Goal: Information Seeking & Learning: Learn about a topic

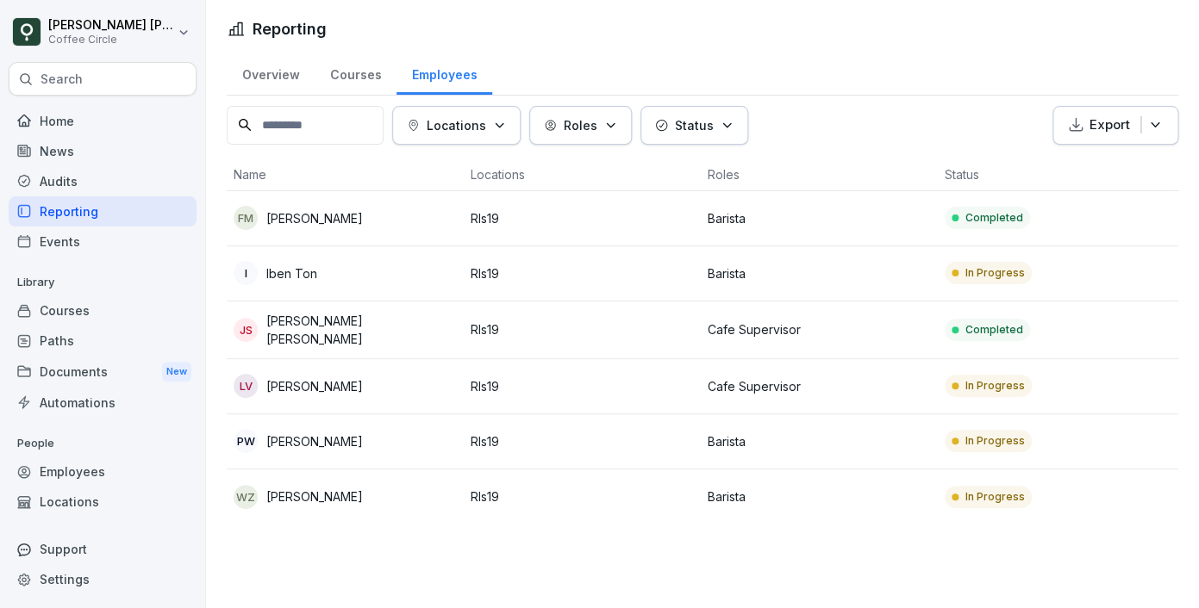
click at [1096, 282] on td "In Progress" at bounding box center [1056, 273] width 237 height 55
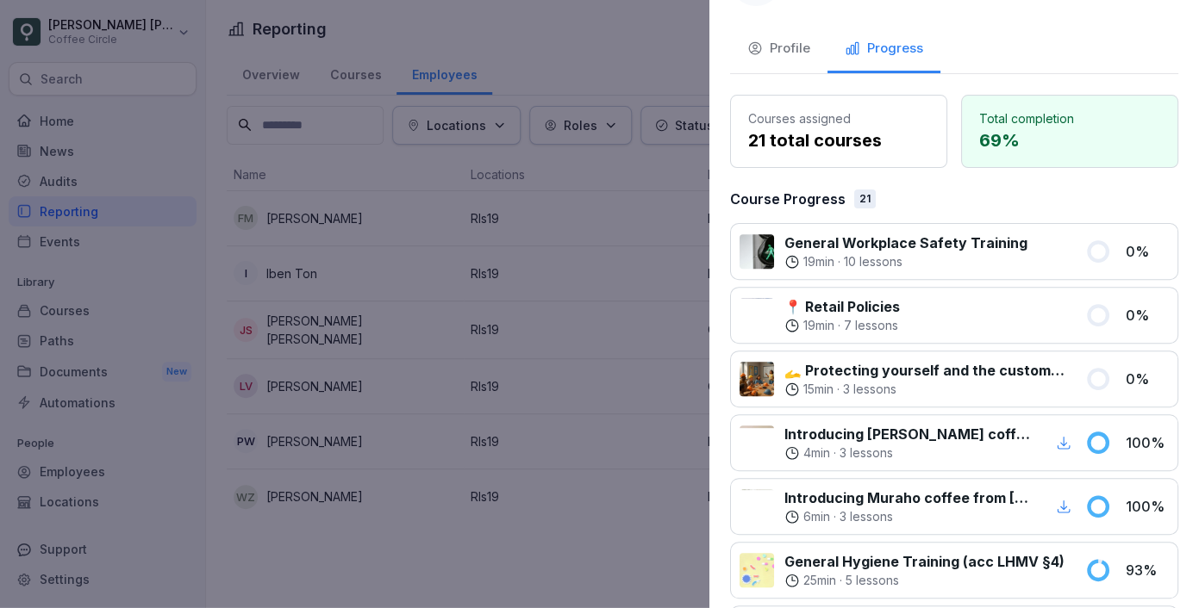
scroll to position [78, 0]
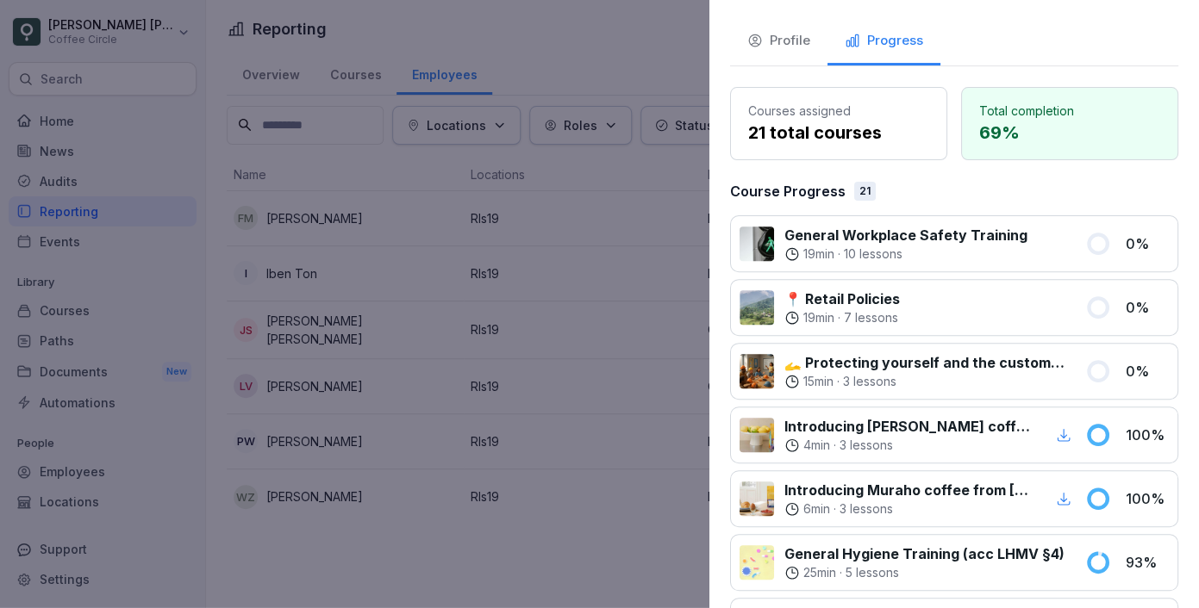
click at [614, 286] on div at bounding box center [599, 304] width 1199 height 608
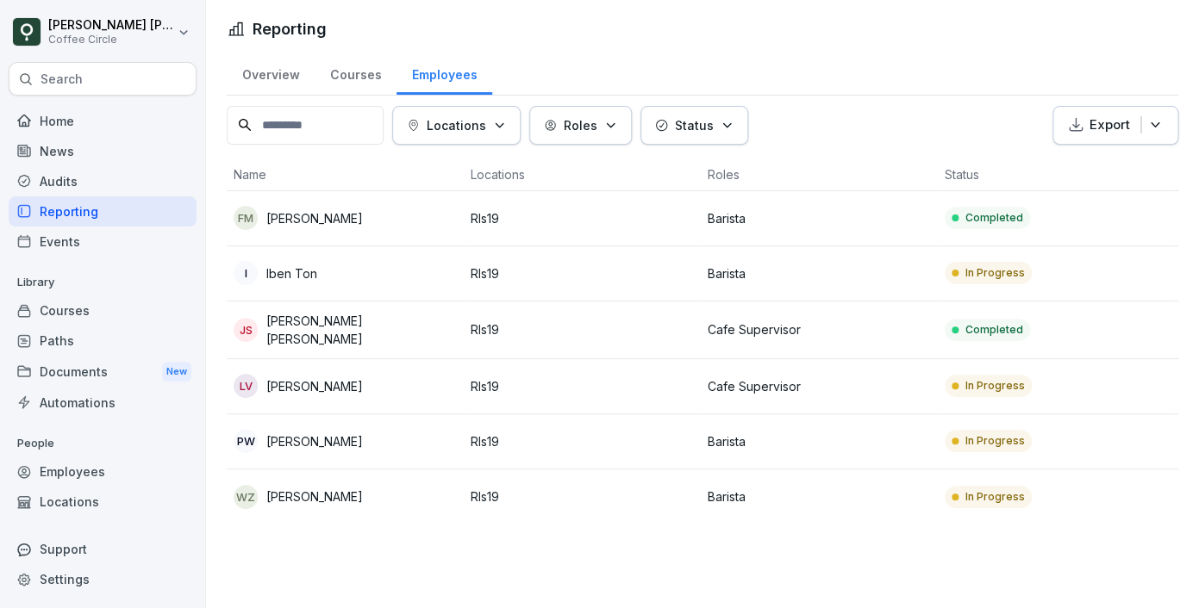
click at [377, 502] on div "WZ Wen Yi Zhou" at bounding box center [345, 497] width 223 height 24
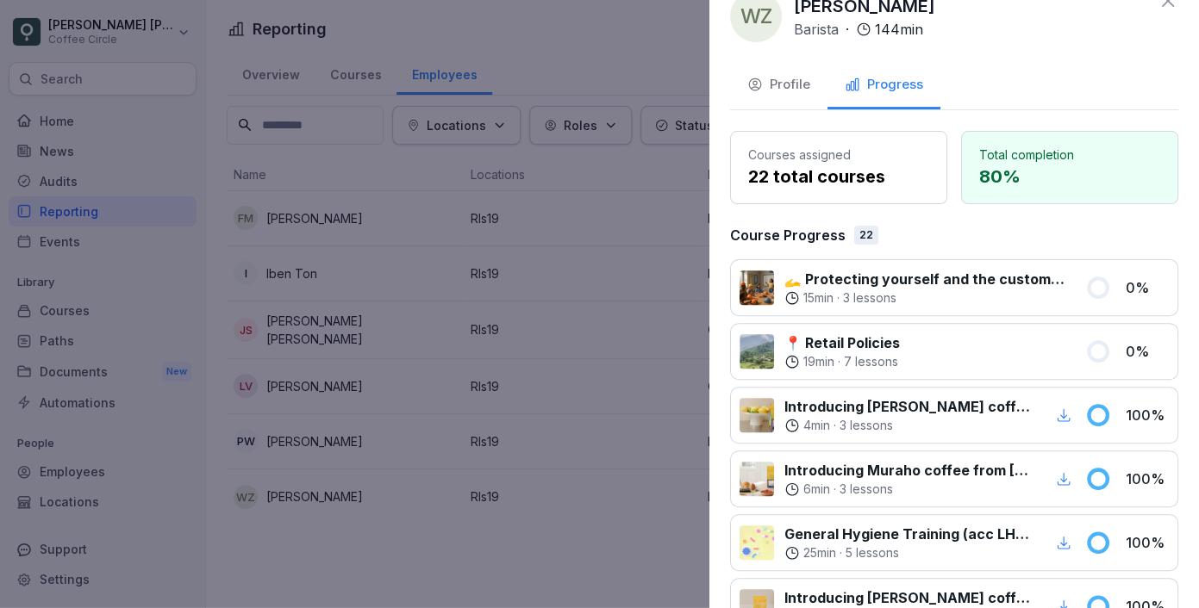
scroll to position [48, 0]
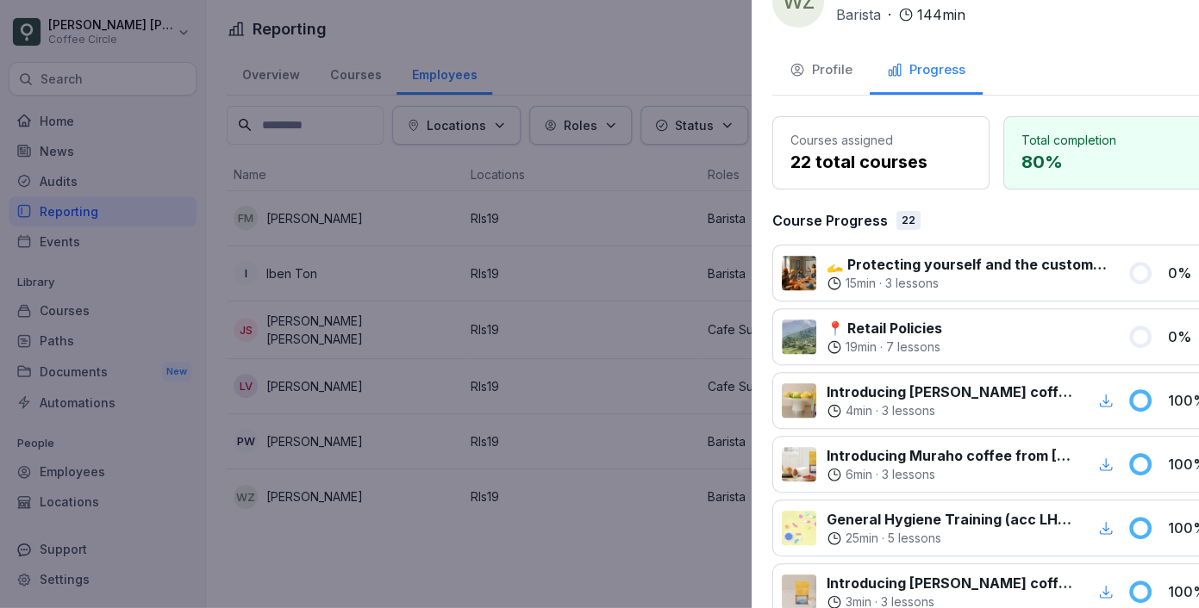
click at [546, 500] on div at bounding box center [599, 304] width 1199 height 608
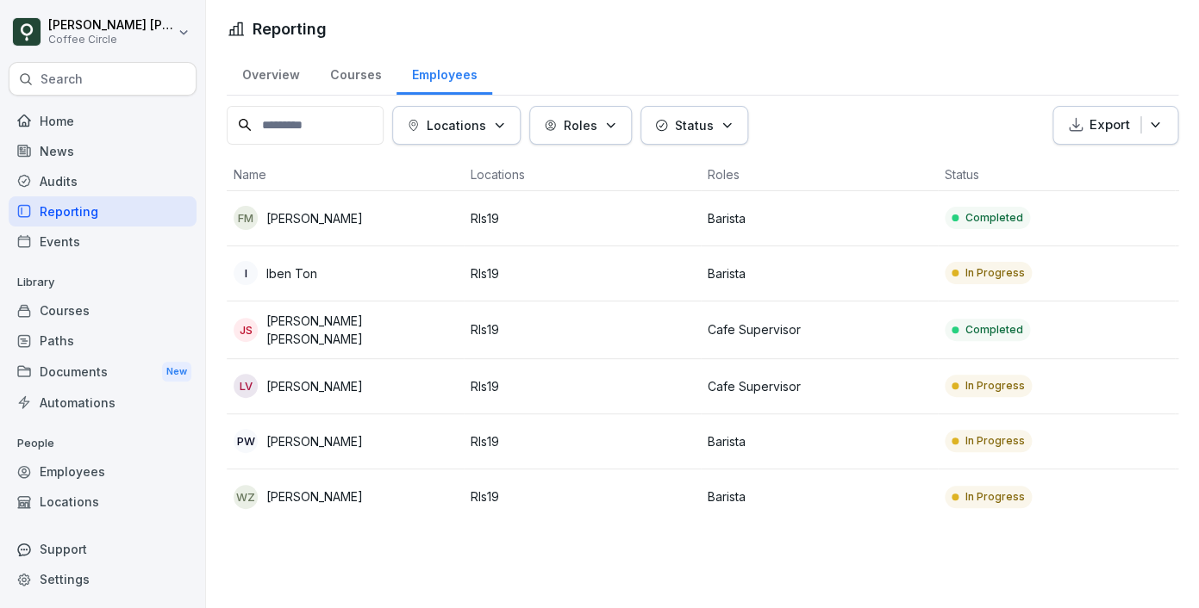
click at [346, 434] on div "PW Pawel Wrobel" at bounding box center [345, 441] width 223 height 24
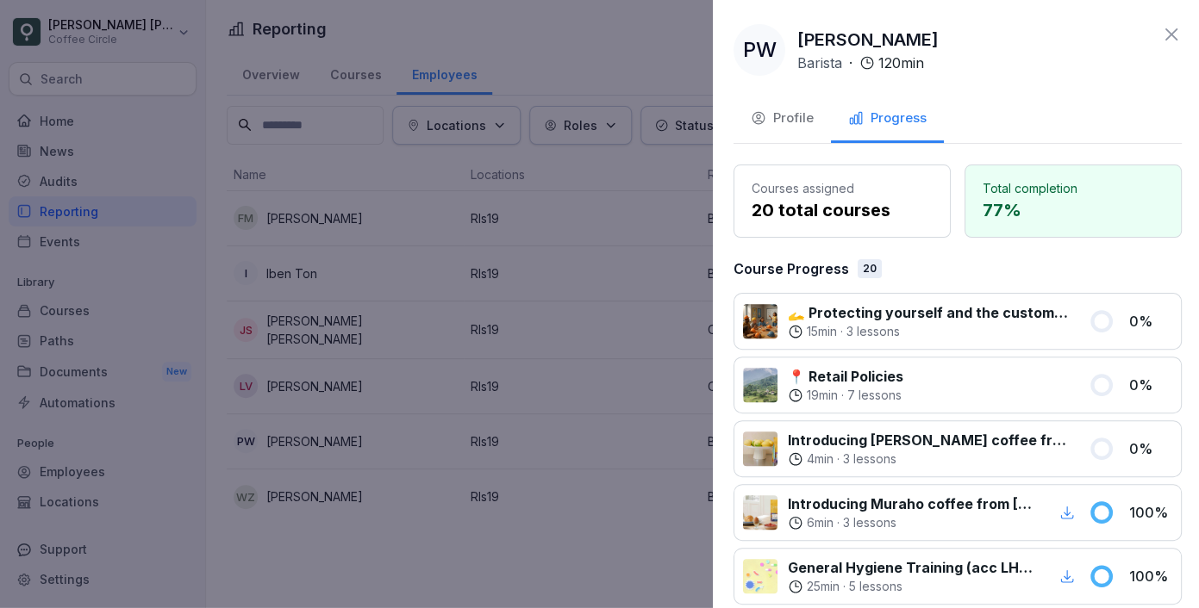
click at [413, 384] on div at bounding box center [599, 304] width 1199 height 608
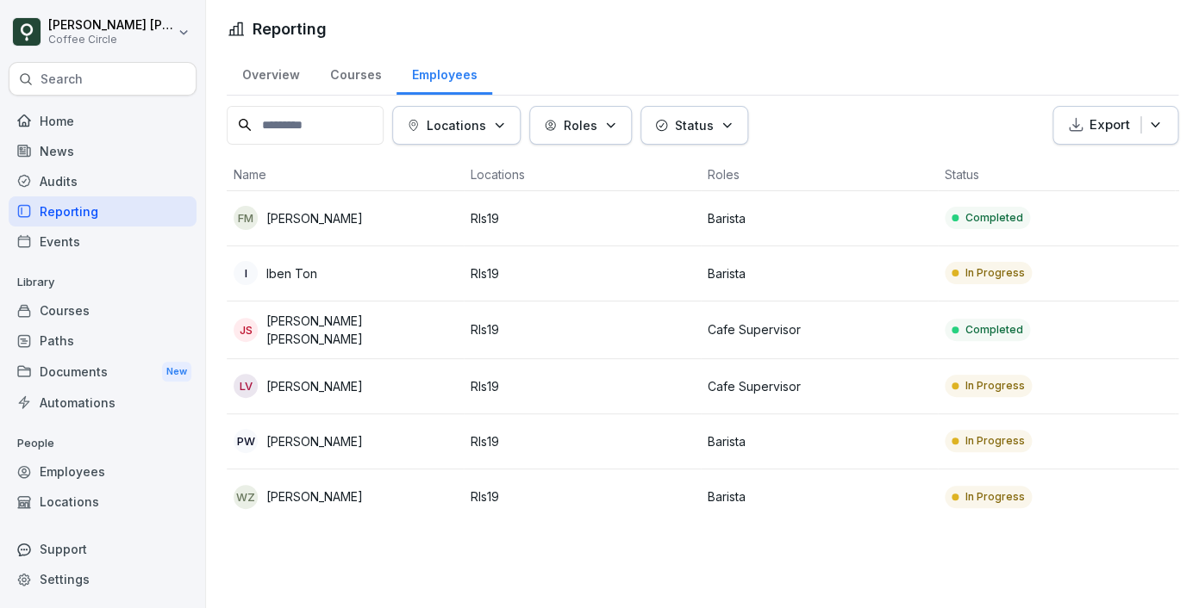
click at [390, 319] on div "JS Juan Cruz Vinet Serantes" at bounding box center [345, 330] width 223 height 36
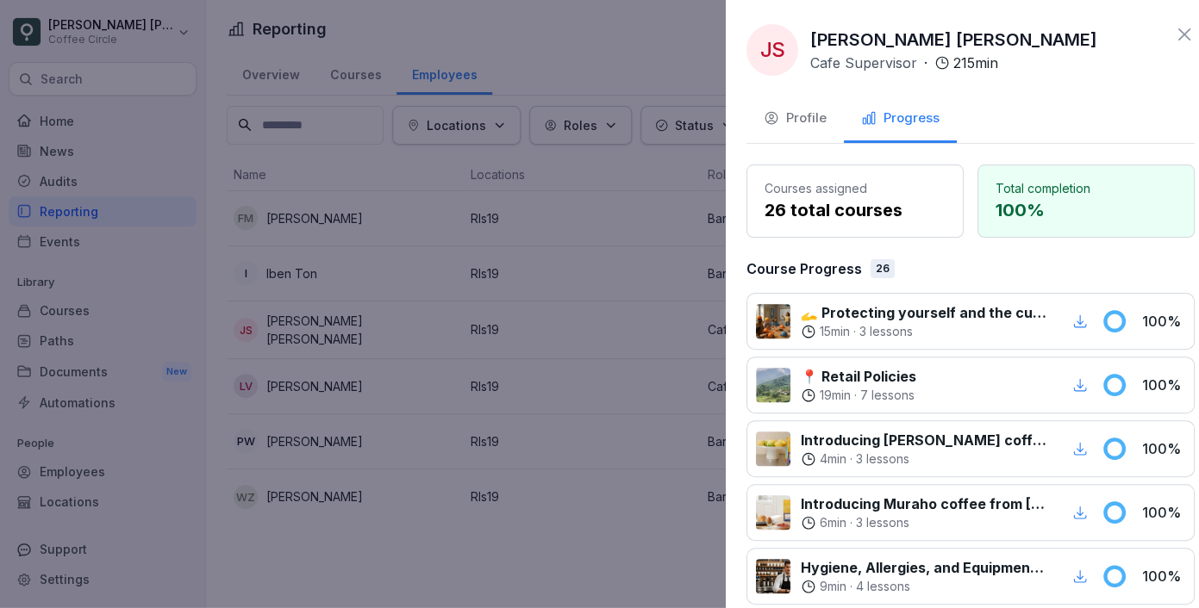
click at [446, 557] on div at bounding box center [599, 304] width 1199 height 608
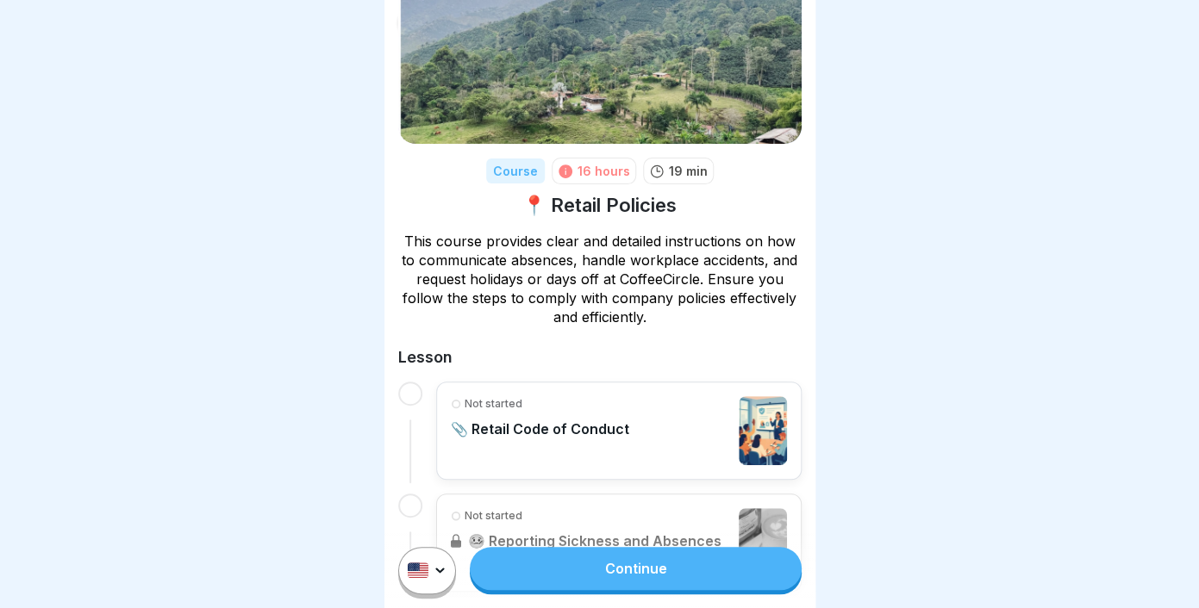
scroll to position [159, 0]
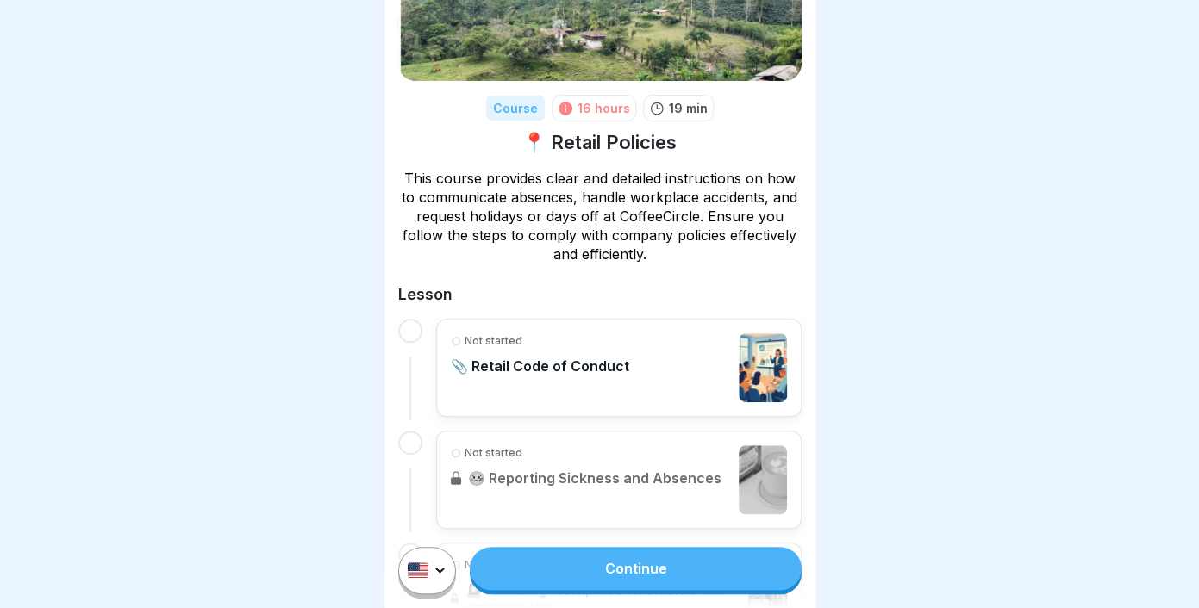
click at [590, 571] on link "Continue" at bounding box center [635, 568] width 331 height 43
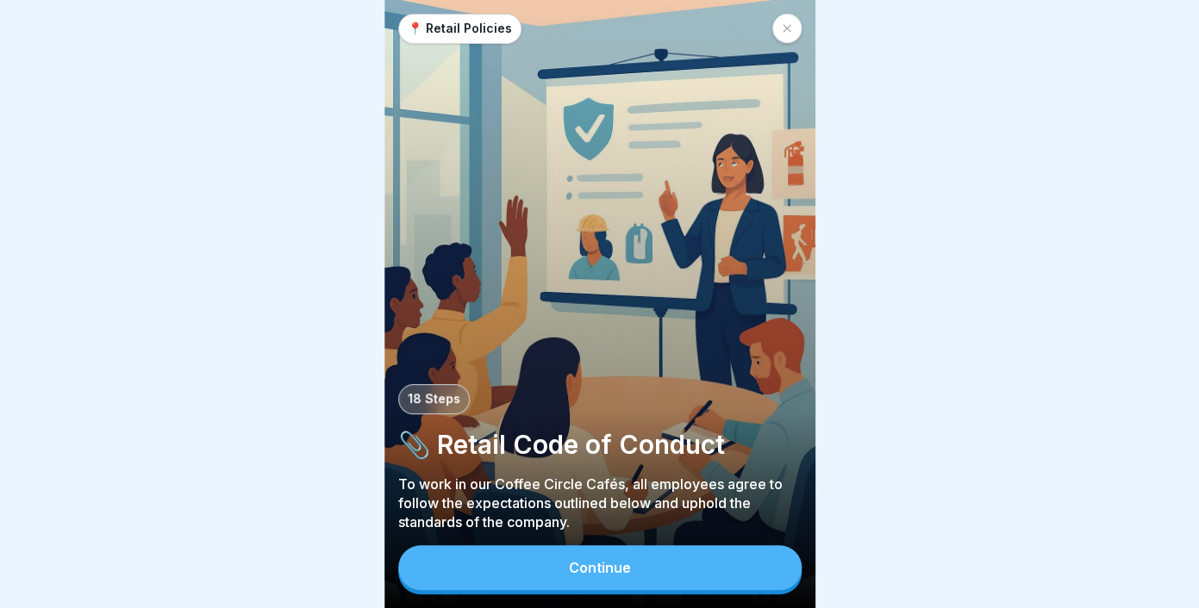
click at [584, 581] on button "Continue" at bounding box center [599, 567] width 403 height 45
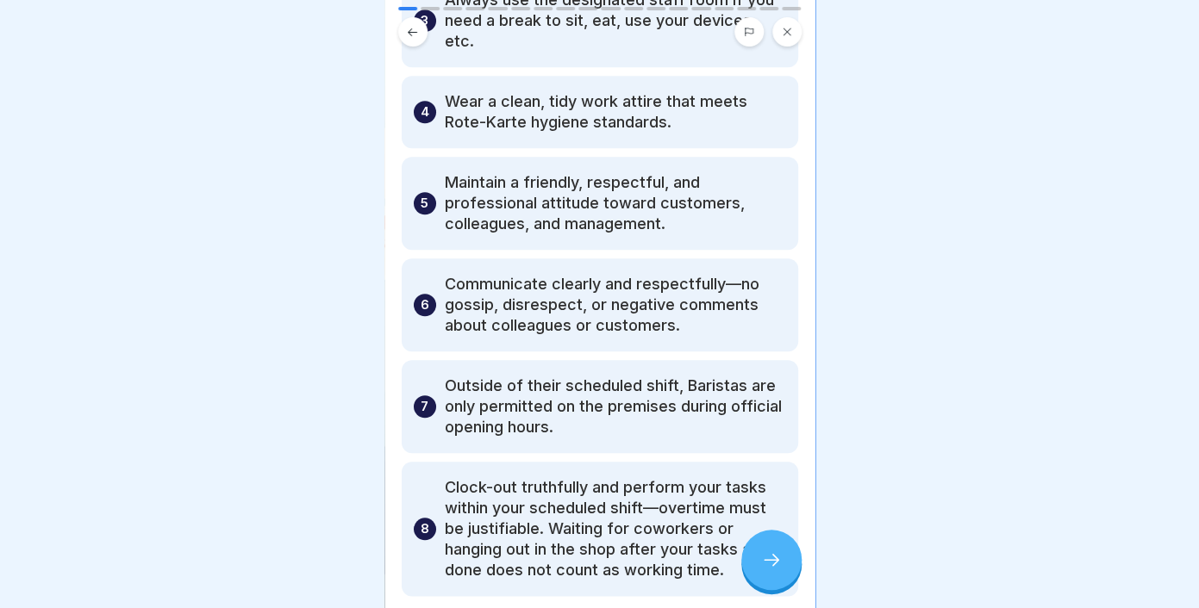
scroll to position [441, 0]
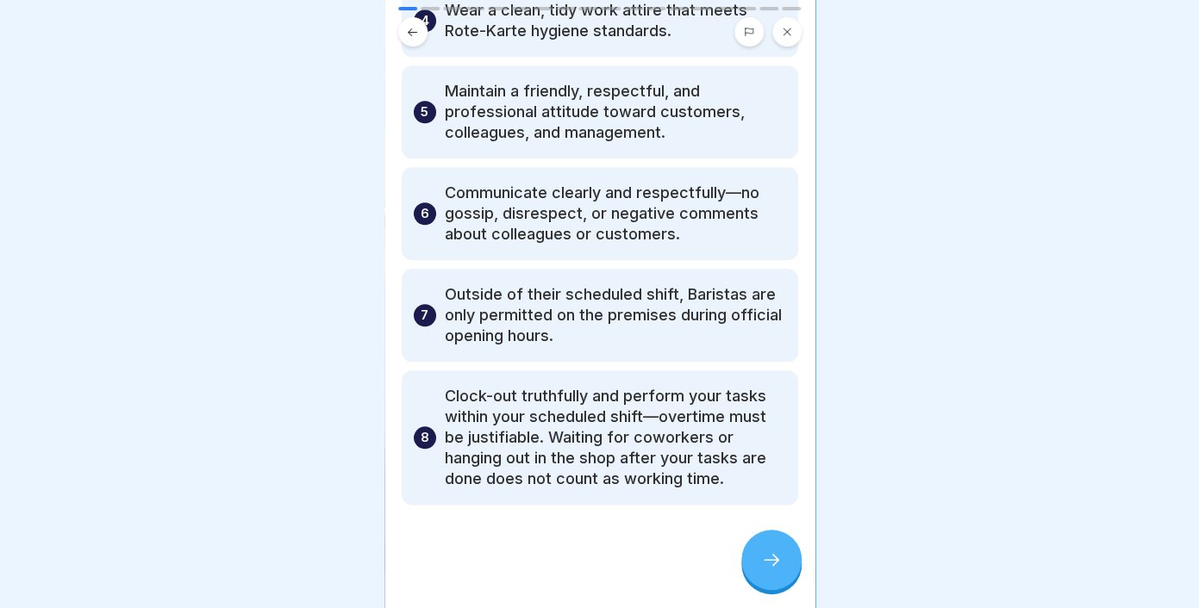
click at [775, 573] on div at bounding box center [771, 560] width 60 height 60
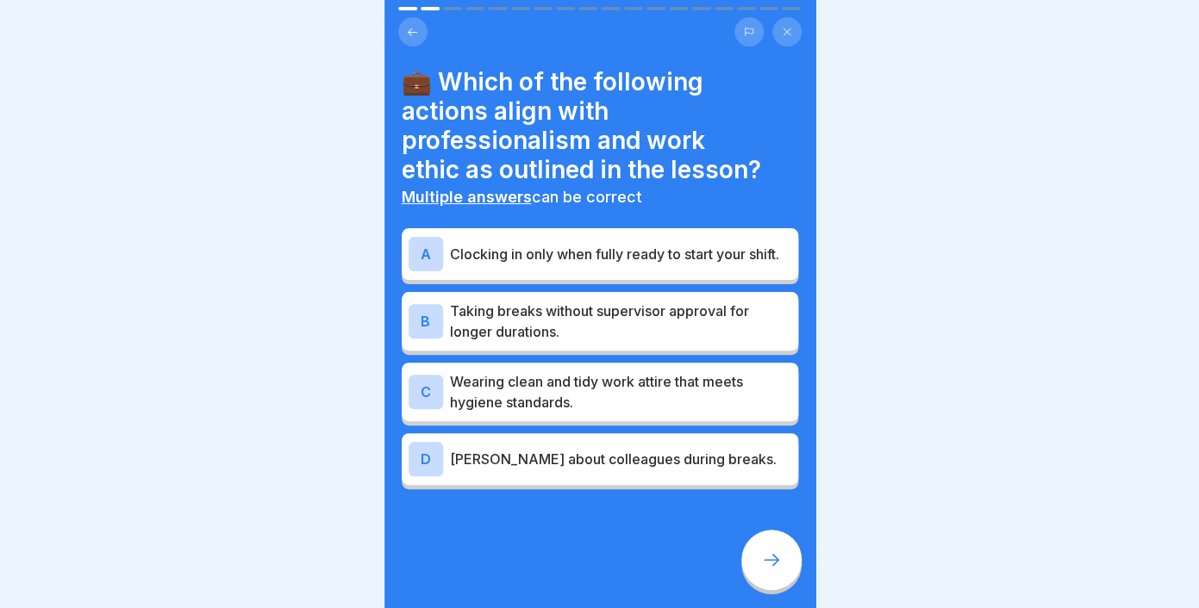
click at [558, 271] on div "A Clocking in only when fully ready to start your shift." at bounding box center [600, 254] width 396 height 52
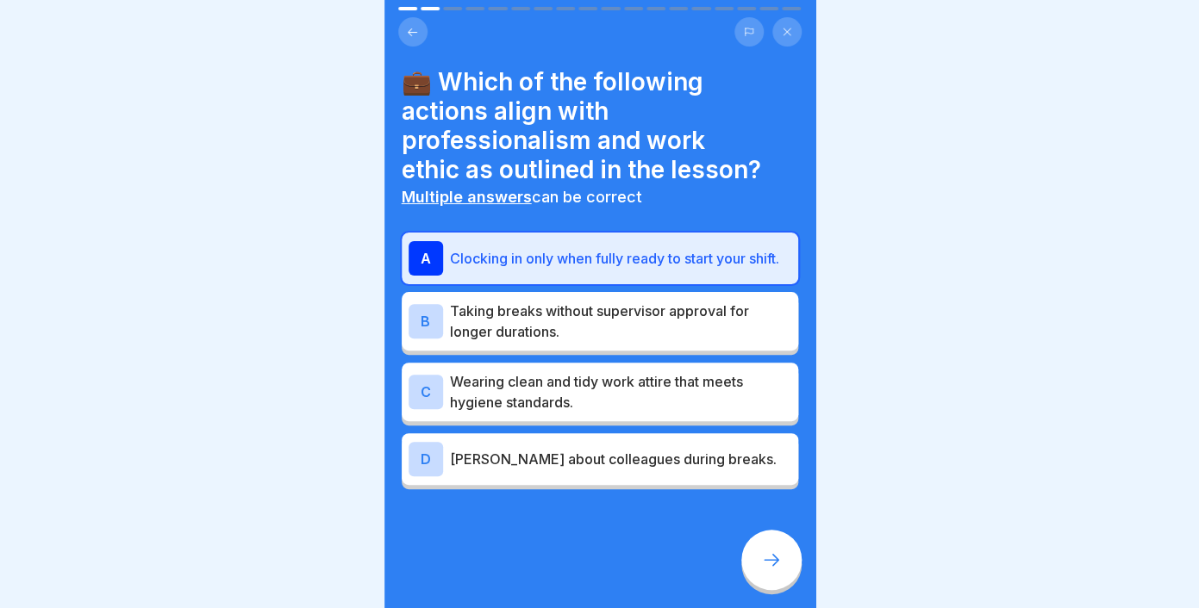
click at [643, 396] on p "Wearing clean and tidy work attire that meets hygiene standards." at bounding box center [620, 391] width 341 height 41
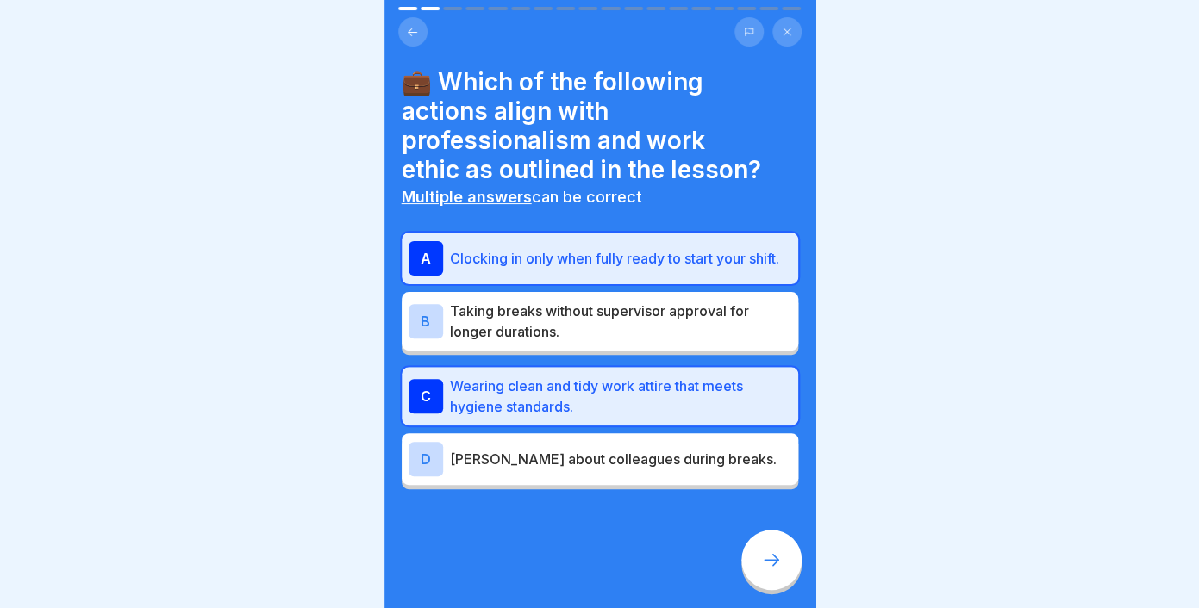
click at [754, 555] on div at bounding box center [771, 560] width 60 height 60
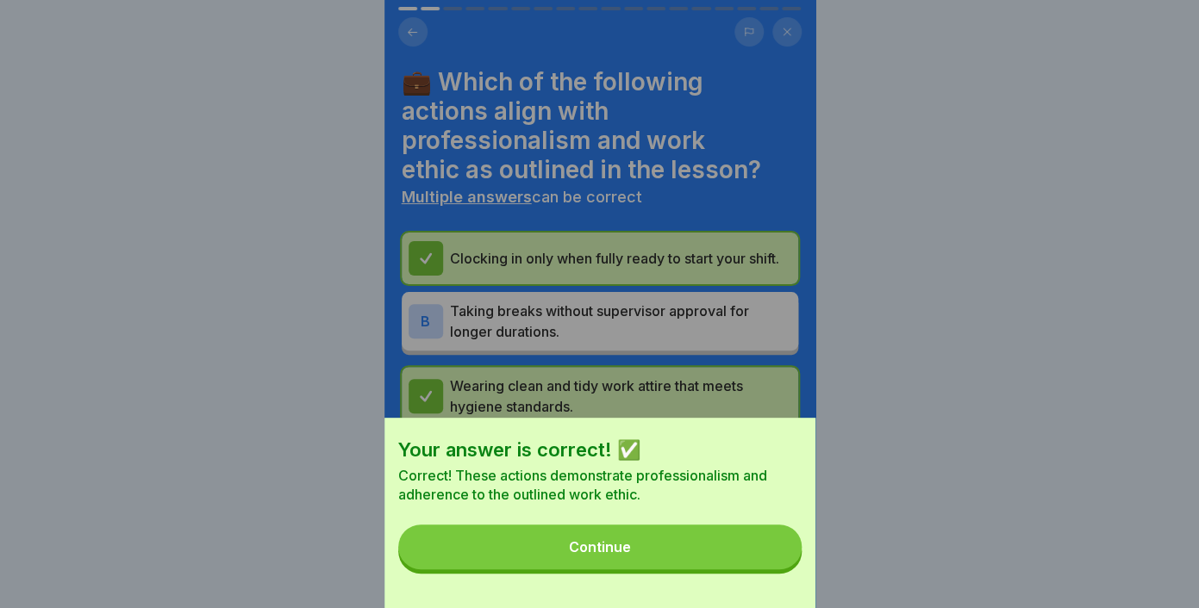
click at [601, 543] on div "Continue" at bounding box center [600, 547] width 62 height 16
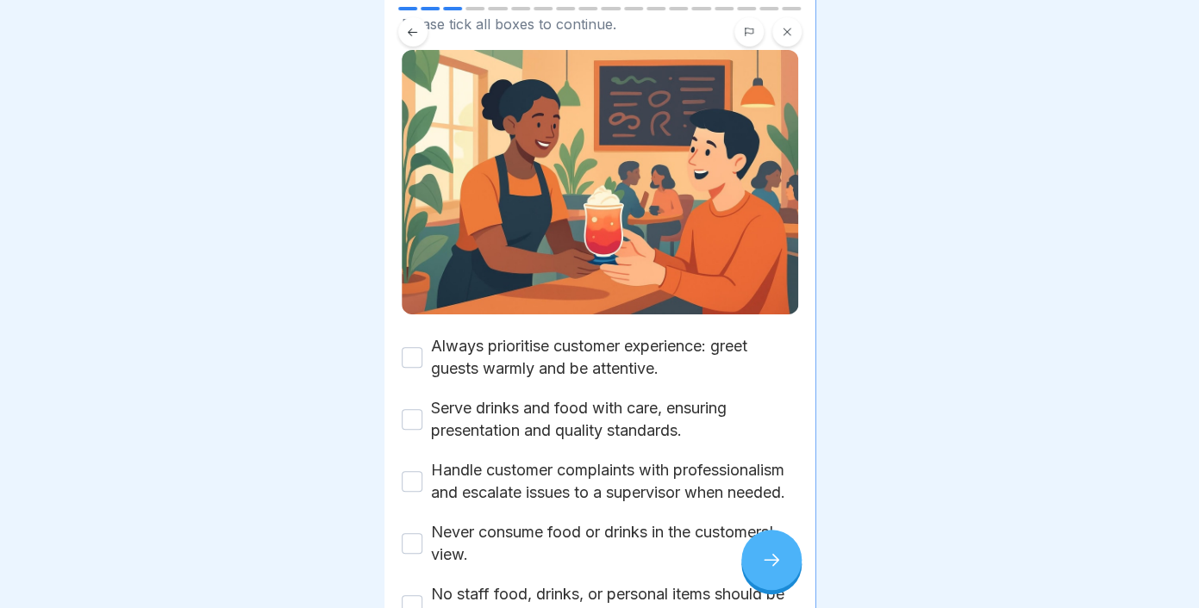
scroll to position [129, 0]
click at [416, 348] on button "Always prioritise customer experience: greet guests warmly and be attentive." at bounding box center [412, 358] width 21 height 21
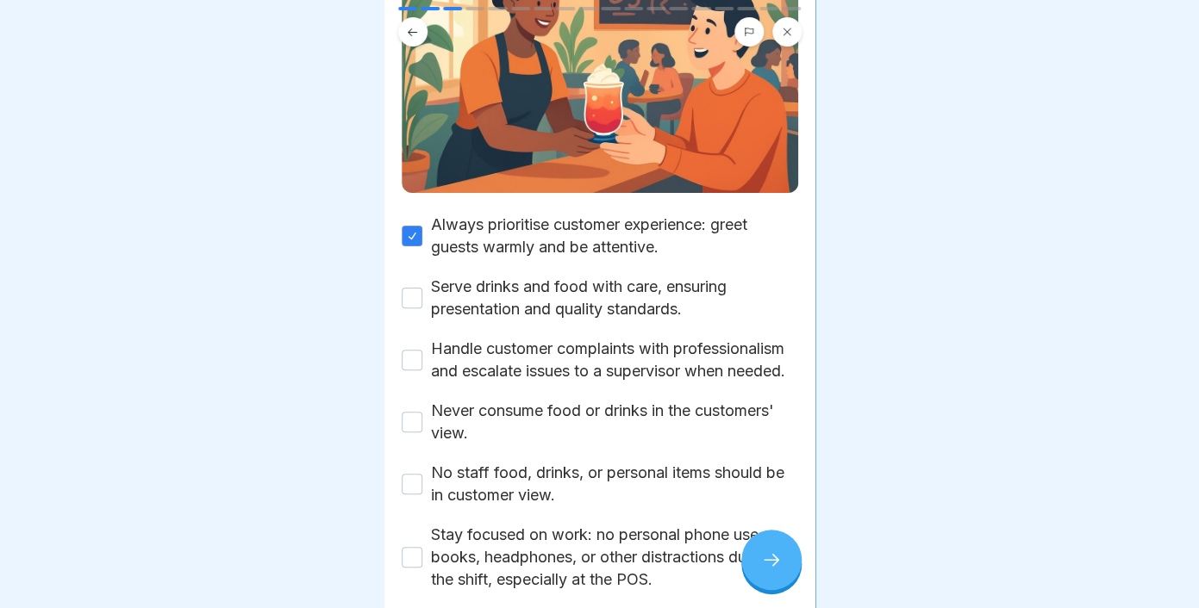
scroll to position [250, 0]
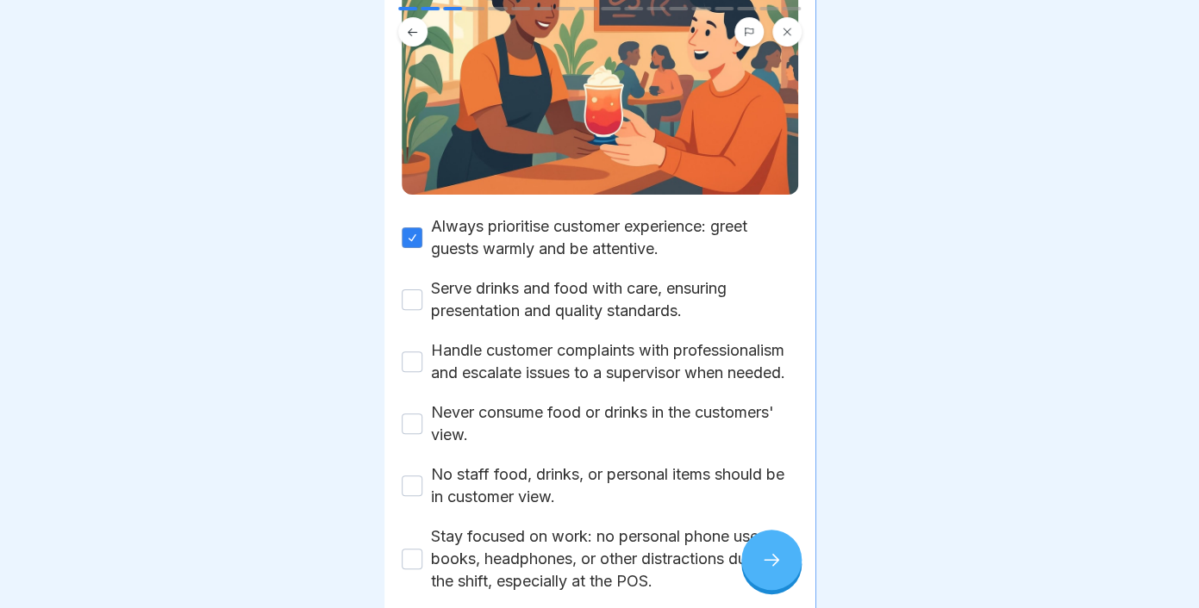
click at [413, 290] on button "Serve drinks and food with care, ensuring presentation and quality standards." at bounding box center [412, 300] width 21 height 21
click at [417, 343] on div "Handle customer complaints with professionalism and escalate issues to a superv…" at bounding box center [600, 362] width 396 height 45
click at [412, 352] on button "Handle customer complaints with professionalism and escalate issues to a superv…" at bounding box center [412, 362] width 21 height 21
click at [416, 414] on button "Never consume food or drinks in the customers' view." at bounding box center [412, 424] width 21 height 21
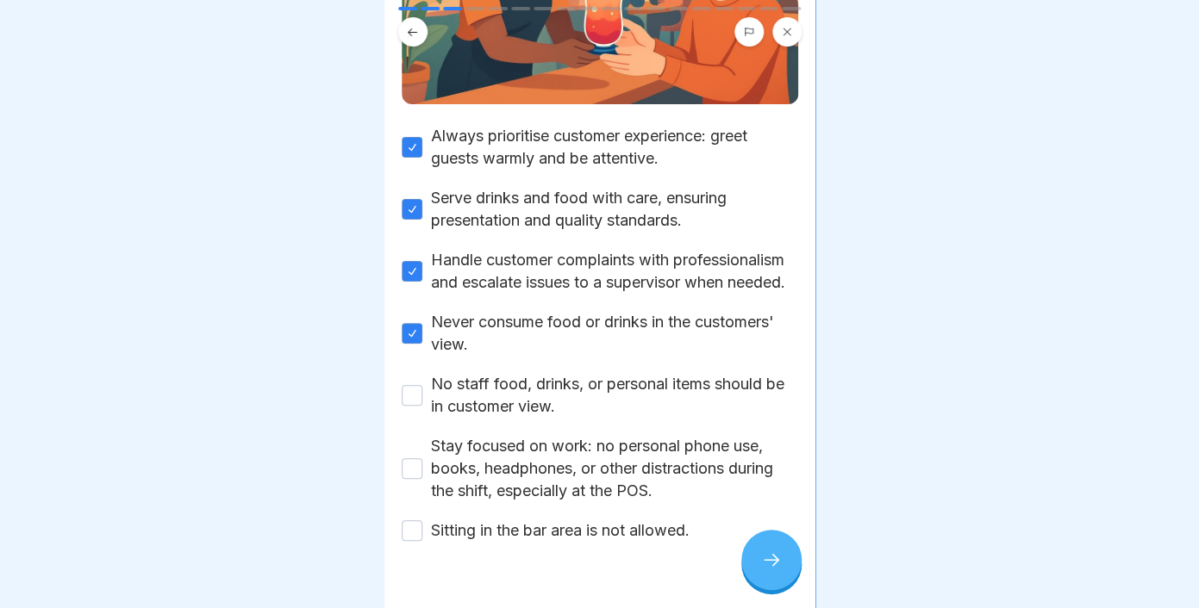
scroll to position [342, 0]
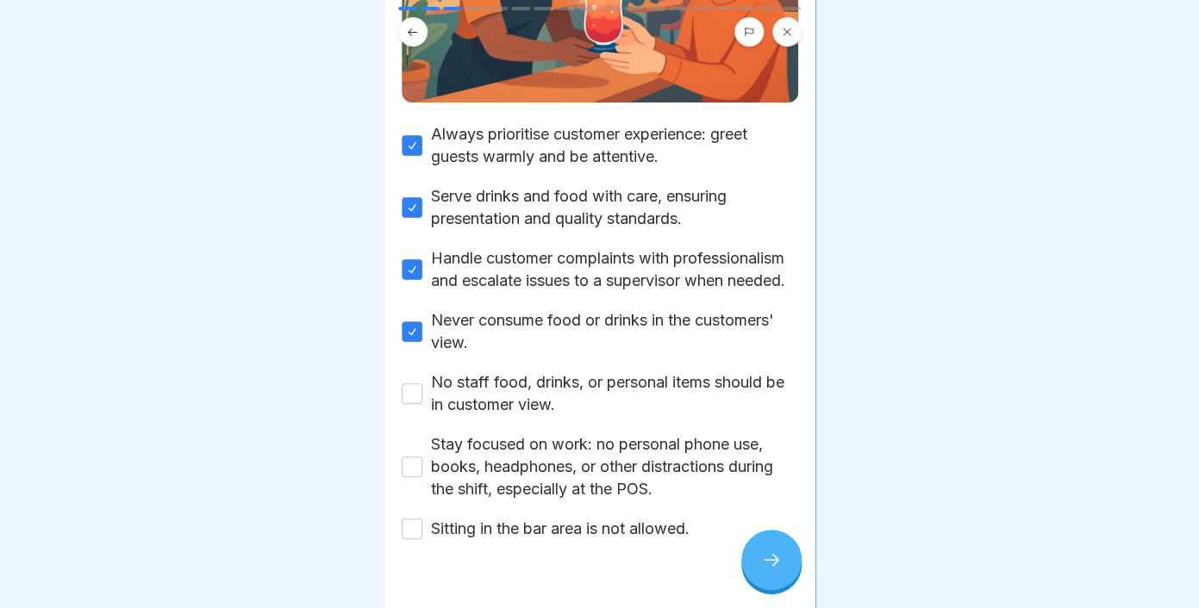
click at [410, 383] on button "No staff food, drinks, or personal items should be in customer view." at bounding box center [412, 393] width 21 height 21
click at [409, 448] on div "Stay focused on work: no personal phone use, books, headphones, or other distra…" at bounding box center [600, 466] width 396 height 67
click at [412, 457] on button "Stay focused on work: no personal phone use, books, headphones, or other distra…" at bounding box center [412, 467] width 21 height 21
click at [411, 519] on button "Sitting in the bar area is not allowed." at bounding box center [412, 529] width 21 height 21
click at [799, 563] on div at bounding box center [771, 560] width 60 height 60
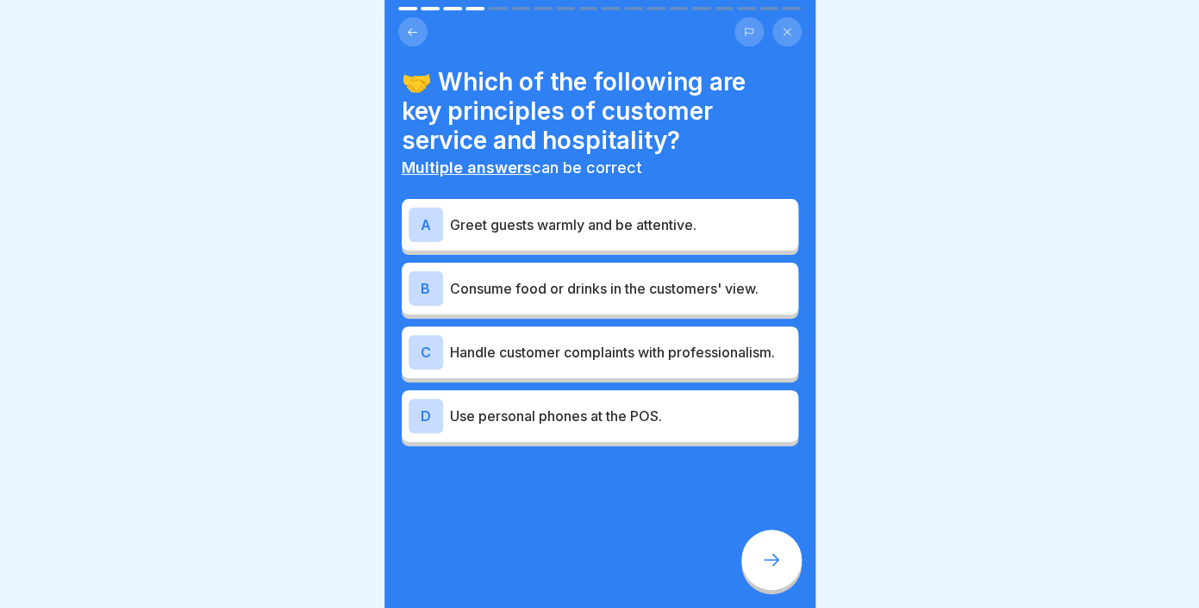
click at [523, 234] on p "Greet guests warmly and be attentive." at bounding box center [620, 225] width 341 height 21
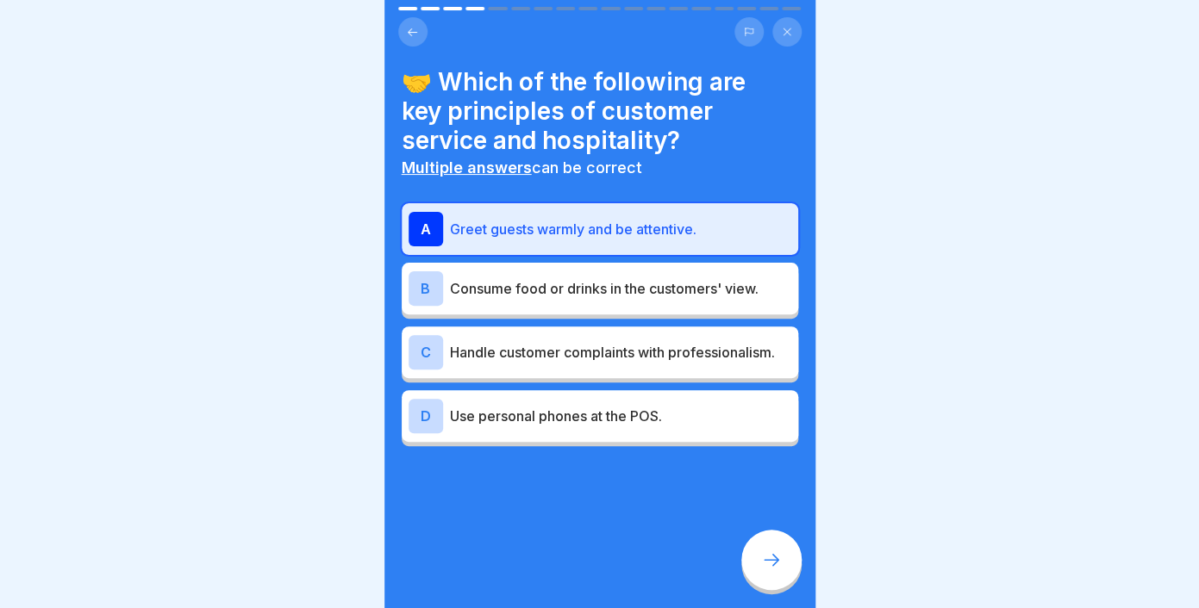
click at [551, 293] on p "Consume food or drinks in the customers' view." at bounding box center [620, 288] width 341 height 21
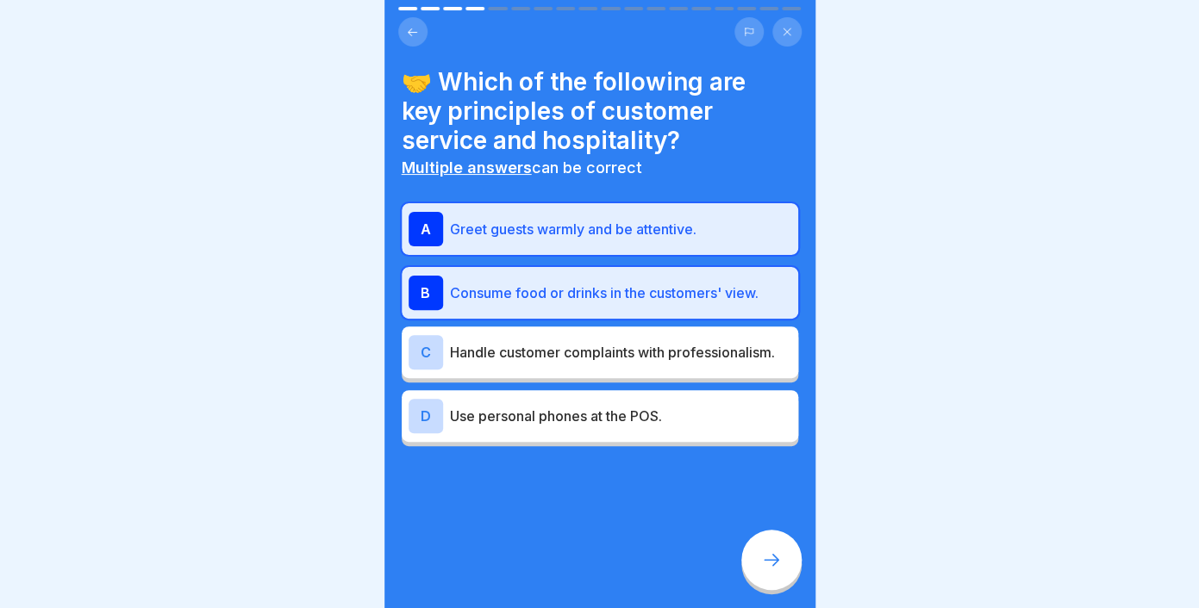
click at [507, 365] on div "C Handle customer complaints with professionalism." at bounding box center [599, 352] width 383 height 34
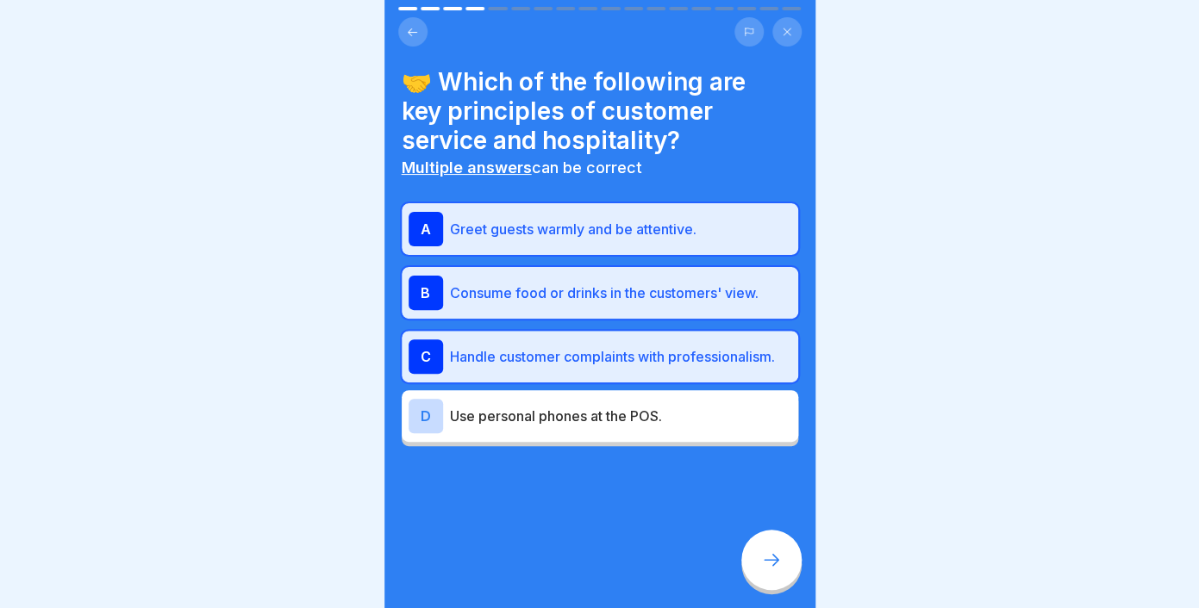
click at [562, 422] on p "Use personal phones at the POS." at bounding box center [620, 416] width 341 height 21
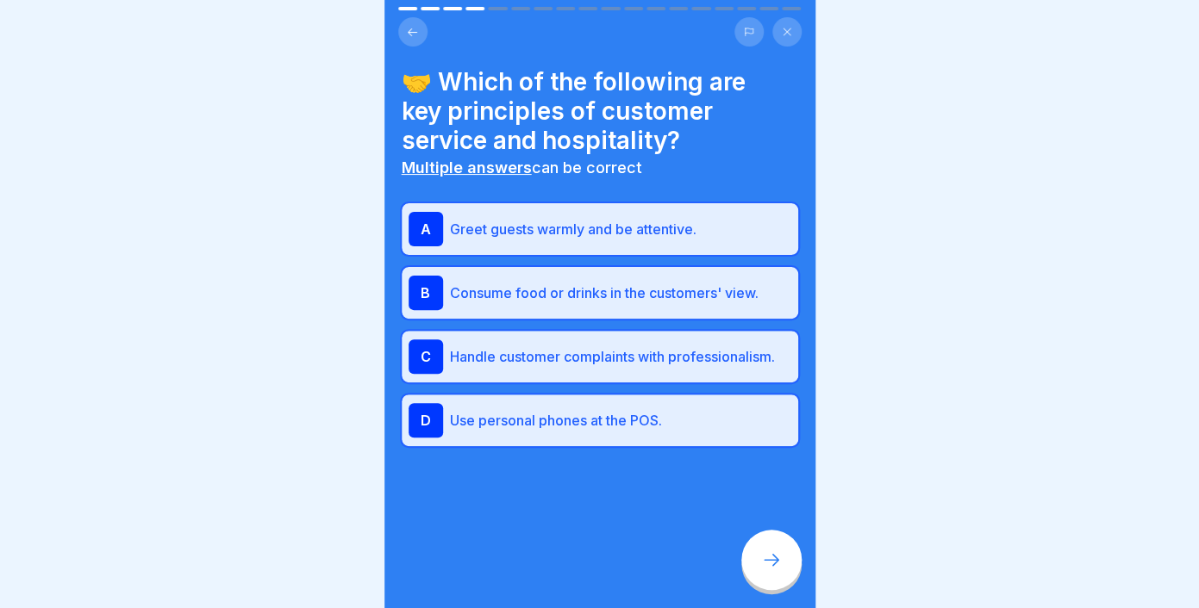
click at [510, 416] on p "Use personal phones at the POS." at bounding box center [620, 420] width 341 height 21
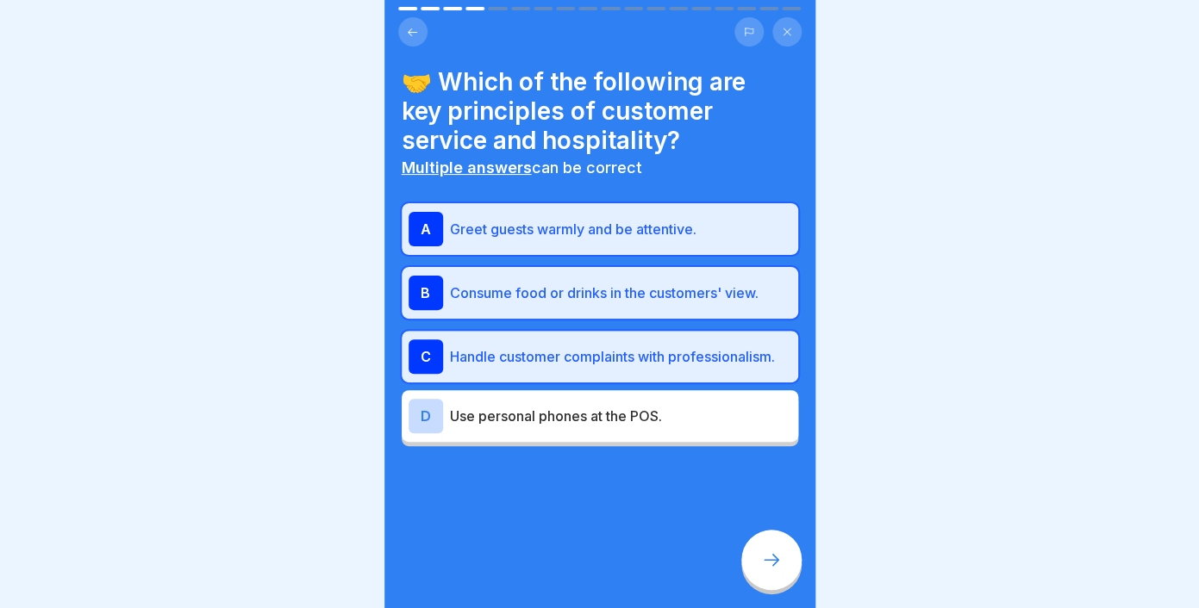
click at [564, 301] on p "Consume food or drinks in the customers' view." at bounding box center [620, 293] width 341 height 21
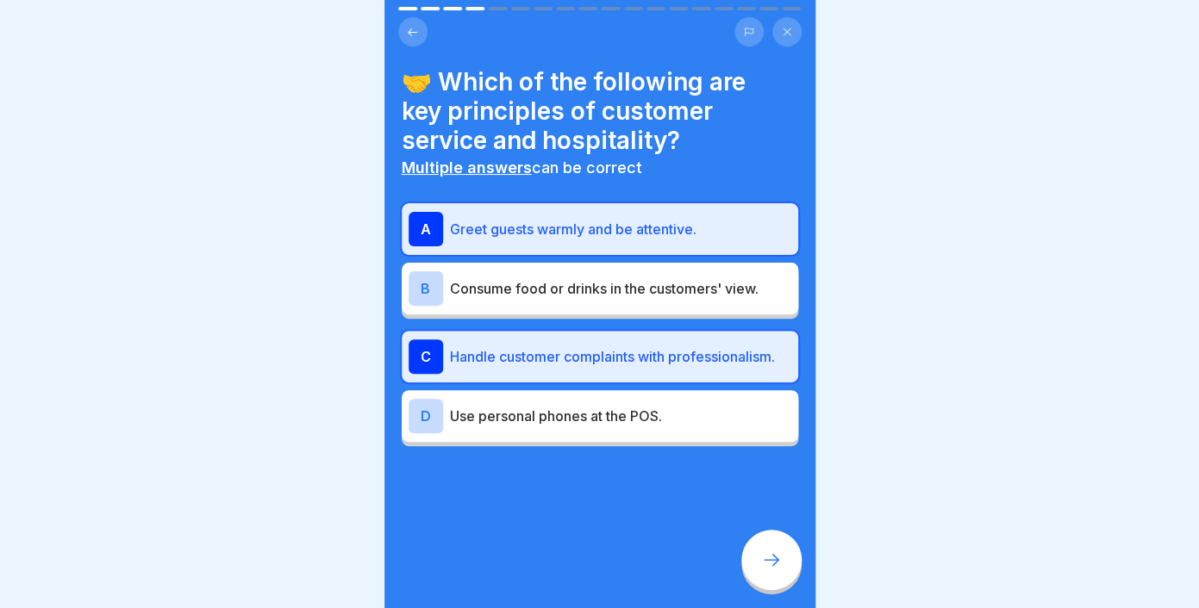
click at [770, 550] on div at bounding box center [771, 560] width 60 height 60
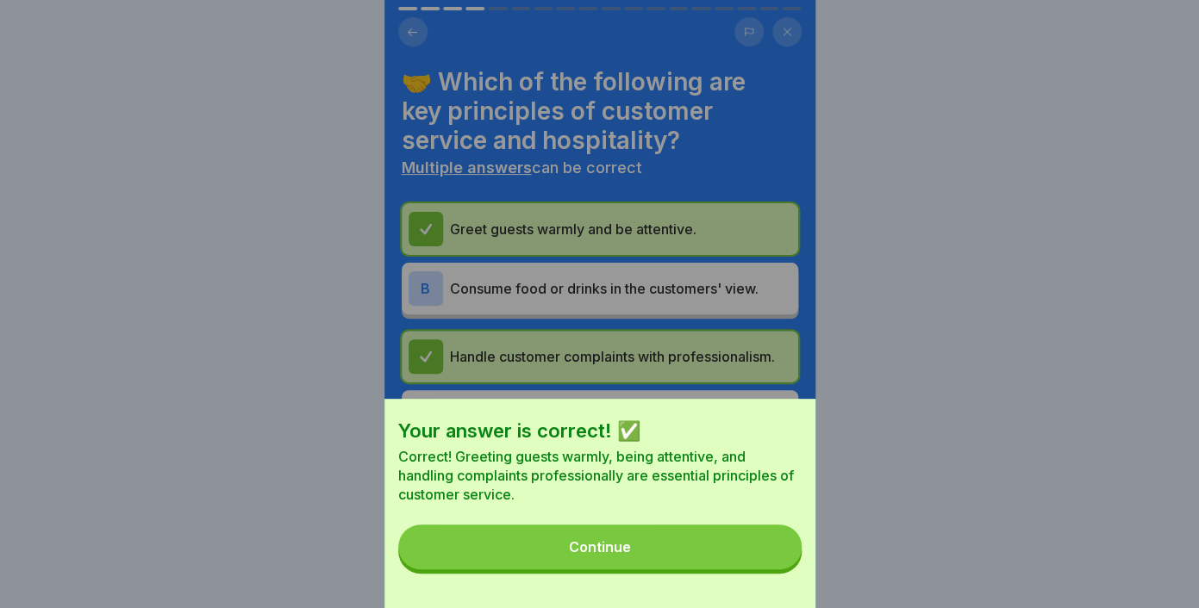
click at [699, 551] on button "Continue" at bounding box center [599, 547] width 403 height 45
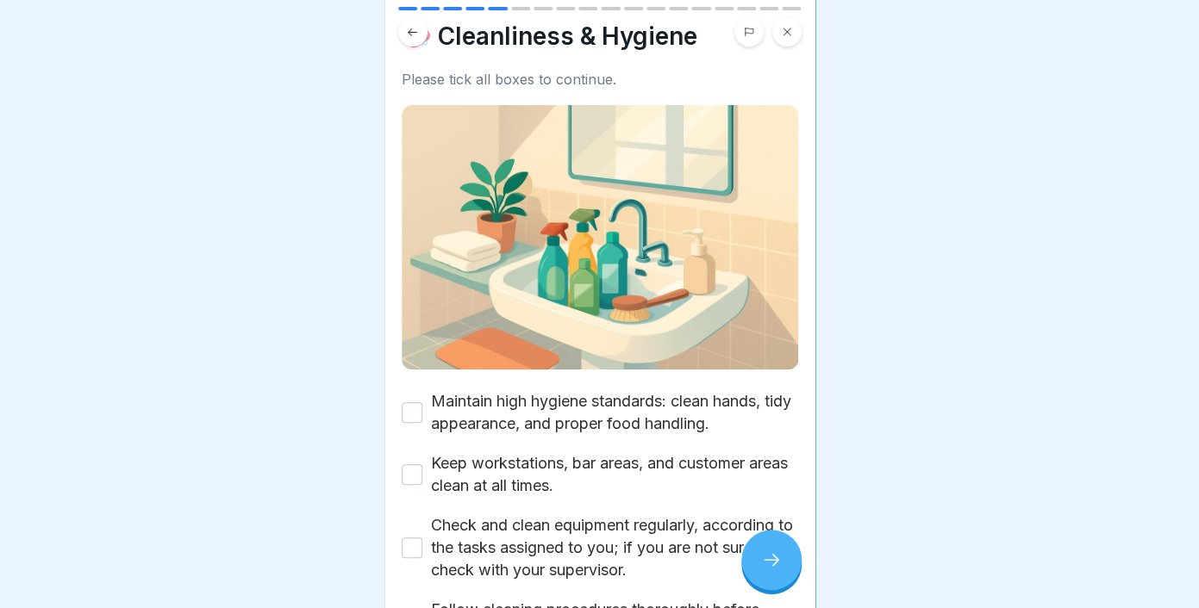
scroll to position [73, 0]
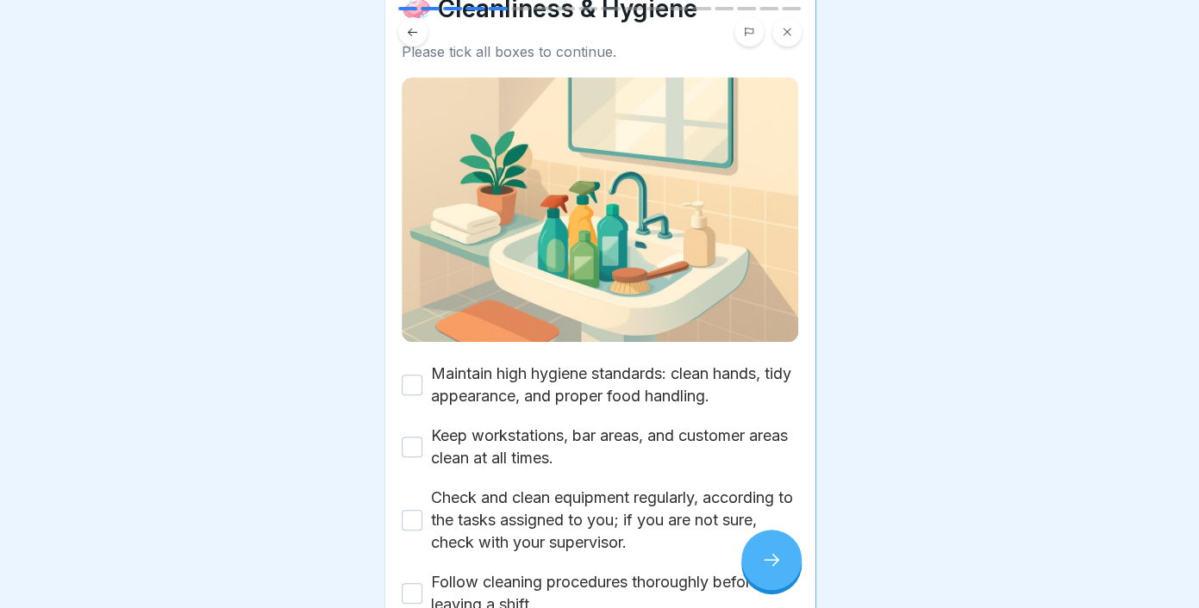
click at [414, 390] on button "Maintain high hygiene standards: clean hands, tidy appearance, and proper food …" at bounding box center [412, 385] width 21 height 21
click at [406, 449] on button "Keep workstations, bar areas, and customer areas clean at all times." at bounding box center [412, 447] width 21 height 21
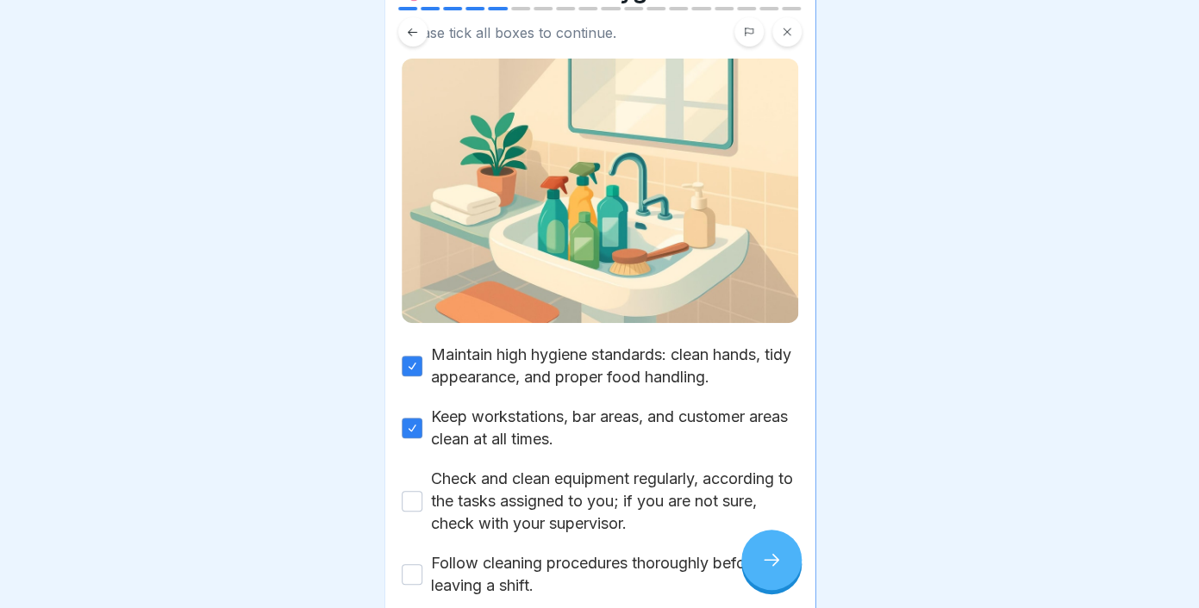
scroll to position [98, 0]
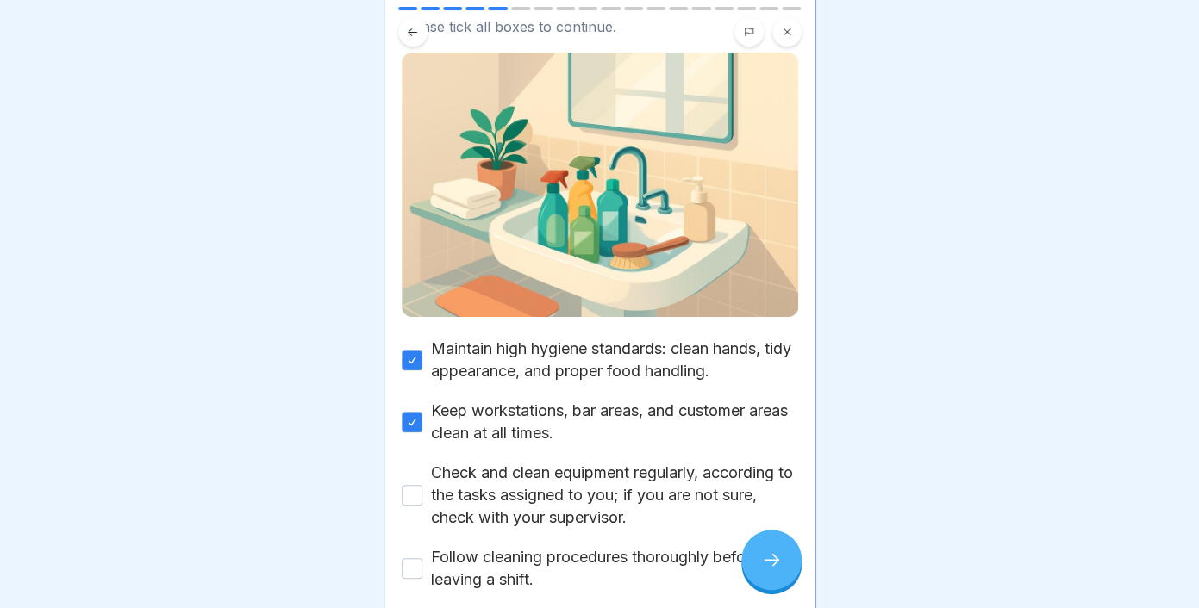
click at [420, 498] on button "Check and clean equipment regularly, according to the tasks assigned to you; if…" at bounding box center [412, 495] width 21 height 21
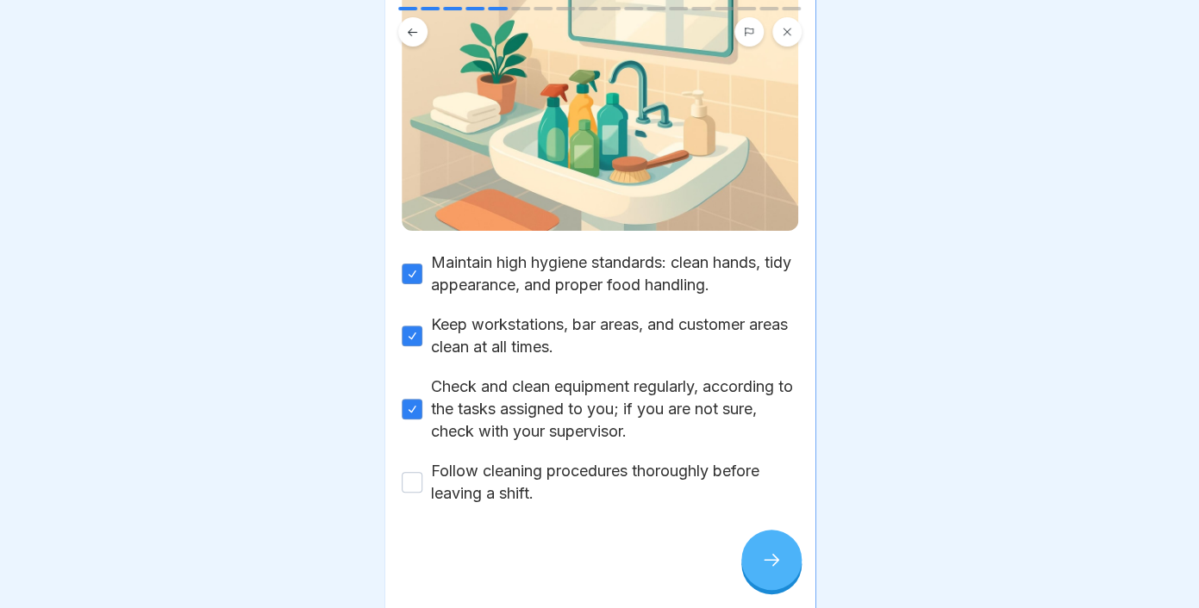
click at [404, 491] on button "Follow cleaning procedures thoroughly before leaving a shift." at bounding box center [412, 482] width 21 height 21
click at [759, 556] on div at bounding box center [771, 560] width 60 height 60
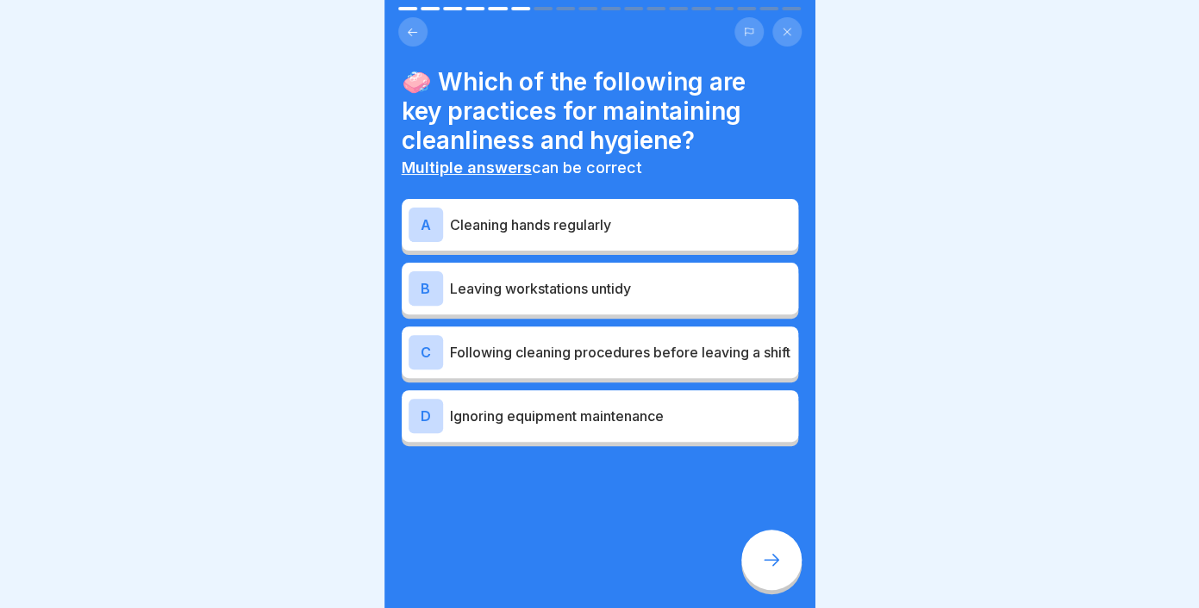
click at [759, 556] on div at bounding box center [771, 560] width 60 height 60
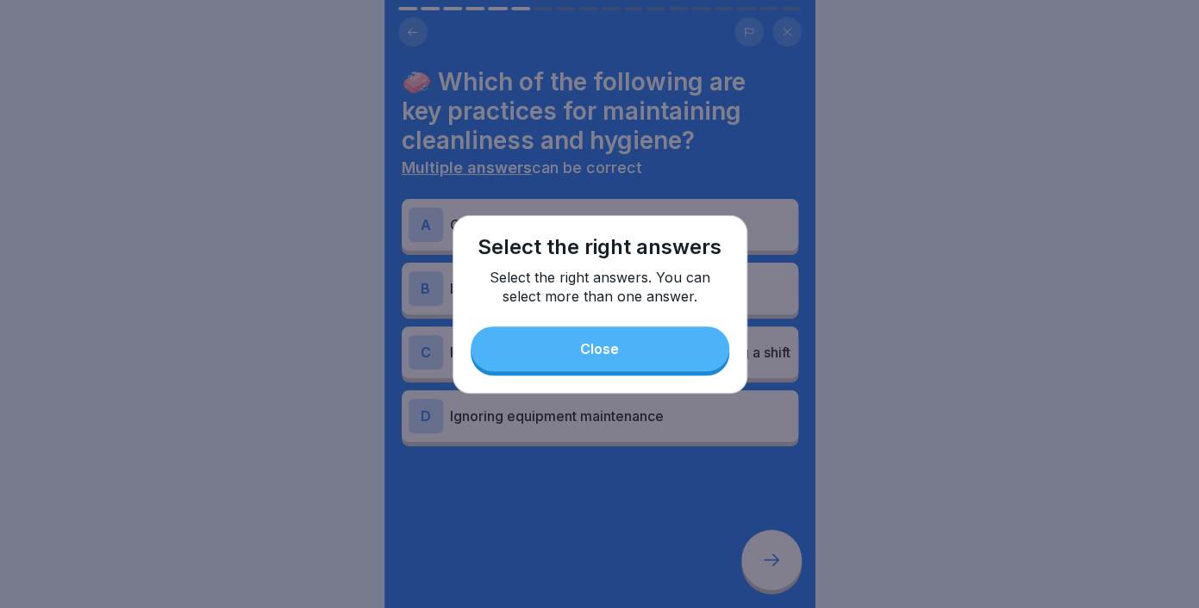
click at [600, 354] on div "Close" at bounding box center [599, 349] width 39 height 16
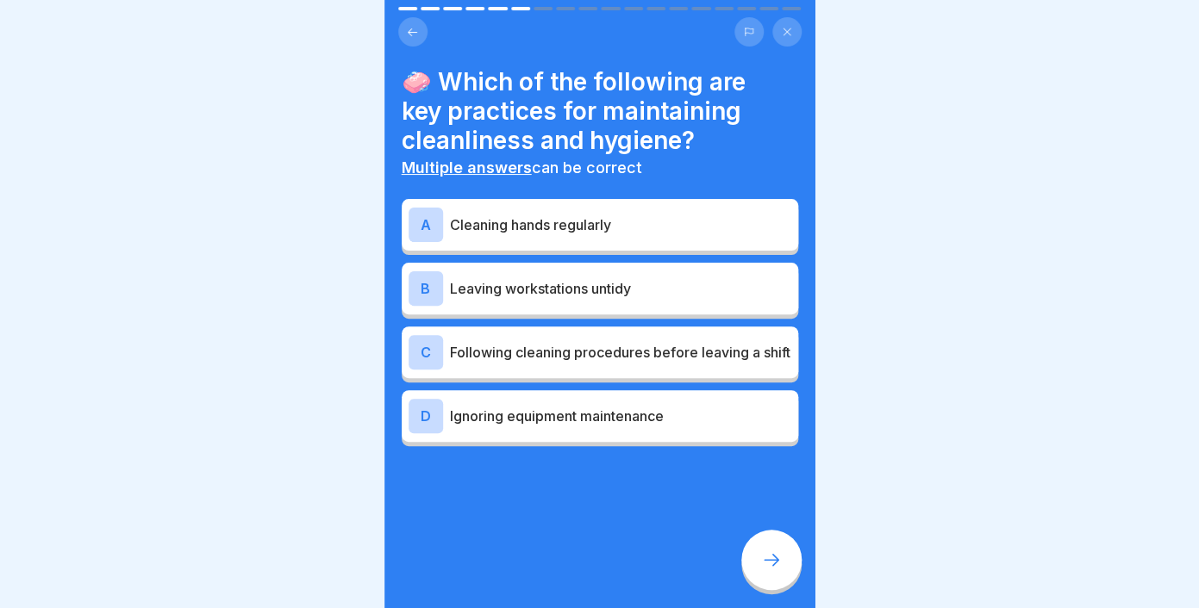
click at [545, 222] on p "Cleaning hands regularly" at bounding box center [620, 225] width 341 height 21
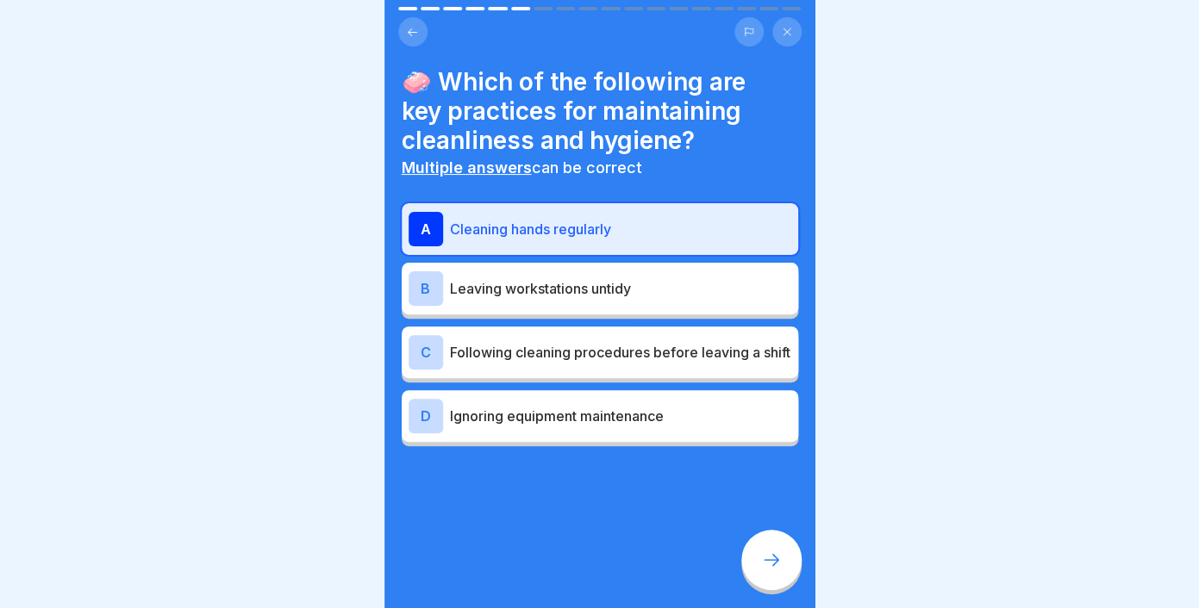
click at [514, 356] on p "Following cleaning procedures before leaving a shift" at bounding box center [620, 352] width 341 height 21
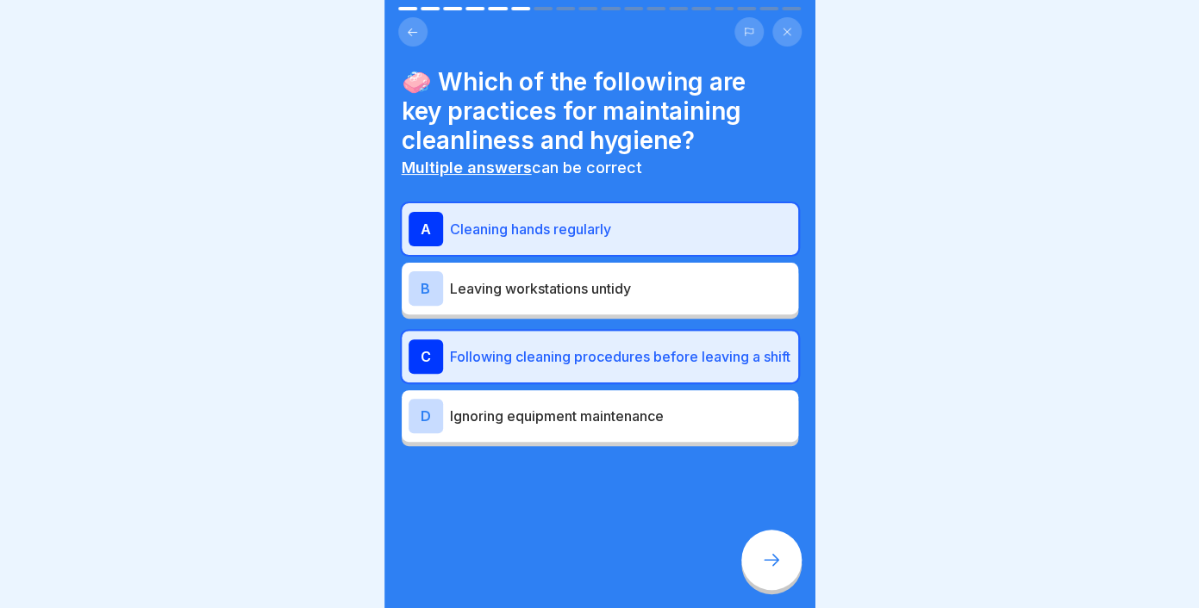
click at [748, 551] on div at bounding box center [771, 560] width 60 height 60
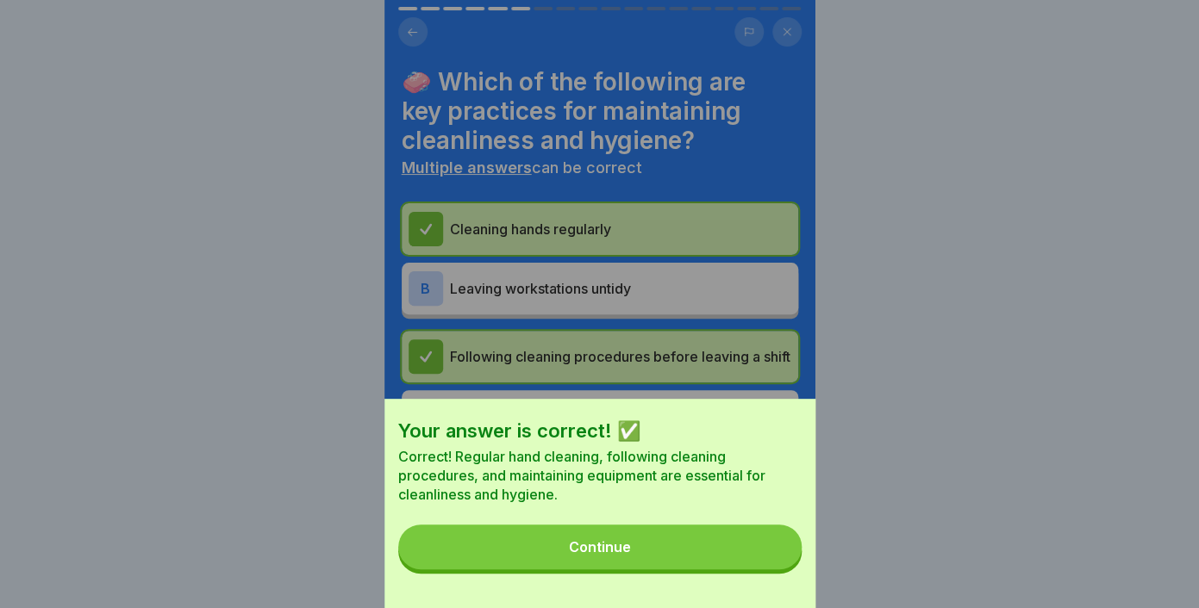
click at [643, 554] on button "Continue" at bounding box center [599, 547] width 403 height 45
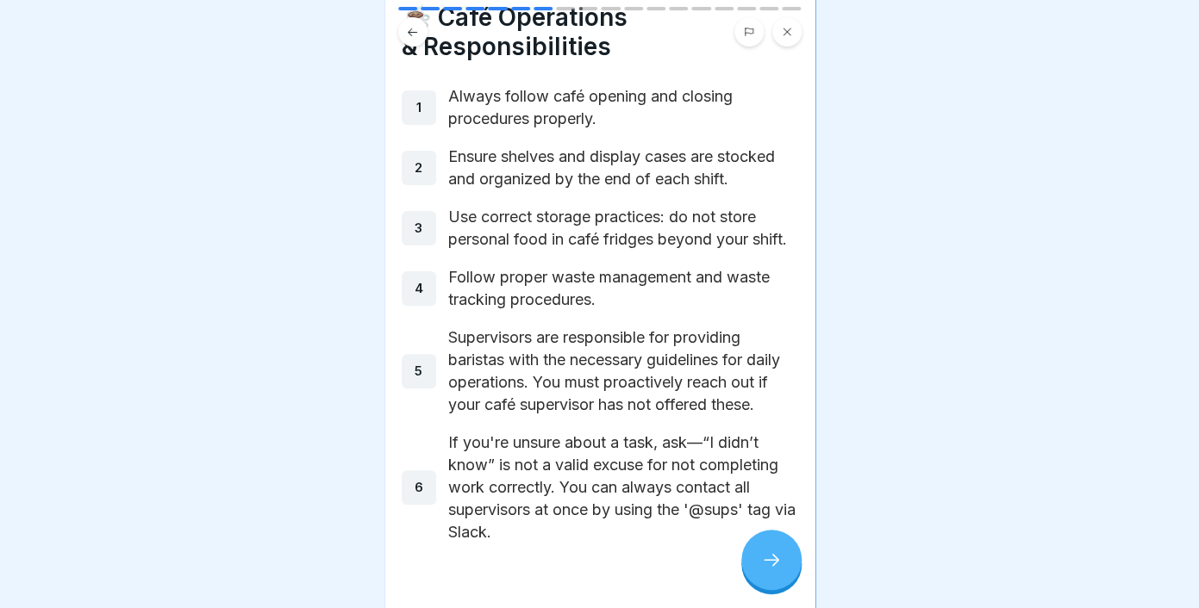
scroll to position [78, 0]
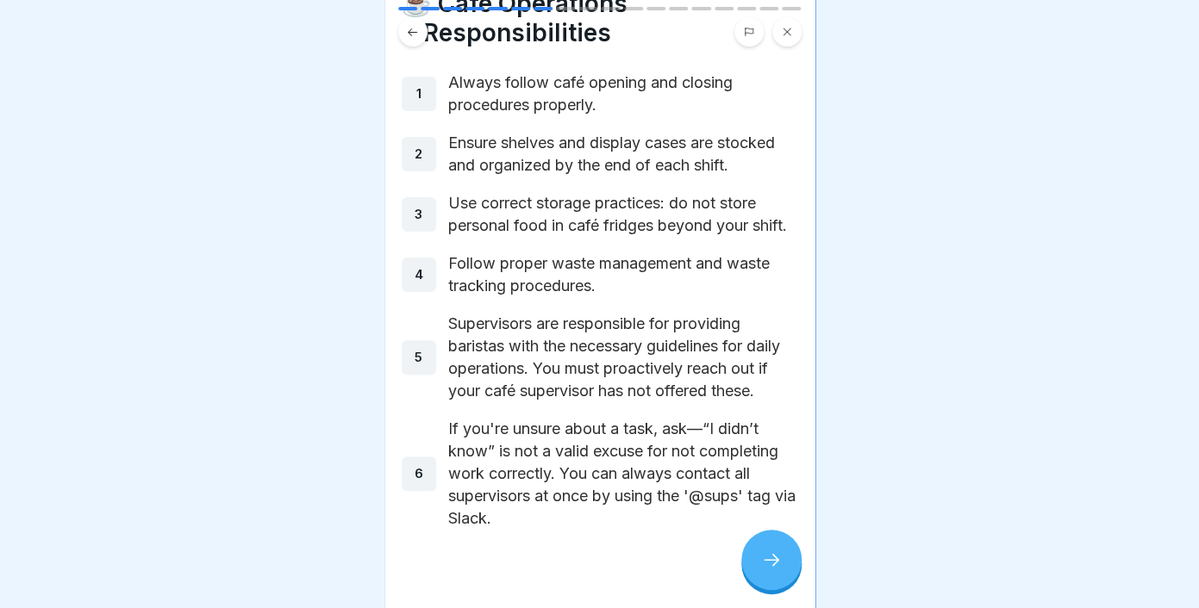
click at [762, 561] on icon at bounding box center [771, 560] width 21 height 21
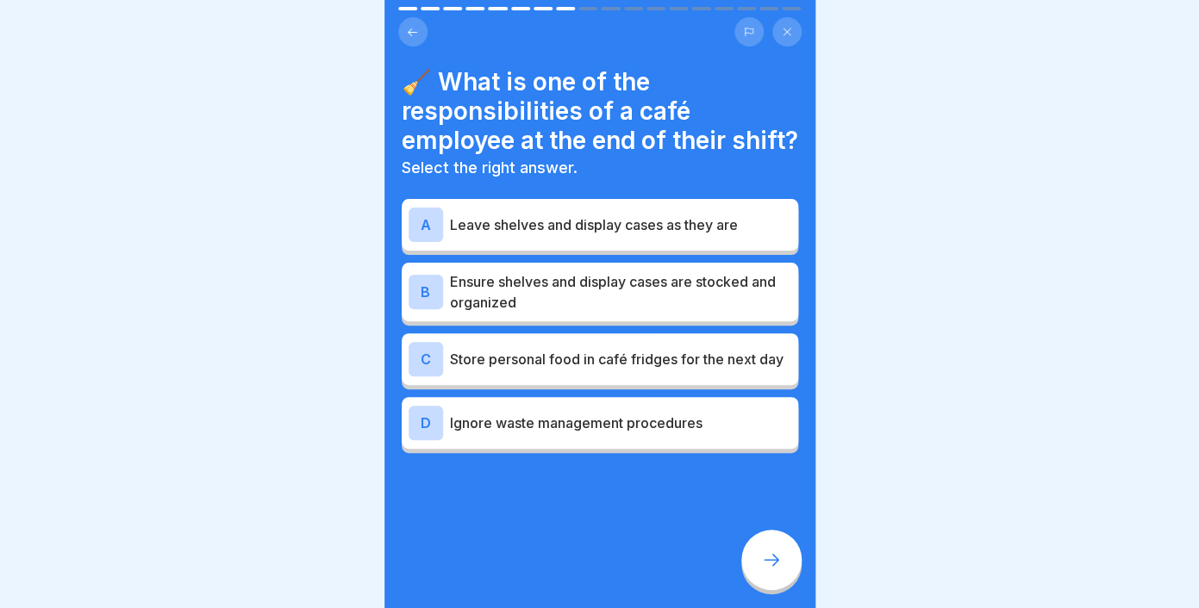
click at [637, 235] on p "Leave shelves and display cases as they are" at bounding box center [620, 225] width 341 height 21
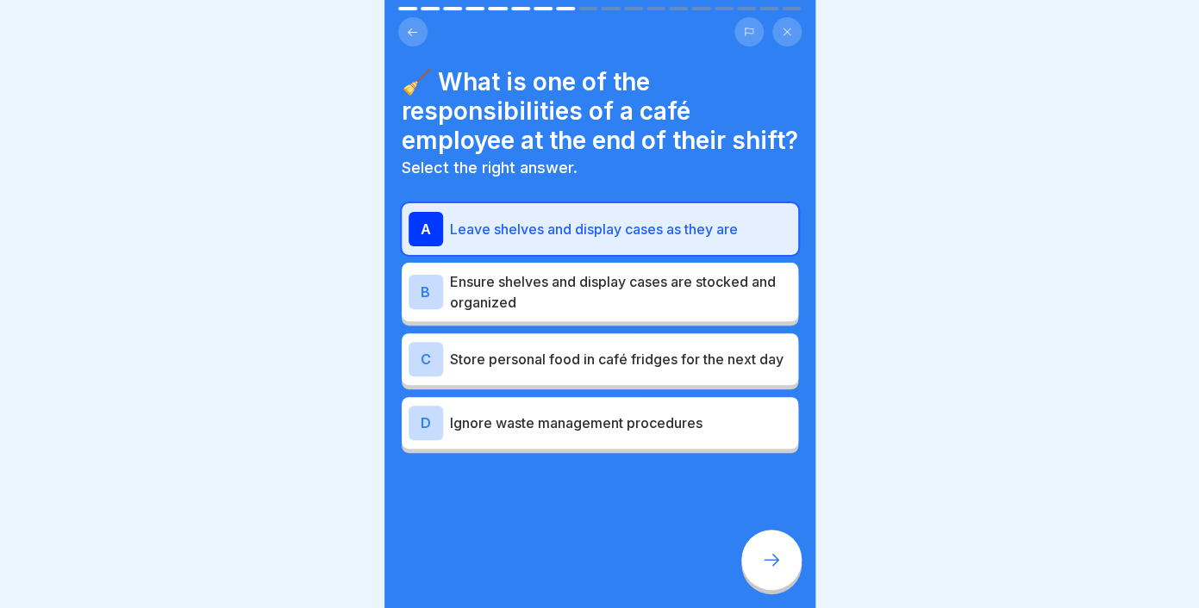
click at [637, 240] on p "Leave shelves and display cases as they are" at bounding box center [620, 229] width 341 height 21
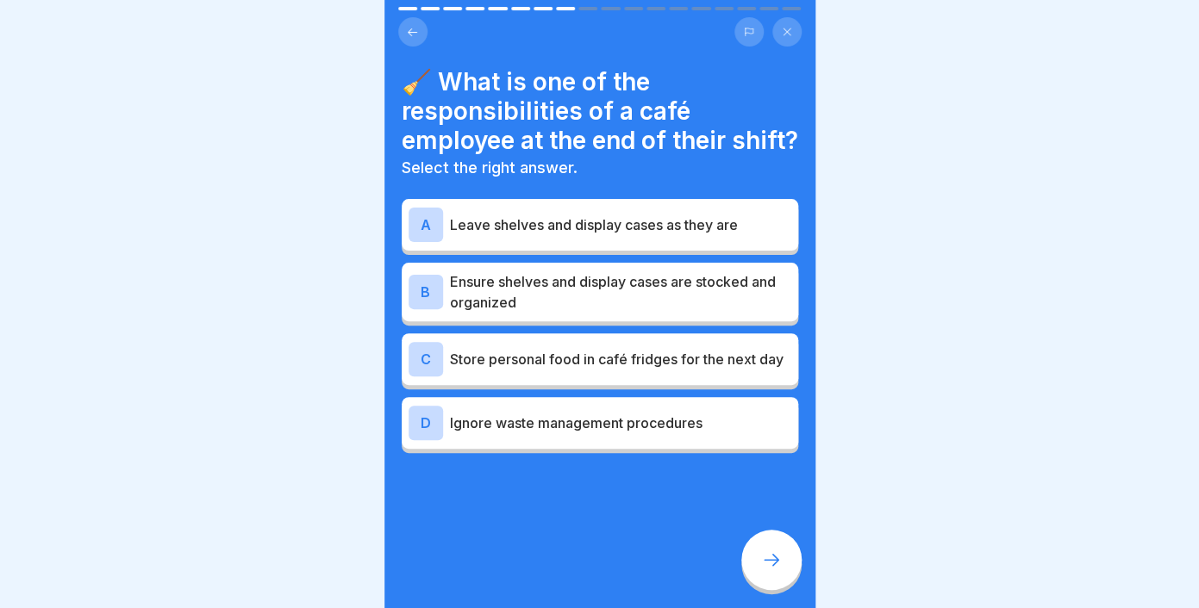
click at [532, 313] on p "Ensure shelves and display cases are stocked and organized" at bounding box center [620, 291] width 341 height 41
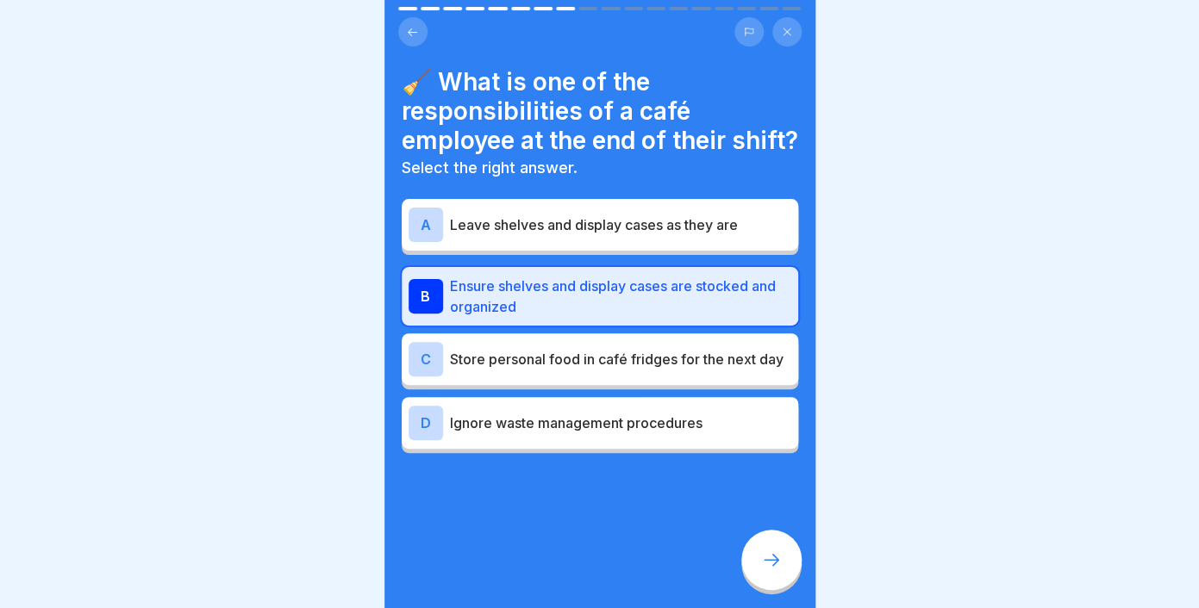
click at [516, 370] on p "Store personal food in café fridges for the next day" at bounding box center [620, 359] width 341 height 21
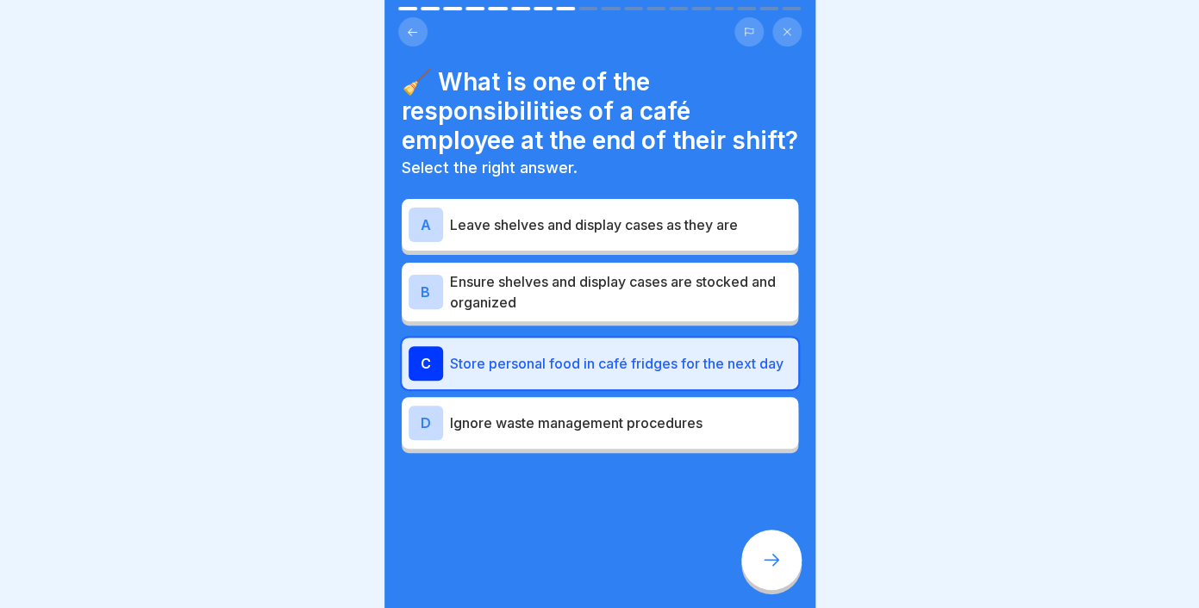
click at [760, 555] on div at bounding box center [771, 560] width 60 height 60
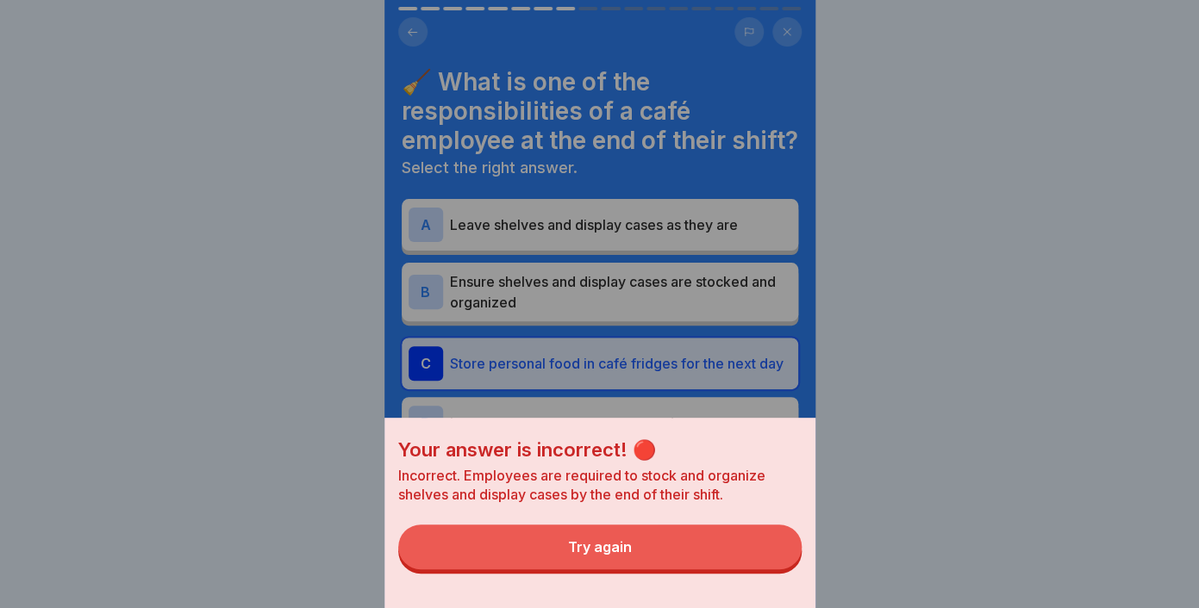
click at [636, 544] on button "Try again" at bounding box center [599, 547] width 403 height 45
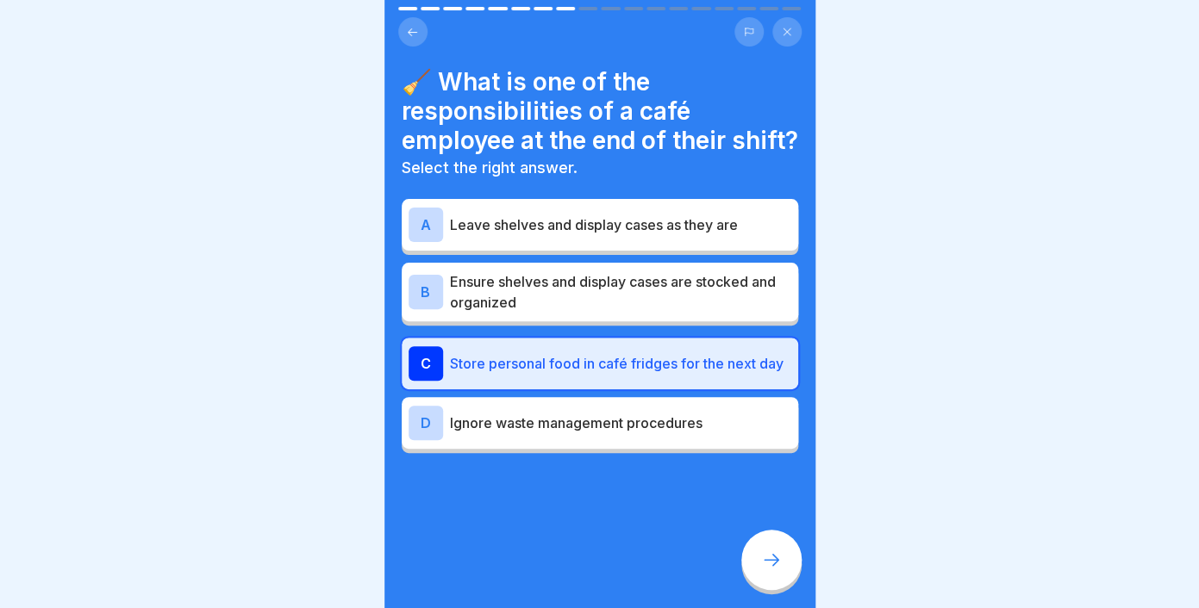
click at [520, 313] on p "Ensure shelves and display cases are stocked and organized" at bounding box center [620, 291] width 341 height 41
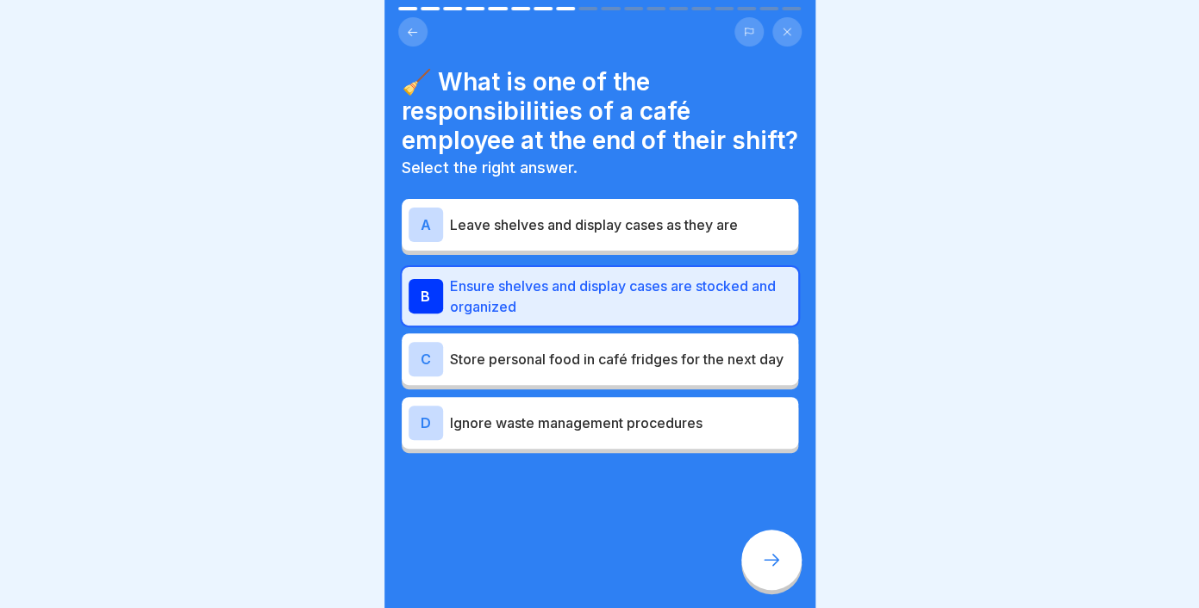
click at [595, 370] on p "Store personal food in café fridges for the next day" at bounding box center [620, 359] width 341 height 21
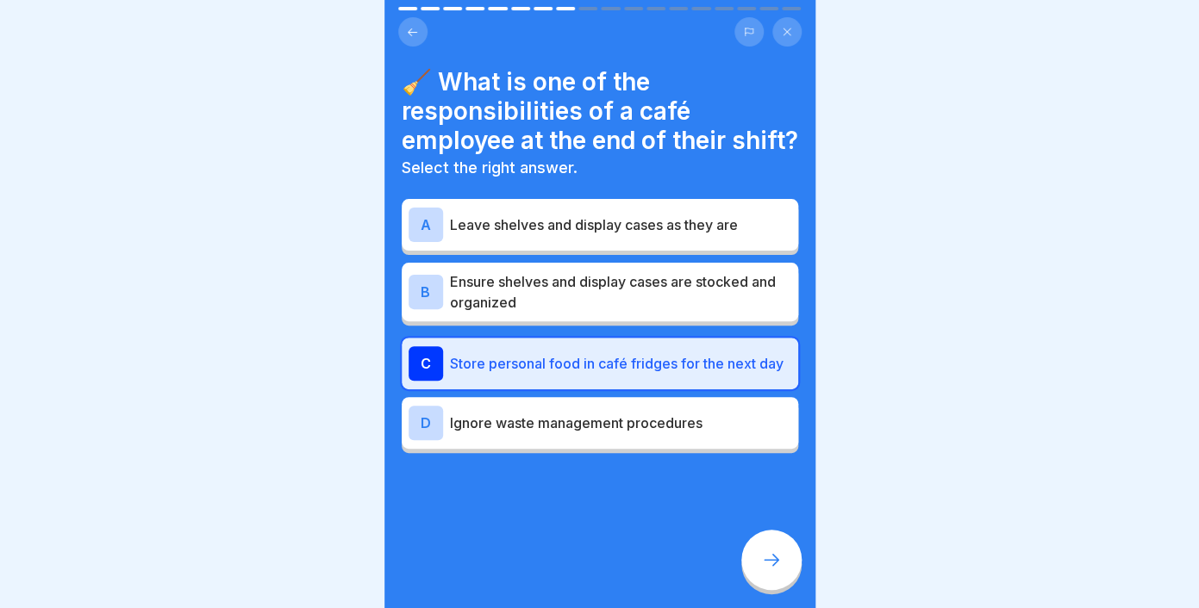
click at [576, 313] on p "Ensure shelves and display cases are stocked and organized" at bounding box center [620, 291] width 341 height 41
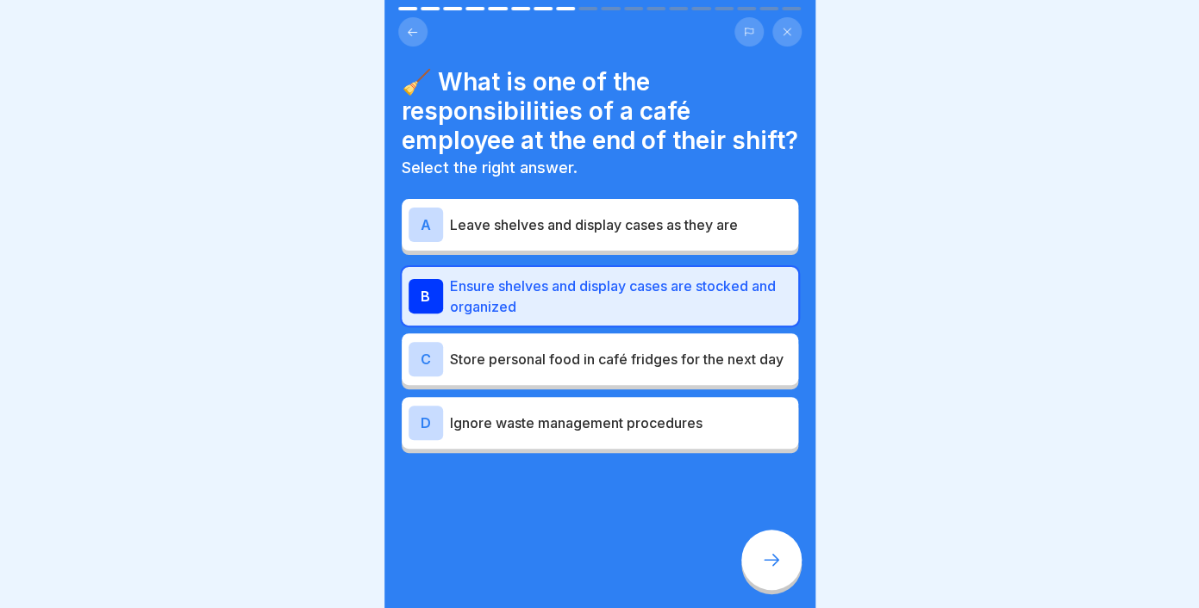
click at [774, 567] on icon at bounding box center [771, 560] width 21 height 21
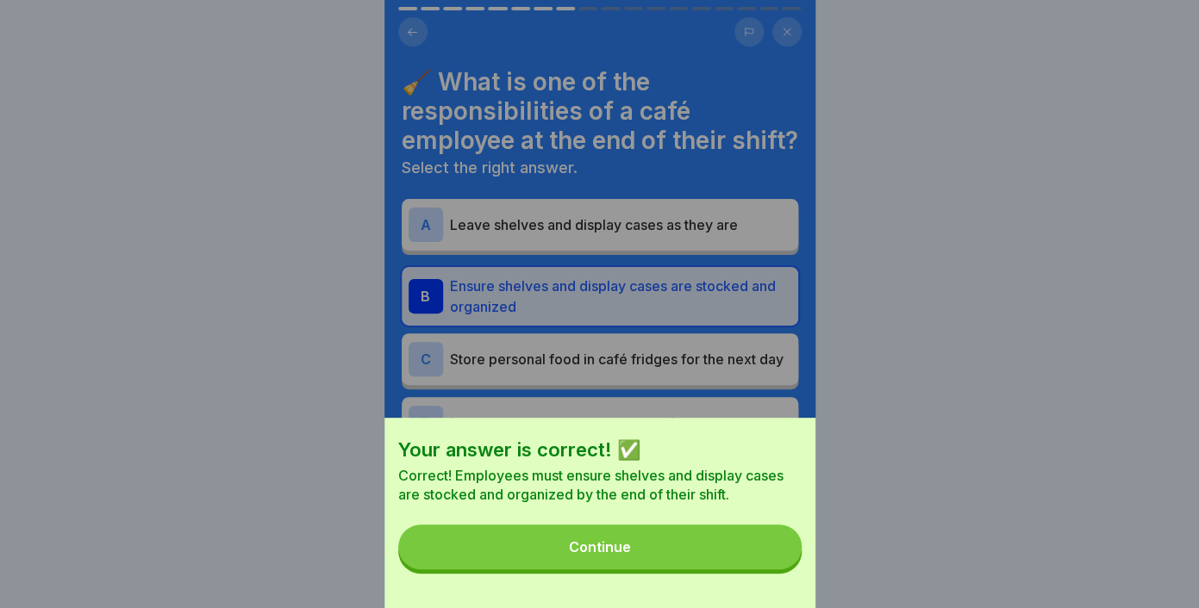
click at [692, 549] on button "Continue" at bounding box center [599, 547] width 403 height 45
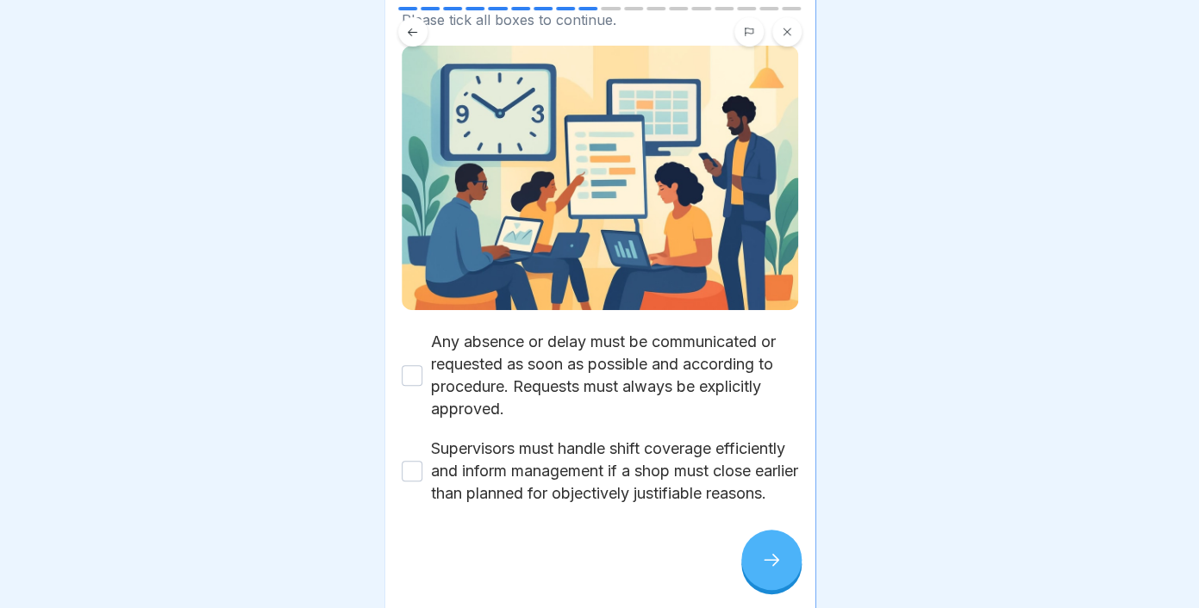
scroll to position [128, 0]
click at [414, 368] on div "Any absence or delay must be communicated or requested as soon as possible and …" at bounding box center [600, 376] width 396 height 90
click at [413, 365] on button "Any absence or delay must be communicated or requested as soon as possible and …" at bounding box center [412, 375] width 21 height 21
click at [402, 461] on button "Supervisors must handle shift coverage efficiently and inform management if a s…" at bounding box center [412, 471] width 21 height 21
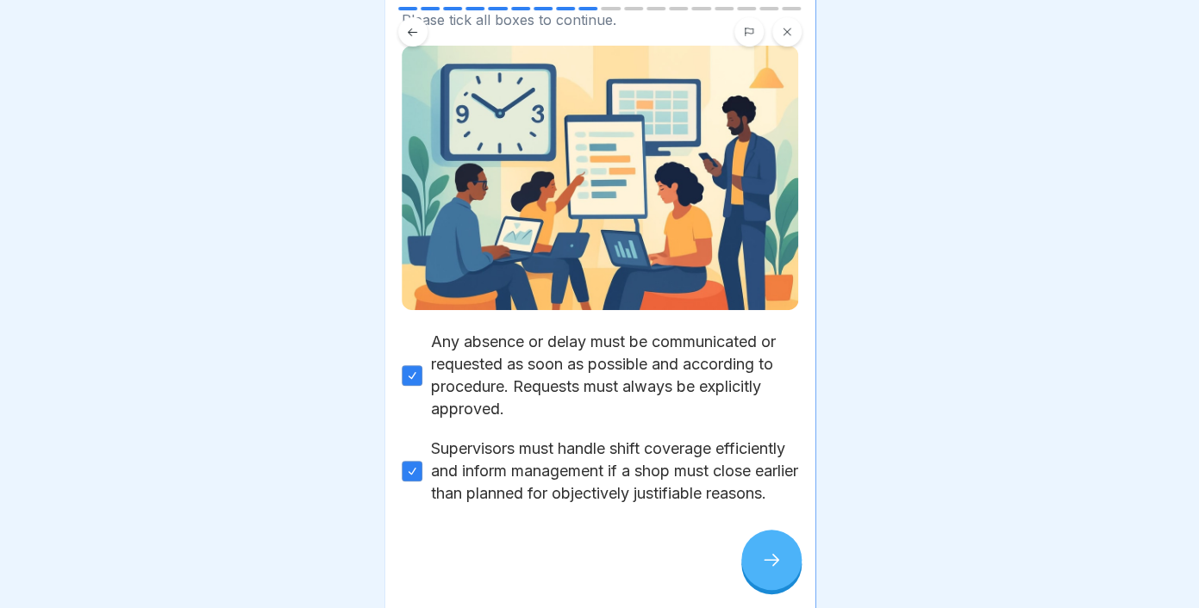
scroll to position [128, 0]
click at [768, 564] on icon at bounding box center [771, 560] width 21 height 21
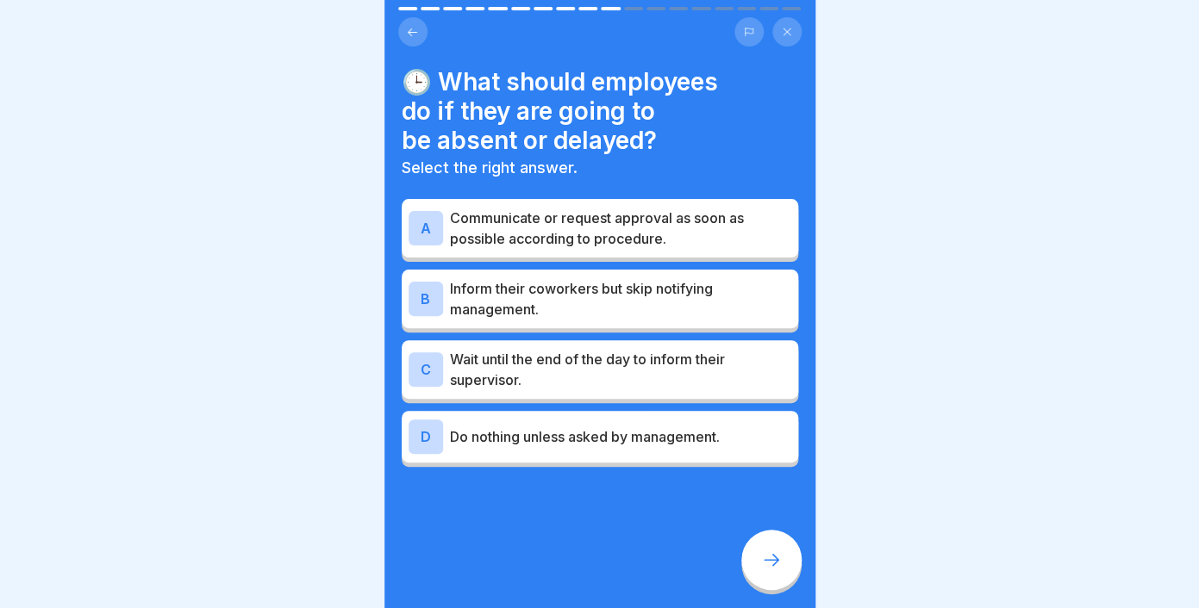
click at [675, 209] on p "Communicate or request approval as soon as possible according to procedure." at bounding box center [620, 228] width 341 height 41
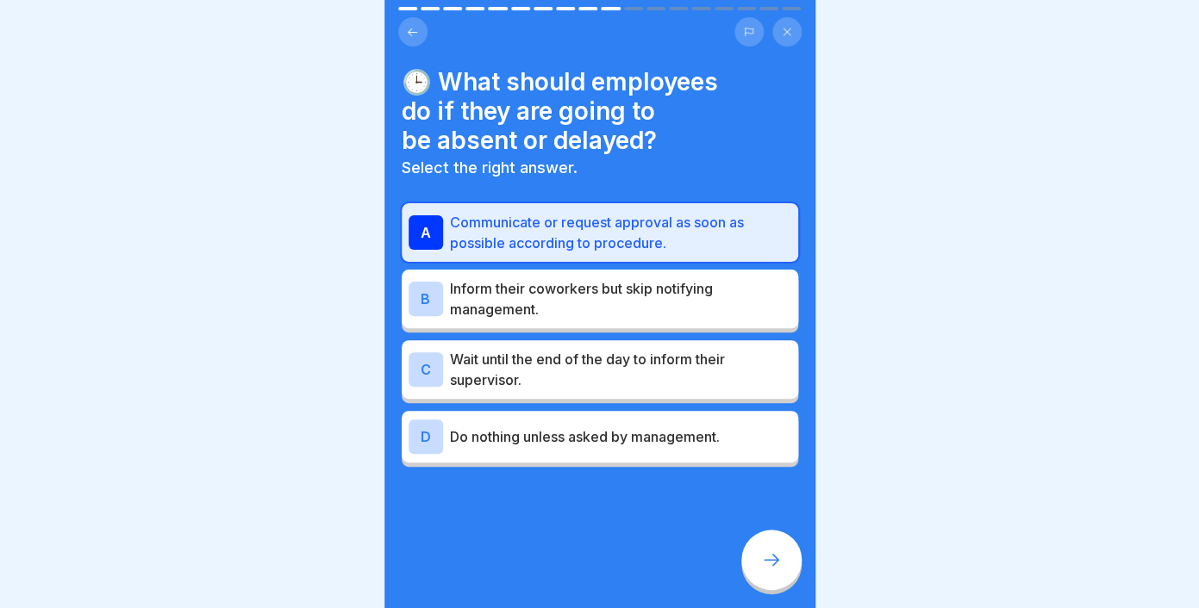
click at [777, 569] on icon at bounding box center [771, 560] width 21 height 21
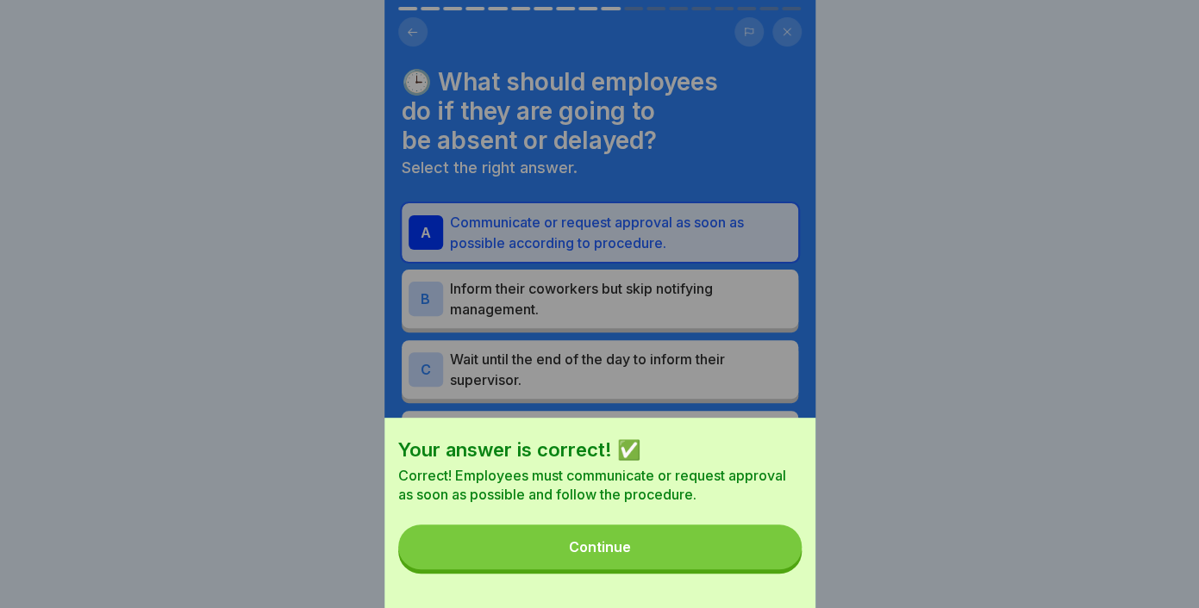
click at [673, 551] on button "Continue" at bounding box center [599, 547] width 403 height 45
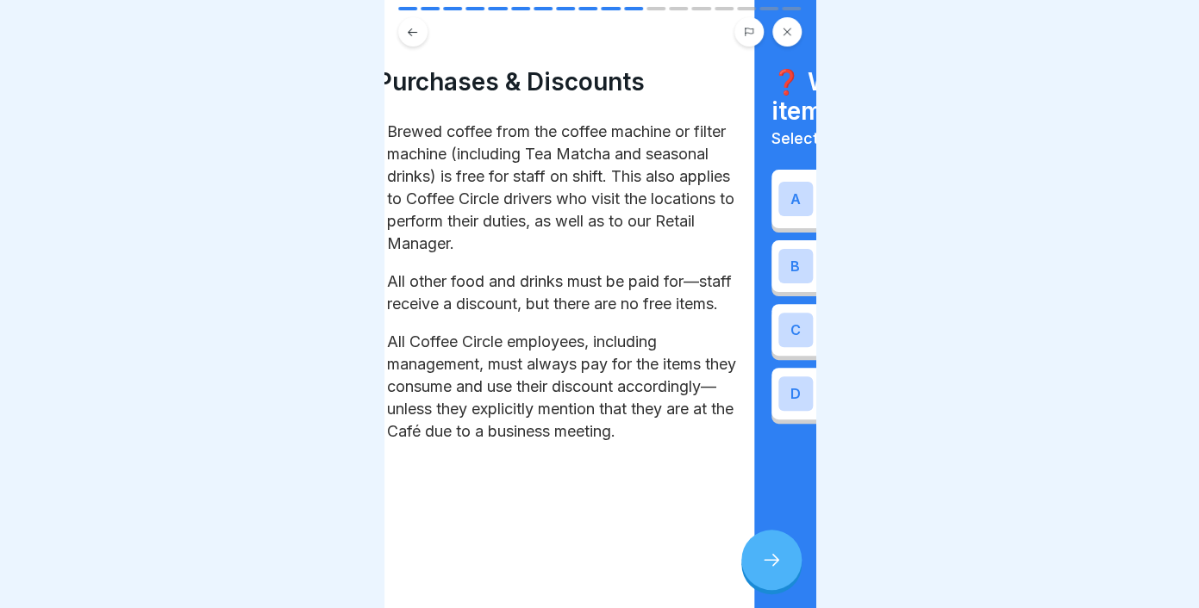
click at [489, 242] on p "Brewed coffee from the coffee machine or filter machine (including Tea Matcha a…" at bounding box center [562, 188] width 350 height 134
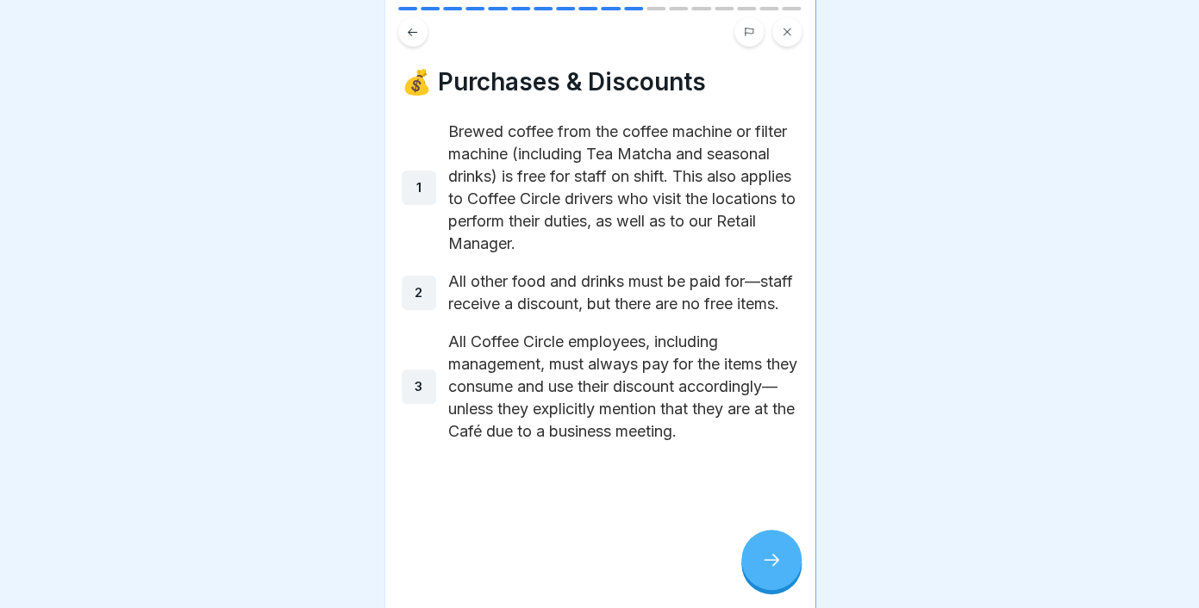
click at [490, 242] on p "Brewed coffee from the coffee machine or filter machine (including Tea Matcha a…" at bounding box center [623, 188] width 350 height 134
click at [752, 555] on div at bounding box center [771, 560] width 60 height 60
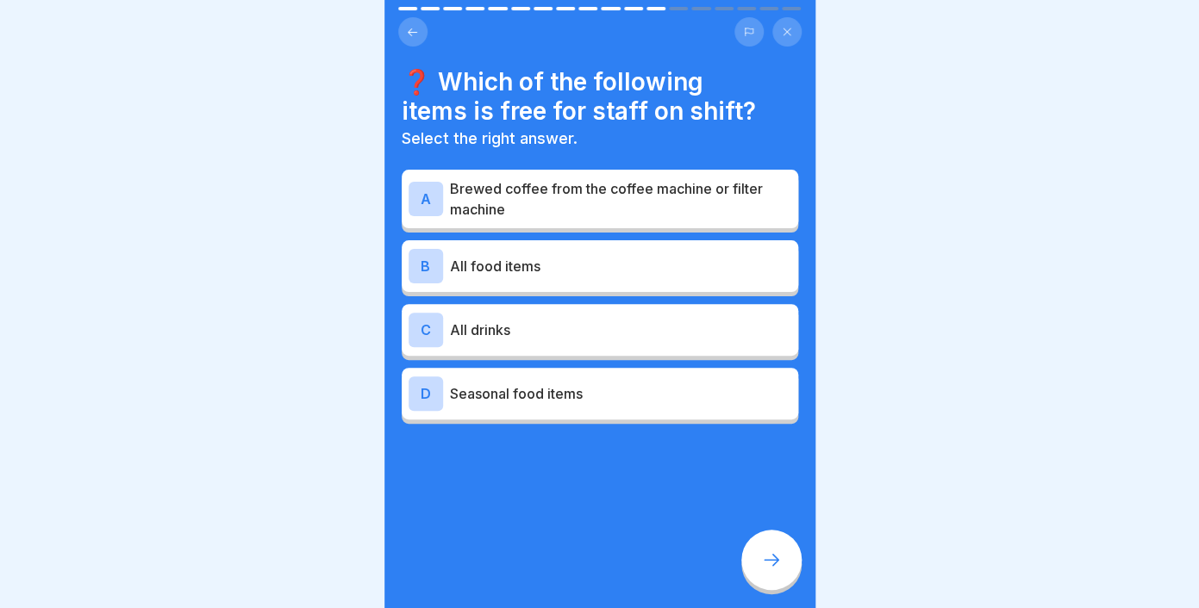
click at [573, 217] on p "Brewed coffee from the coffee machine or filter machine" at bounding box center [620, 198] width 341 height 41
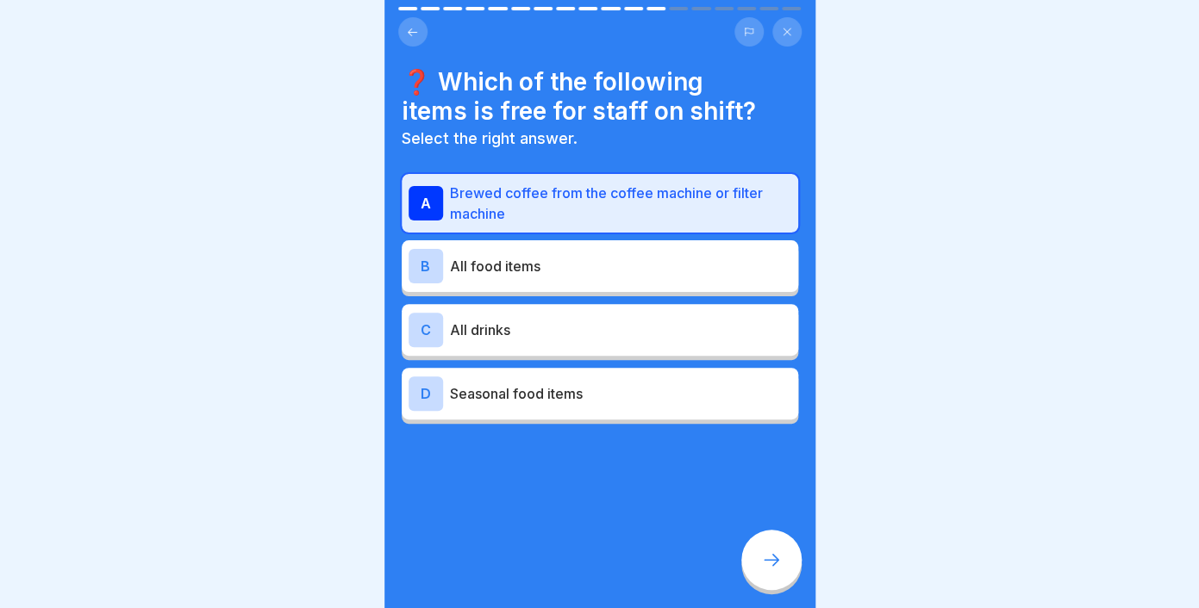
click at [774, 574] on div at bounding box center [771, 560] width 60 height 60
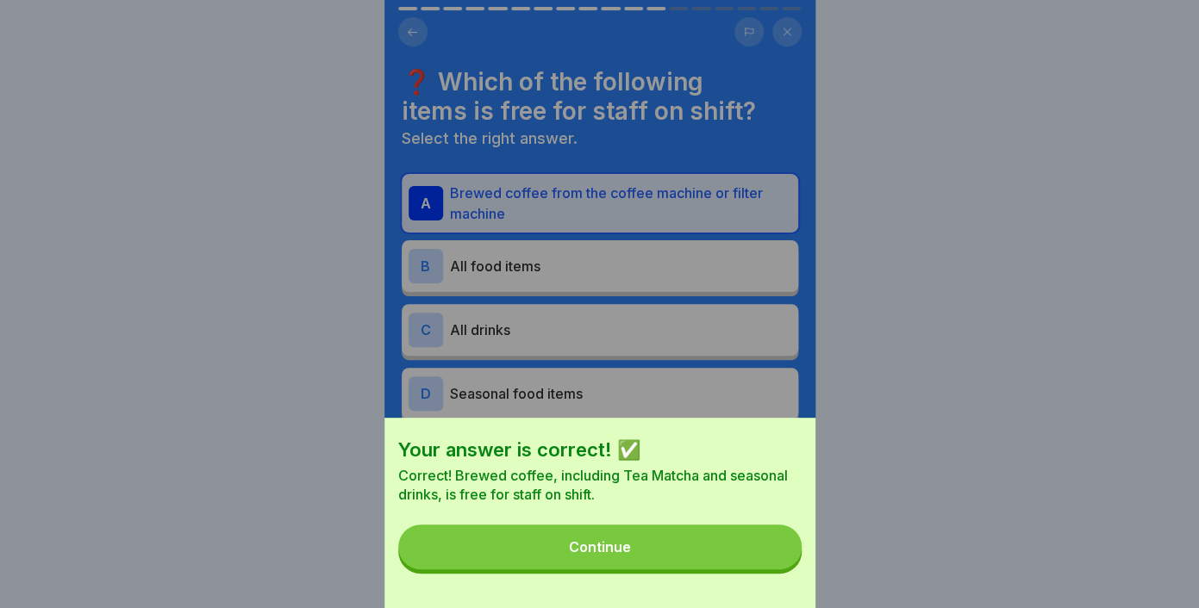
click at [662, 558] on button "Continue" at bounding box center [599, 547] width 403 height 45
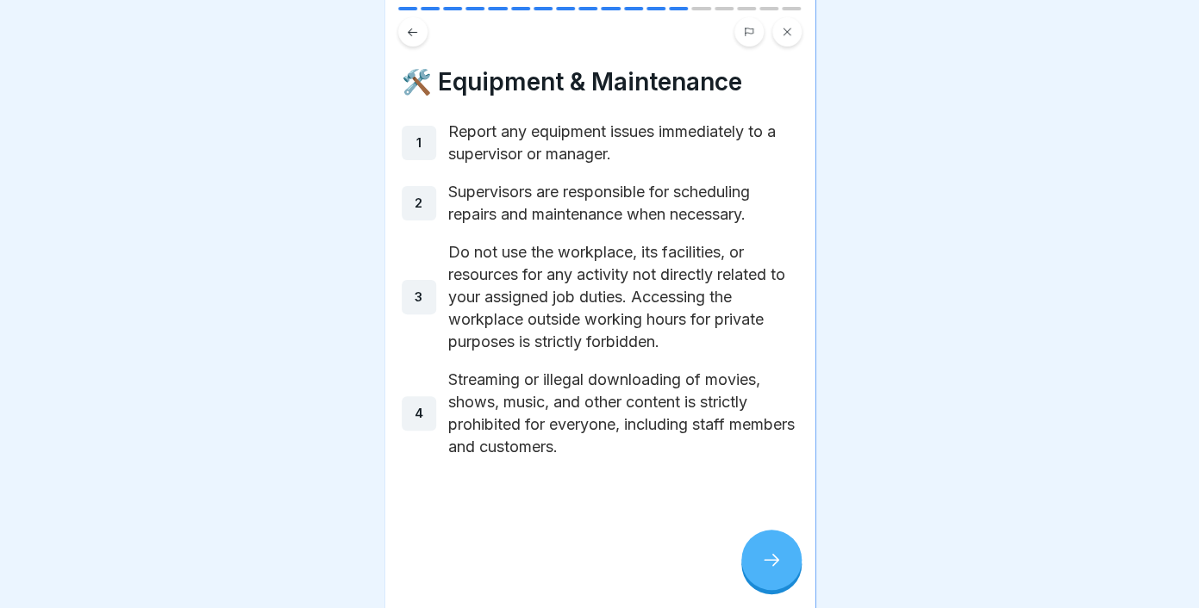
click at [761, 582] on div at bounding box center [771, 560] width 60 height 60
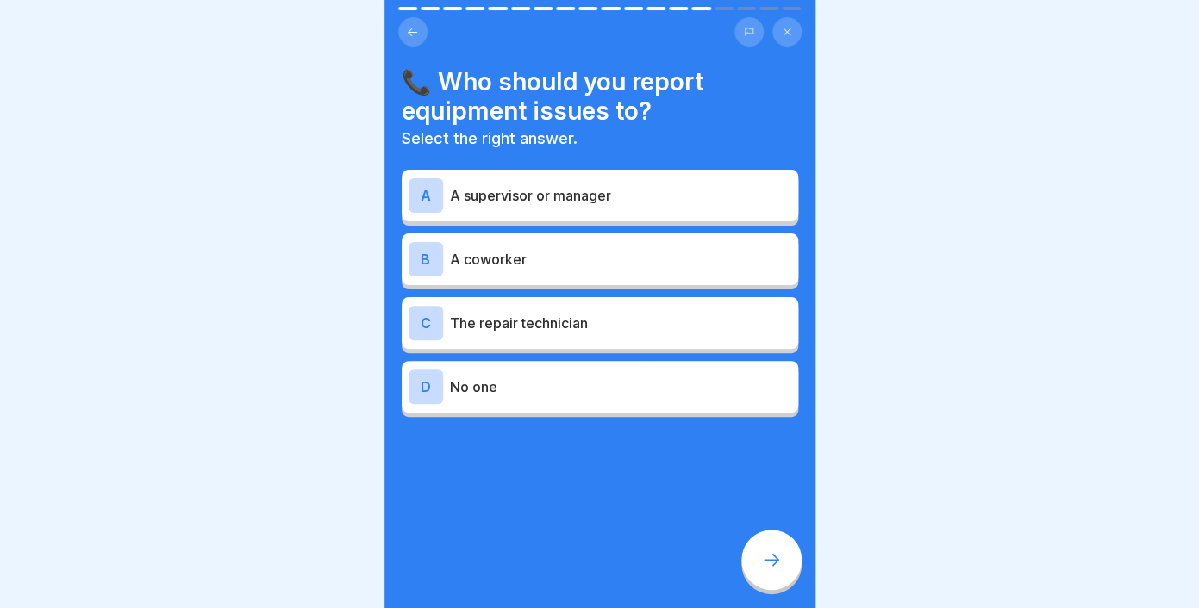
click at [559, 201] on p "A supervisor or manager" at bounding box center [620, 195] width 341 height 21
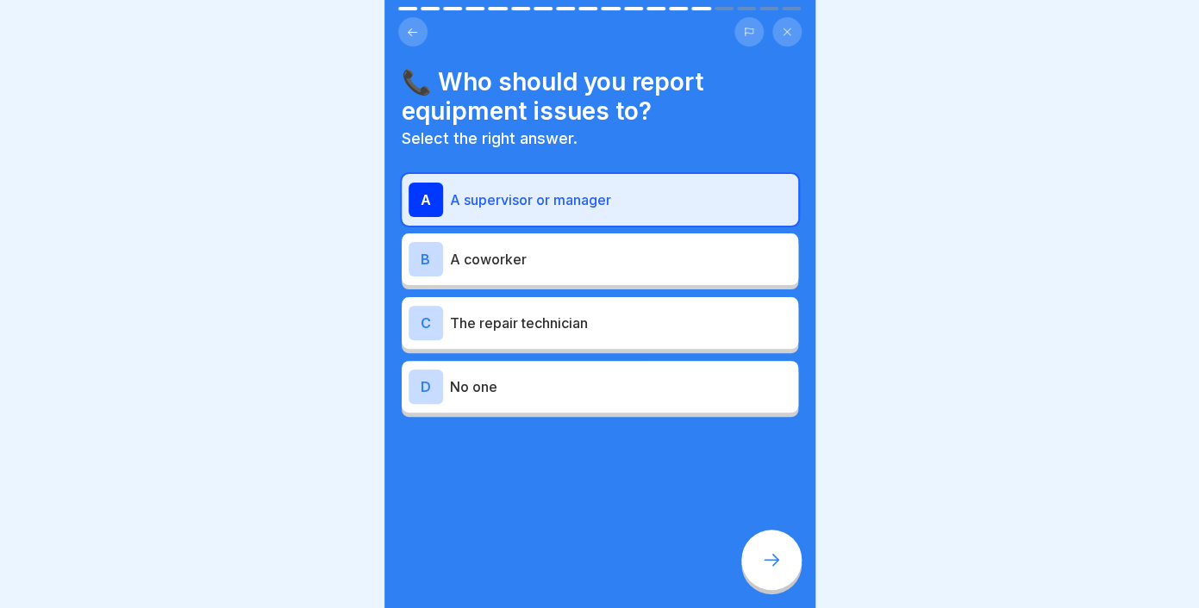
click at [776, 575] on div at bounding box center [771, 560] width 60 height 60
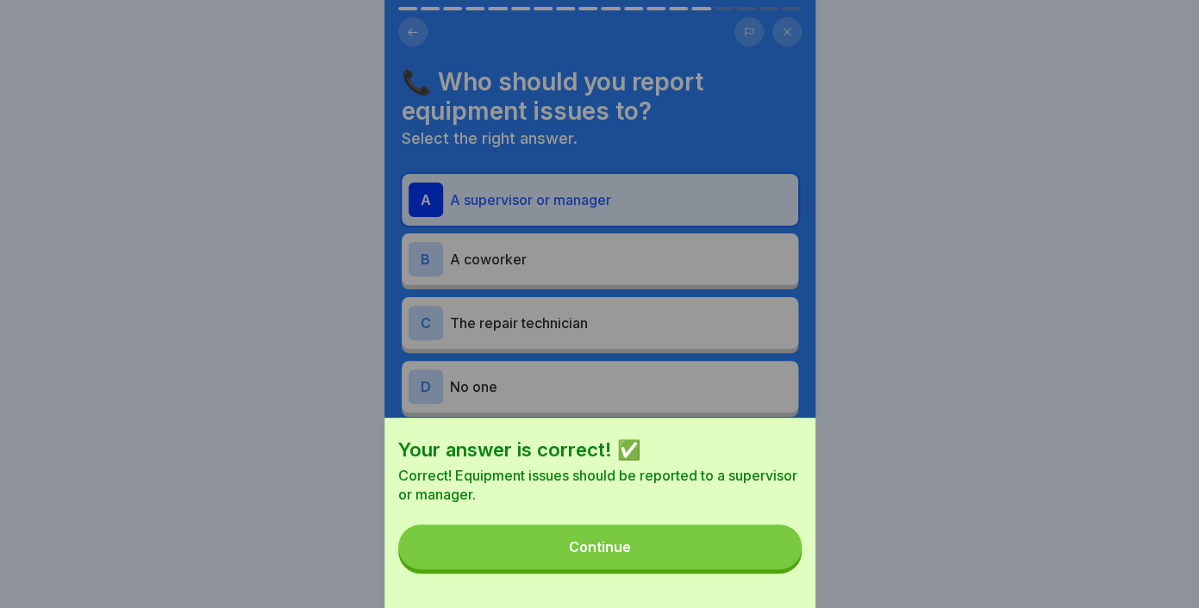
click at [708, 557] on button "Continue" at bounding box center [599, 547] width 403 height 45
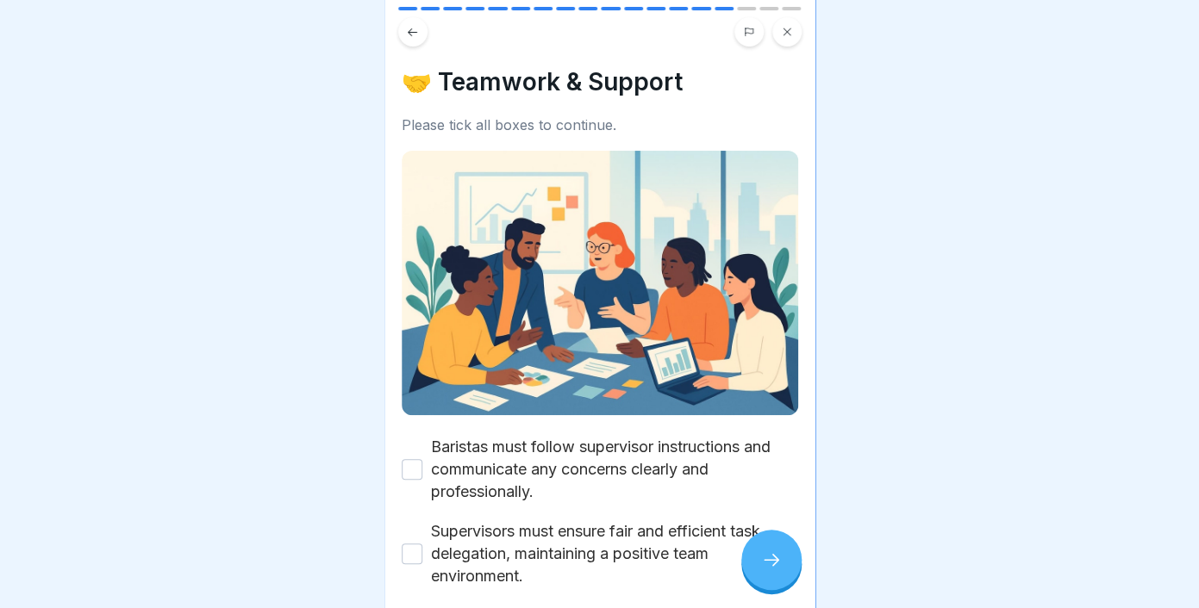
click at [413, 472] on button "Baristas must follow supervisor instructions and communicate any concerns clear…" at bounding box center [412, 469] width 21 height 21
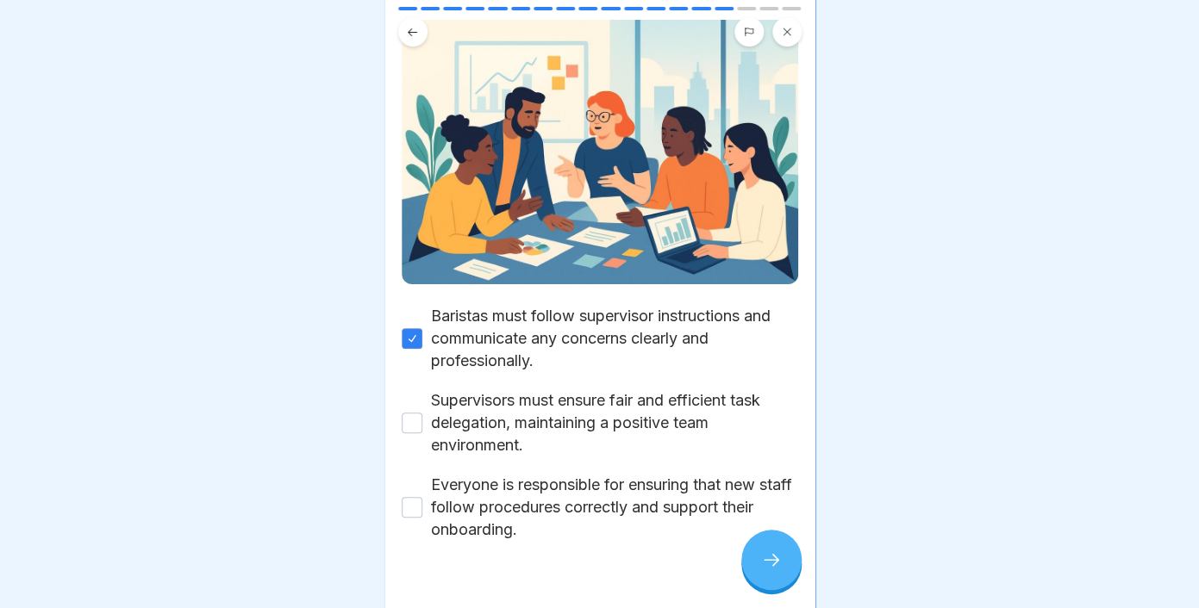
scroll to position [134, 0]
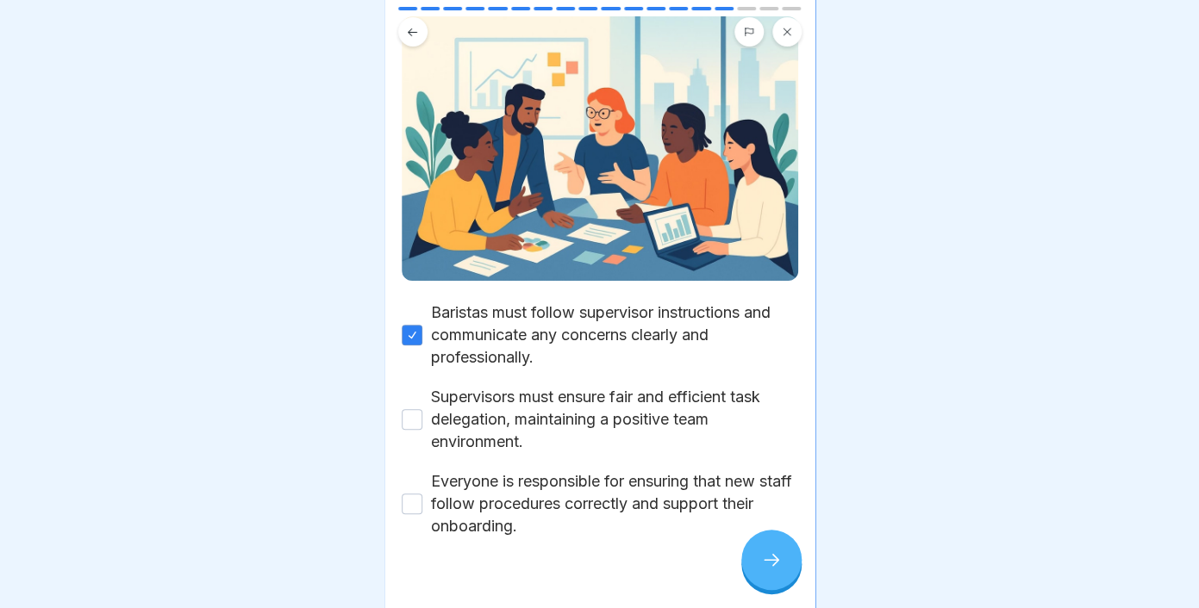
click at [396, 425] on div "🤝 Teamwork & Support Please tick all boxes to continue. [PERSON_NAME] must foll…" at bounding box center [599, 304] width 431 height 608
click at [421, 418] on button "Supervisors must ensure fair and efficient task delegation, maintaining a posit…" at bounding box center [412, 419] width 21 height 21
click at [417, 502] on button "Everyone is responsible for ensuring that new staff follow procedures correctly…" at bounding box center [412, 504] width 21 height 21
click at [756, 565] on div at bounding box center [771, 560] width 60 height 60
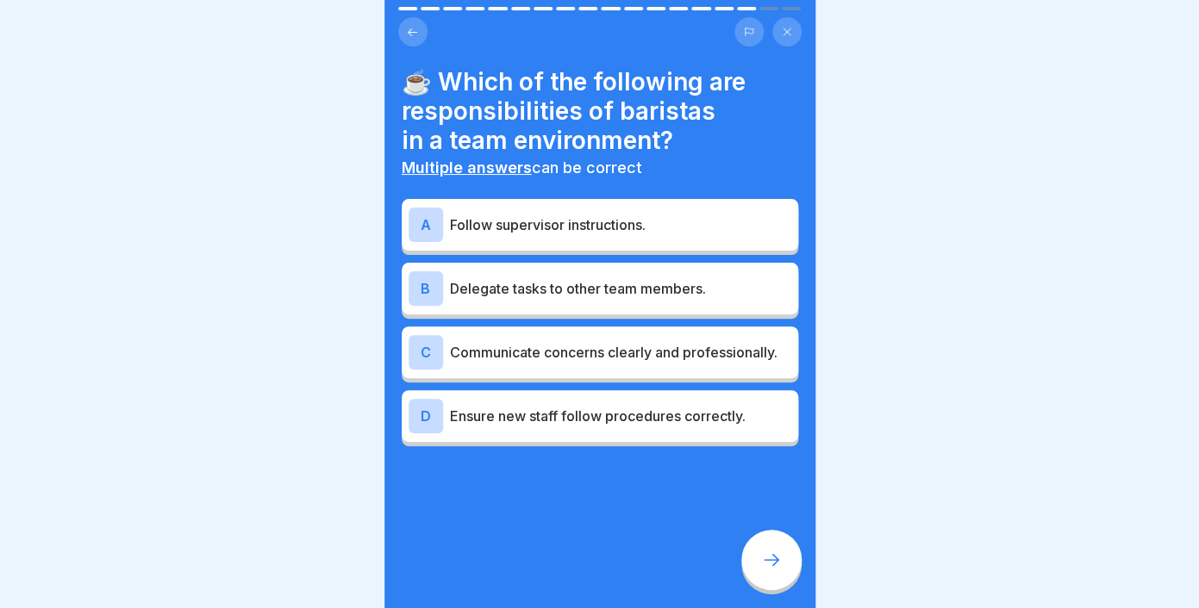
click at [520, 239] on div "A Follow supervisor instructions." at bounding box center [599, 225] width 383 height 34
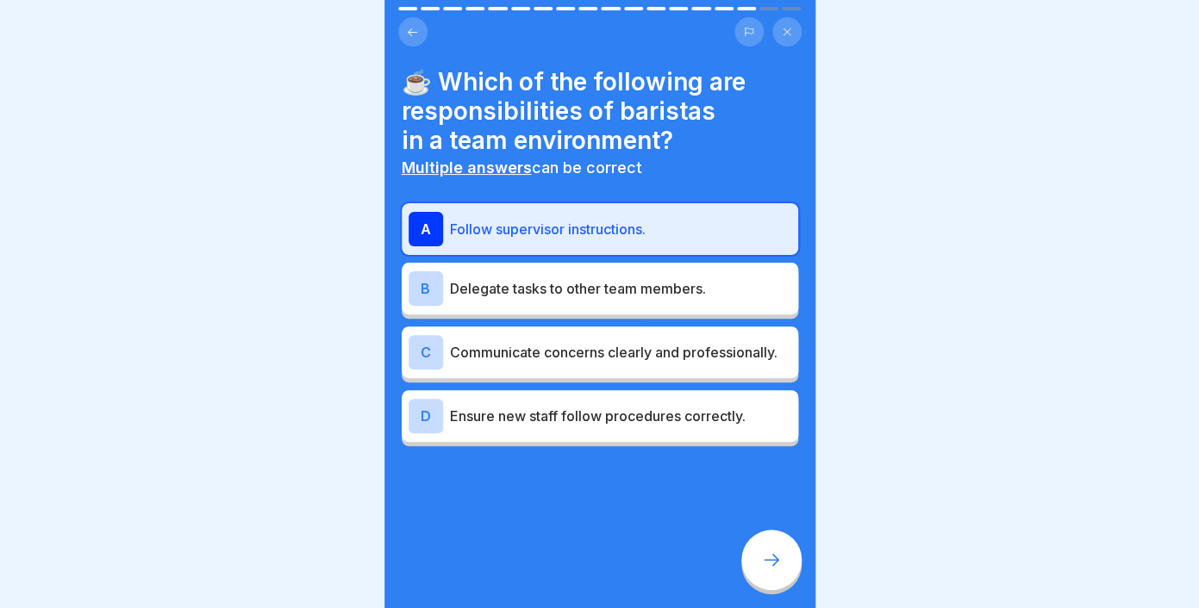
click at [558, 359] on p "Communicate concerns clearly and professionally." at bounding box center [620, 352] width 341 height 21
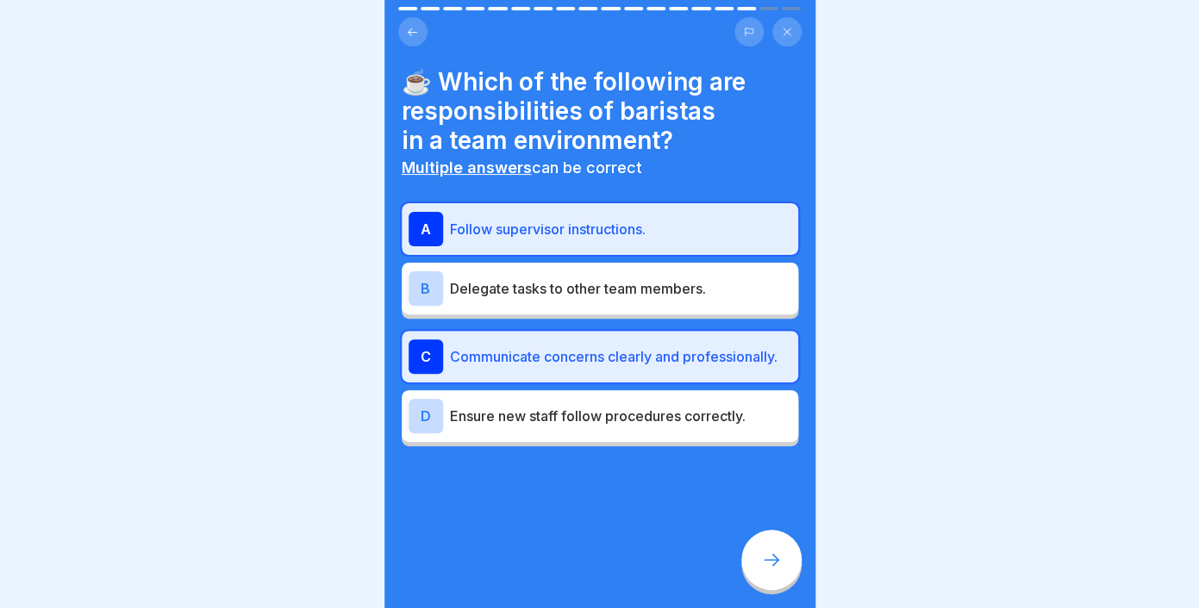
click at [761, 558] on icon at bounding box center [771, 560] width 21 height 21
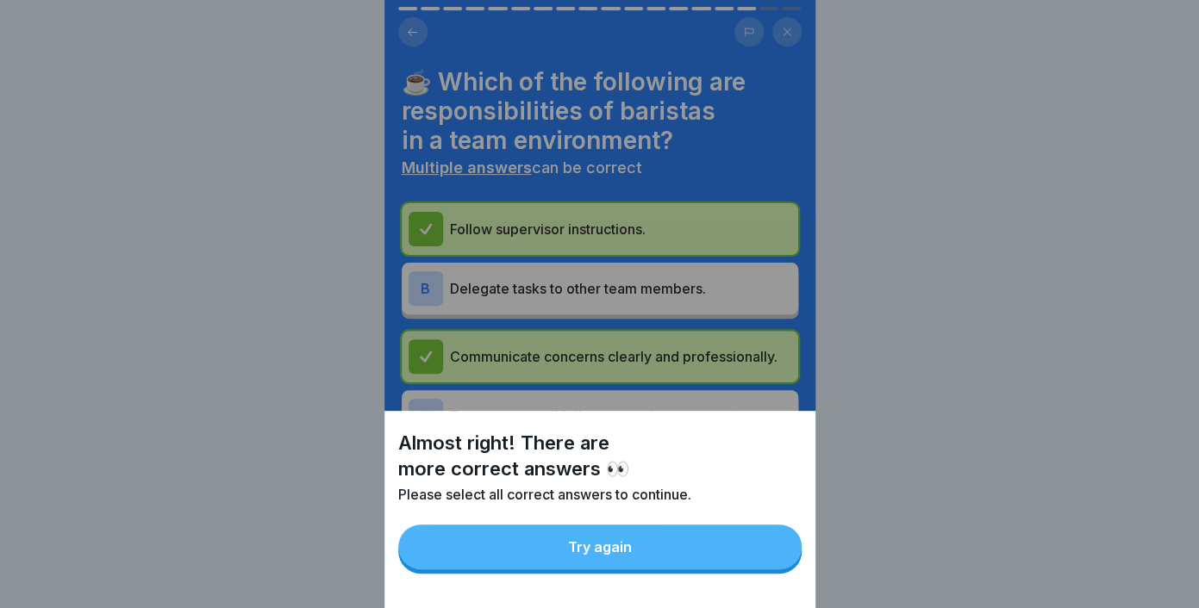
click at [733, 565] on button "Try again" at bounding box center [599, 547] width 403 height 45
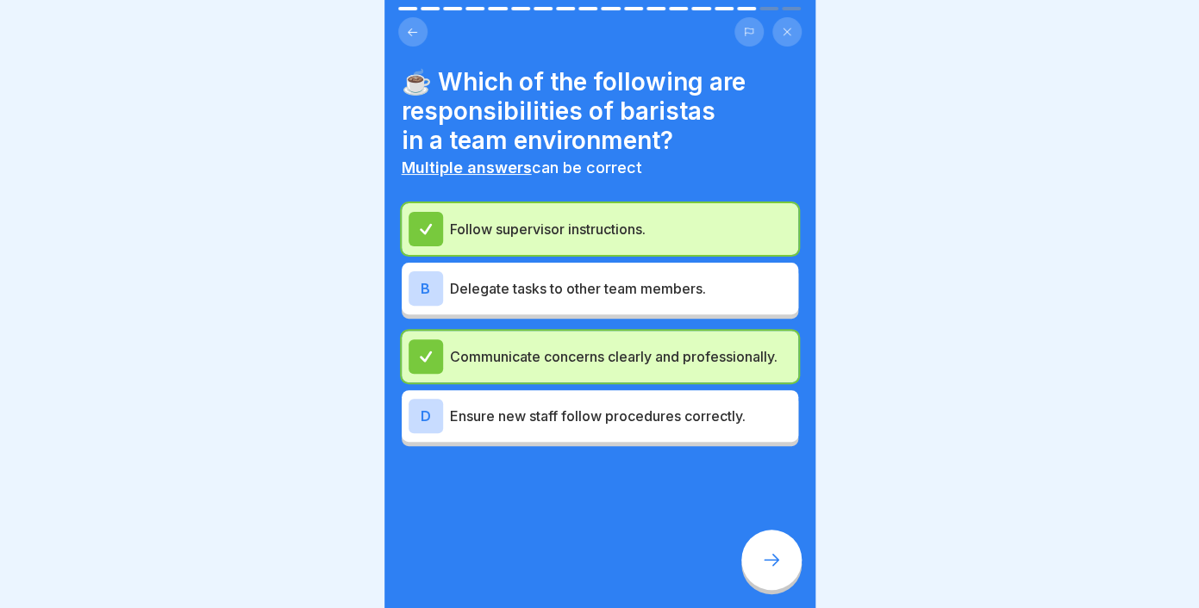
click at [548, 419] on p "Ensure new staff follow procedures correctly." at bounding box center [620, 416] width 341 height 21
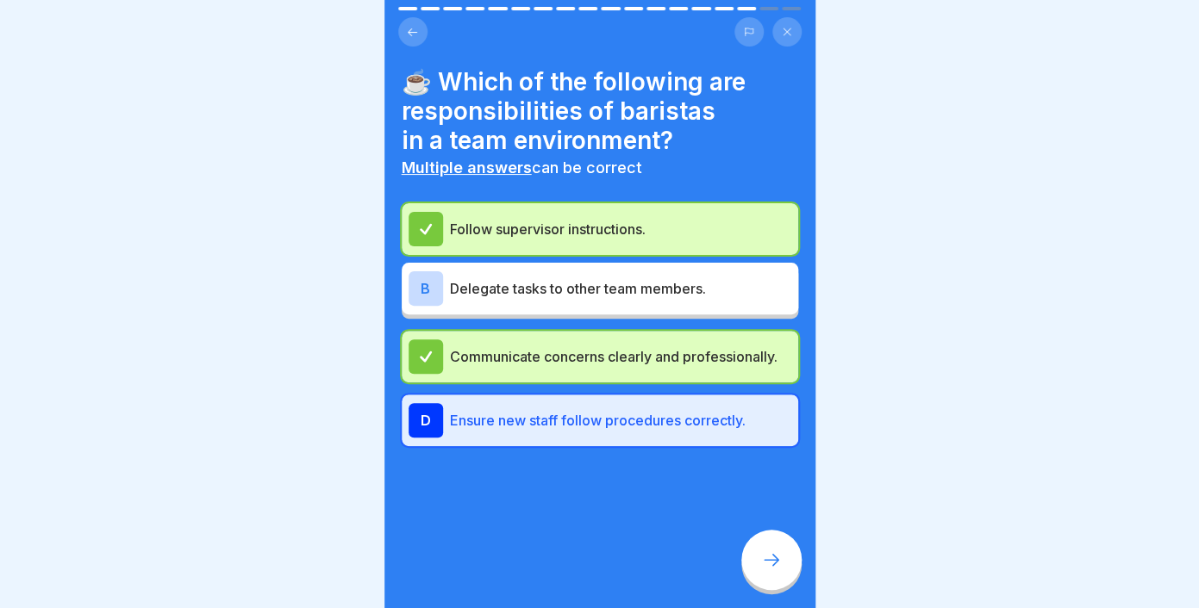
click at [776, 567] on icon at bounding box center [771, 560] width 21 height 21
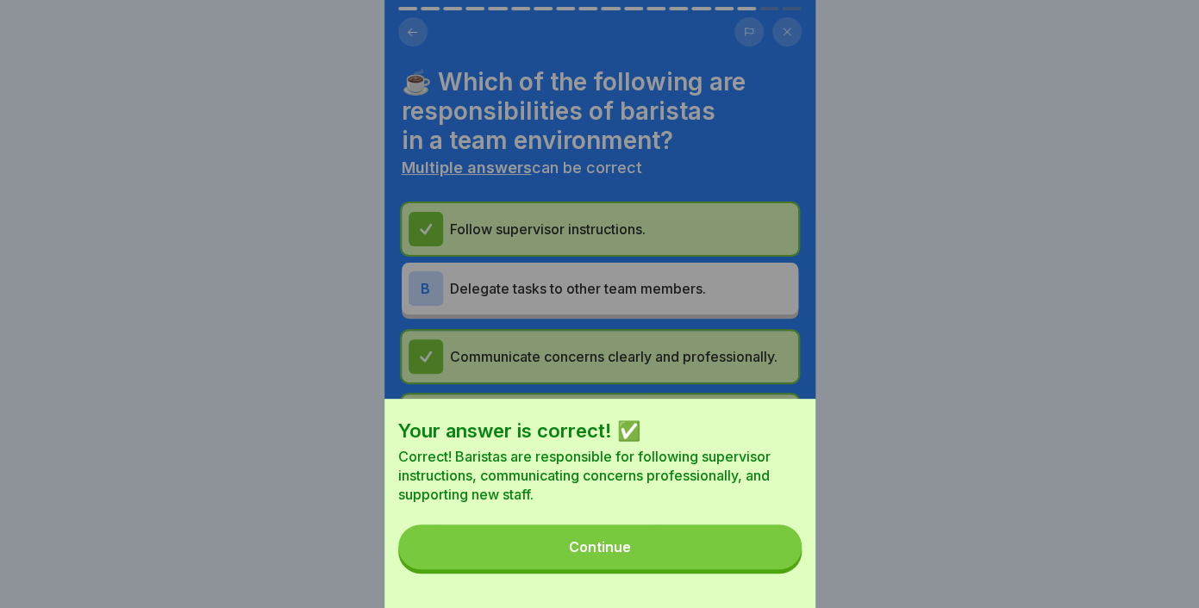
click at [679, 557] on button "Continue" at bounding box center [599, 547] width 403 height 45
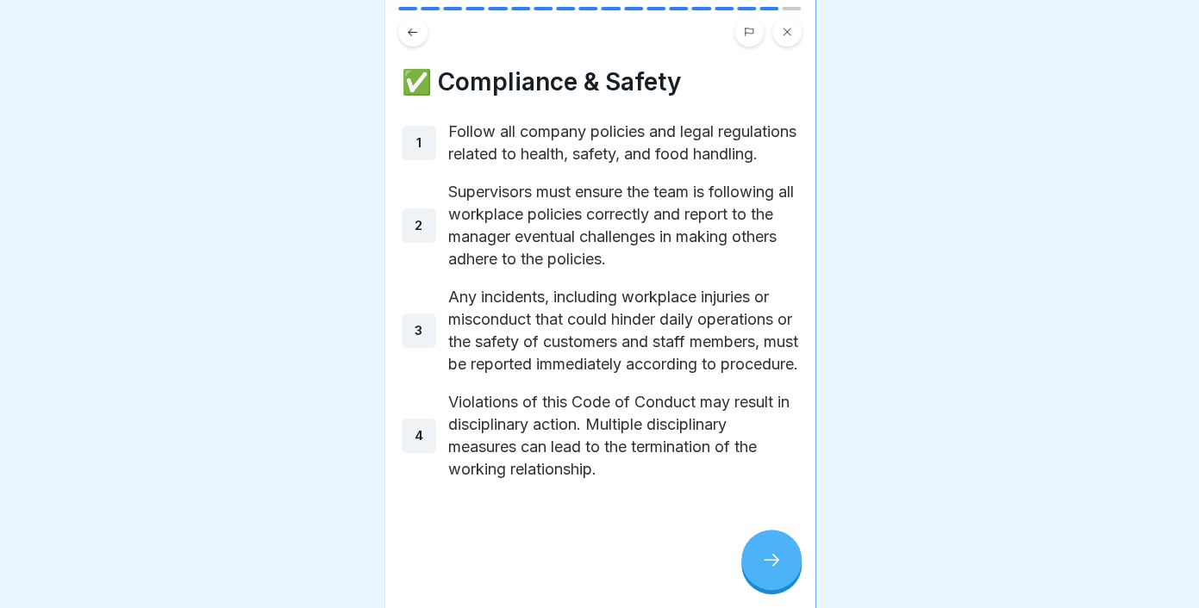
click at [763, 551] on div at bounding box center [771, 560] width 60 height 60
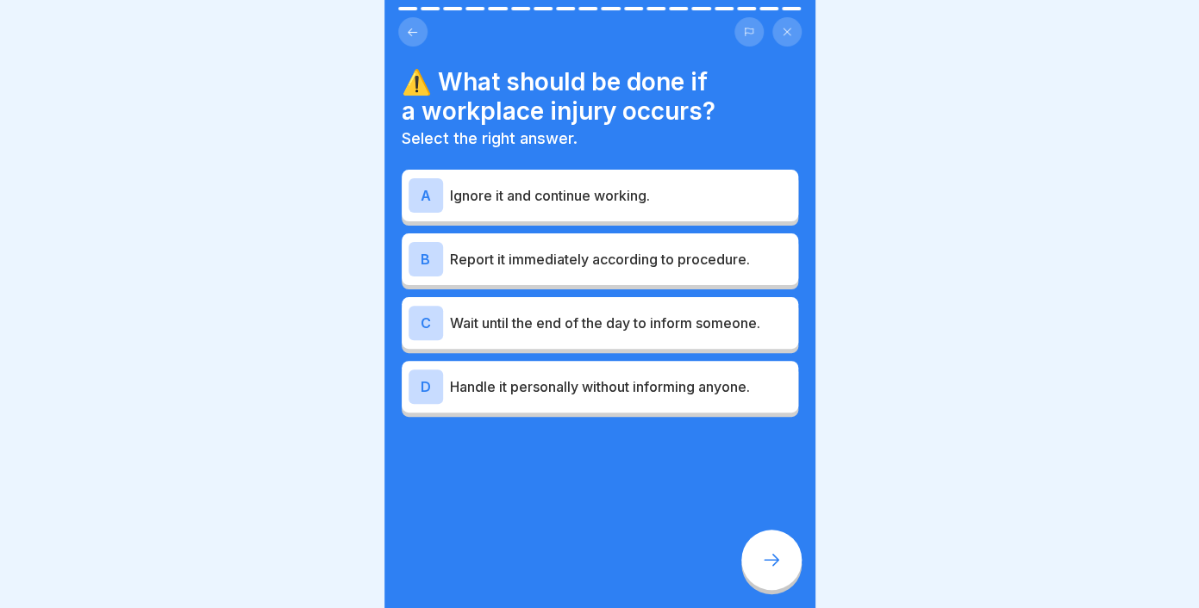
click at [529, 263] on p "Report it immediately according to procedure." at bounding box center [620, 259] width 341 height 21
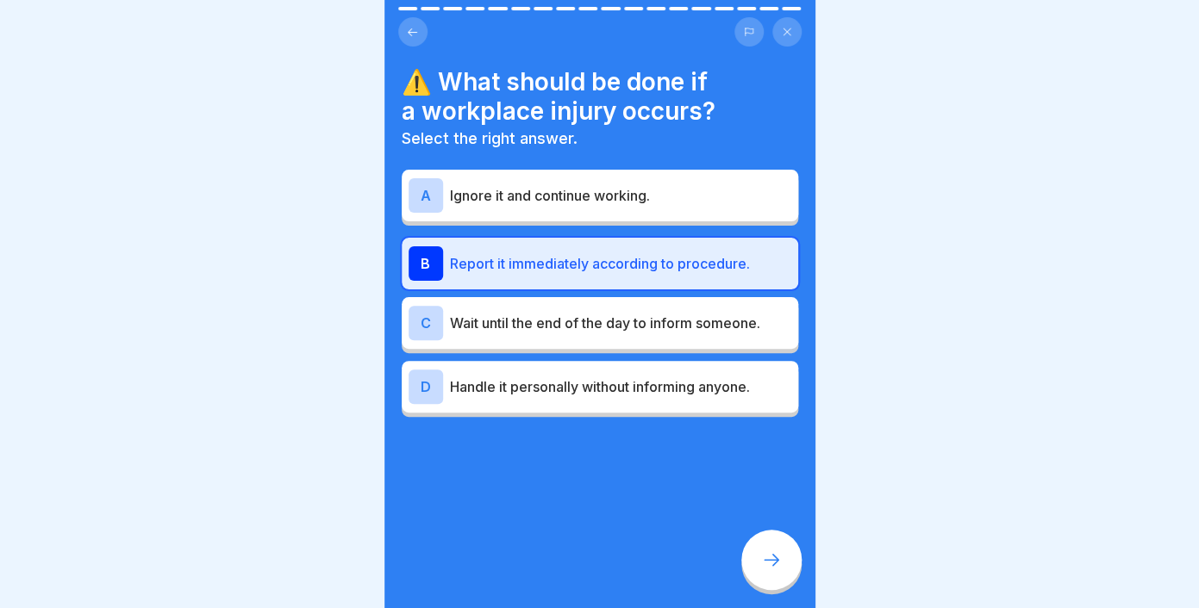
click at [787, 595] on div "⚠️ What should be done if a workplace injury occurs? Select the right answer. A…" at bounding box center [599, 304] width 431 height 608
click at [780, 556] on icon at bounding box center [771, 560] width 21 height 21
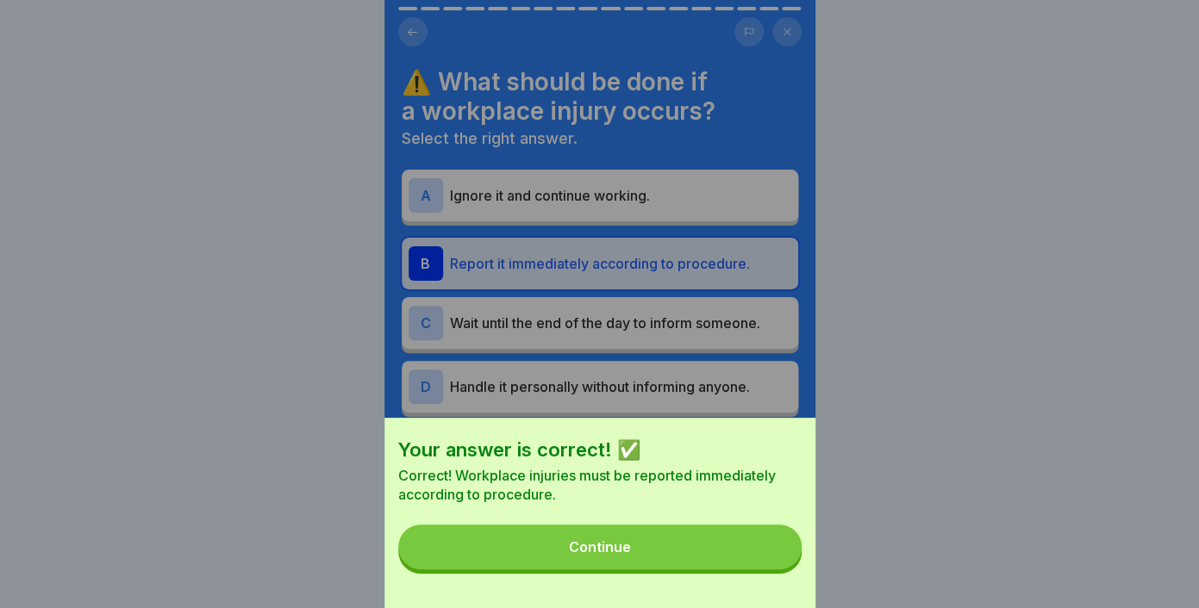
click at [759, 559] on button "Continue" at bounding box center [599, 547] width 403 height 45
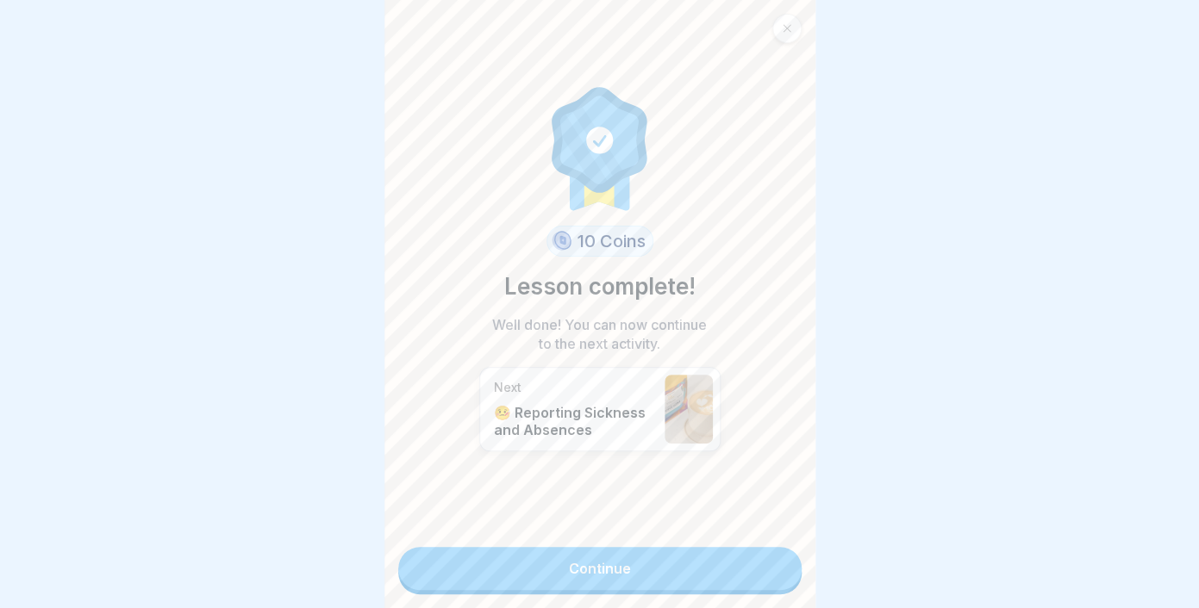
click at [651, 559] on link "Continue" at bounding box center [599, 568] width 403 height 43
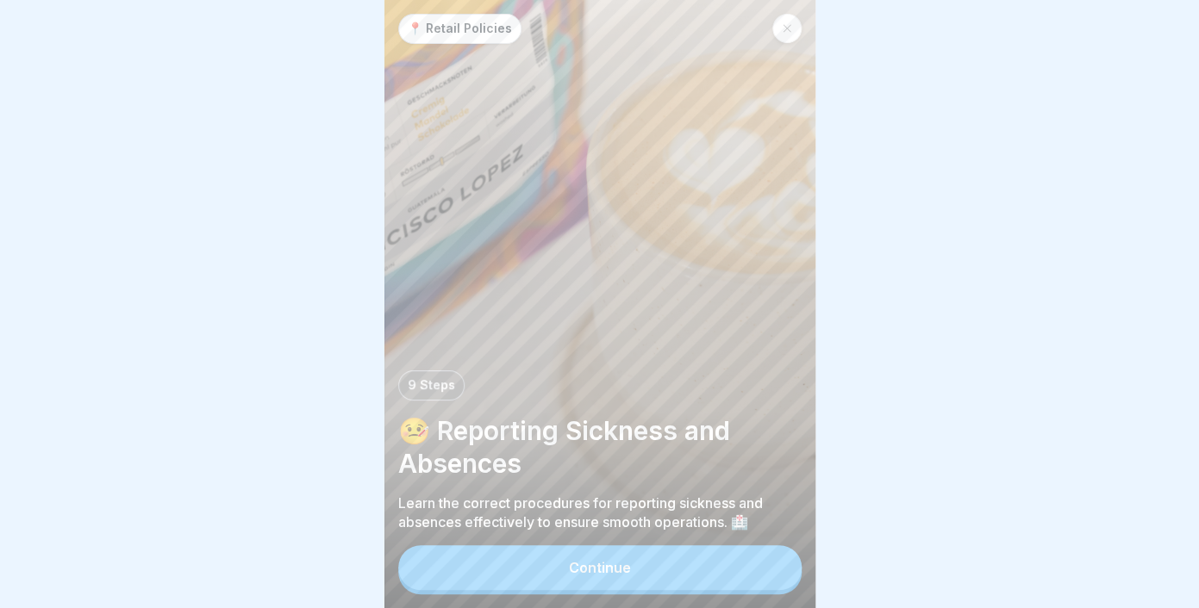
click at [649, 558] on button "Continue" at bounding box center [599, 567] width 403 height 45
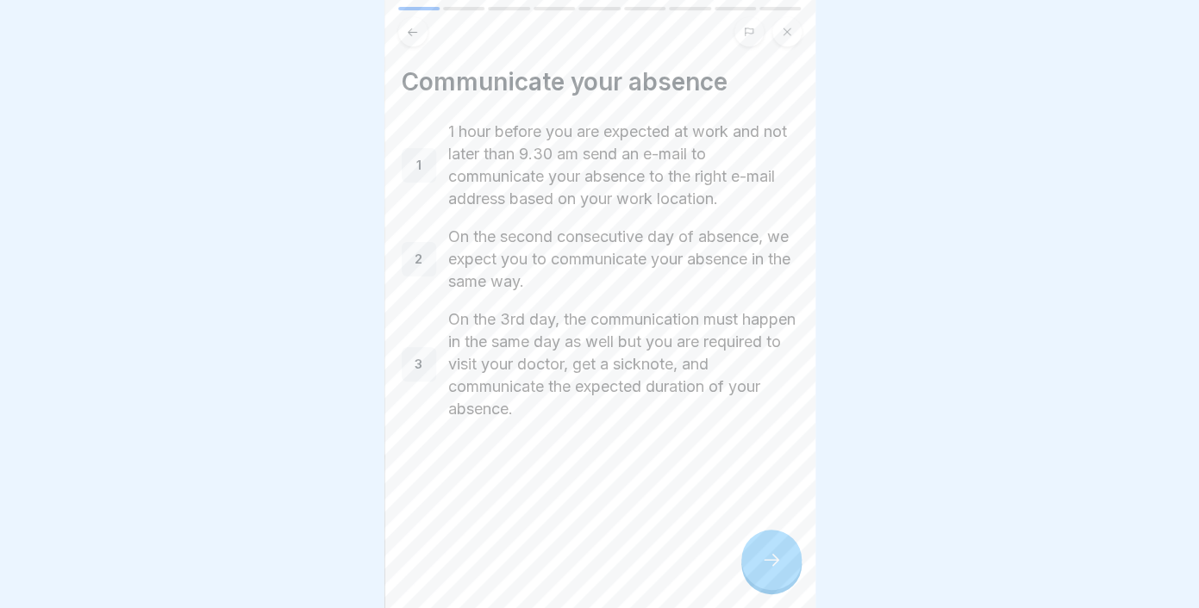
click at [768, 570] on icon at bounding box center [771, 560] width 21 height 21
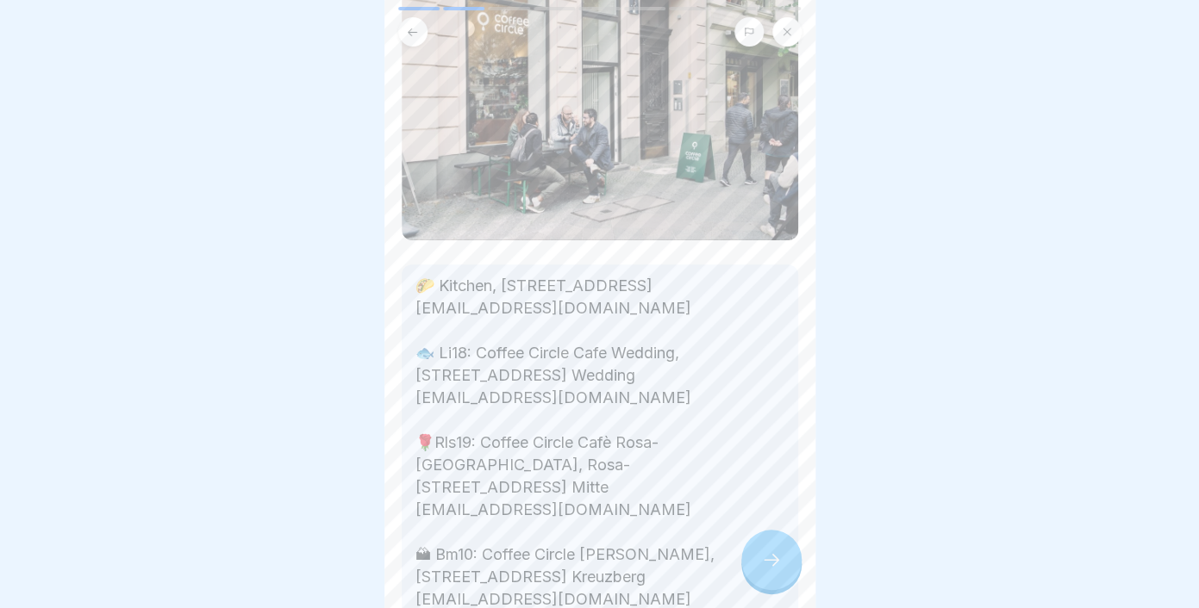
scroll to position [525, 0]
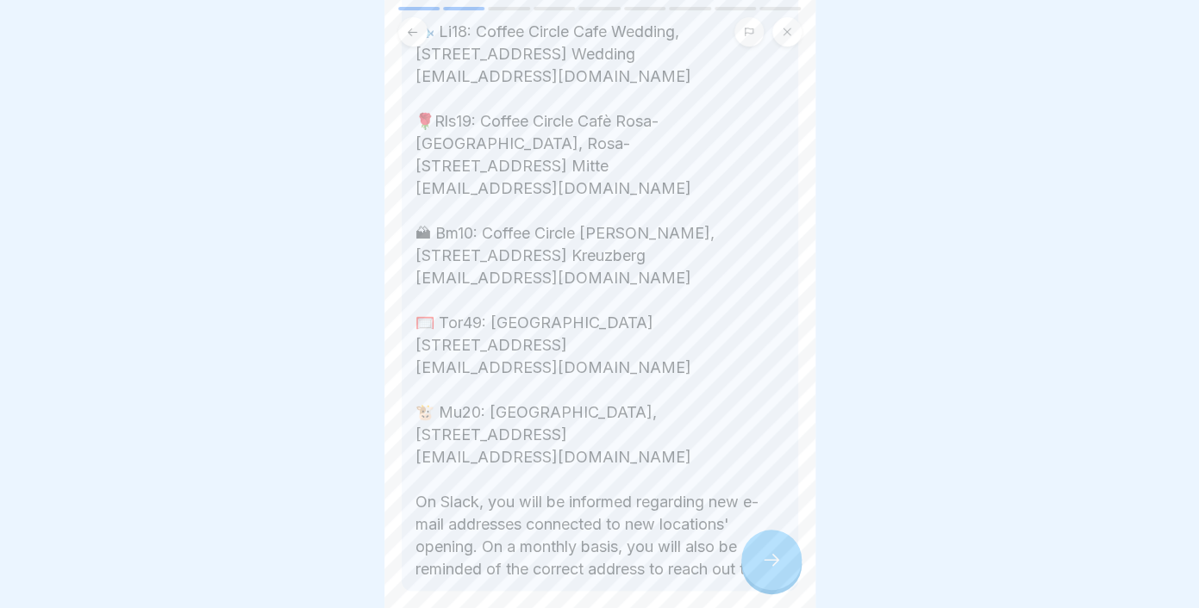
click at [775, 549] on div at bounding box center [771, 560] width 60 height 60
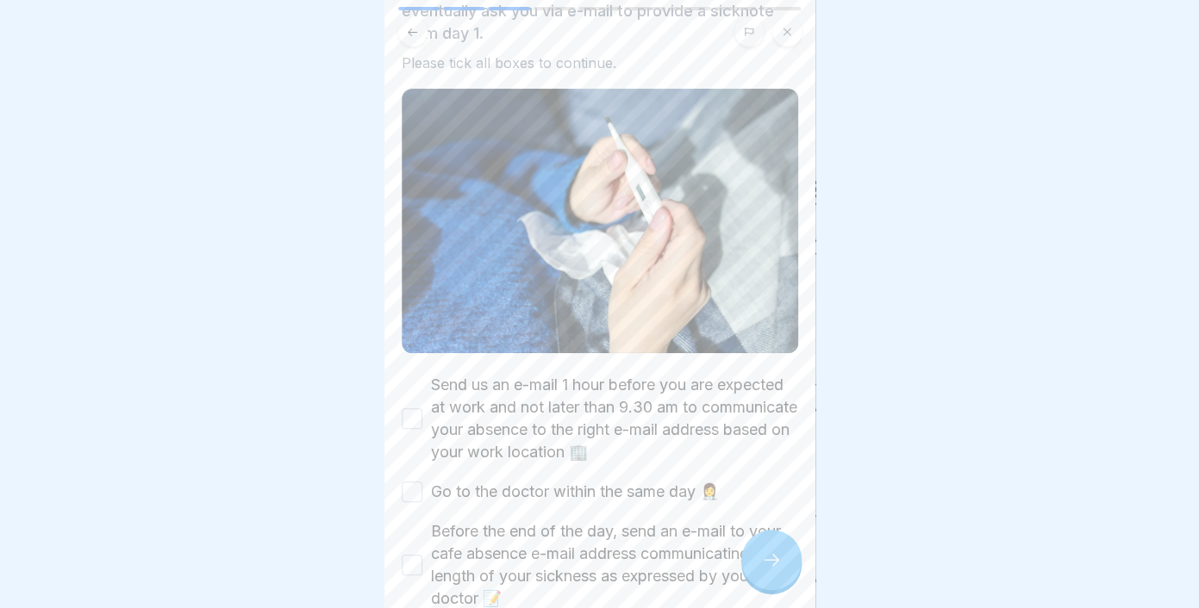
scroll to position [230, 0]
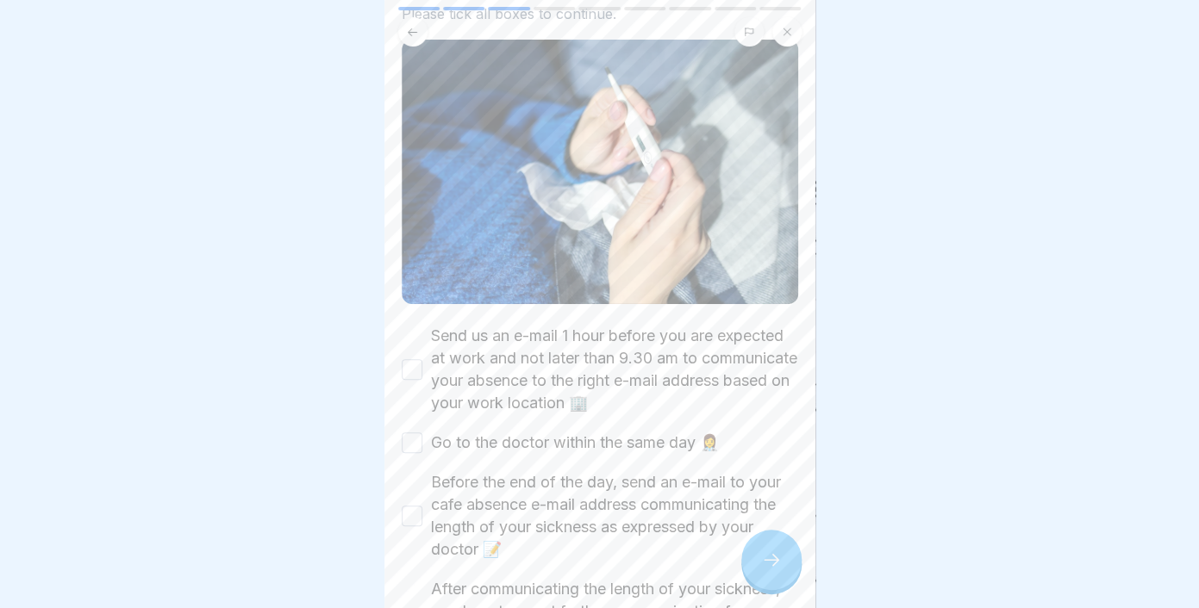
click at [404, 365] on button "Send us an e-mail 1 hour before you are expected at work and not later than 9.3…" at bounding box center [412, 369] width 21 height 21
click at [417, 445] on button "Go to the doctor within the same day 👩‍⚕️" at bounding box center [412, 443] width 21 height 21
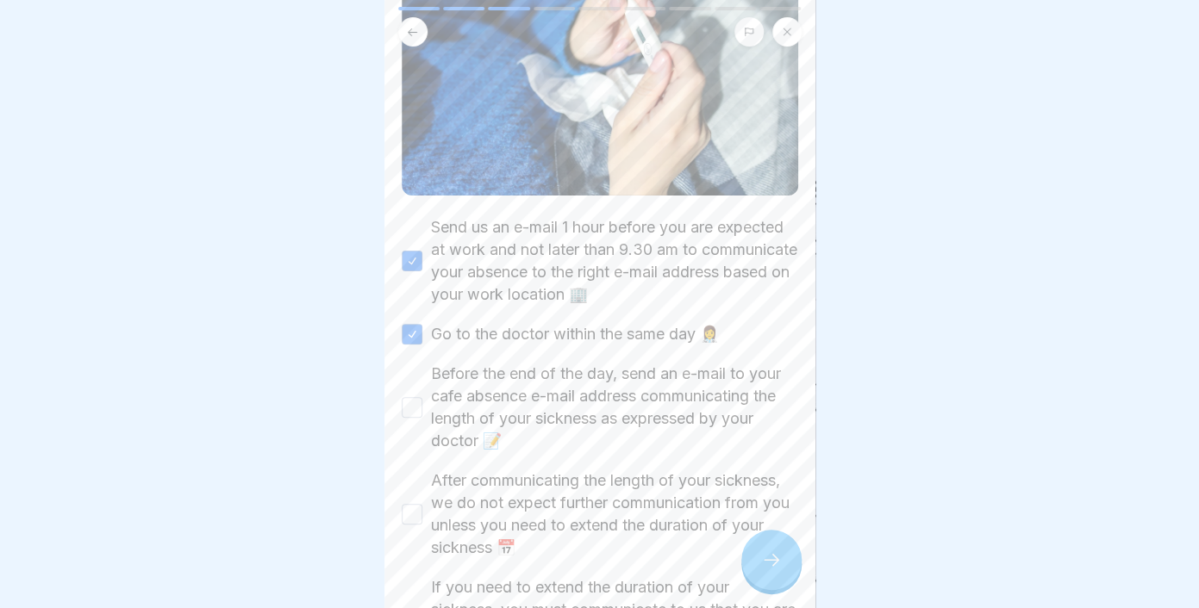
scroll to position [344, 0]
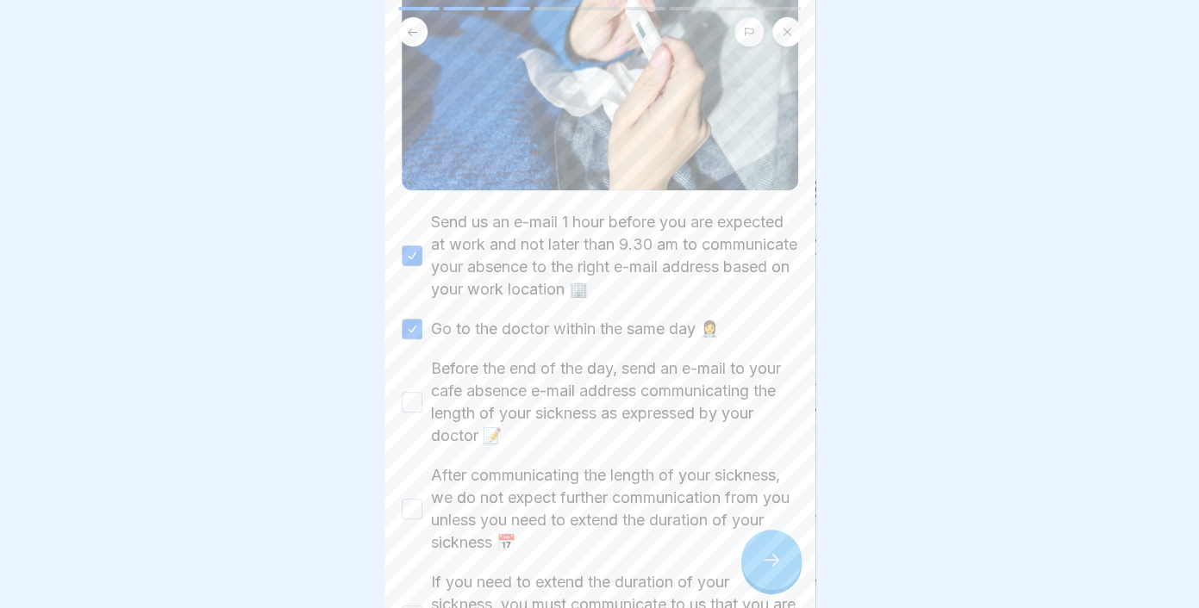
click at [414, 402] on button "Before the end of the day, send an e-mail to your cafe absence e-mail address c…" at bounding box center [412, 402] width 21 height 21
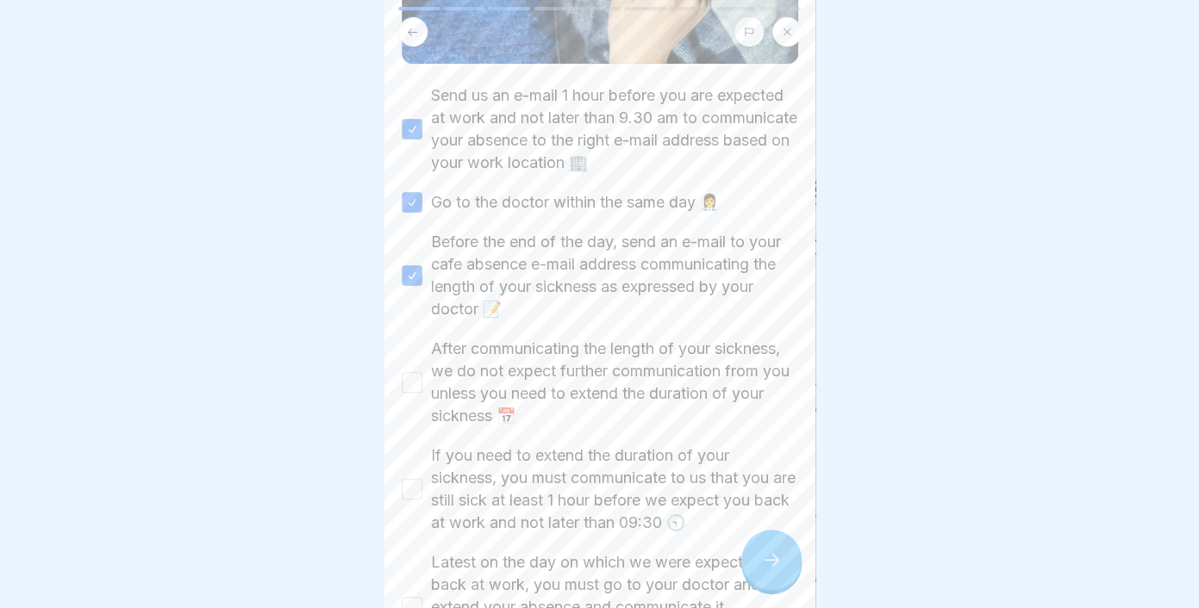
scroll to position [477, 0]
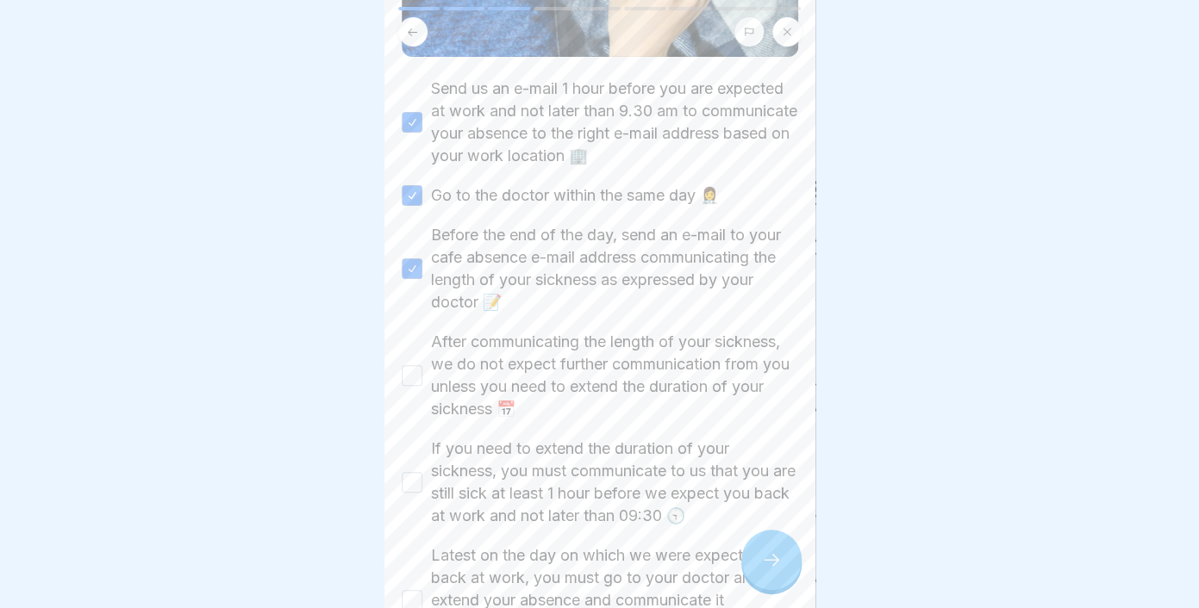
click at [414, 377] on button "After communicating the length of your sickness, we do not expect further commu…" at bounding box center [412, 375] width 21 height 21
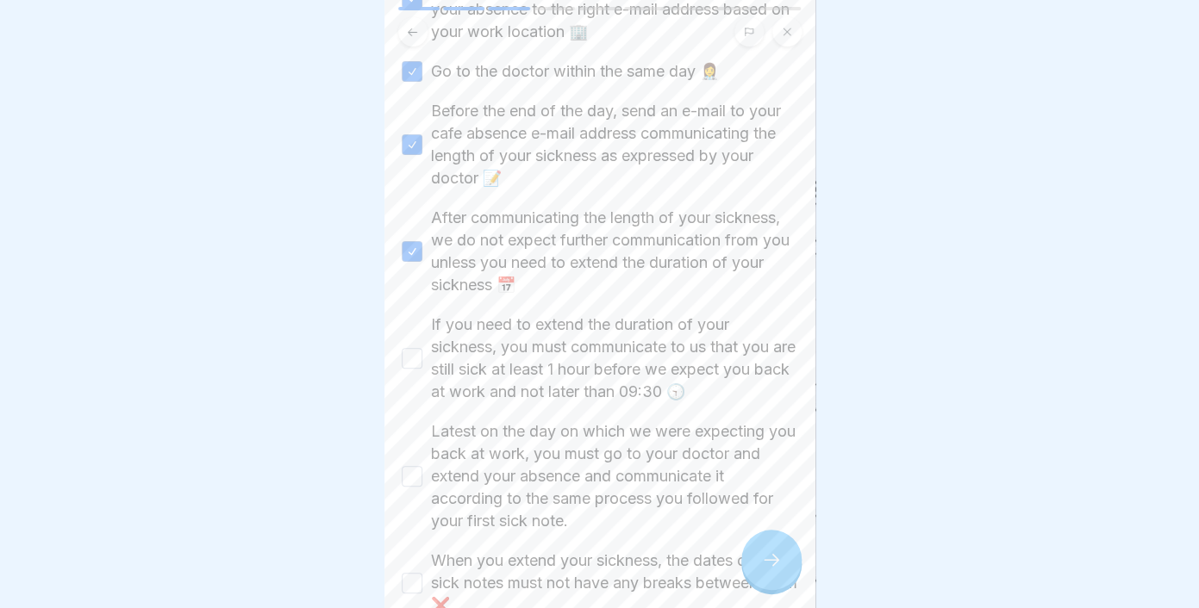
scroll to position [602, 0]
click at [414, 352] on button "If you need to extend the duration of your sickness, you must communicate to us…" at bounding box center [412, 357] width 21 height 21
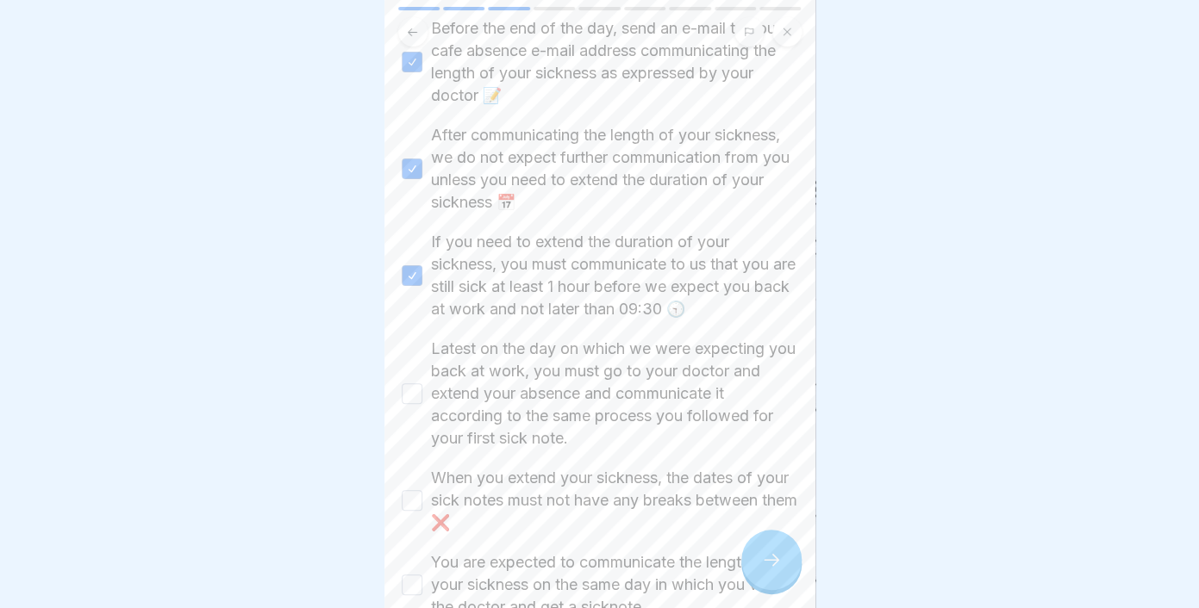
scroll to position [707, 0]
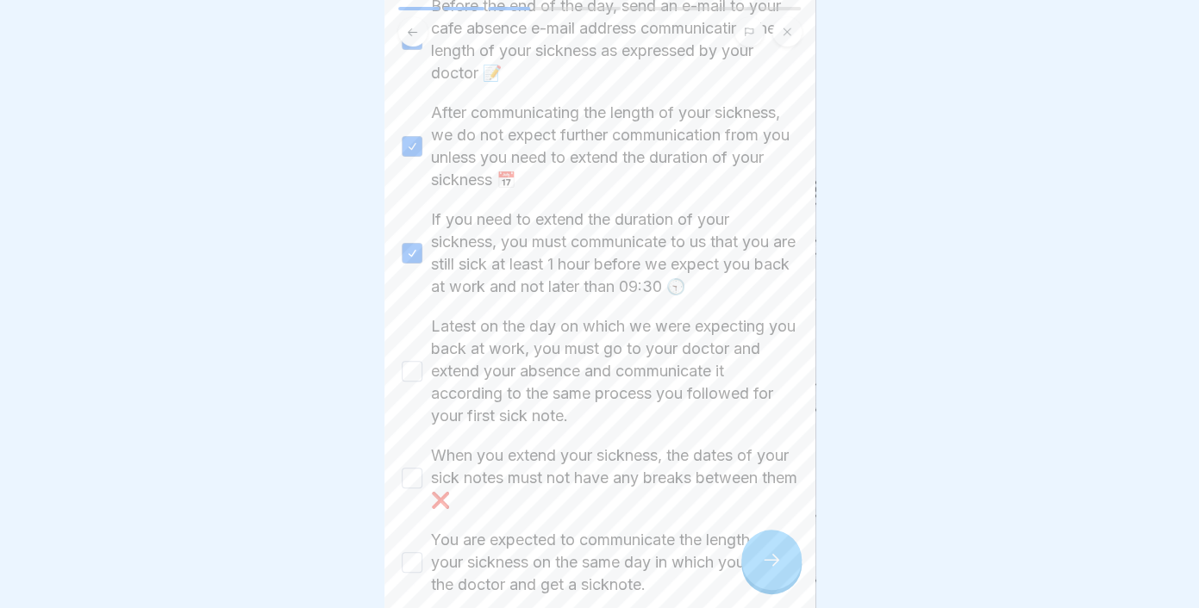
click at [415, 371] on button "Latest on the day on which we were expecting you back at work, you must go to y…" at bounding box center [412, 371] width 21 height 21
click at [414, 479] on button "When you extend your sickness, the dates of your sick notes must not have any b…" at bounding box center [412, 478] width 21 height 21
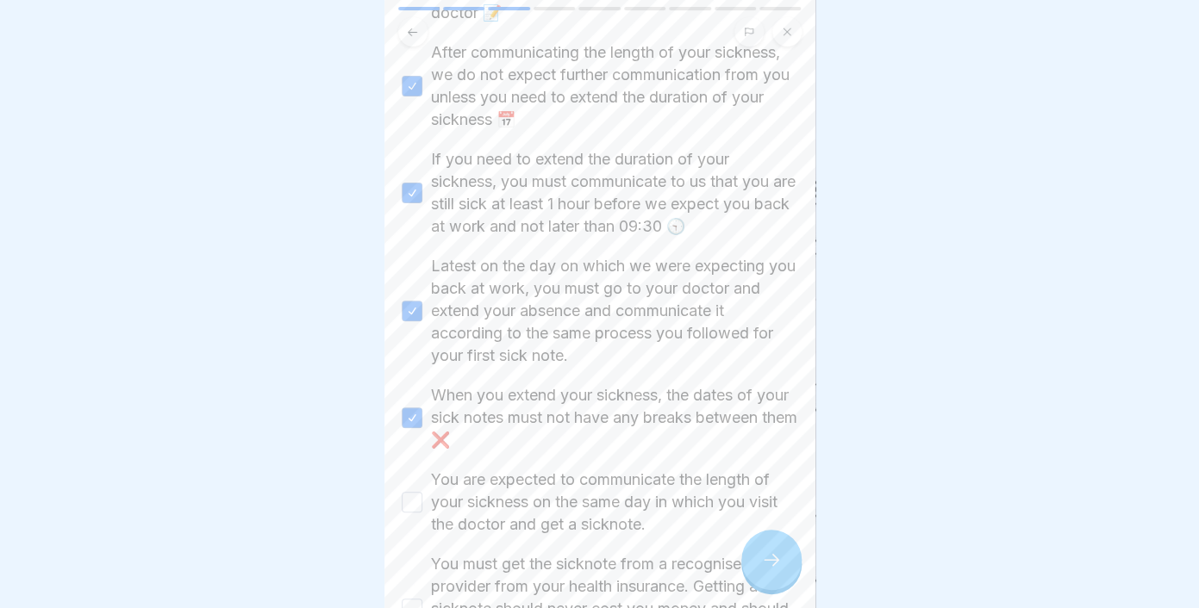
scroll to position [783, 0]
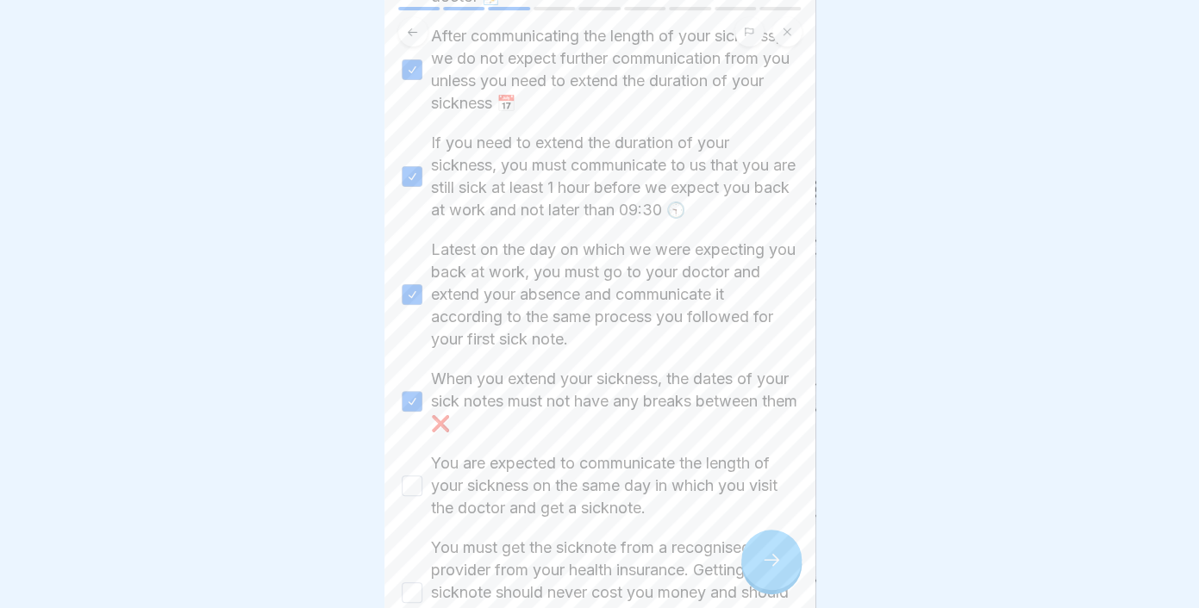
click at [414, 490] on button "You are expected to communicate the length of your sickness on the same day in …" at bounding box center [412, 486] width 21 height 21
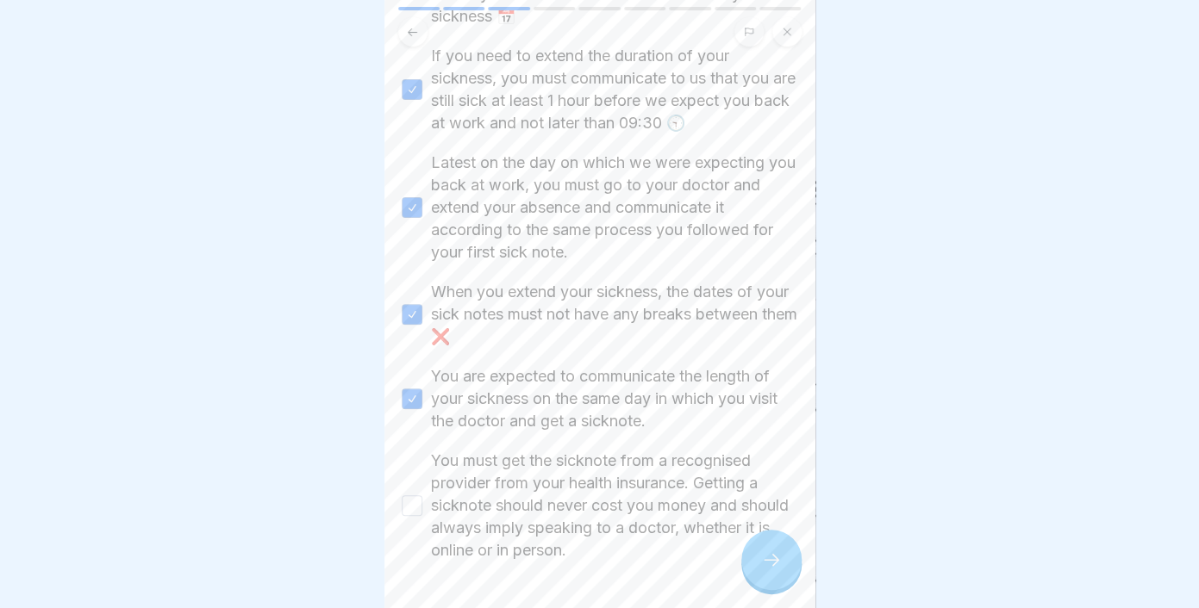
scroll to position [927, 0]
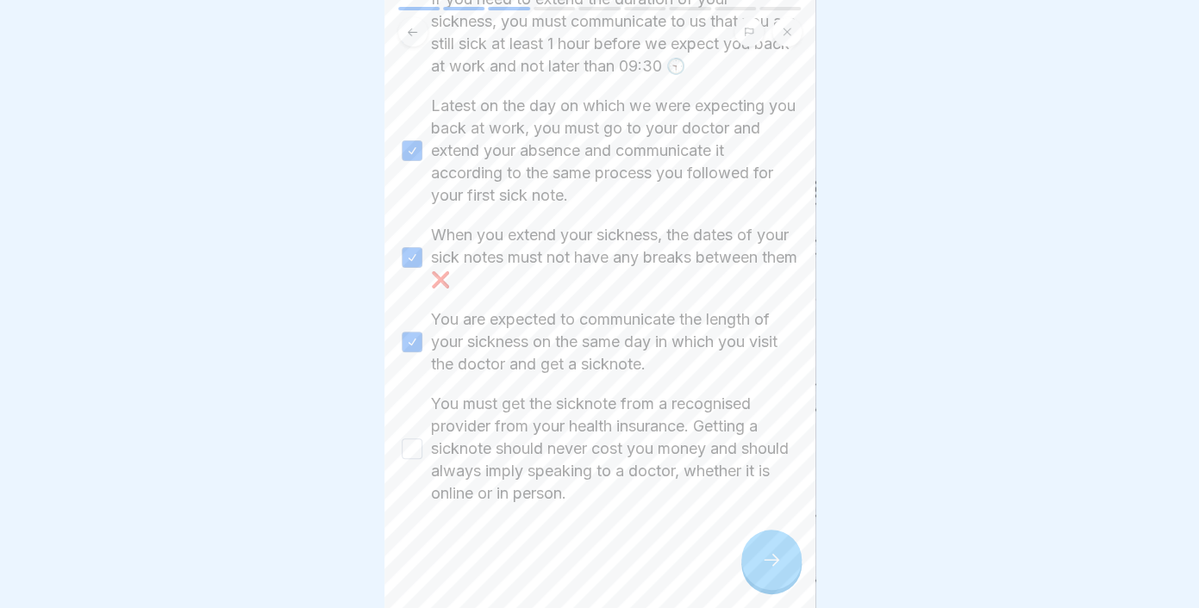
click at [414, 446] on button "You must get the sicknote from a recognised provider from your health insurance…" at bounding box center [412, 449] width 21 height 21
click at [777, 562] on icon at bounding box center [771, 560] width 21 height 21
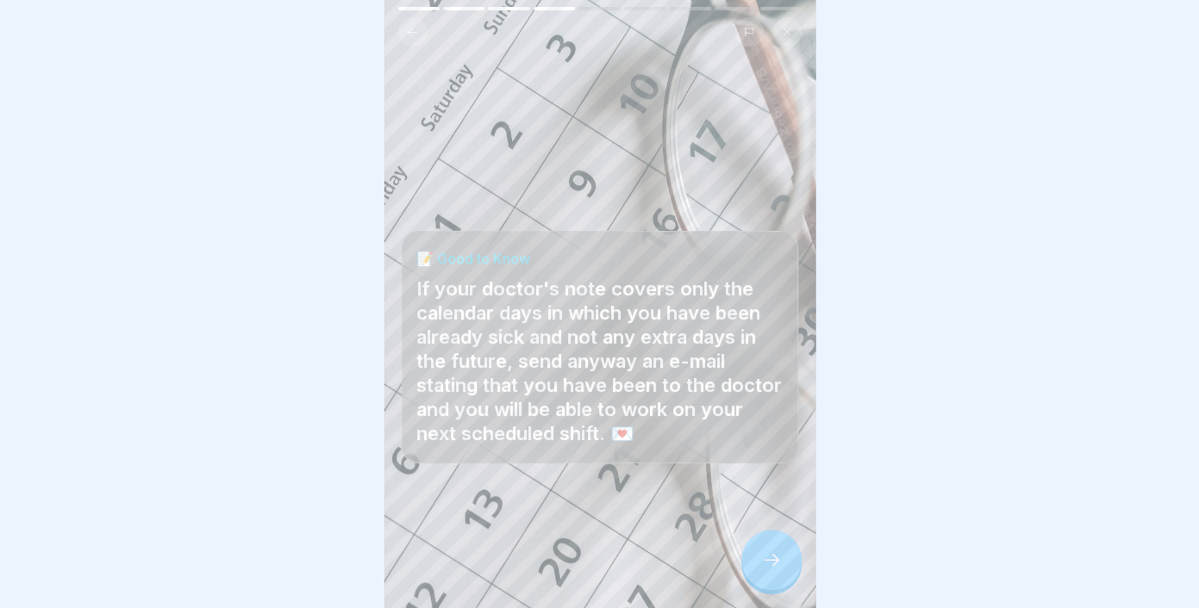
click at [763, 561] on icon at bounding box center [771, 560] width 21 height 21
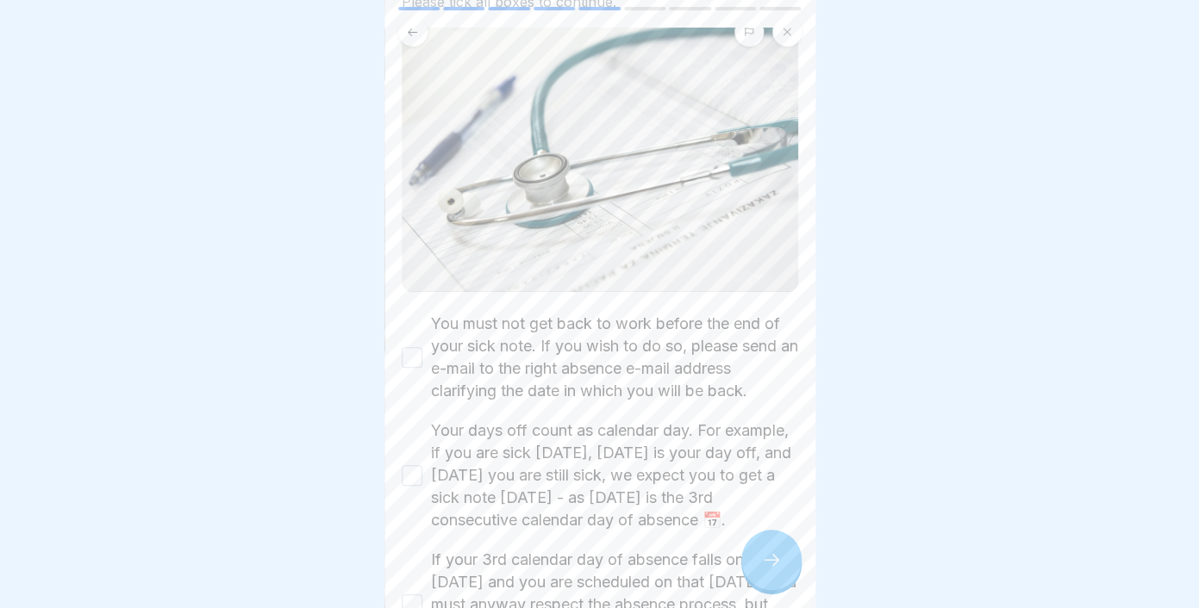
scroll to position [126, 0]
click at [408, 353] on button "You must not get back to work before the end of your sick note. If you wish to …" at bounding box center [412, 355] width 21 height 21
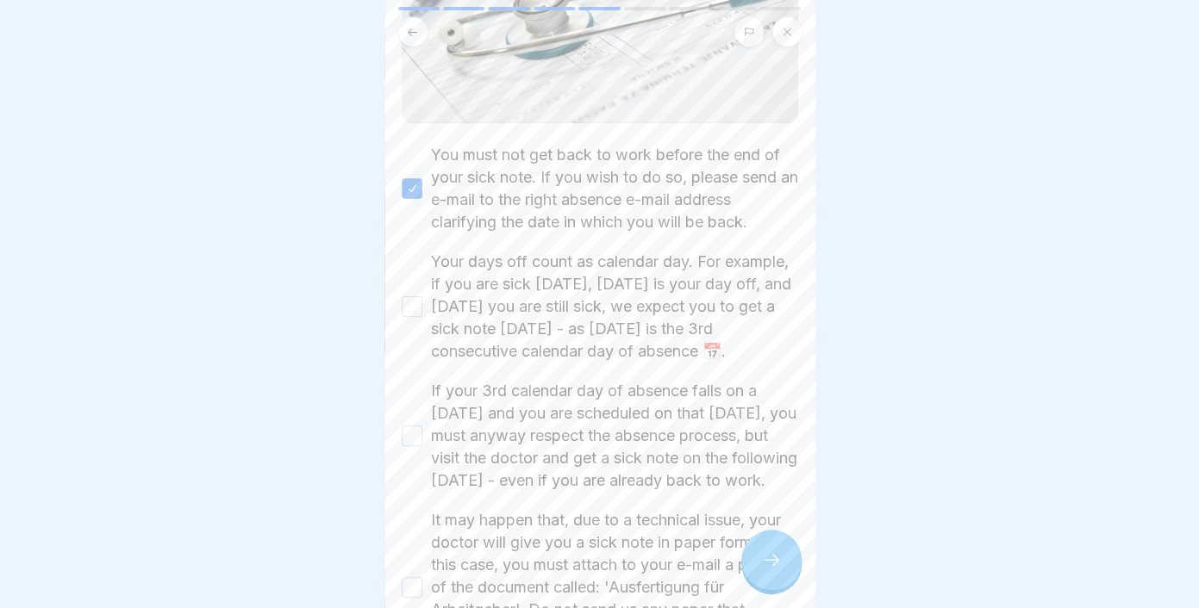
scroll to position [291, 0]
click at [407, 311] on button "Your days off count as calendar day. For example, if you are sick [DATE], [DATE…" at bounding box center [412, 307] width 21 height 21
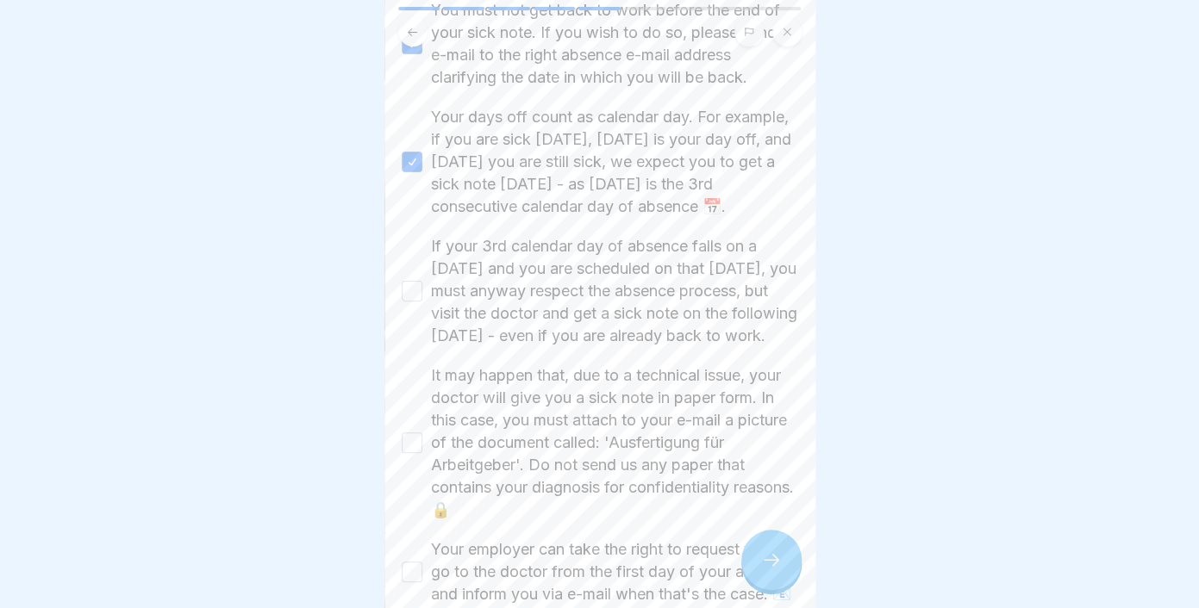
scroll to position [439, 0]
click at [424, 324] on div "If your 3rd calendar day of absence falls on a [DATE] and you are scheduled on …" at bounding box center [600, 289] width 396 height 112
click at [414, 299] on button "If your 3rd calendar day of absence falls on a [DATE] and you are scheduled on …" at bounding box center [412, 288] width 21 height 21
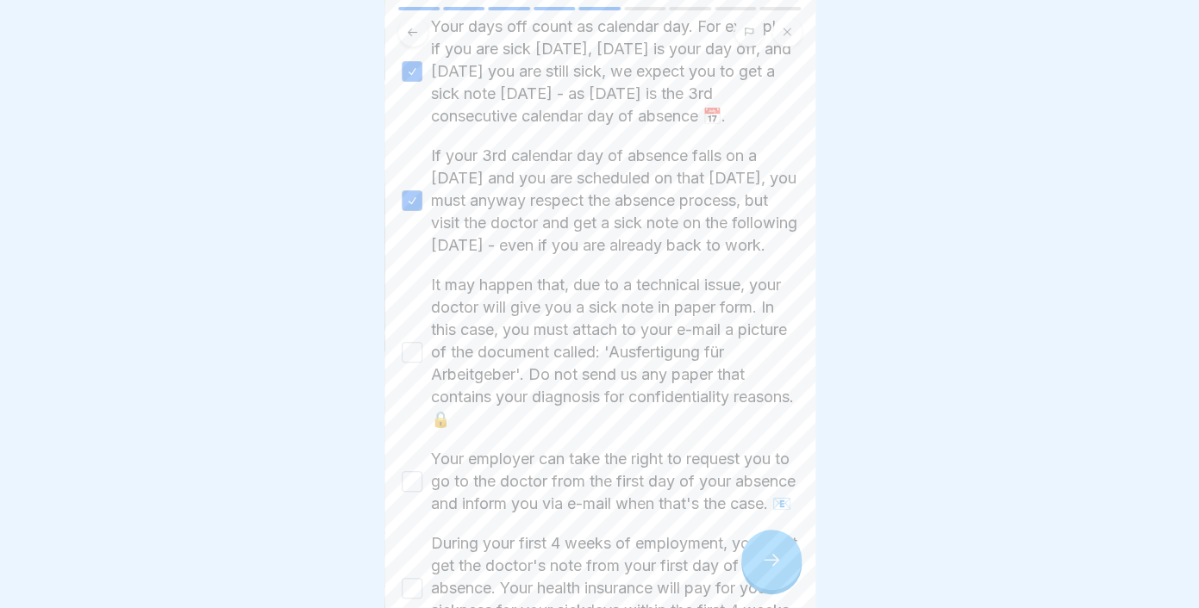
scroll to position [526, 0]
click at [414, 365] on button "It may happen that, due to a technical issue, your doctor will give you a sick …" at bounding box center [412, 354] width 21 height 21
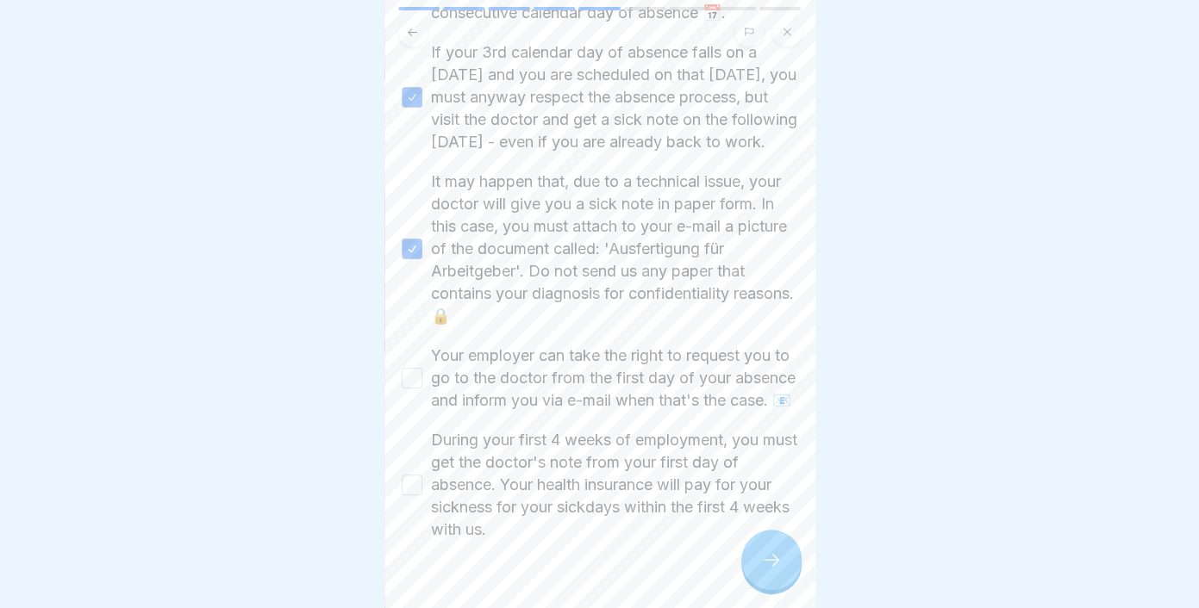
scroll to position [729, 0]
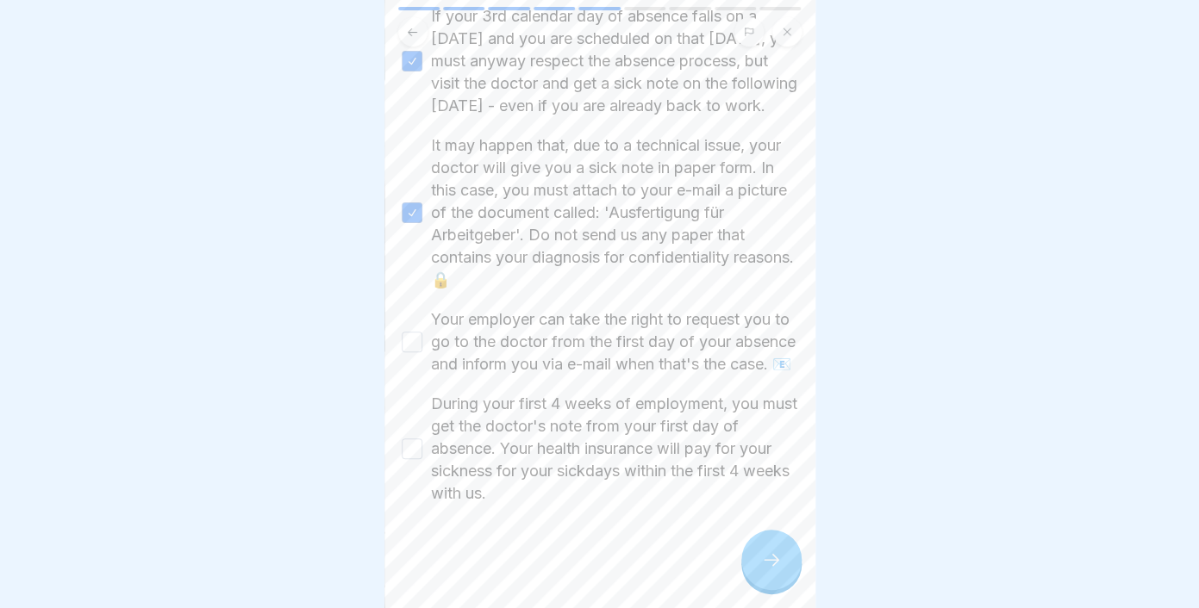
click at [409, 335] on button "Your employer can take the right to request you to go to the doctor from the fi…" at bounding box center [412, 342] width 21 height 21
click at [421, 459] on button "During your first 4 weeks of employment, you must get the doctor's note from yo…" at bounding box center [412, 449] width 21 height 21
click at [775, 548] on div at bounding box center [771, 560] width 60 height 60
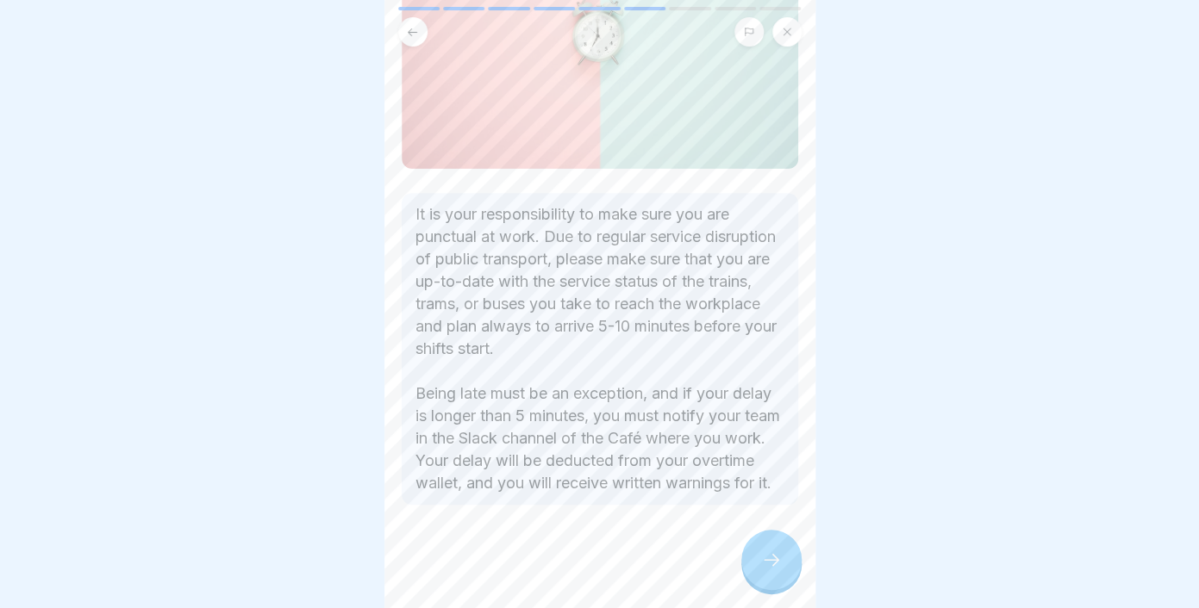
scroll to position [239, 0]
click at [767, 562] on icon at bounding box center [771, 560] width 21 height 21
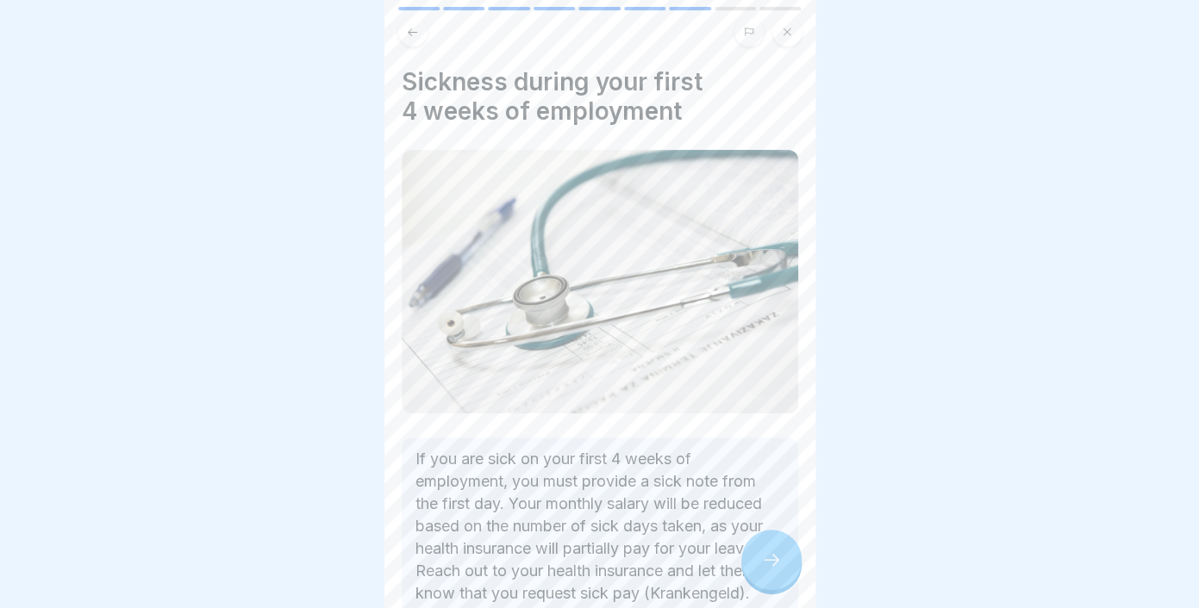
scroll to position [111, 0]
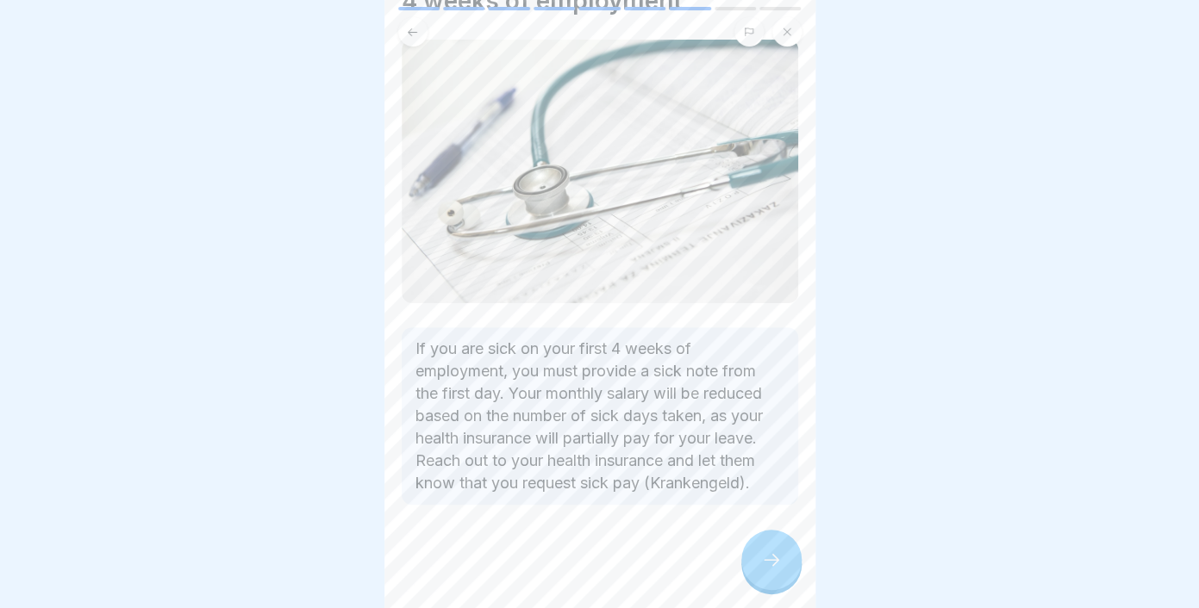
click at [777, 567] on icon at bounding box center [771, 560] width 21 height 21
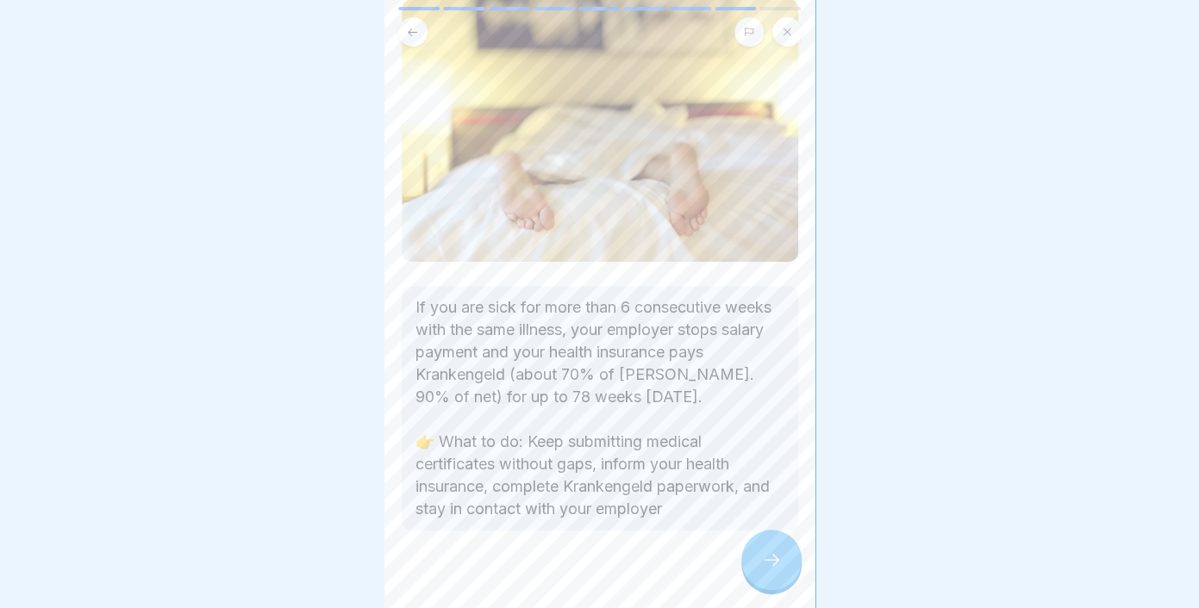
scroll to position [147, 0]
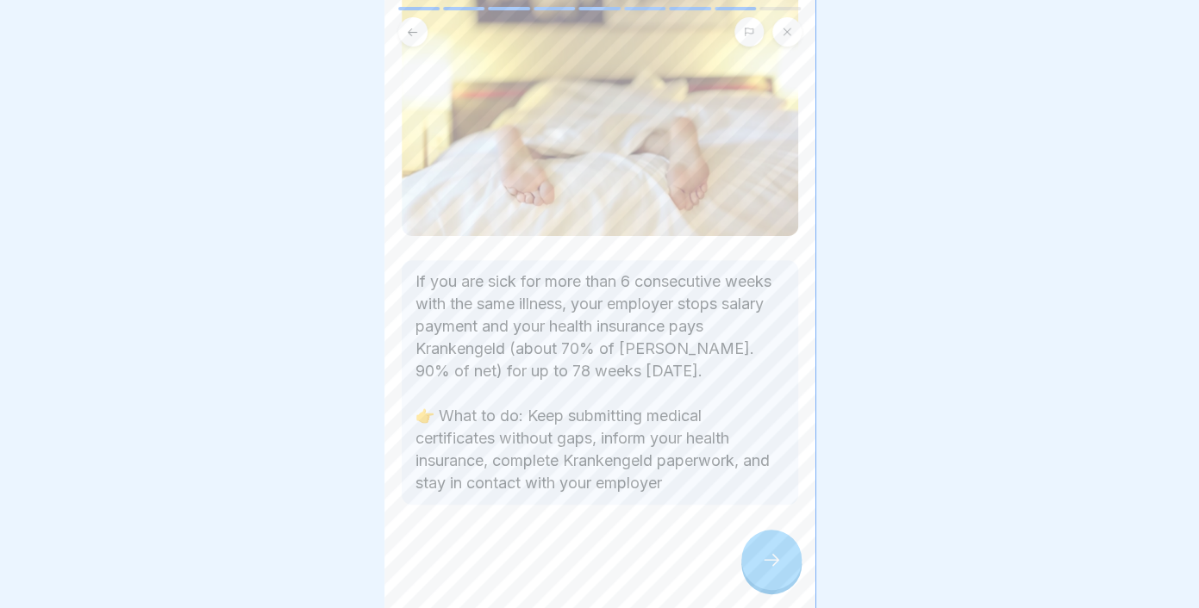
click at [767, 569] on icon at bounding box center [771, 560] width 21 height 21
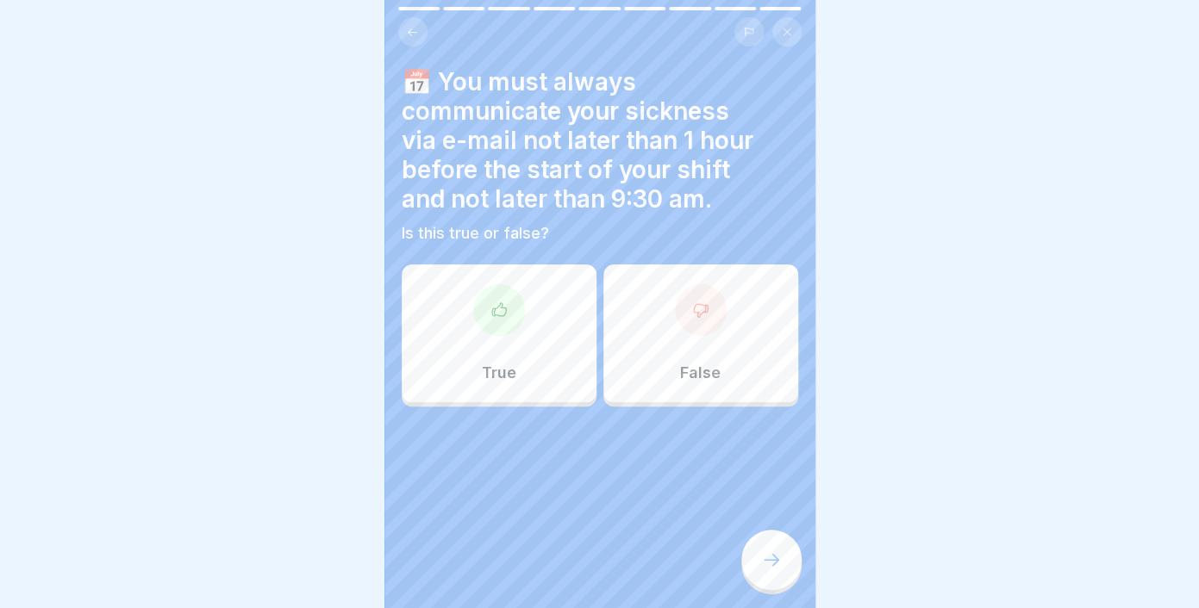
click at [544, 317] on div "True" at bounding box center [499, 334] width 195 height 138
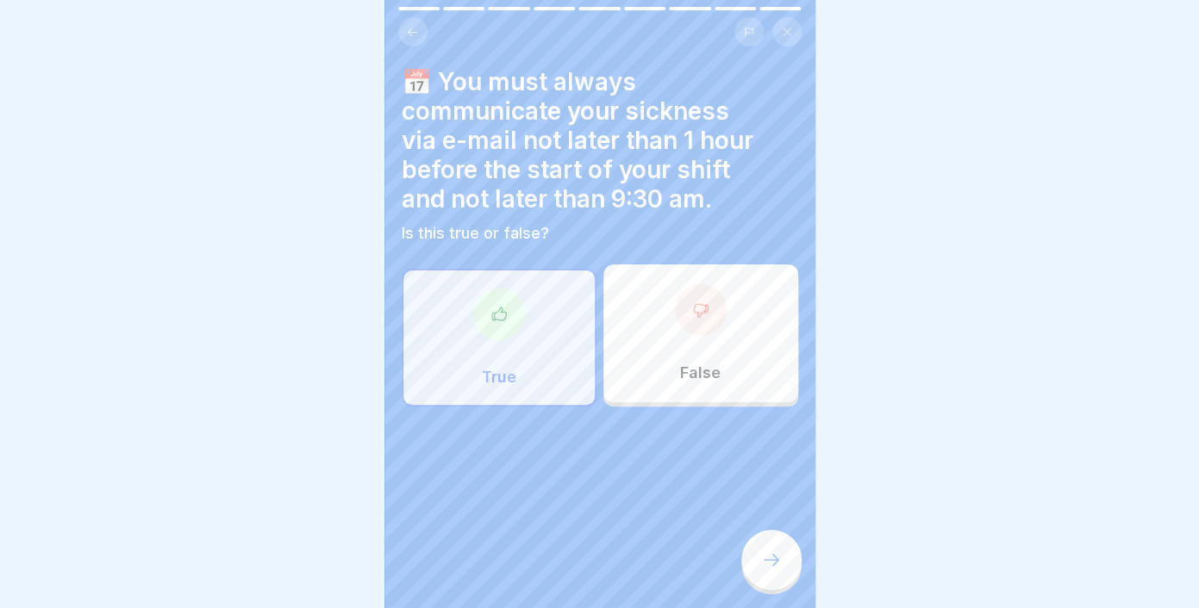
click at [770, 554] on icon at bounding box center [771, 560] width 21 height 21
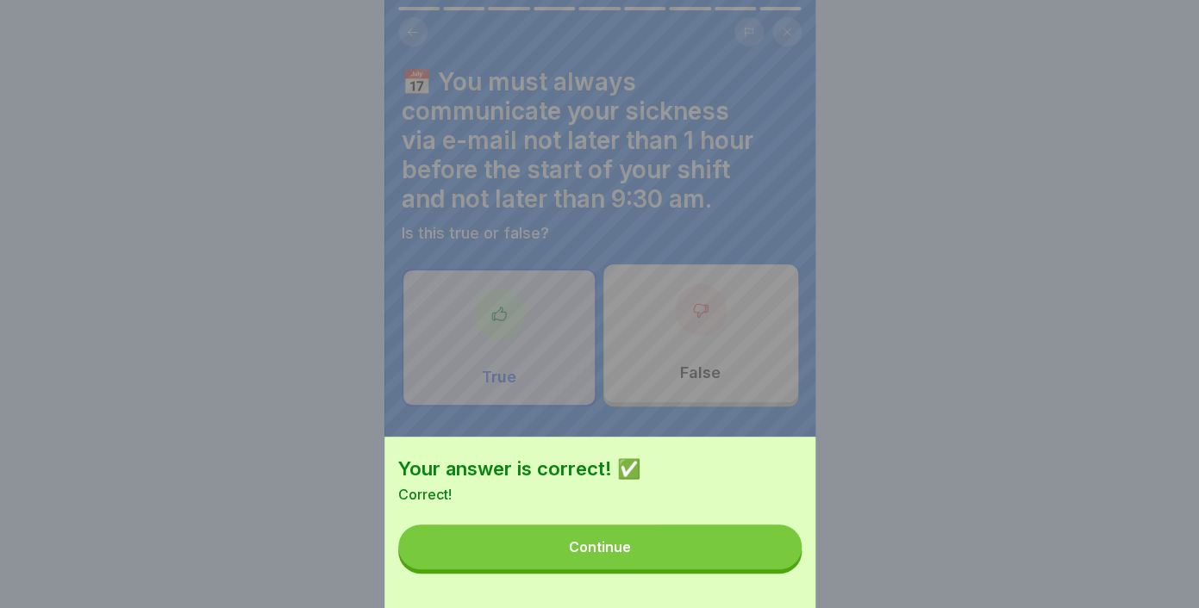
click at [727, 550] on button "Continue" at bounding box center [599, 547] width 403 height 45
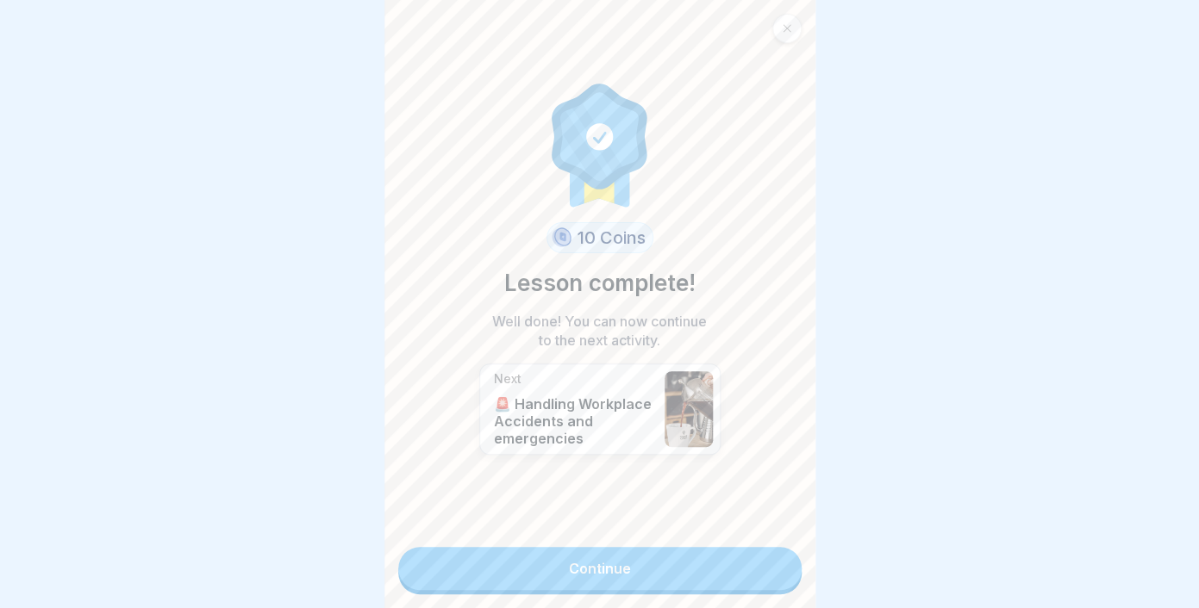
click at [694, 572] on link "Continue" at bounding box center [599, 568] width 403 height 43
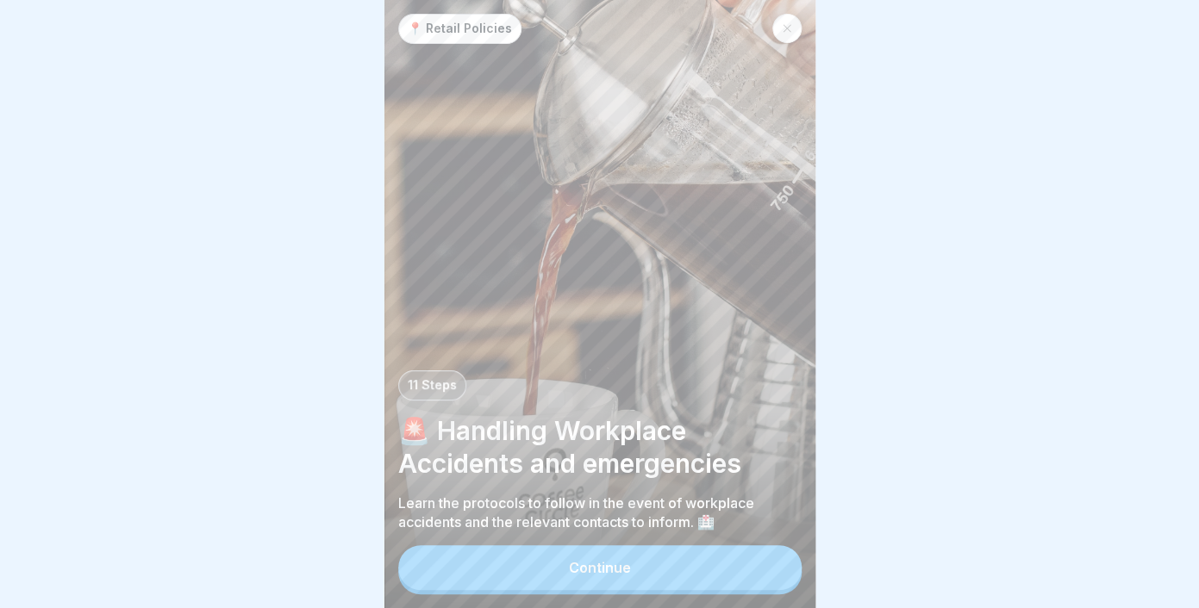
click at [614, 569] on div "Continue" at bounding box center [600, 568] width 62 height 16
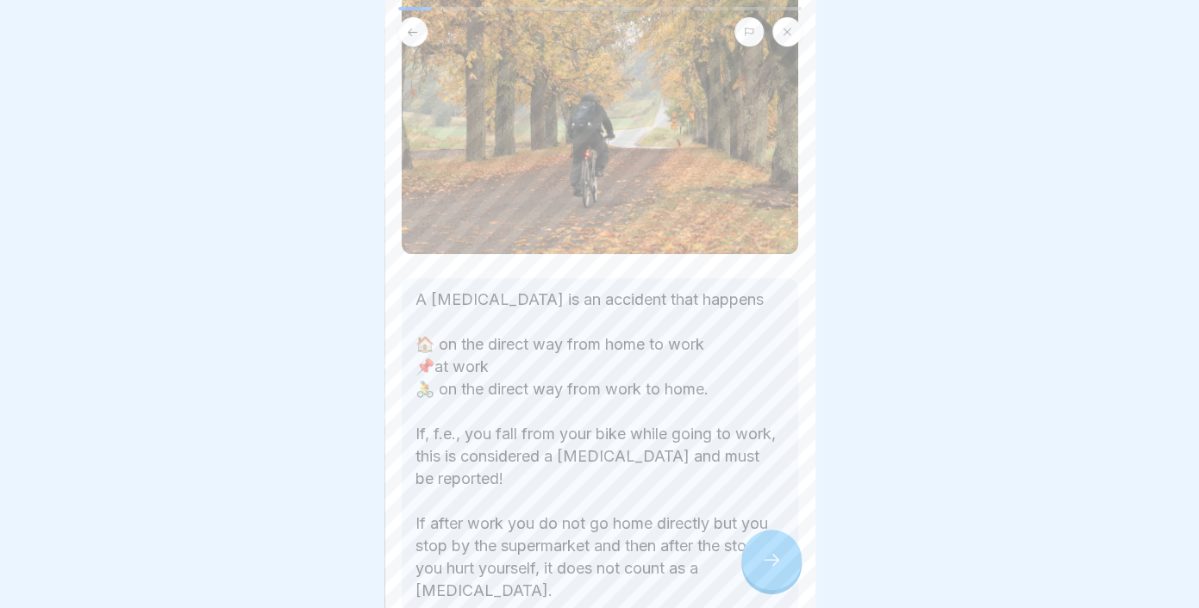
scroll to position [207, 0]
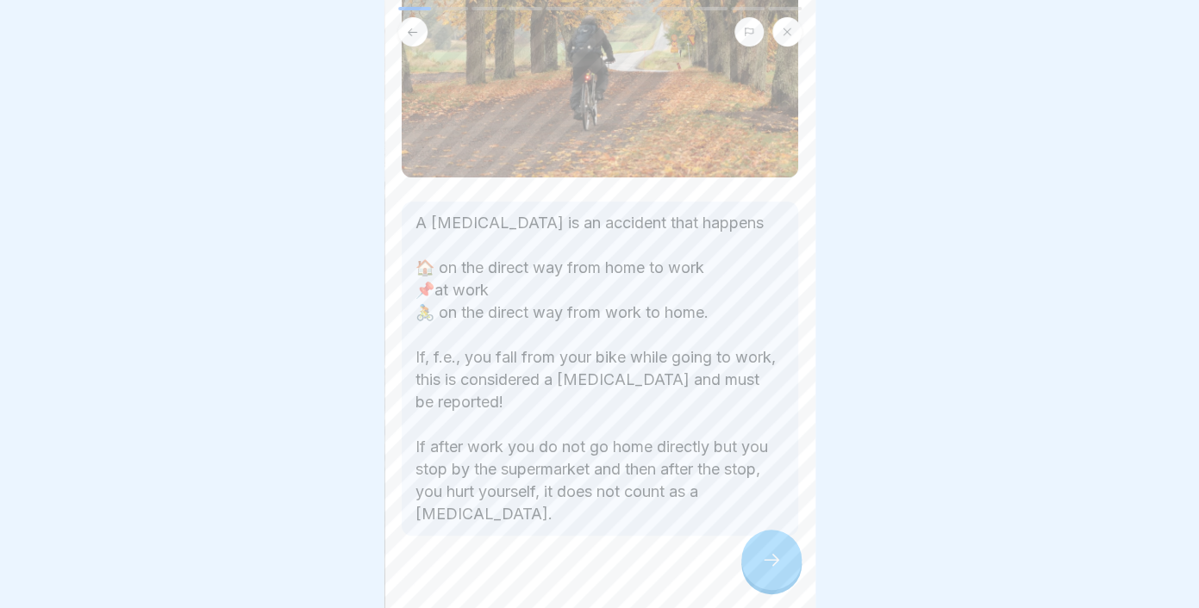
click at [757, 558] on div at bounding box center [771, 560] width 60 height 60
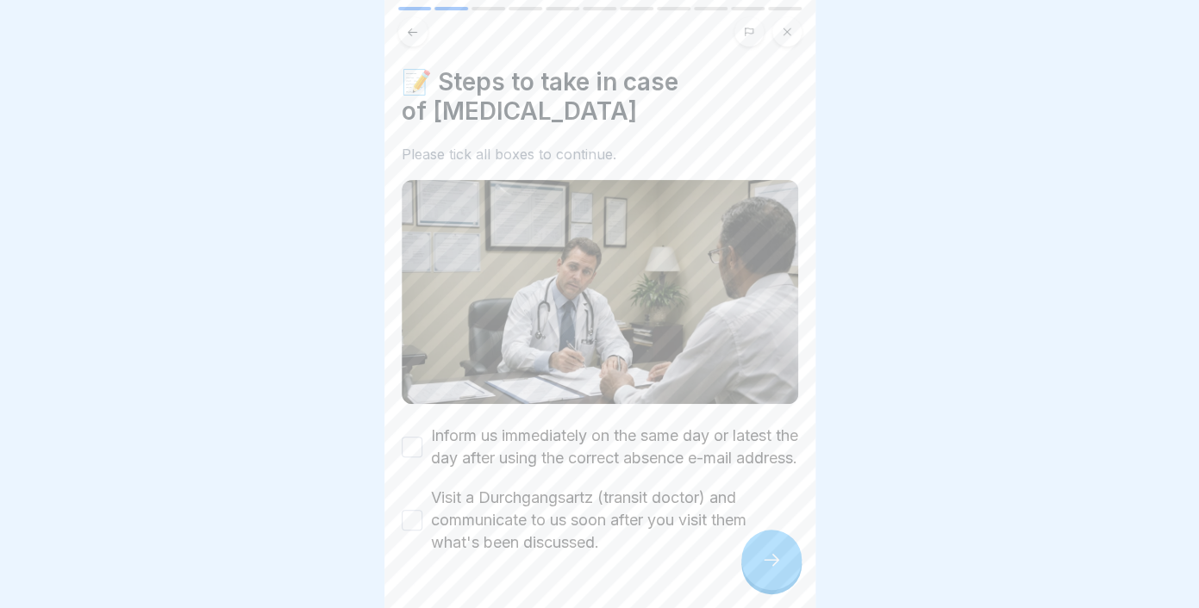
click at [416, 458] on button "Inform us immediately on the same day or latest the day after using the correct…" at bounding box center [412, 447] width 21 height 21
click at [414, 531] on button "Visit a Durchgangsartz (transit doctor) and communicate to us soon after you vi…" at bounding box center [412, 520] width 21 height 21
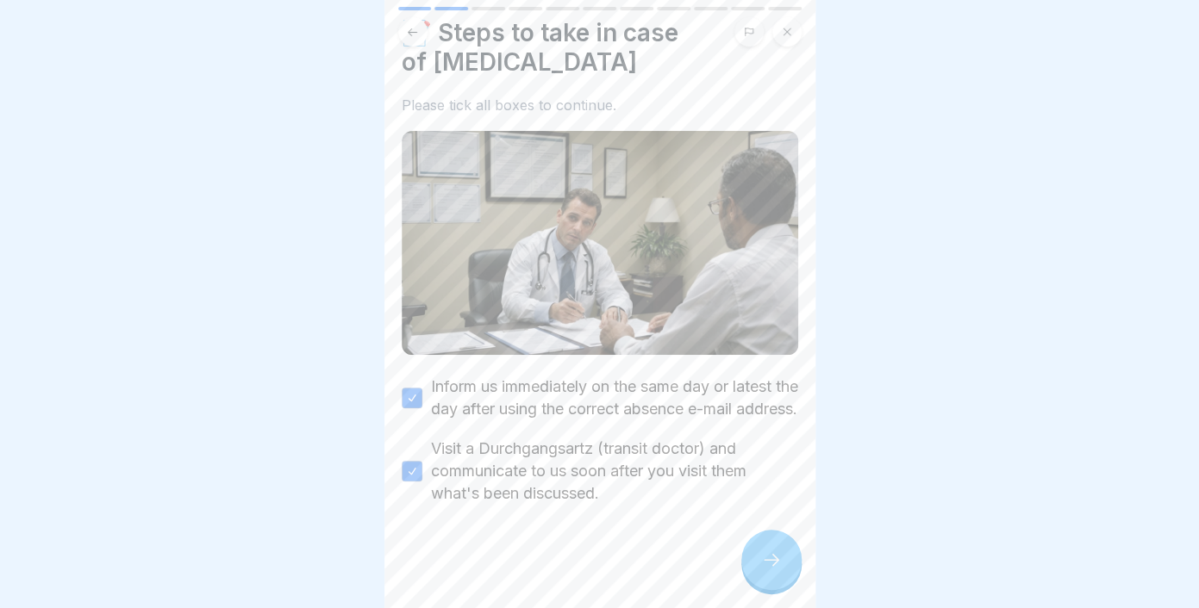
click at [779, 549] on div at bounding box center [771, 560] width 60 height 60
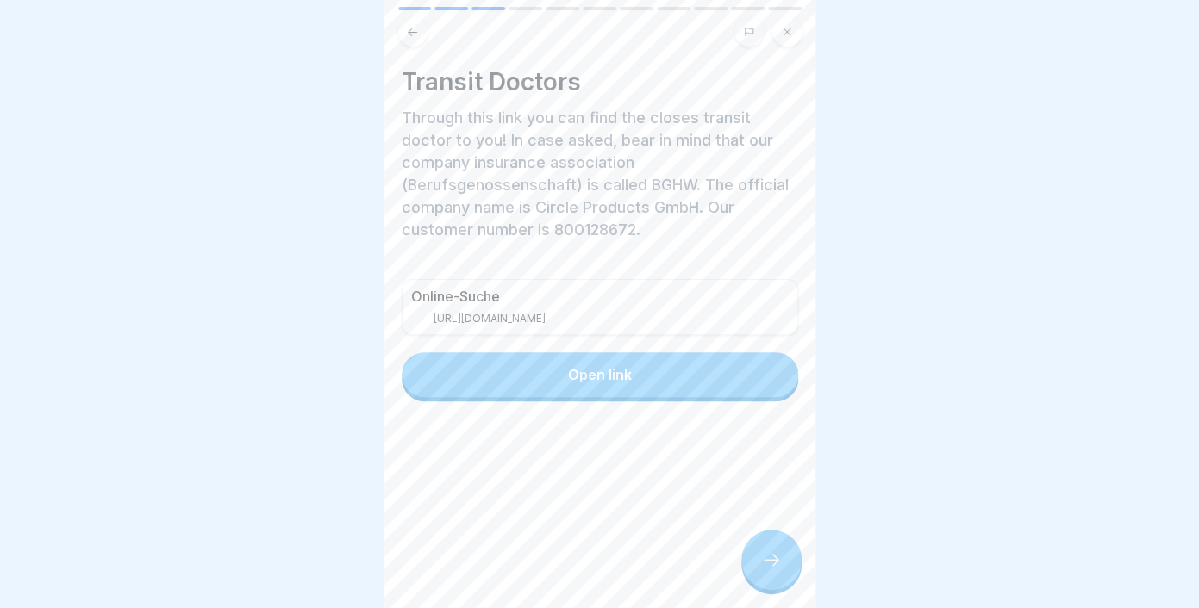
click at [514, 375] on button "Open link" at bounding box center [600, 374] width 396 height 45
click at [788, 576] on div at bounding box center [771, 560] width 60 height 60
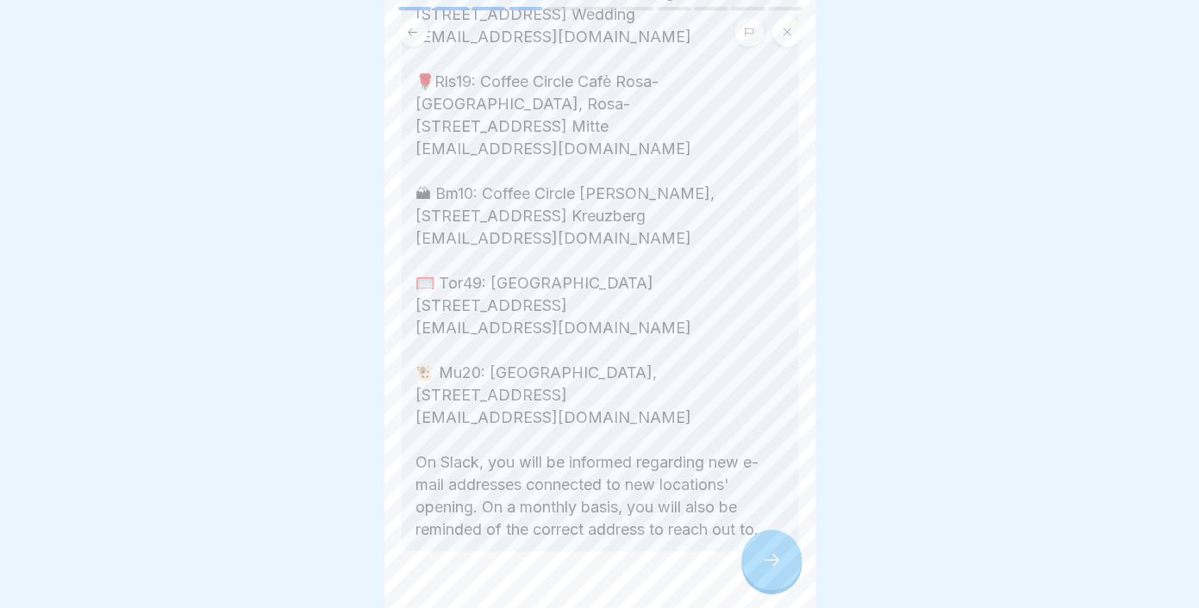
scroll to position [589, 0]
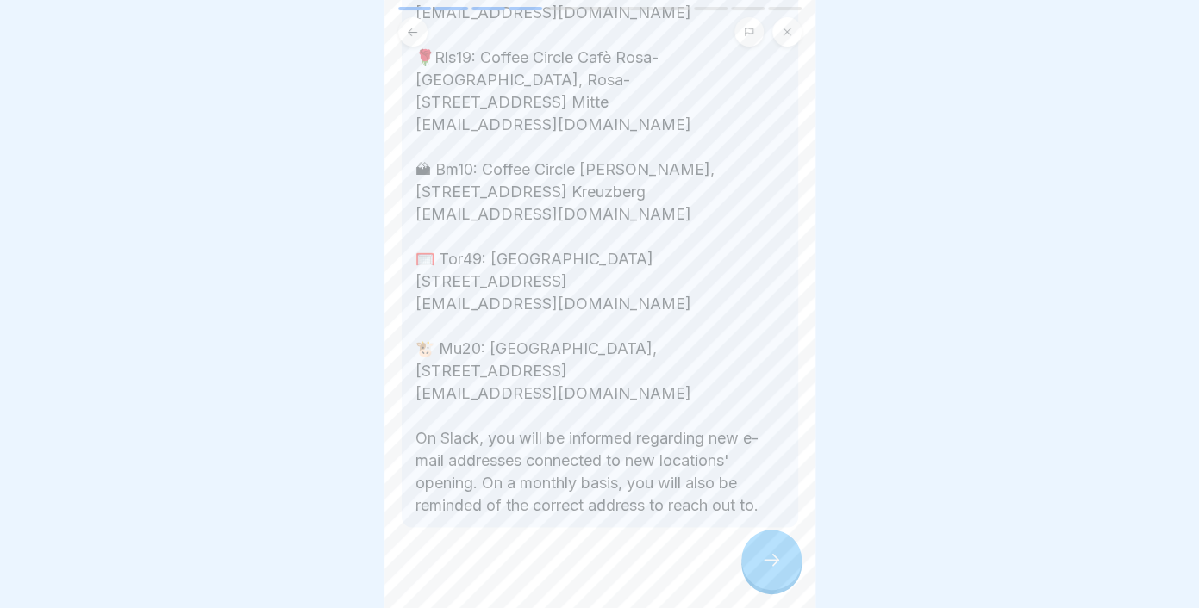
click at [775, 563] on icon at bounding box center [771, 560] width 21 height 21
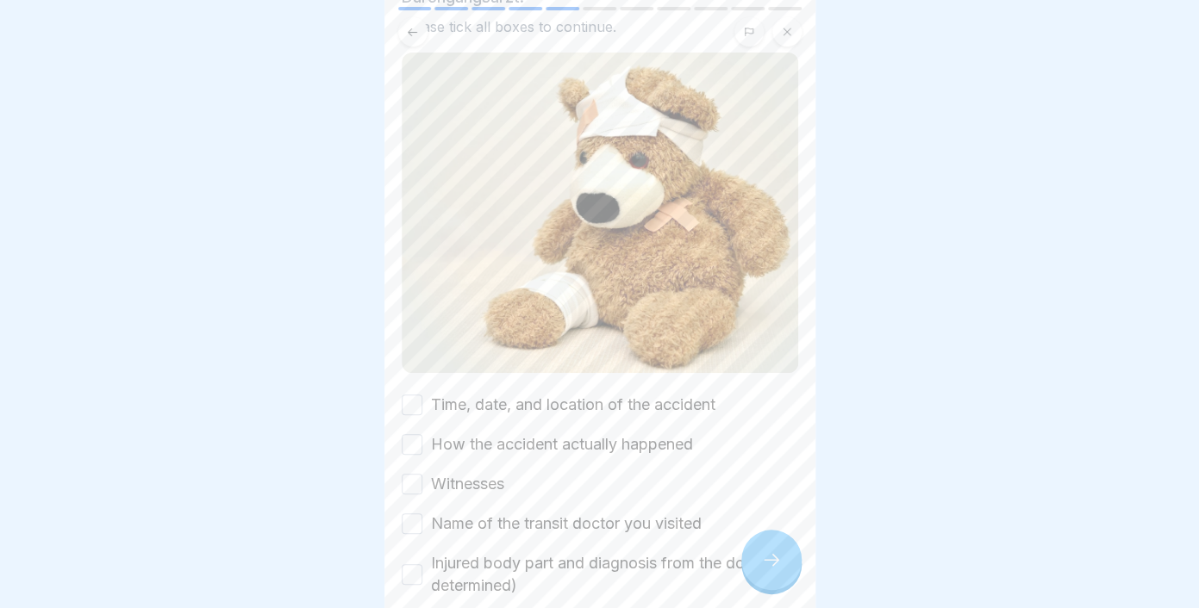
scroll to position [253, 0]
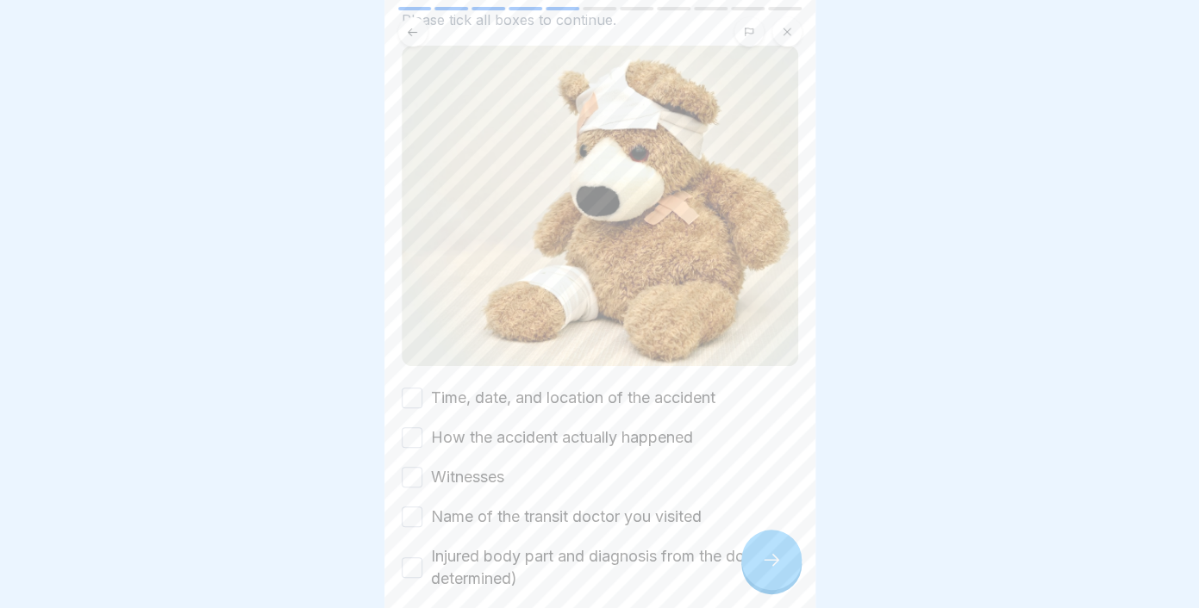
click at [418, 393] on div "Time, date, and location of the accident How the accident actually happened Wit…" at bounding box center [600, 488] width 396 height 203
click at [414, 388] on button "Time, date, and location of the accident" at bounding box center [412, 398] width 21 height 21
click at [413, 427] on button "How the accident actually happened" at bounding box center [412, 437] width 21 height 21
click at [402, 467] on button "Witnesses" at bounding box center [412, 477] width 21 height 21
click at [421, 510] on div "Time, date, and location of the accident How the accident actually happened Wit…" at bounding box center [600, 488] width 396 height 203
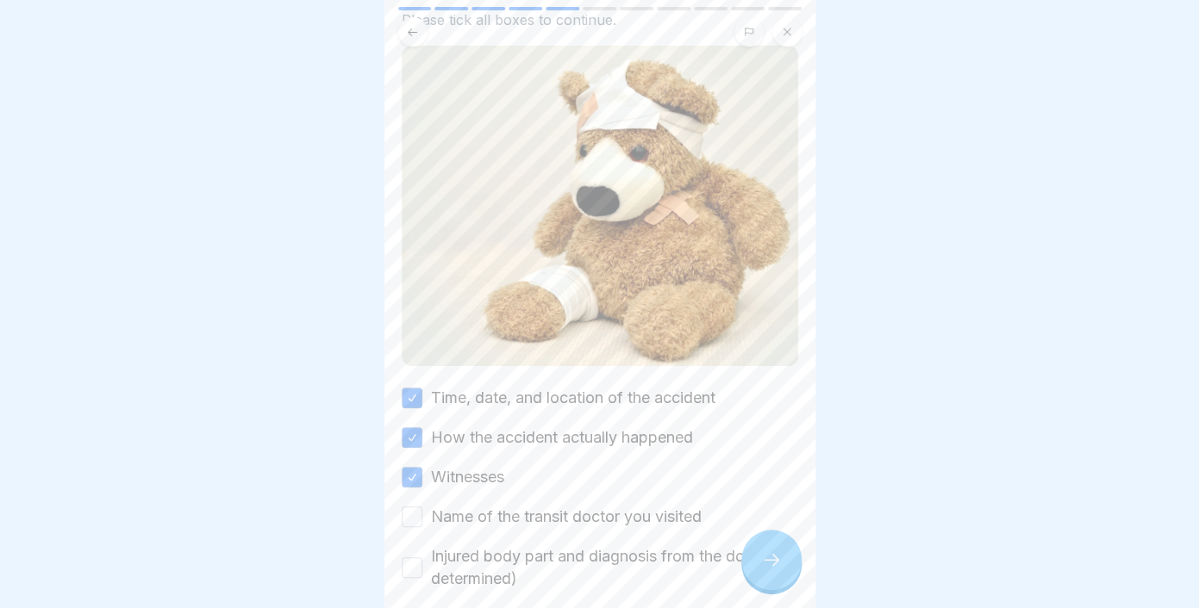
click at [406, 507] on button "Name of the transit doctor you visited" at bounding box center [412, 517] width 21 height 21
click at [412, 558] on button "Injured body part and diagnosis from the doctor (if determined)" at bounding box center [412, 568] width 21 height 21
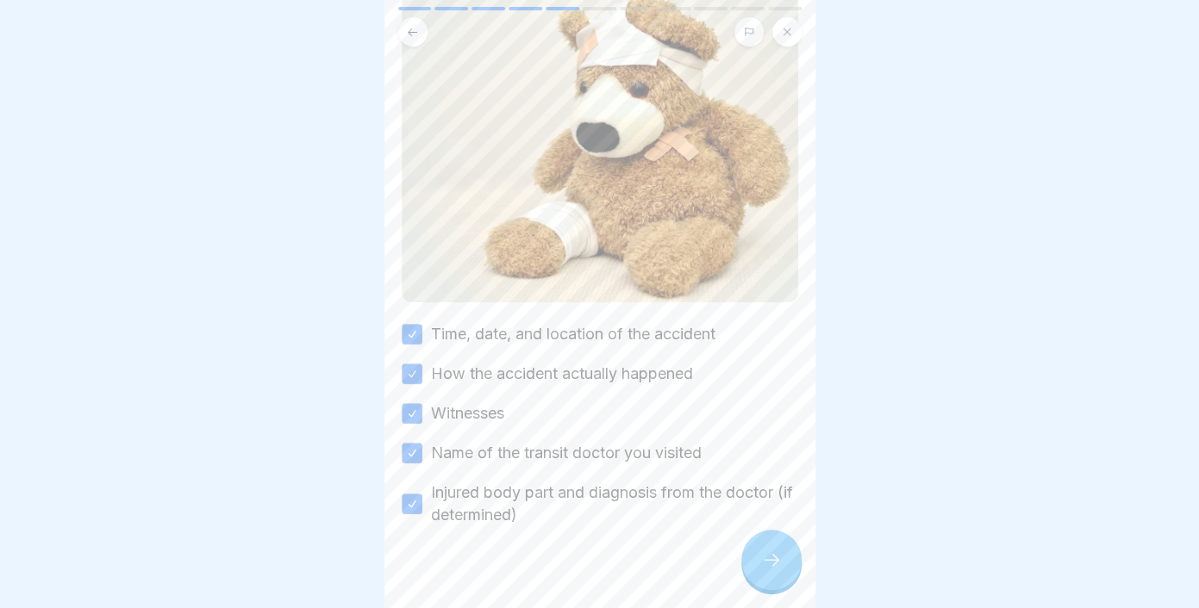
click at [774, 564] on icon at bounding box center [771, 560] width 21 height 21
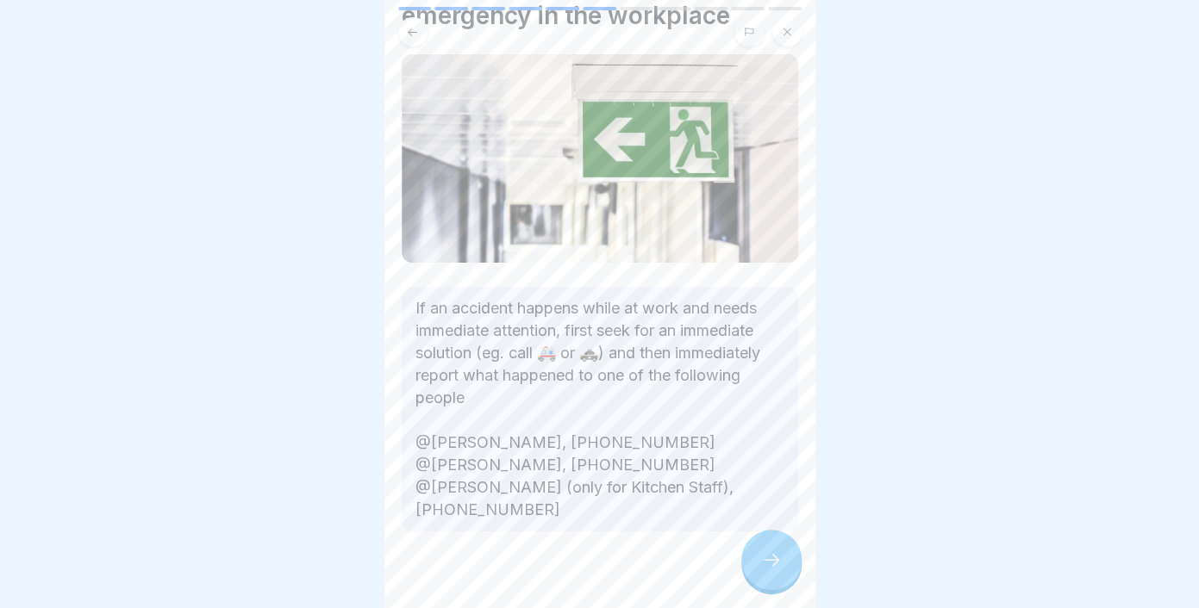
scroll to position [122, 0]
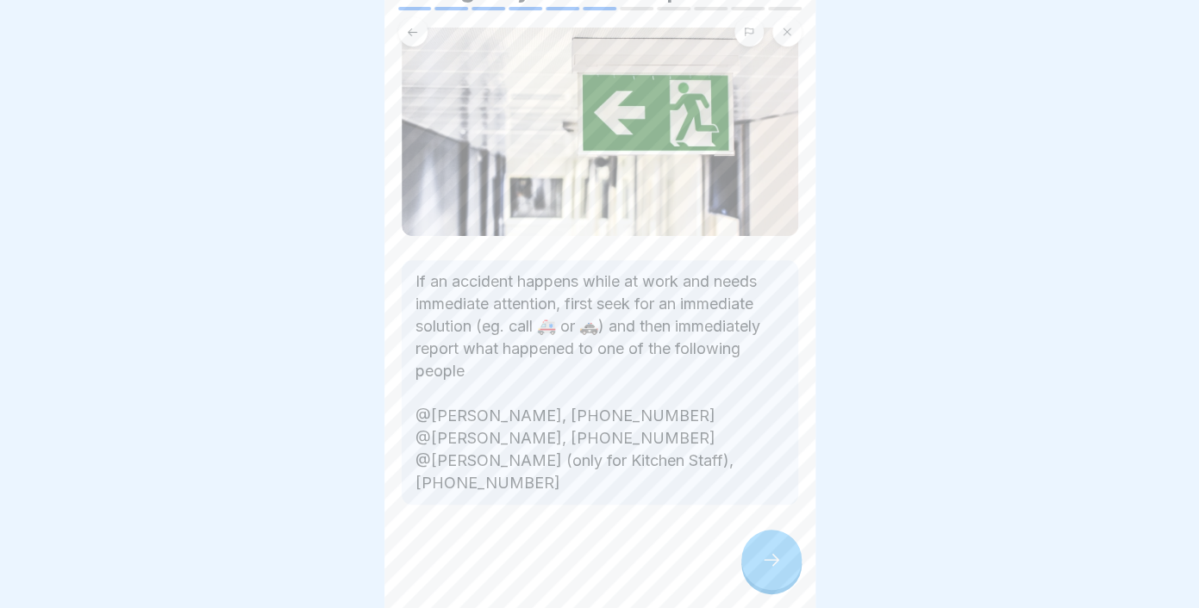
click at [763, 566] on icon at bounding box center [771, 560] width 21 height 21
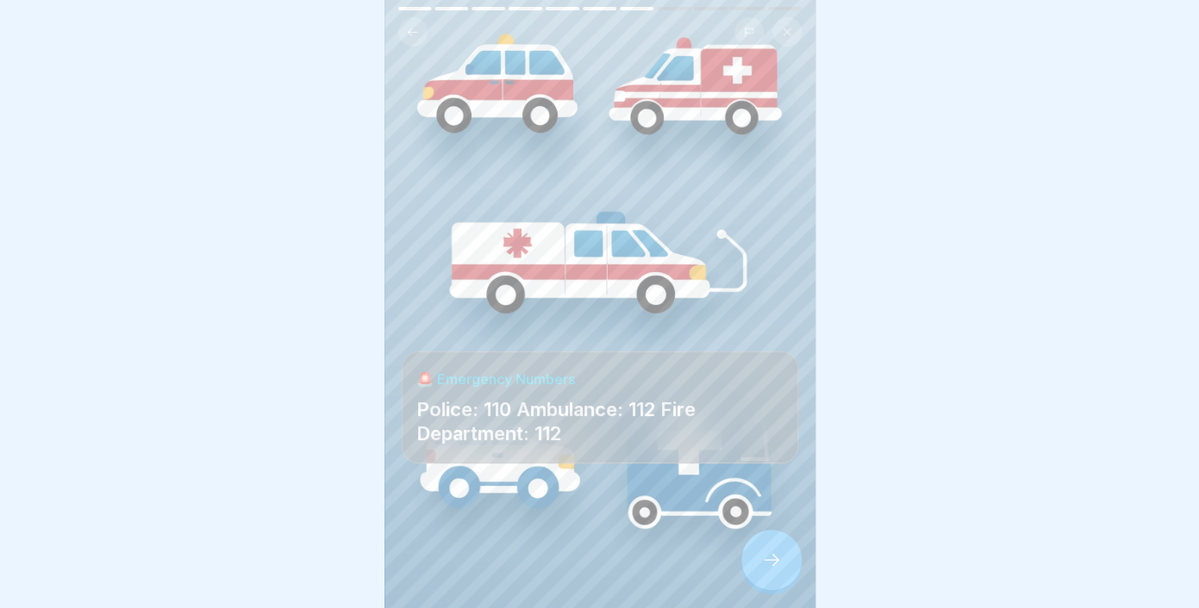
click at [765, 561] on icon at bounding box center [771, 560] width 21 height 21
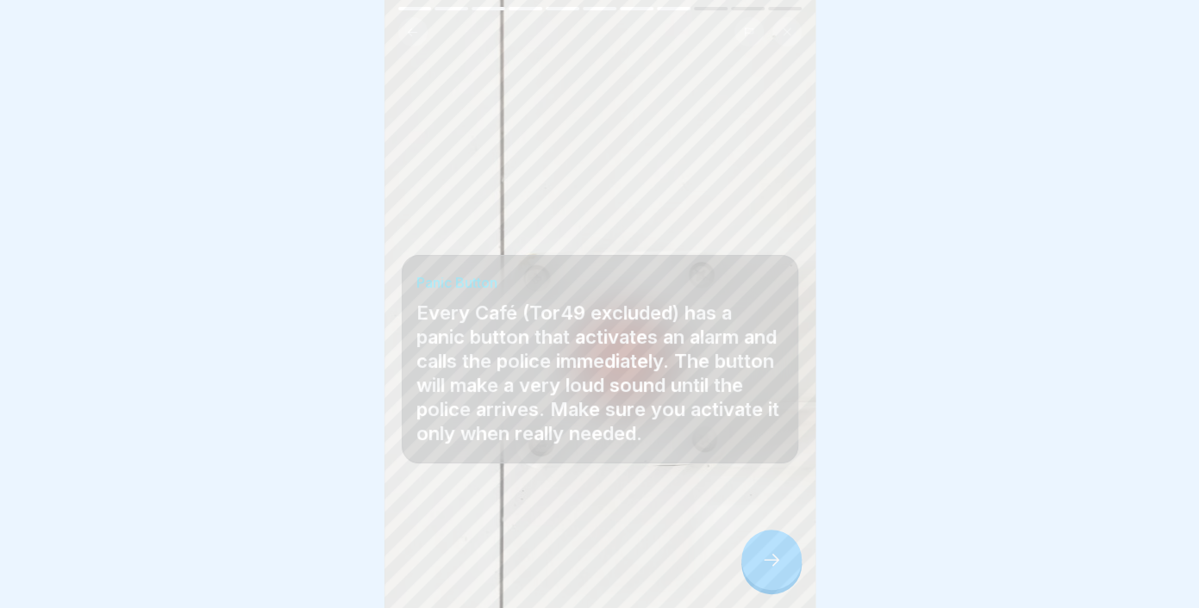
click at [774, 566] on icon at bounding box center [771, 560] width 21 height 21
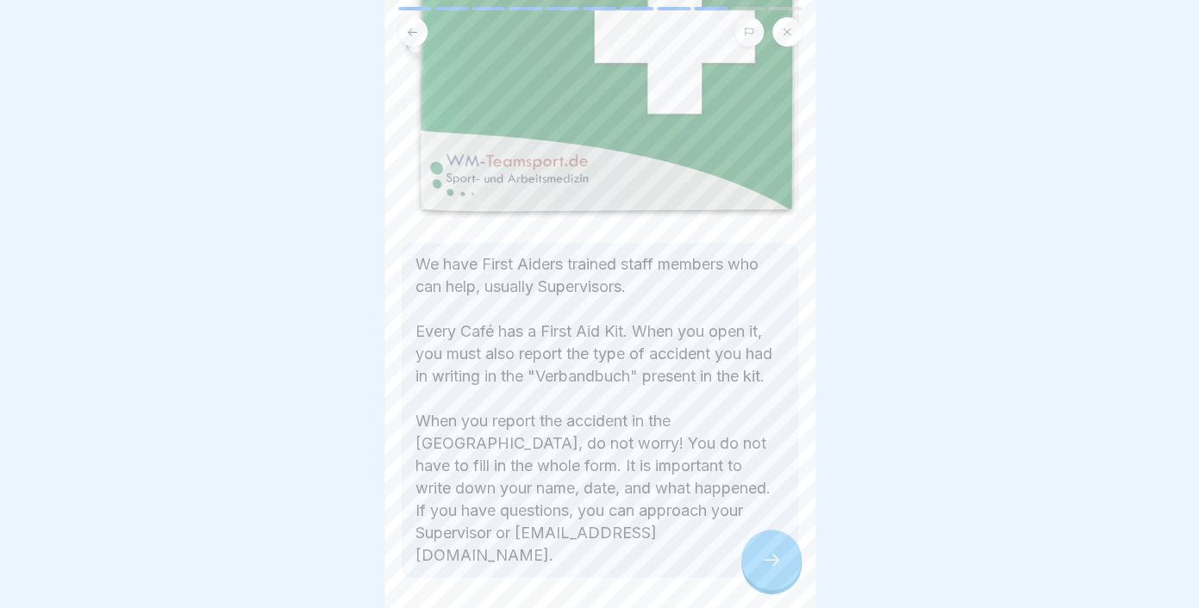
scroll to position [439, 0]
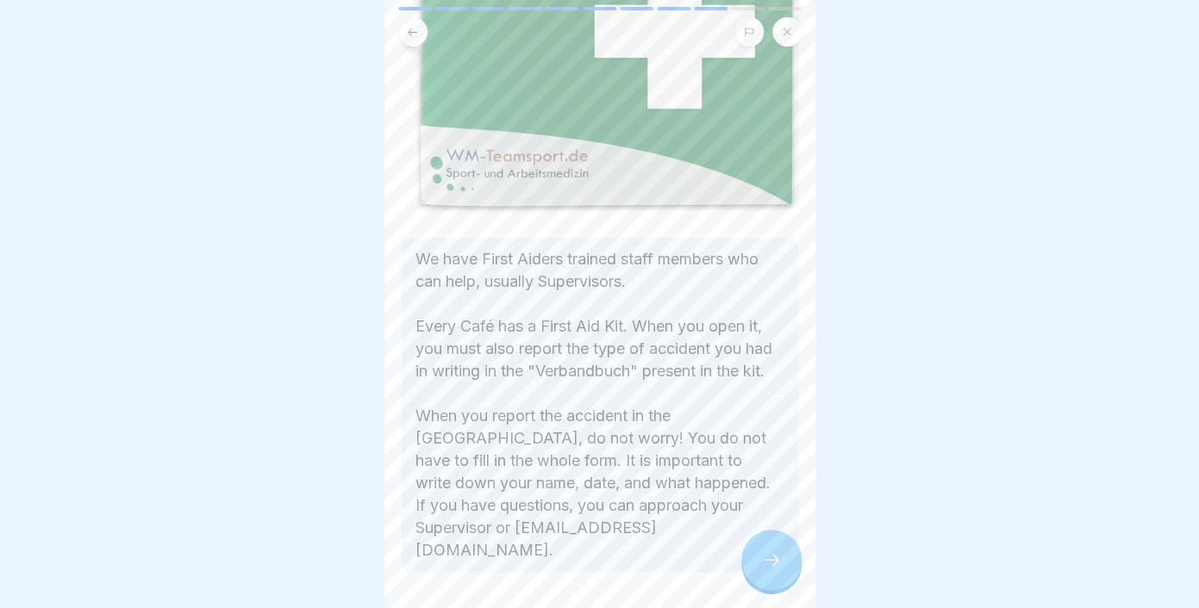
click at [745, 551] on div at bounding box center [771, 560] width 60 height 60
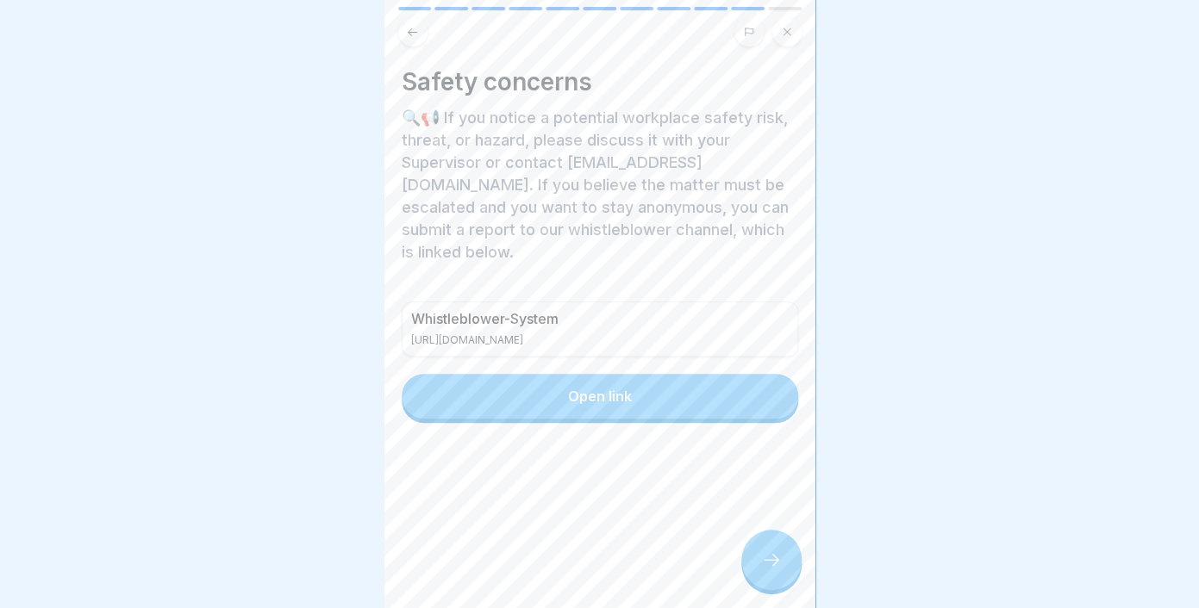
click at [783, 564] on div at bounding box center [771, 560] width 60 height 60
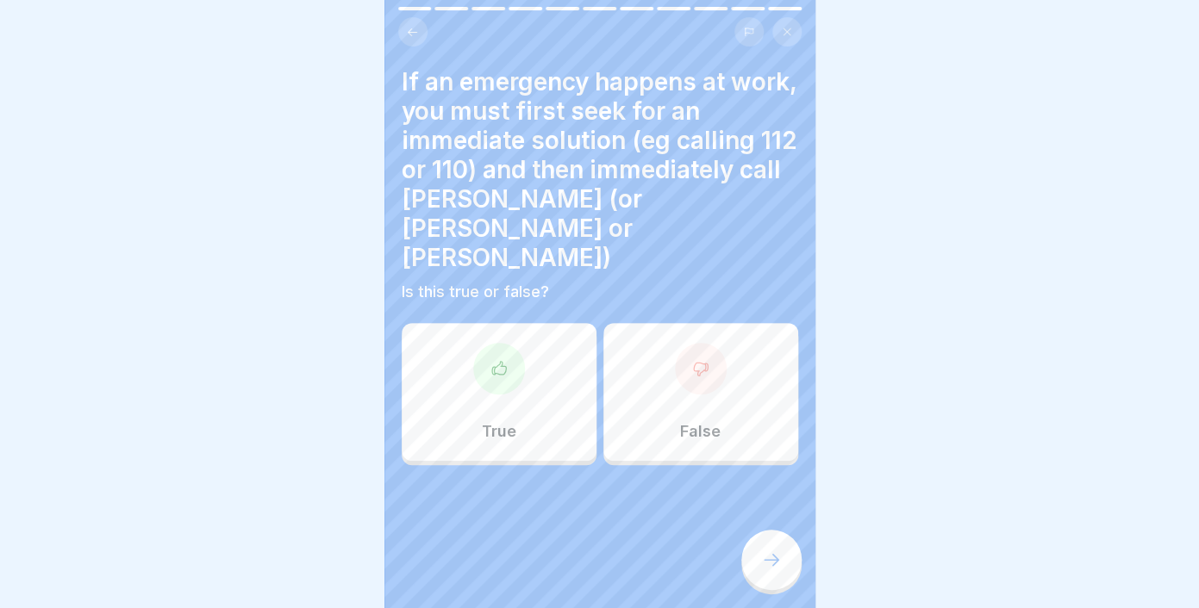
click at [532, 341] on div "True" at bounding box center [499, 392] width 195 height 138
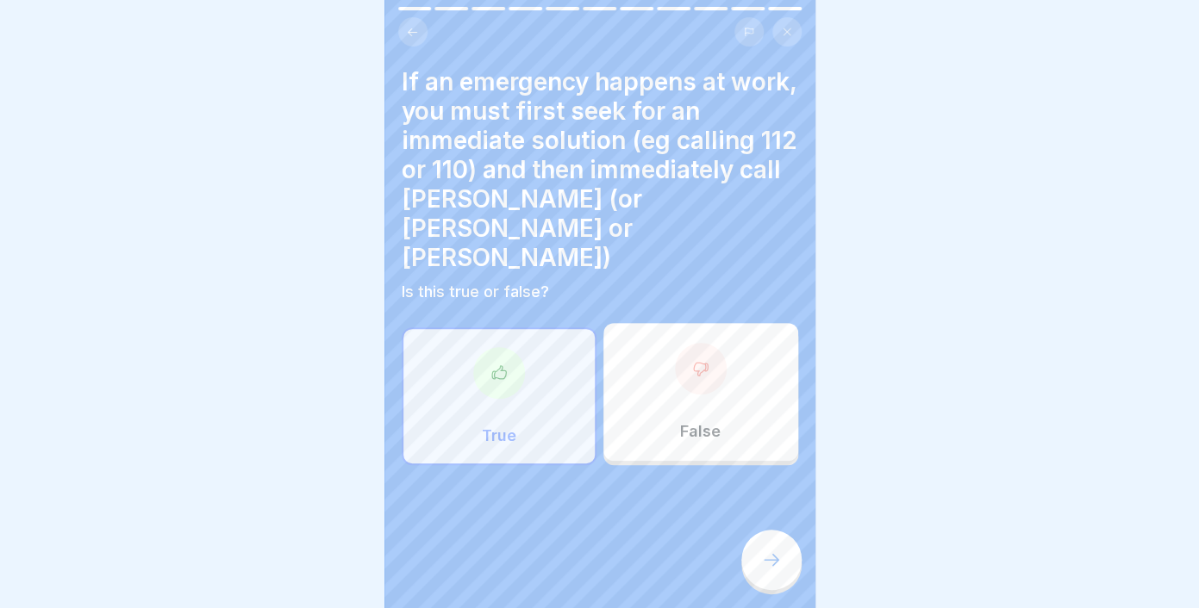
click at [771, 568] on icon at bounding box center [771, 560] width 21 height 21
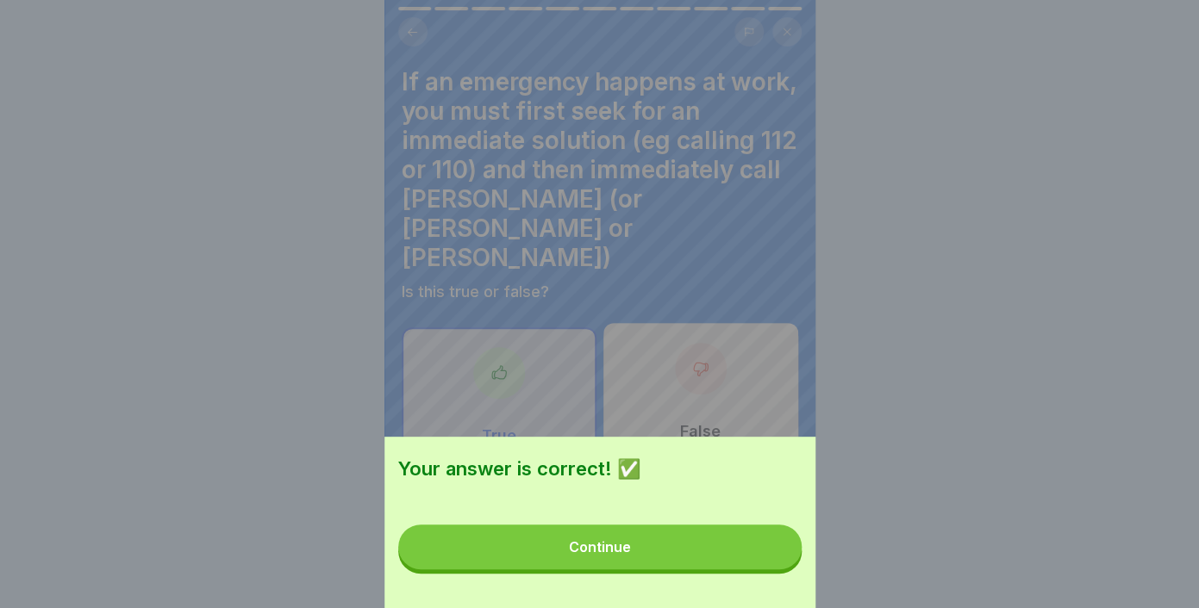
click at [746, 568] on button "Continue" at bounding box center [599, 547] width 403 height 45
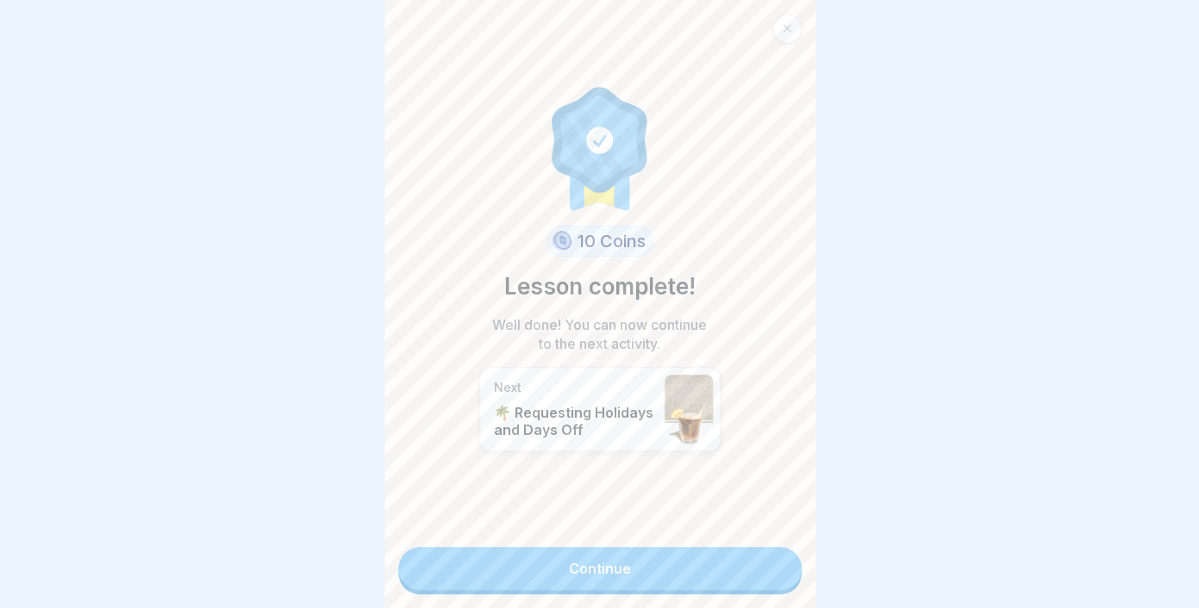
click at [625, 554] on link "Continue" at bounding box center [599, 568] width 403 height 43
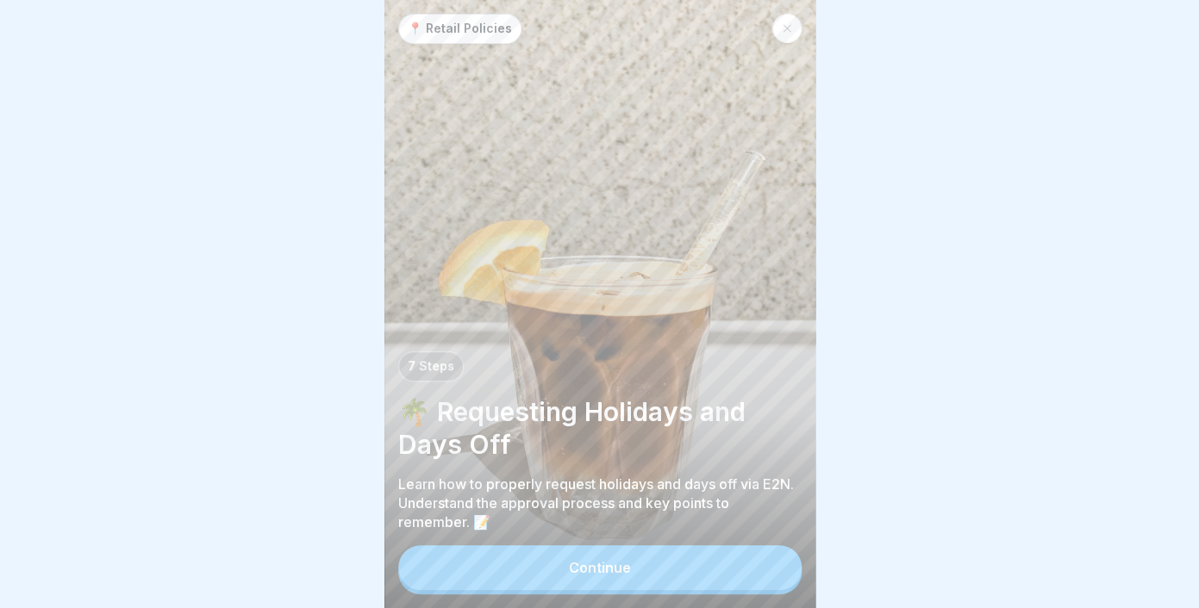
click at [545, 560] on button "Continue" at bounding box center [599, 567] width 403 height 45
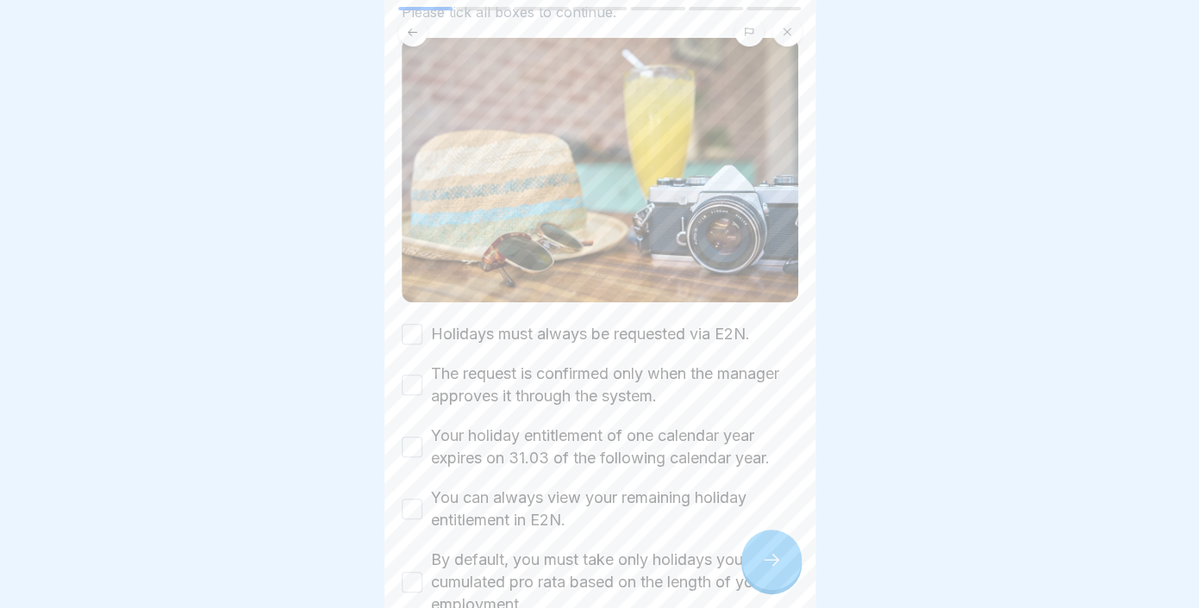
scroll to position [120, 0]
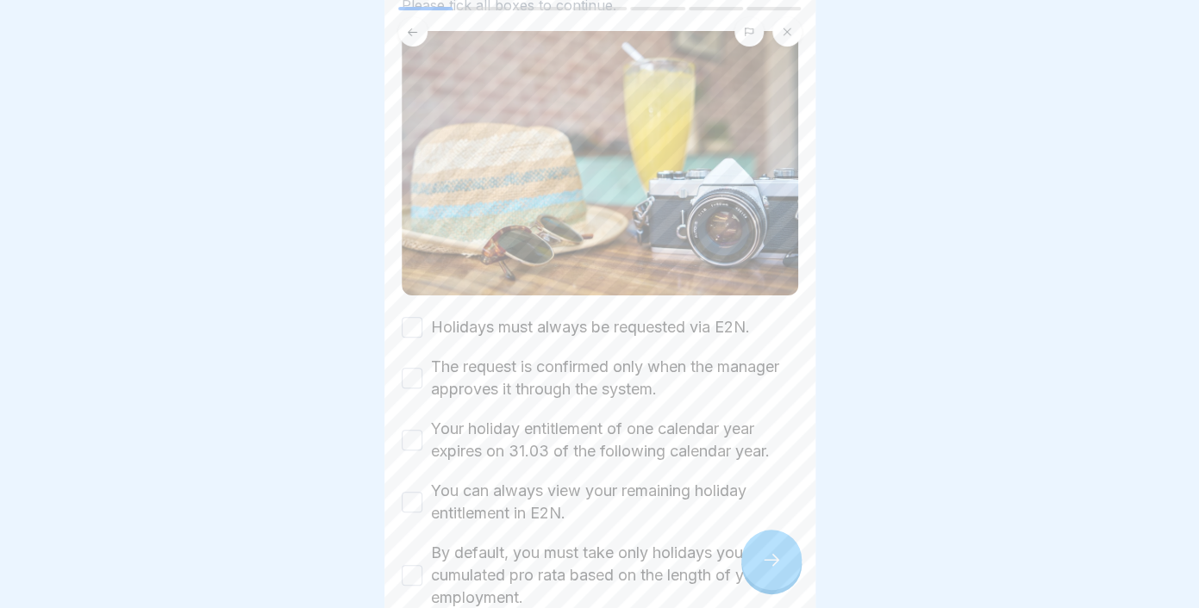
click at [404, 323] on button "Holidays must always be requested via E2N." at bounding box center [412, 327] width 21 height 21
click at [415, 380] on button "The request is confirmed only when the manager approves it through the system." at bounding box center [412, 378] width 21 height 21
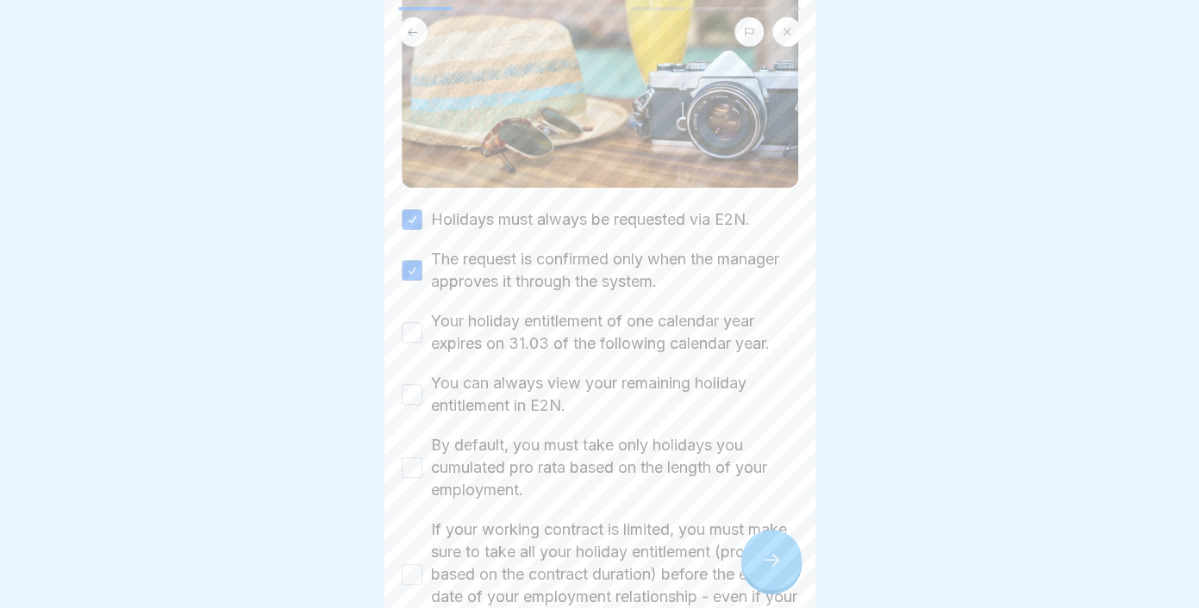
scroll to position [232, 0]
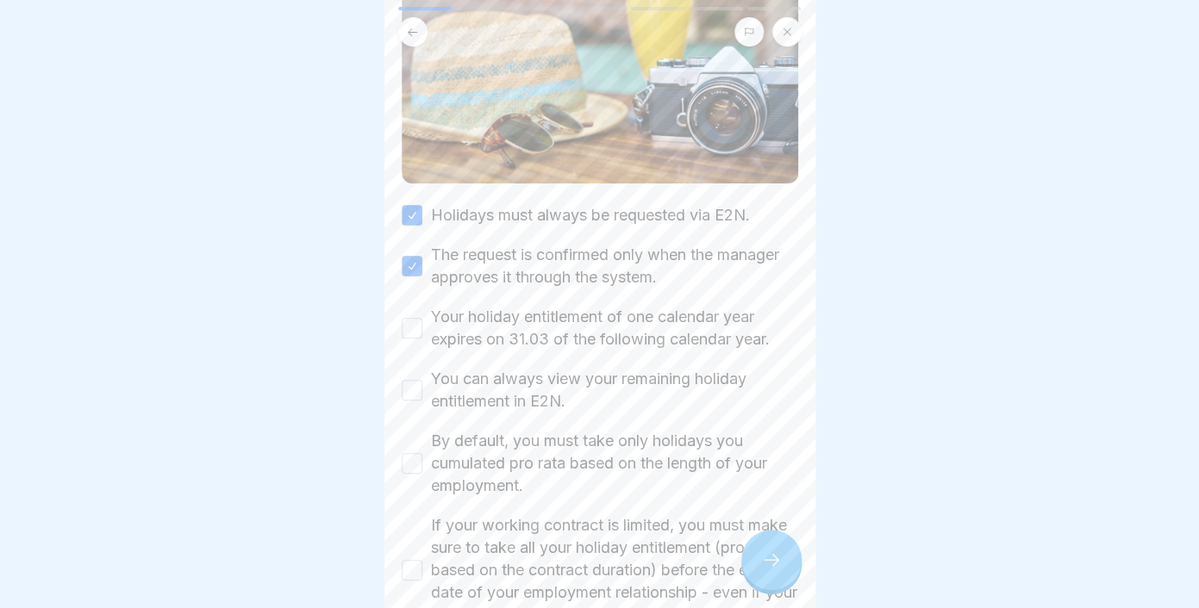
click at [407, 327] on button "Your holiday entitlement of one calendar year expires on 31.03 of the following…" at bounding box center [412, 328] width 21 height 21
click at [412, 398] on button "You can always view your remaining holiday entitlement in E2N." at bounding box center [412, 390] width 21 height 21
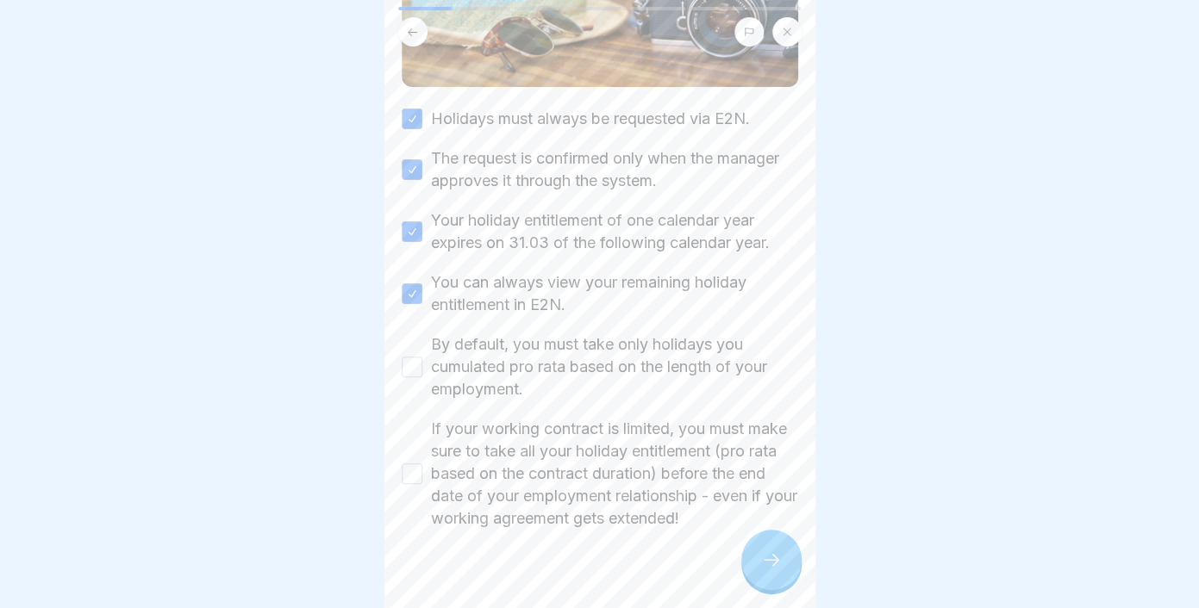
scroll to position [353, 0]
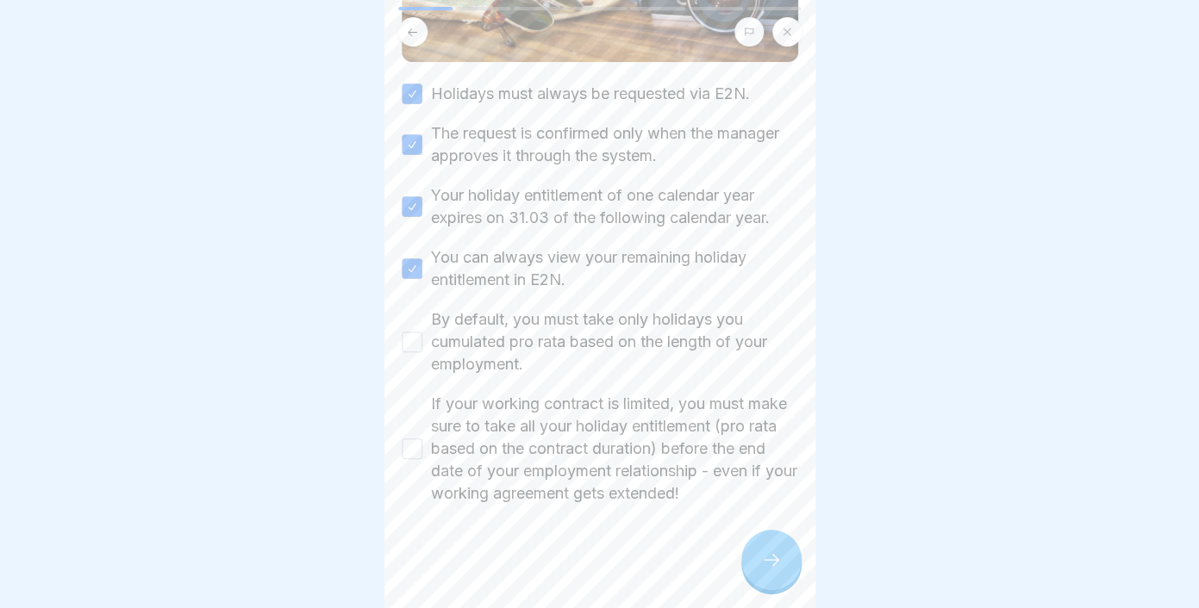
click at [408, 341] on button "By default, you must take only holidays you cumulated pro rata based on the len…" at bounding box center [412, 342] width 21 height 21
click at [414, 450] on button "If your working contract is limited, you must make sure to take all your holida…" at bounding box center [412, 449] width 21 height 21
click at [770, 559] on icon at bounding box center [771, 560] width 21 height 21
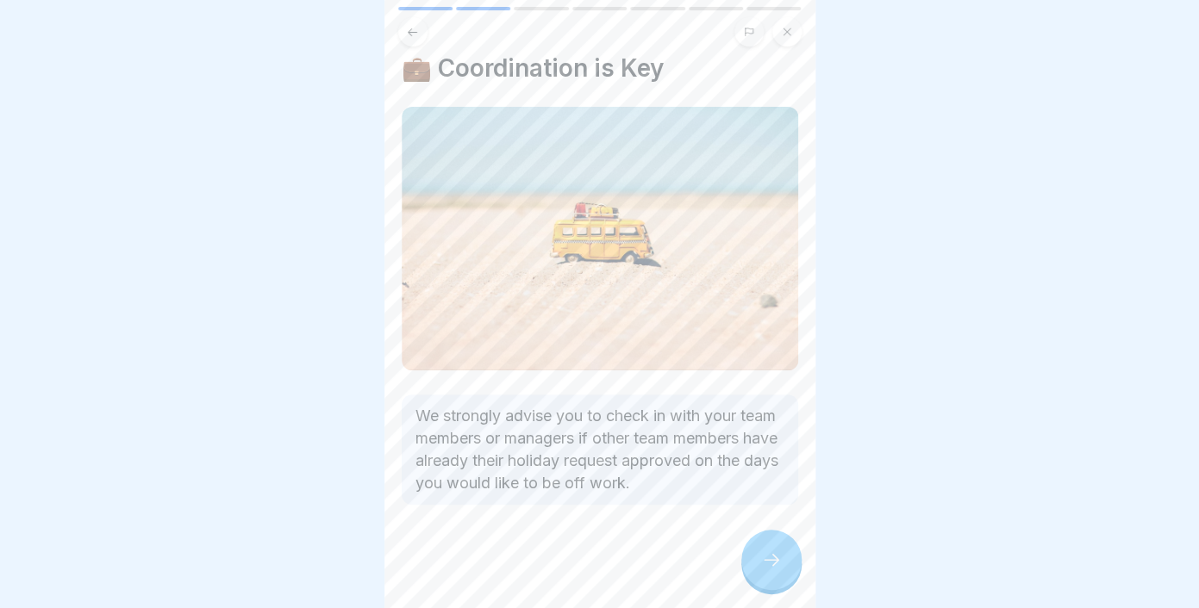
scroll to position [37, 0]
click at [769, 551] on div at bounding box center [771, 560] width 60 height 60
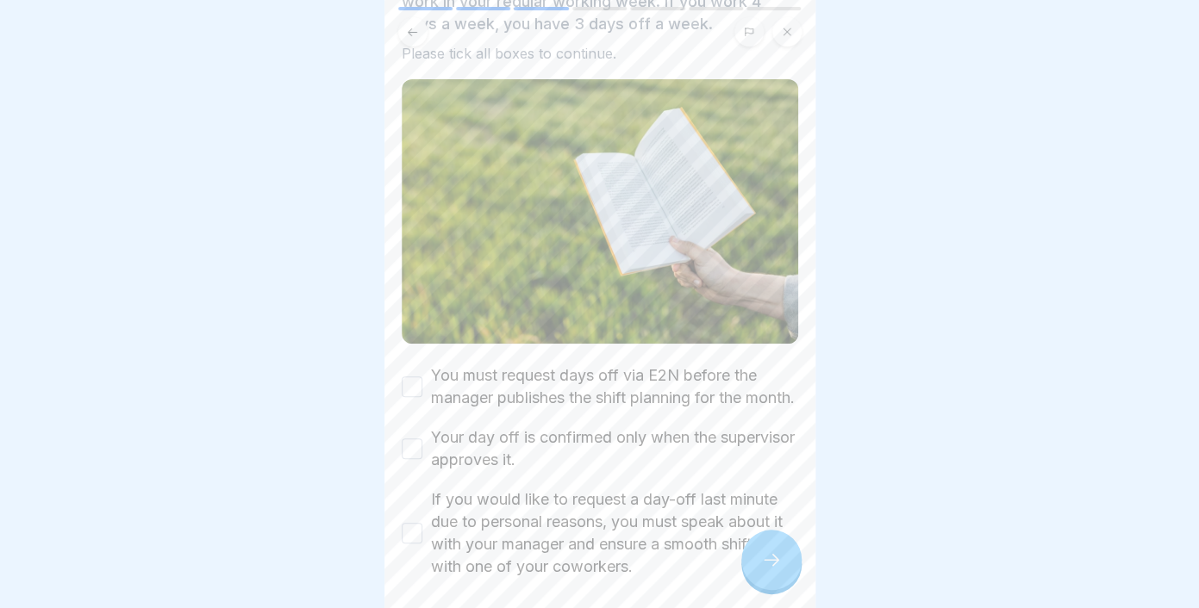
scroll to position [152, 0]
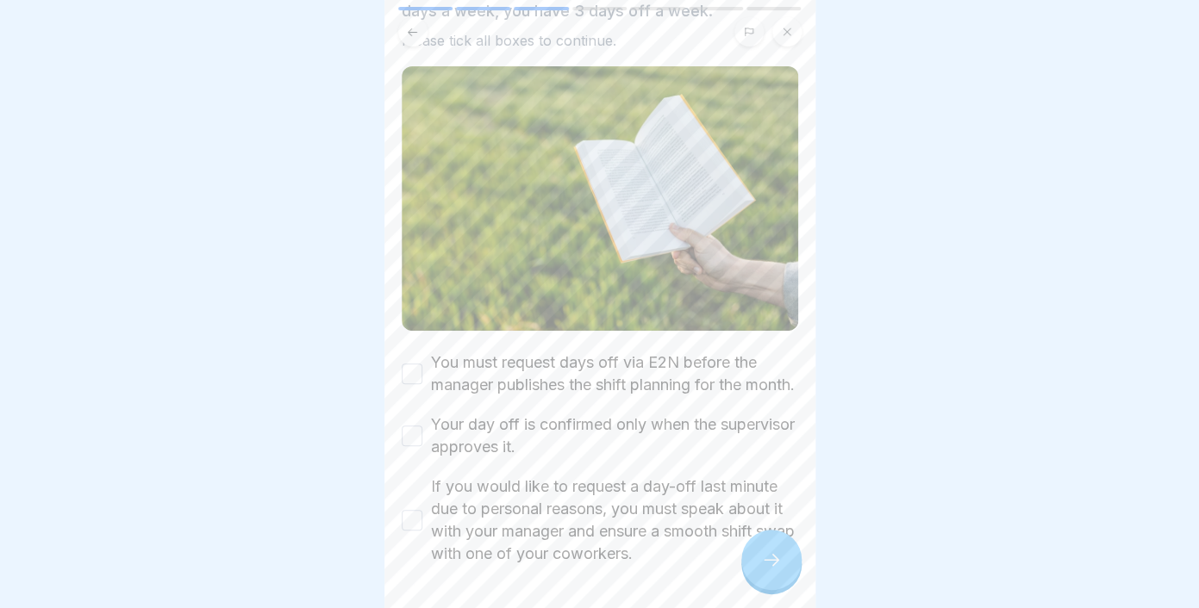
click at [396, 378] on div "Requesting days off Days off are considered the days when you do not work in yo…" at bounding box center [599, 304] width 431 height 608
click at [408, 378] on button "You must request days off via E2N before the manager publishes the shift planni…" at bounding box center [412, 374] width 21 height 21
click at [419, 446] on button "Your day off is confirmed only when the supervisor approves it." at bounding box center [412, 436] width 21 height 21
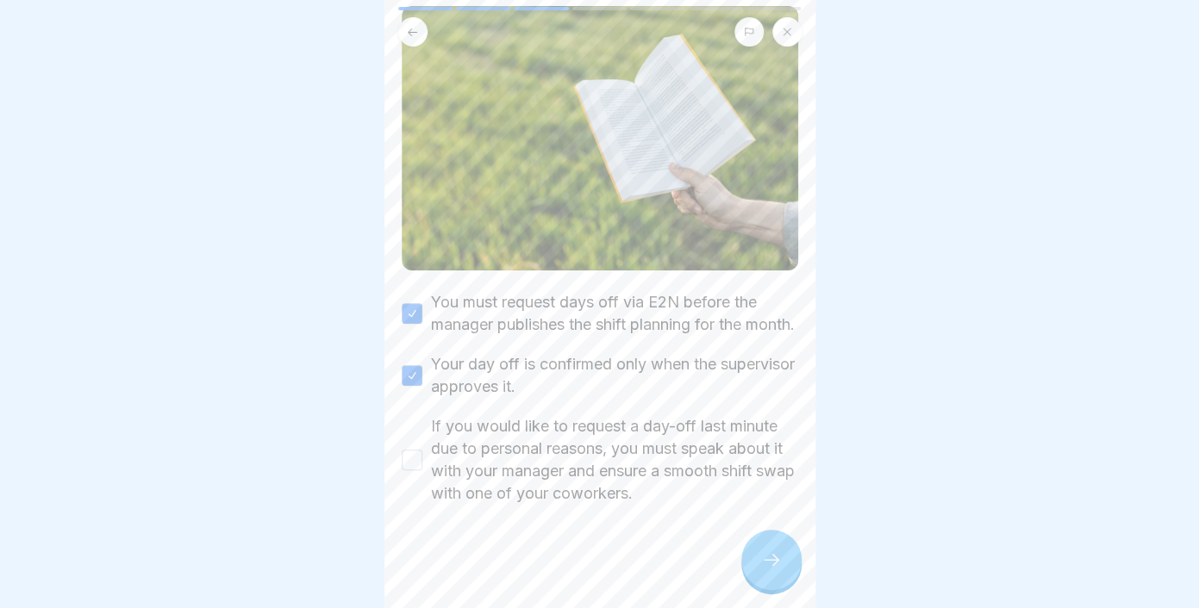
click at [419, 458] on button "If you would like to request a day-off last minute due to personal reasons, you…" at bounding box center [412, 460] width 21 height 21
click at [764, 556] on icon at bounding box center [771, 560] width 21 height 21
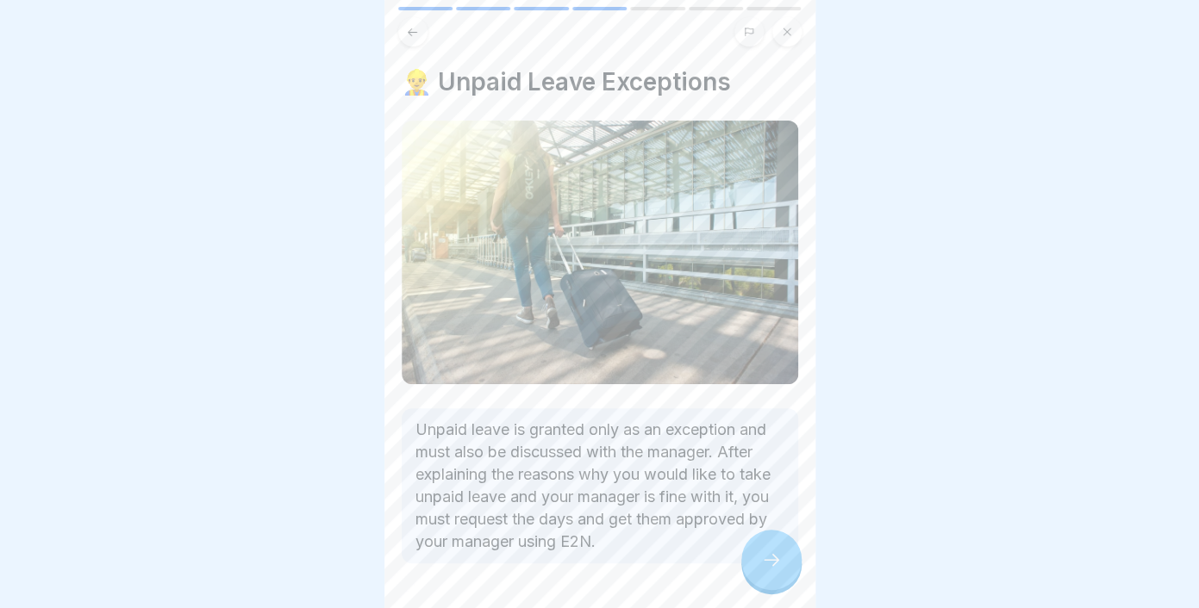
click at [776, 563] on icon at bounding box center [771, 560] width 16 height 12
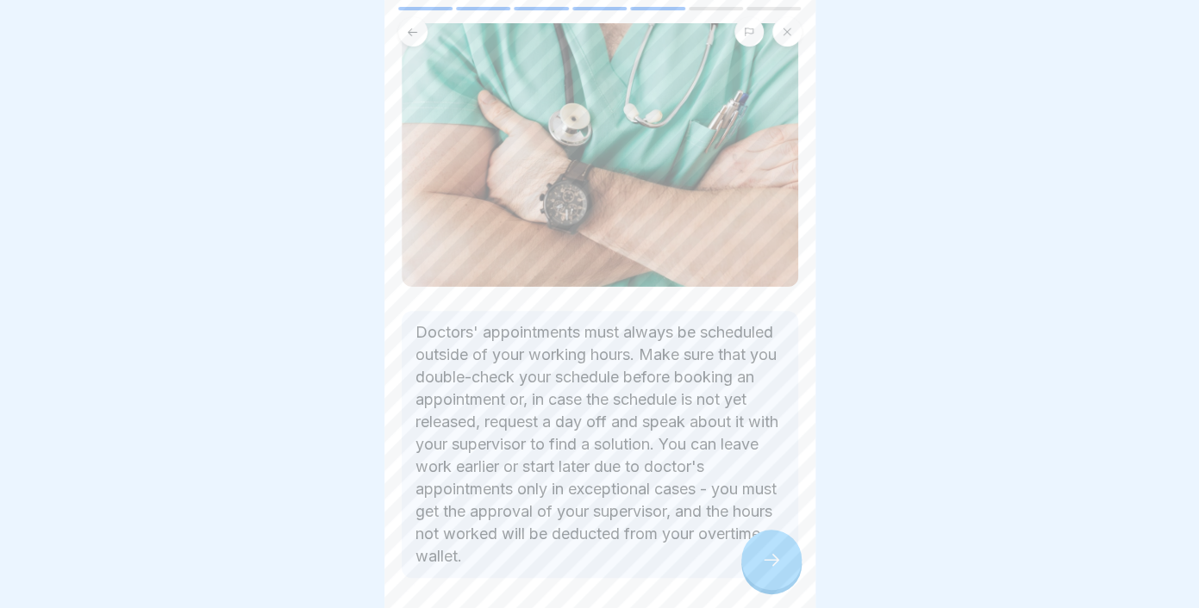
scroll to position [109, 0]
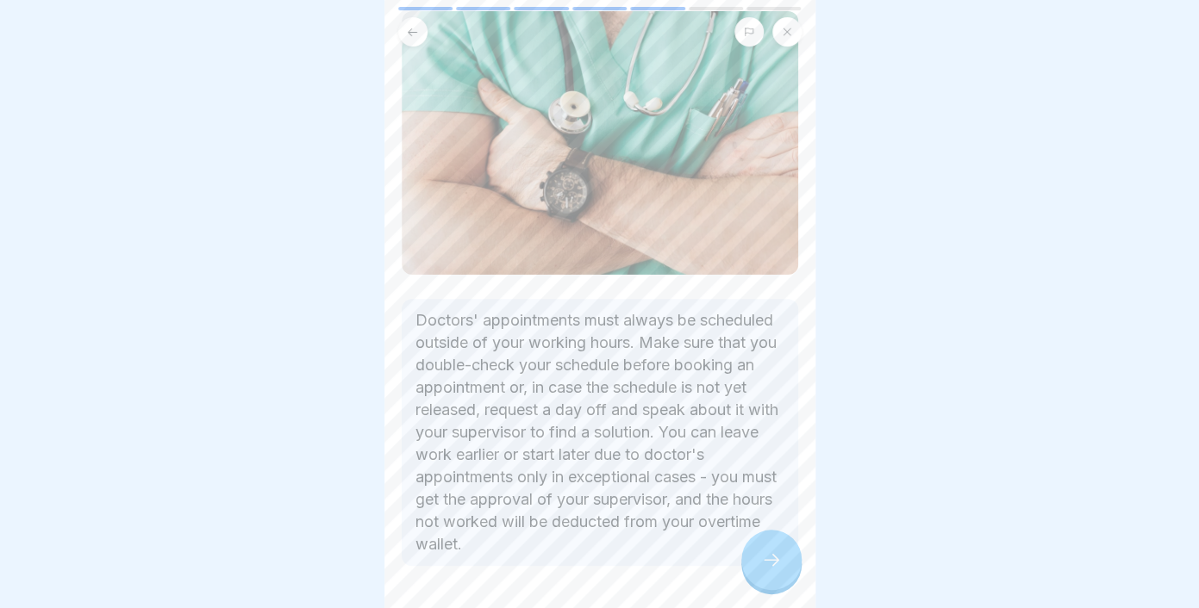
click at [764, 554] on icon at bounding box center [771, 560] width 21 height 21
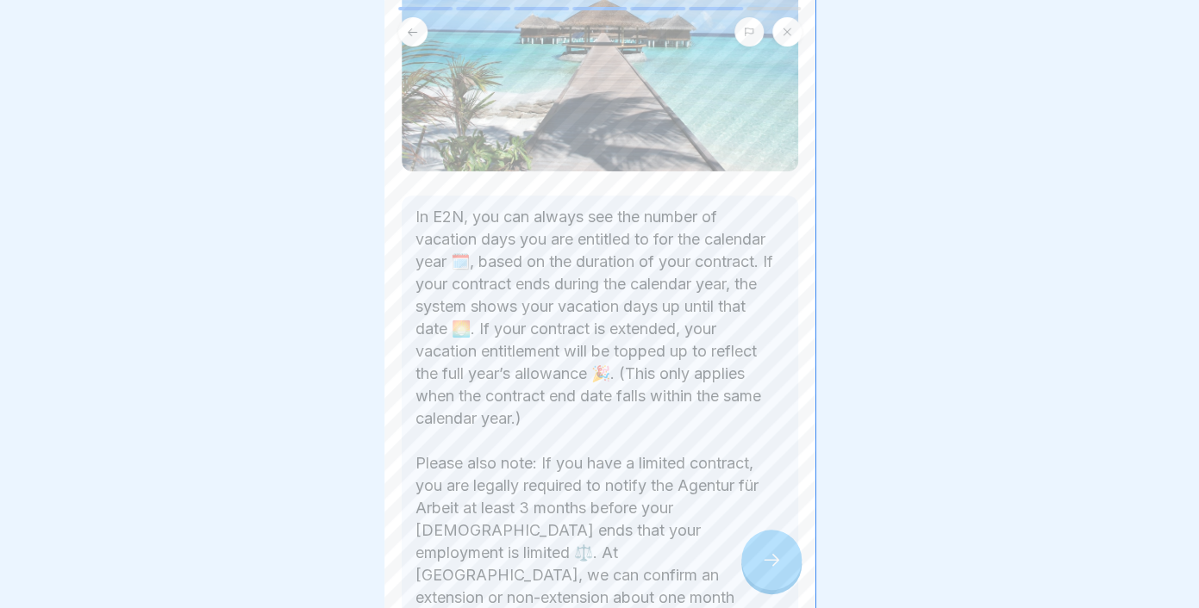
scroll to position [374, 0]
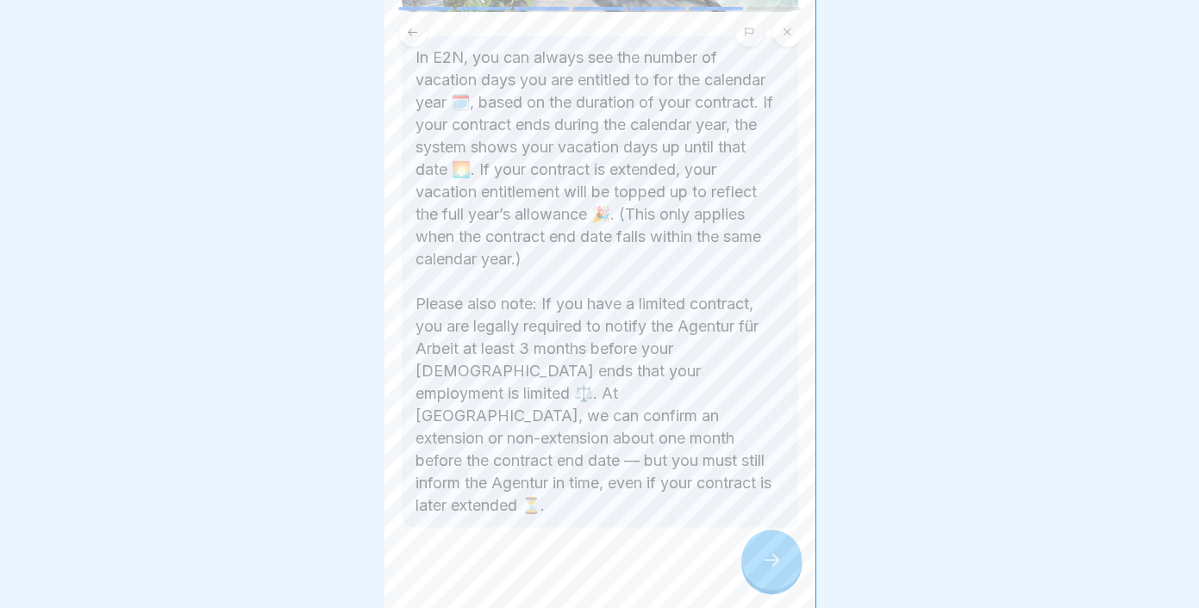
click at [769, 532] on div "📍 Retail Policies 7 Steps 🌴 Requesting Holidays and Days Off Learn how to prope…" at bounding box center [599, 304] width 431 height 608
click at [775, 564] on icon at bounding box center [771, 560] width 21 height 21
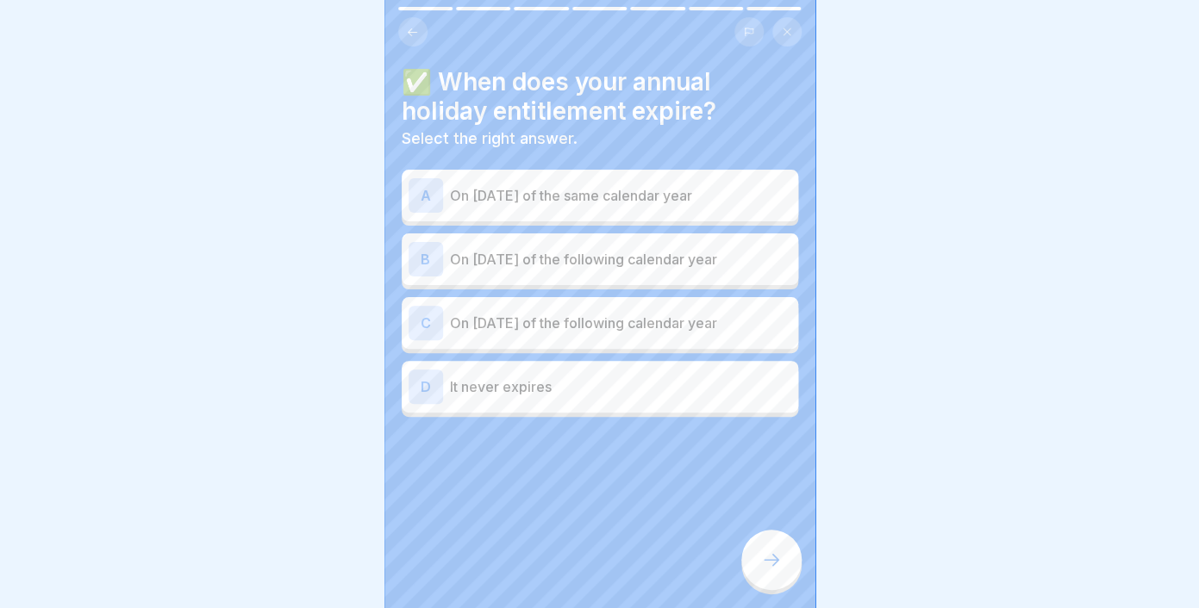
click at [599, 313] on p "On [DATE] of the following calendar year" at bounding box center [620, 323] width 341 height 21
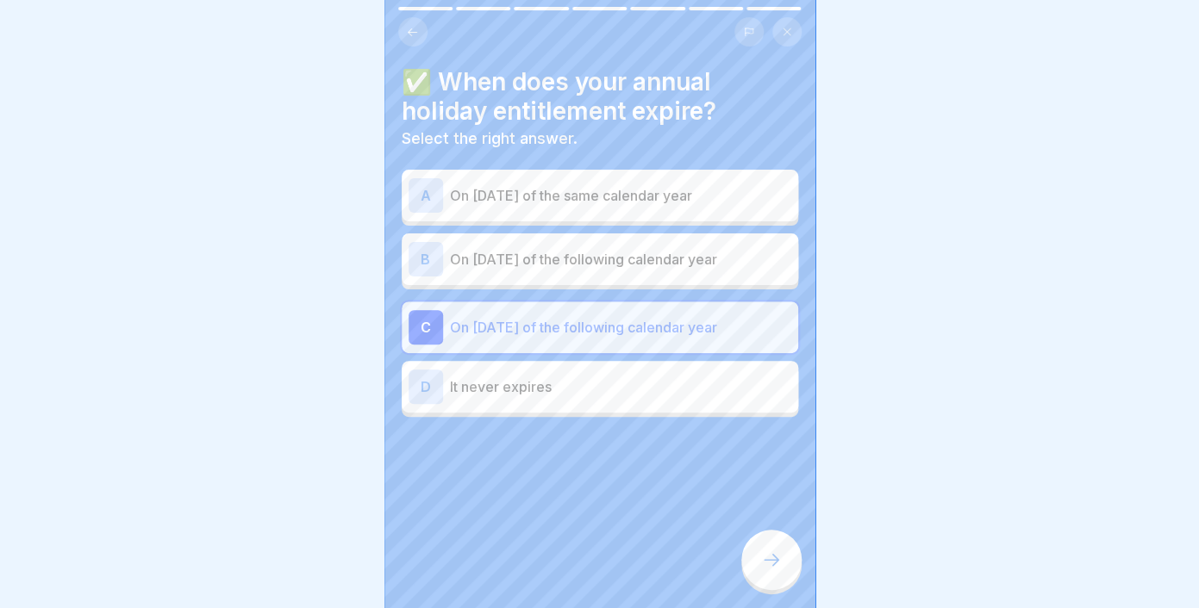
click at [763, 541] on div at bounding box center [771, 560] width 60 height 60
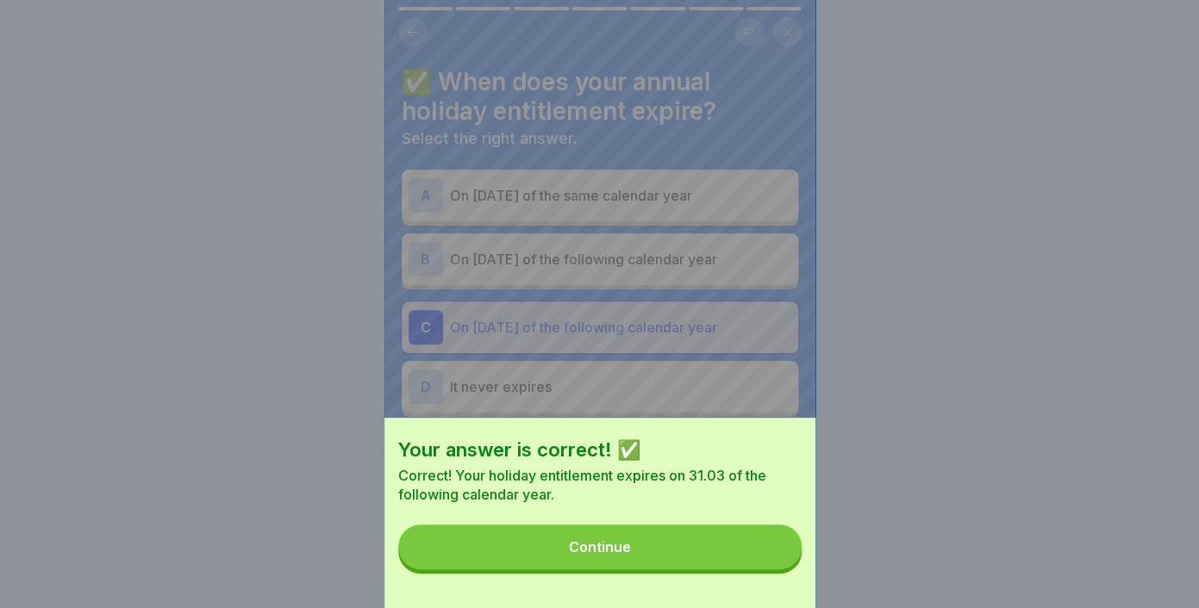
click at [651, 545] on button "Continue" at bounding box center [599, 547] width 403 height 45
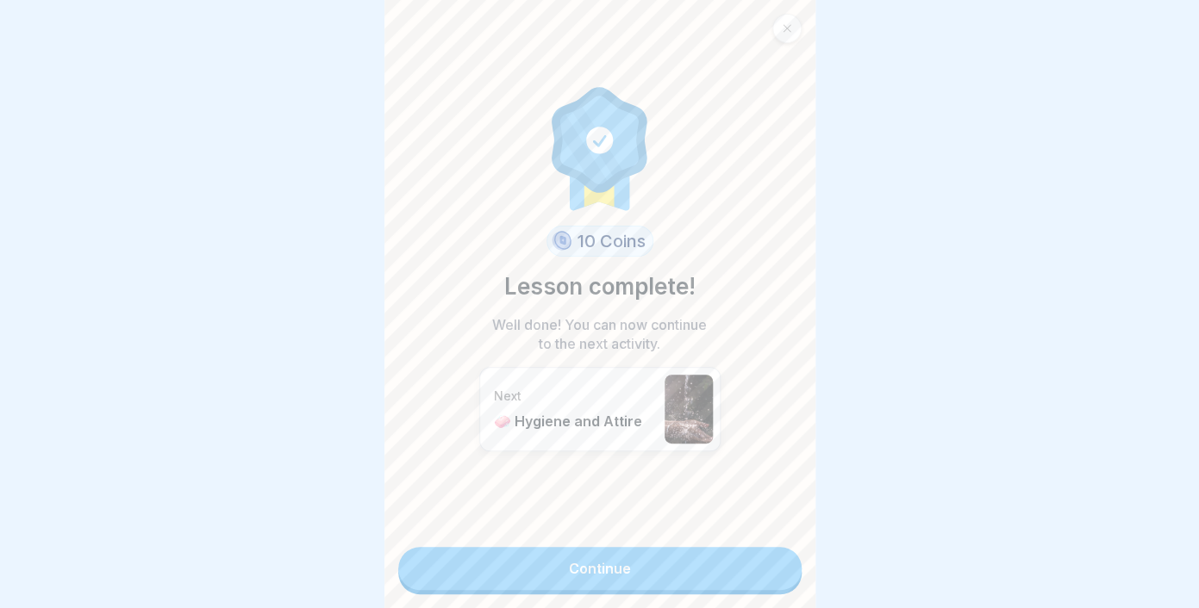
click at [609, 590] on div "10 Coins Lesson complete! Well done! You can now continue to the next activity.…" at bounding box center [599, 304] width 431 height 608
click at [609, 572] on link "Continue" at bounding box center [599, 568] width 403 height 43
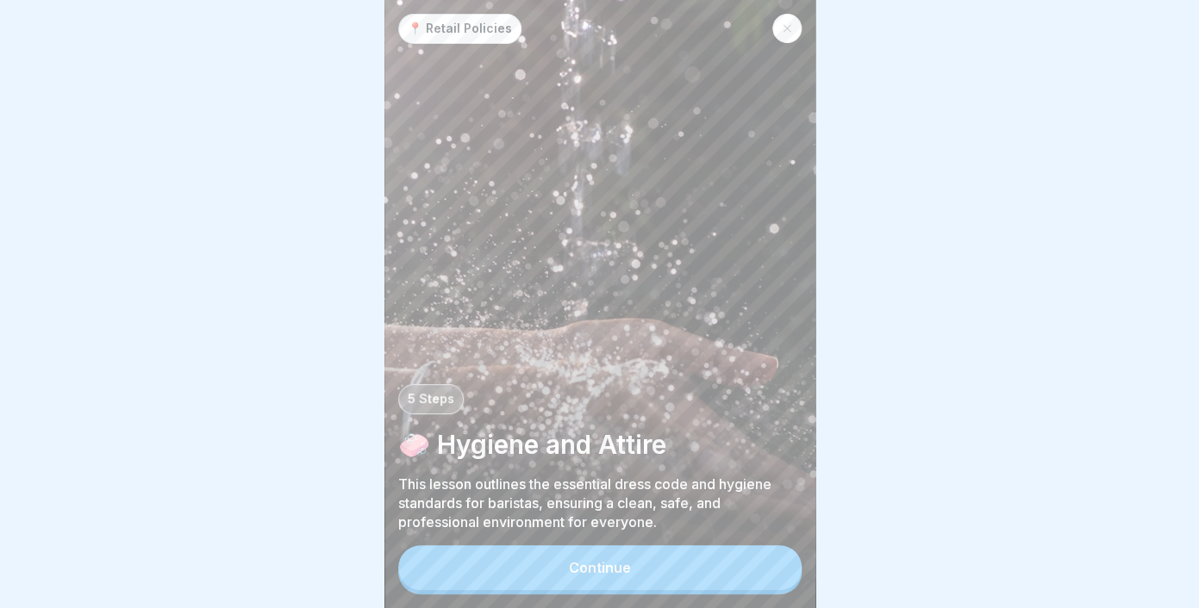
click at [585, 564] on div "Continue" at bounding box center [600, 568] width 62 height 16
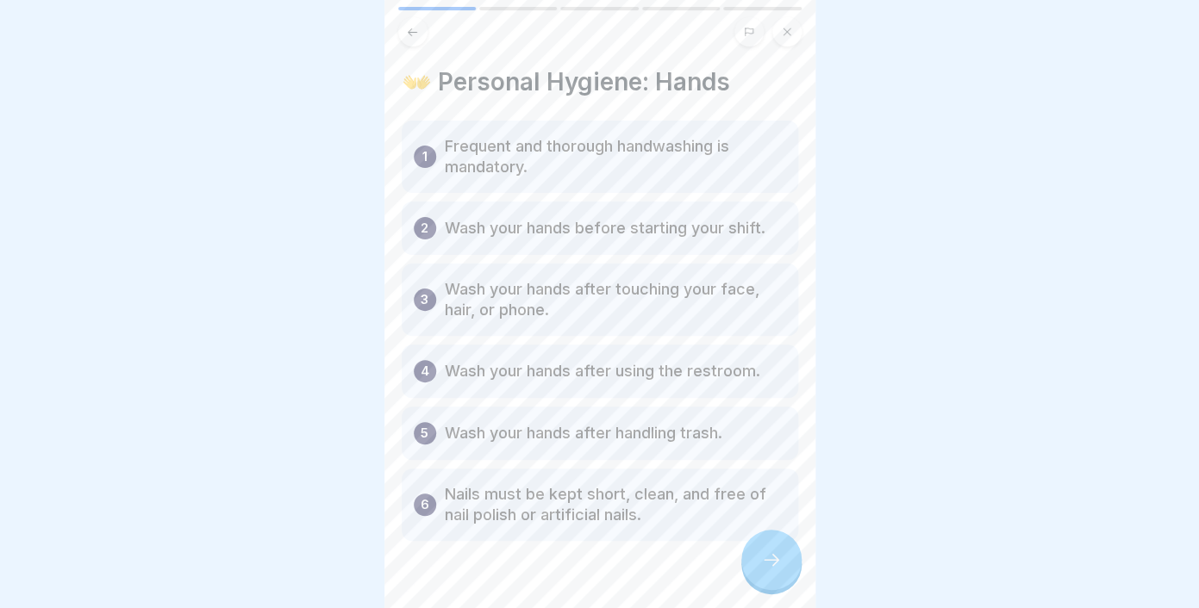
click at [760, 558] on div at bounding box center [771, 560] width 60 height 60
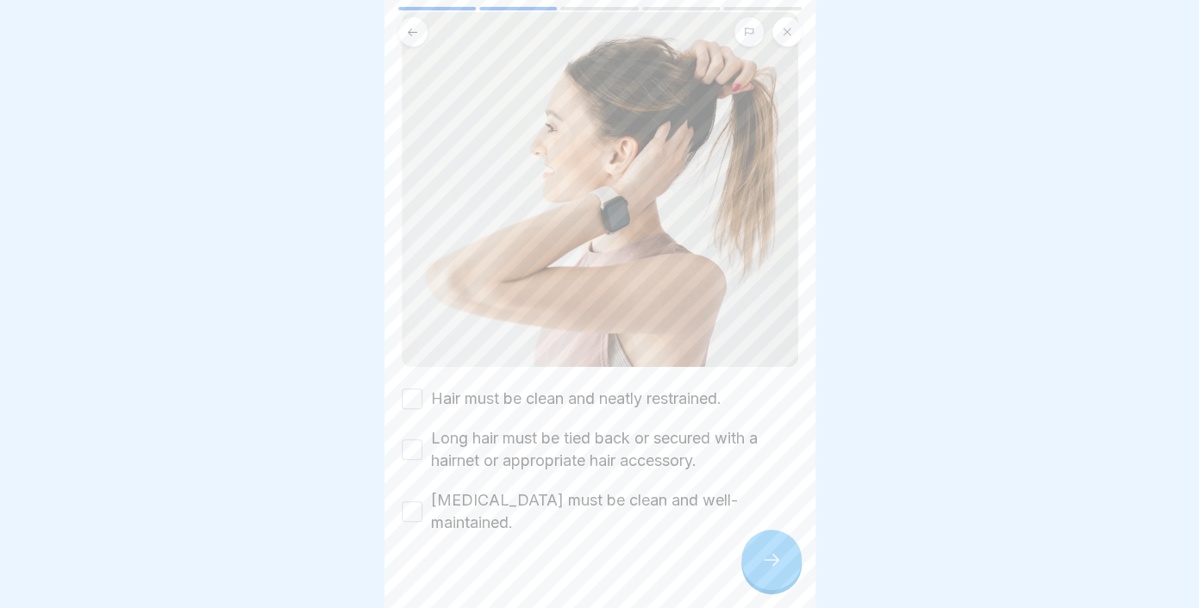
scroll to position [143, 0]
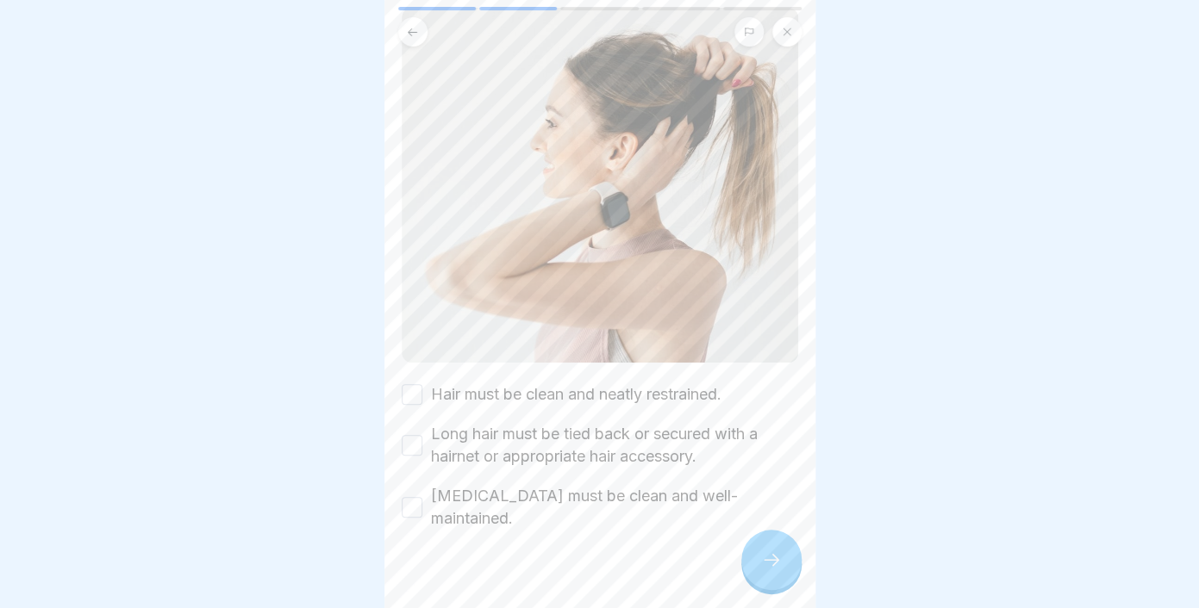
click at [409, 393] on button "Hair must be clean and neatly restrained." at bounding box center [412, 394] width 21 height 21
click at [415, 445] on button "Long hair must be tied back or secured with a hairnet or appropriate hair acces…" at bounding box center [412, 445] width 21 height 21
click at [417, 497] on button "[MEDICAL_DATA] must be clean and well-maintained." at bounding box center [412, 507] width 21 height 21
click at [765, 558] on icon at bounding box center [771, 560] width 21 height 21
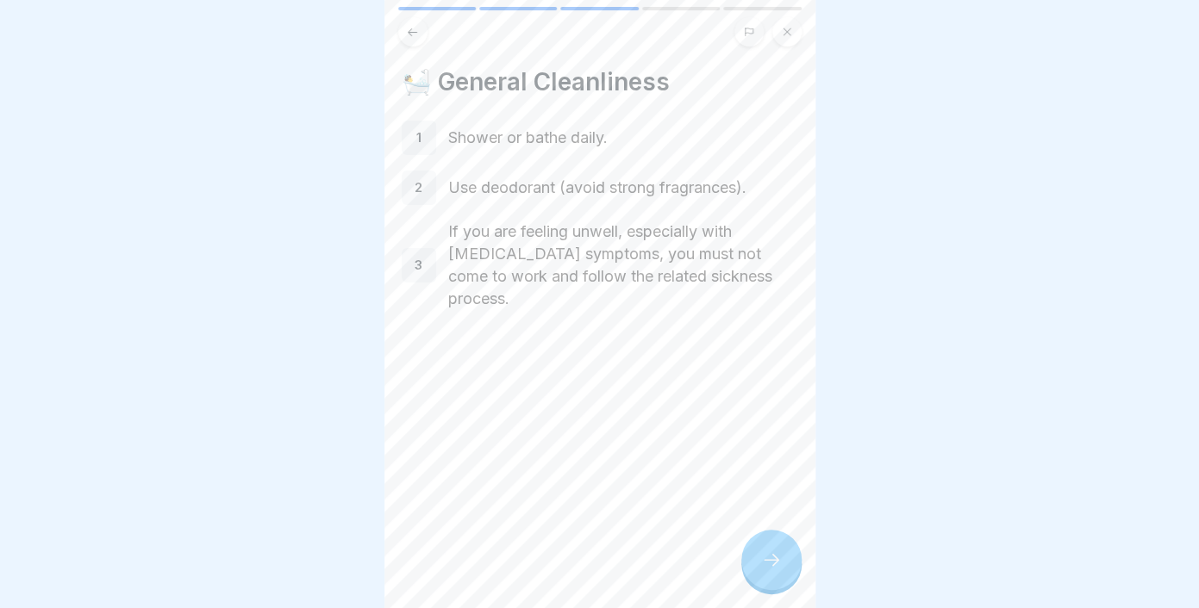
click at [790, 567] on div at bounding box center [771, 560] width 60 height 60
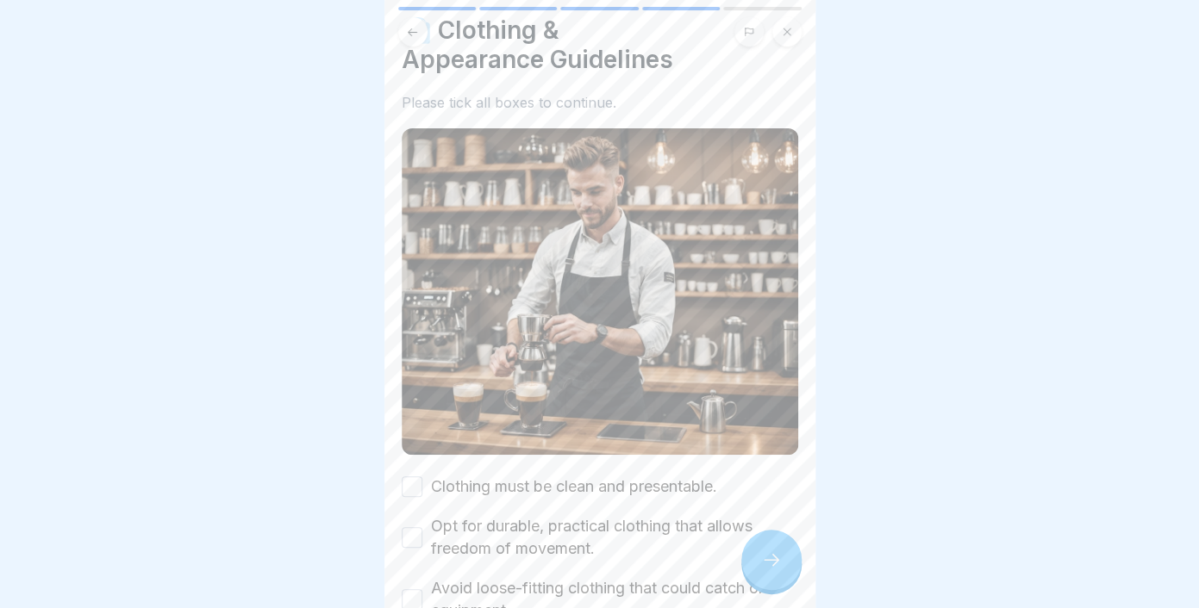
scroll to position [146, 0]
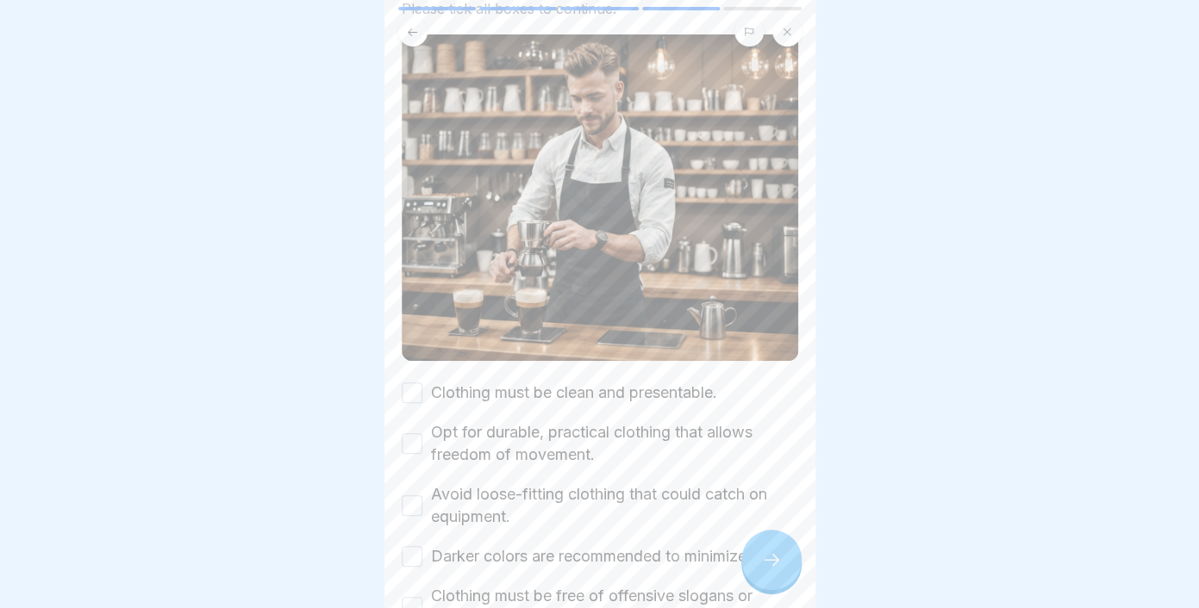
click at [408, 395] on button "Clothing must be clean and presentable." at bounding box center [412, 393] width 21 height 21
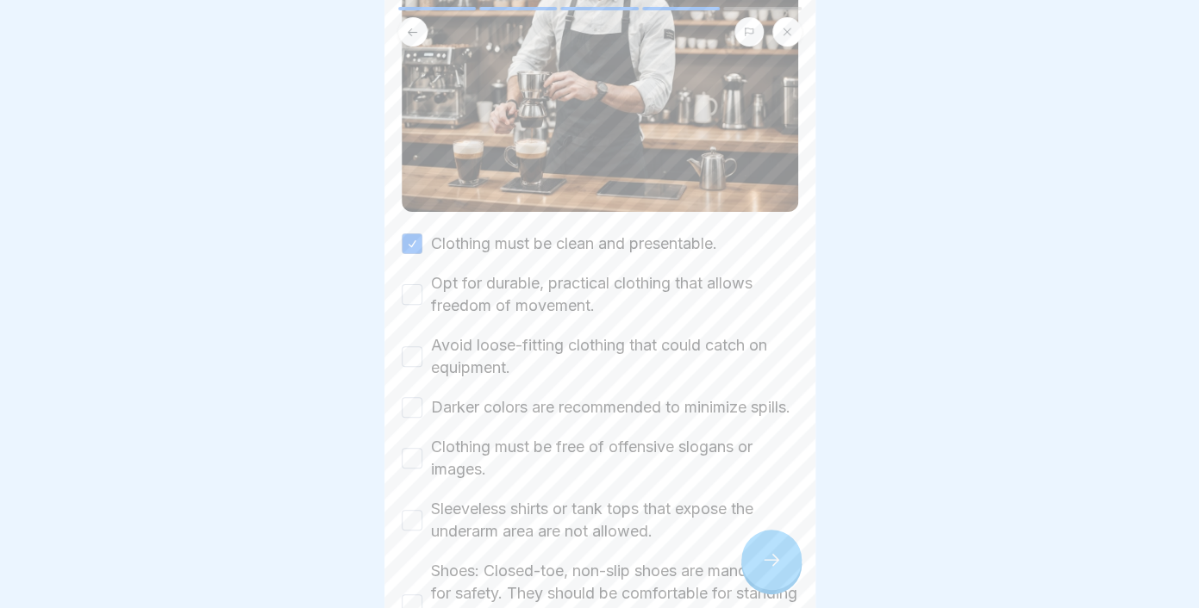
scroll to position [344, 0]
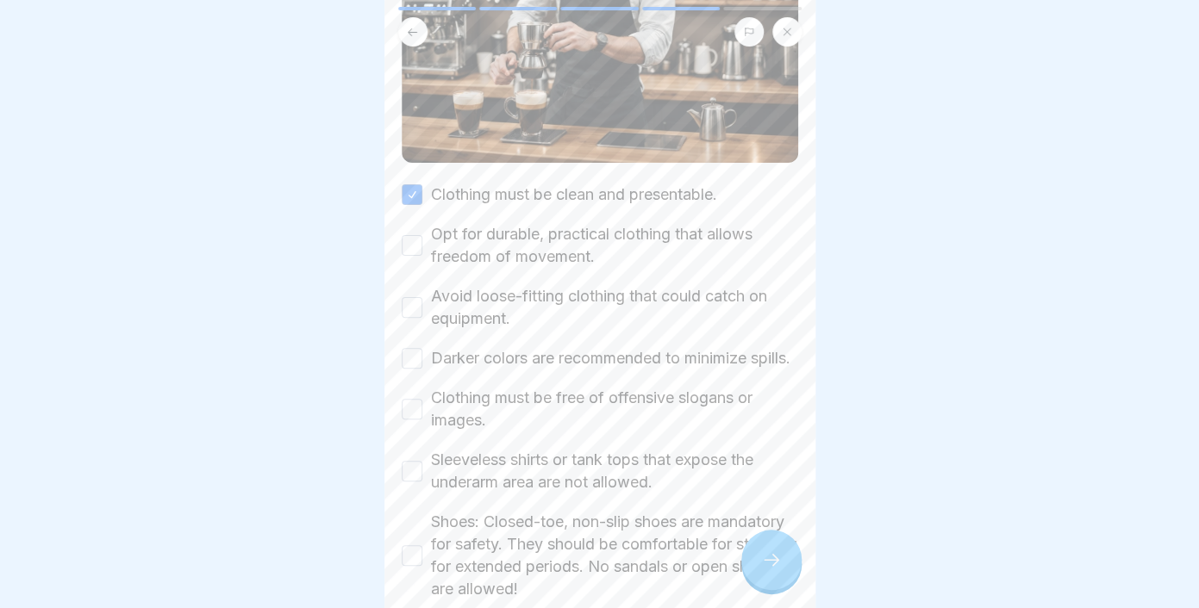
click at [414, 244] on button "Opt for durable, practical clothing that allows freedom of movement." at bounding box center [412, 245] width 21 height 21
click at [417, 308] on button "Avoid loose-fitting clothing that could catch on equipment." at bounding box center [412, 307] width 21 height 21
click at [412, 369] on button "Darker colors are recommended to minimize spills." at bounding box center [412, 358] width 21 height 21
click at [414, 432] on div "Clothing must be free of offensive slogans or images." at bounding box center [600, 409] width 396 height 45
click at [414, 420] on button "Clothing must be free of offensive slogans or images." at bounding box center [412, 409] width 21 height 21
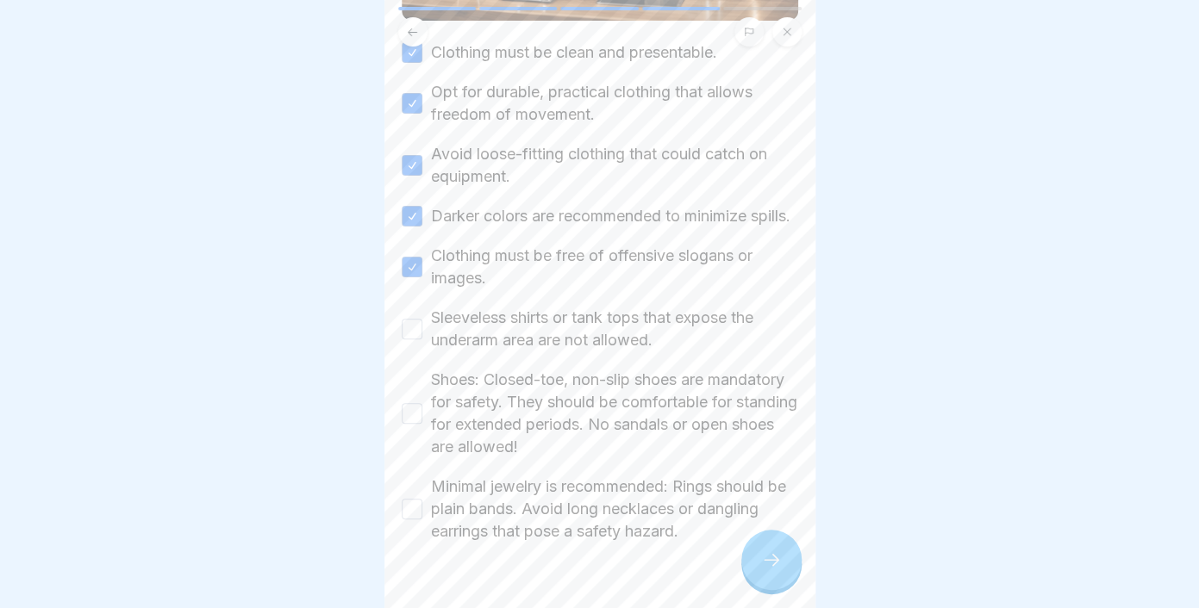
scroll to position [494, 0]
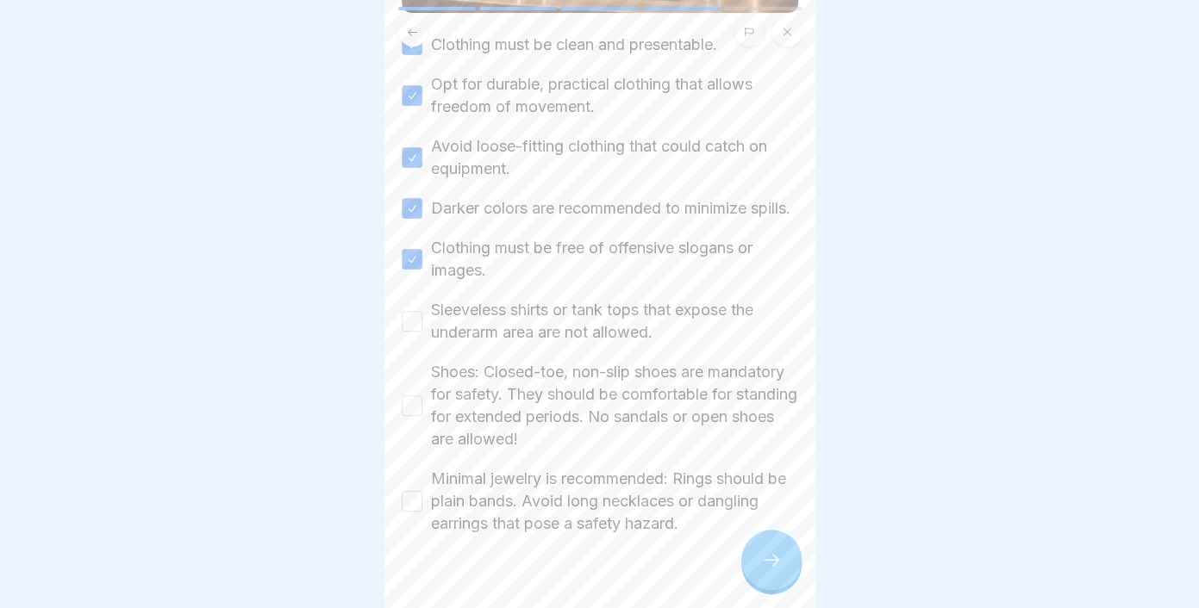
click at [410, 332] on button "Sleeveless shirts or tank tops that expose the underarm area are not allowed." at bounding box center [412, 321] width 21 height 21
click at [418, 441] on div "Shoes: Closed-toe, non-slip shoes are mandatory for safety. They should be comf…" at bounding box center [600, 406] width 396 height 90
click at [417, 416] on button "Shoes: Closed-toe, non-slip shoes are mandatory for safety. They should be comf…" at bounding box center [412, 406] width 21 height 21
click at [414, 512] on button "Minimal jewelry is recommended: Rings should be plain bands. Avoid long necklac…" at bounding box center [412, 501] width 21 height 21
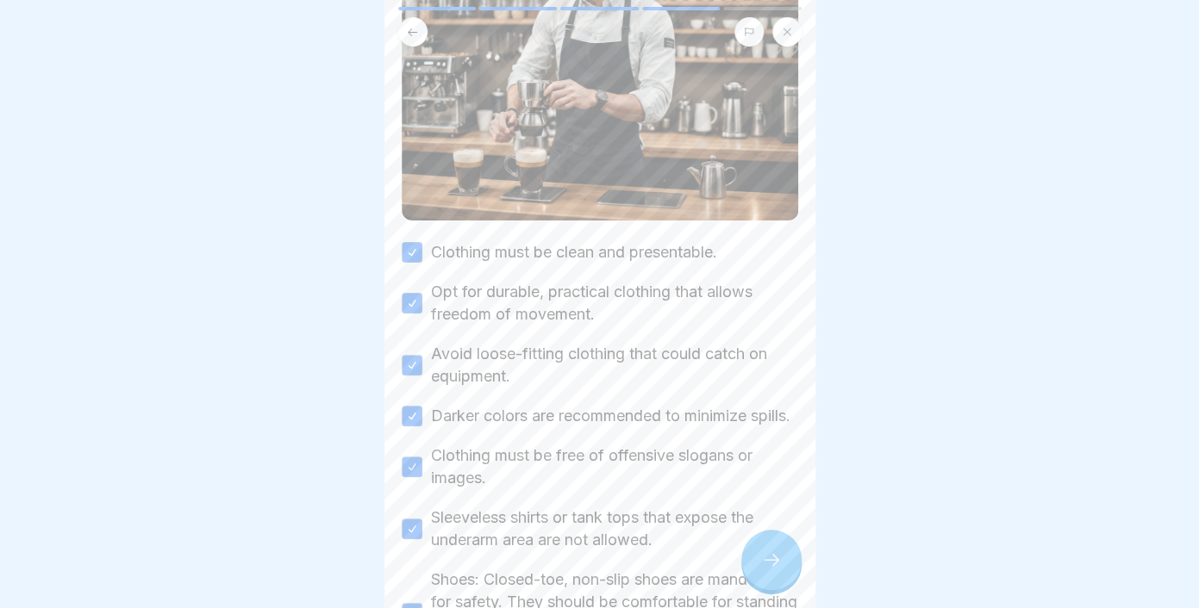
scroll to position [0, 0]
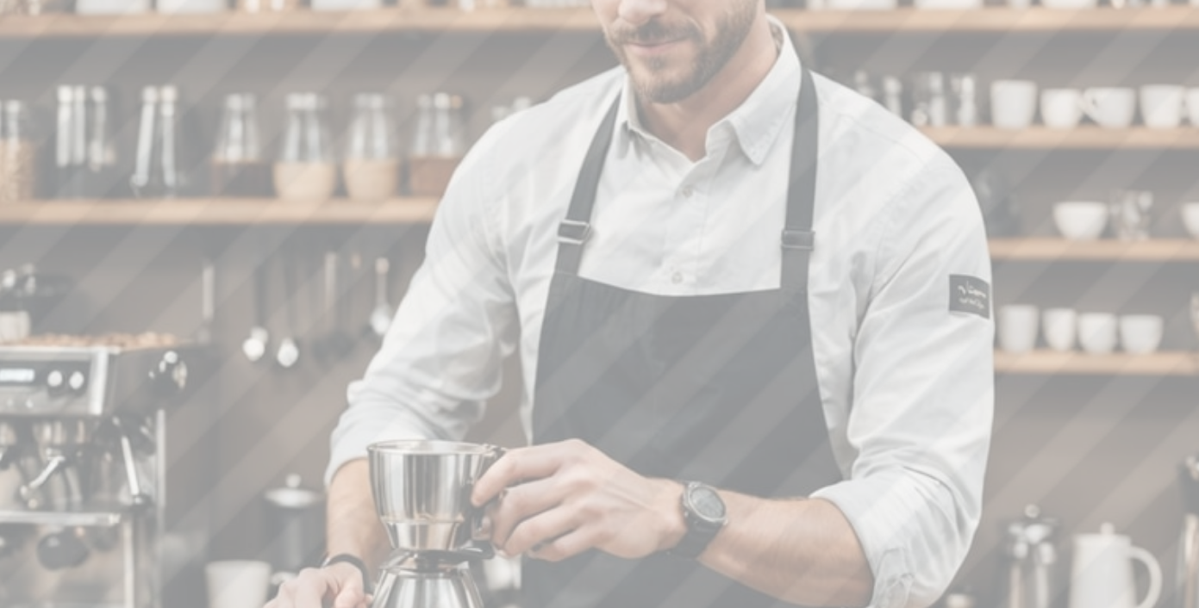
click at [567, 328] on img at bounding box center [600, 343] width 396 height 327
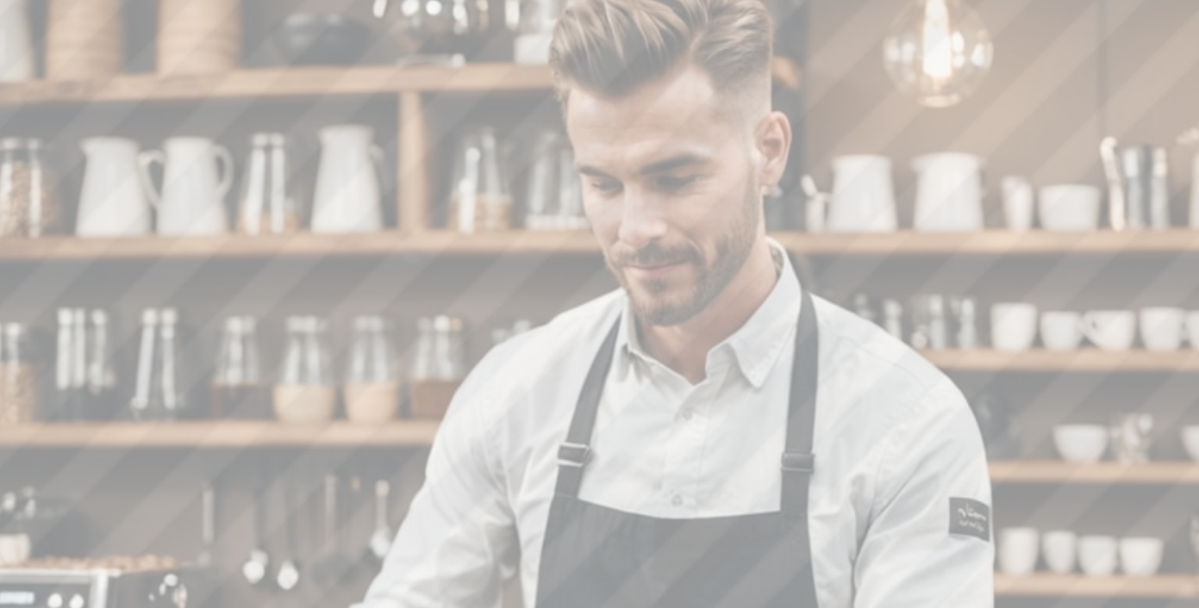
scroll to position [15, 0]
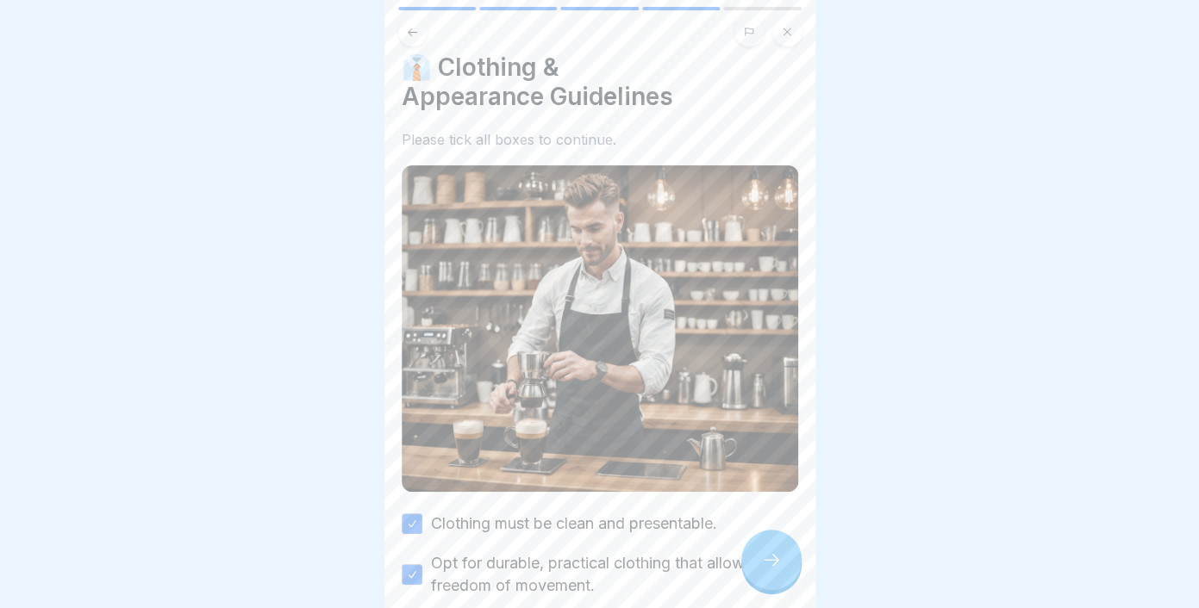
click at [777, 551] on div at bounding box center [771, 560] width 60 height 60
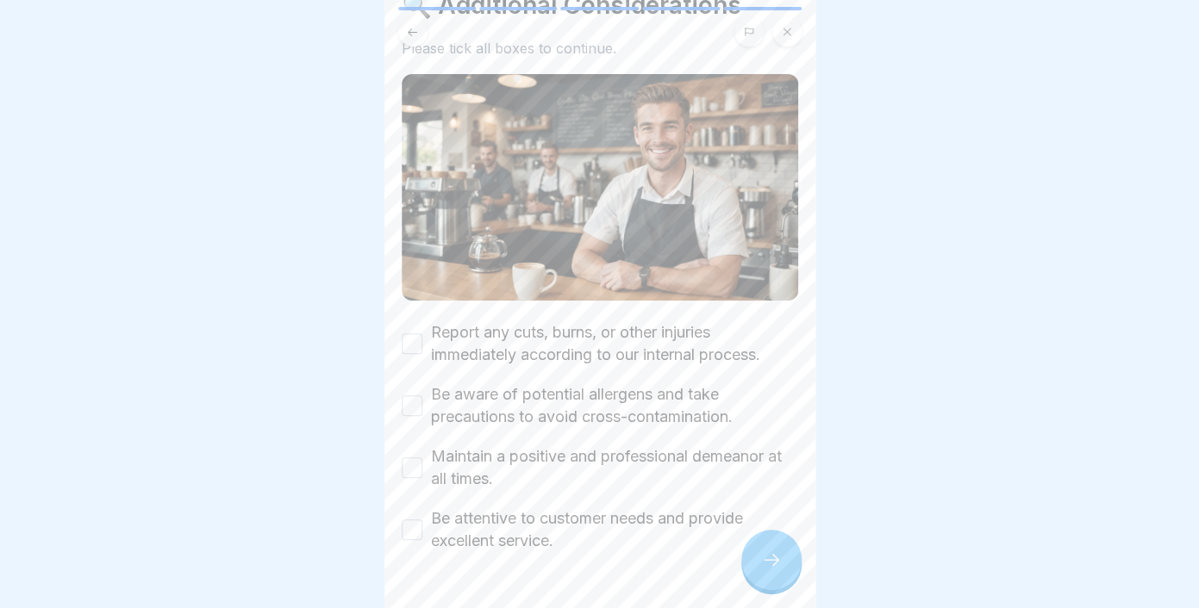
scroll to position [124, 0]
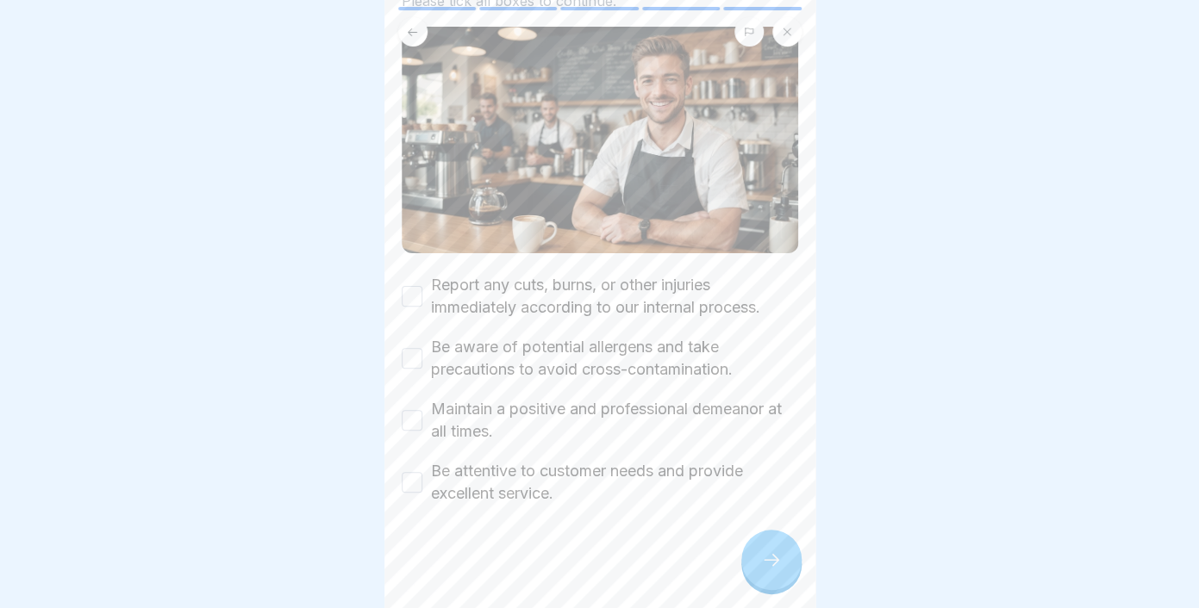
click at [406, 299] on button "Report any cuts, burns, or other injuries immediately according to our internal…" at bounding box center [412, 296] width 21 height 21
click at [413, 351] on button "Be aware of potential allergens and take precautions to avoid cross-contaminati…" at bounding box center [412, 358] width 21 height 21
click at [414, 416] on button "Maintain a positive and professional demeanor at all times." at bounding box center [412, 420] width 21 height 21
click at [409, 483] on button "Be attentive to customer needs and provide excellent service." at bounding box center [412, 482] width 21 height 21
click at [763, 562] on icon at bounding box center [771, 560] width 21 height 21
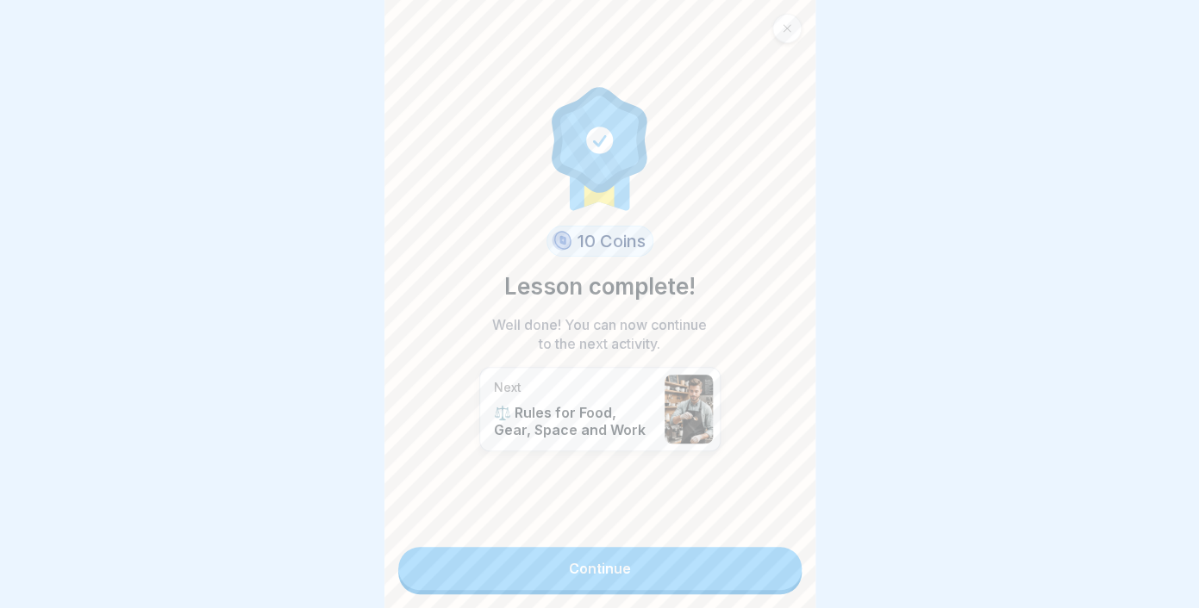
click at [662, 568] on link "Continue" at bounding box center [599, 568] width 403 height 43
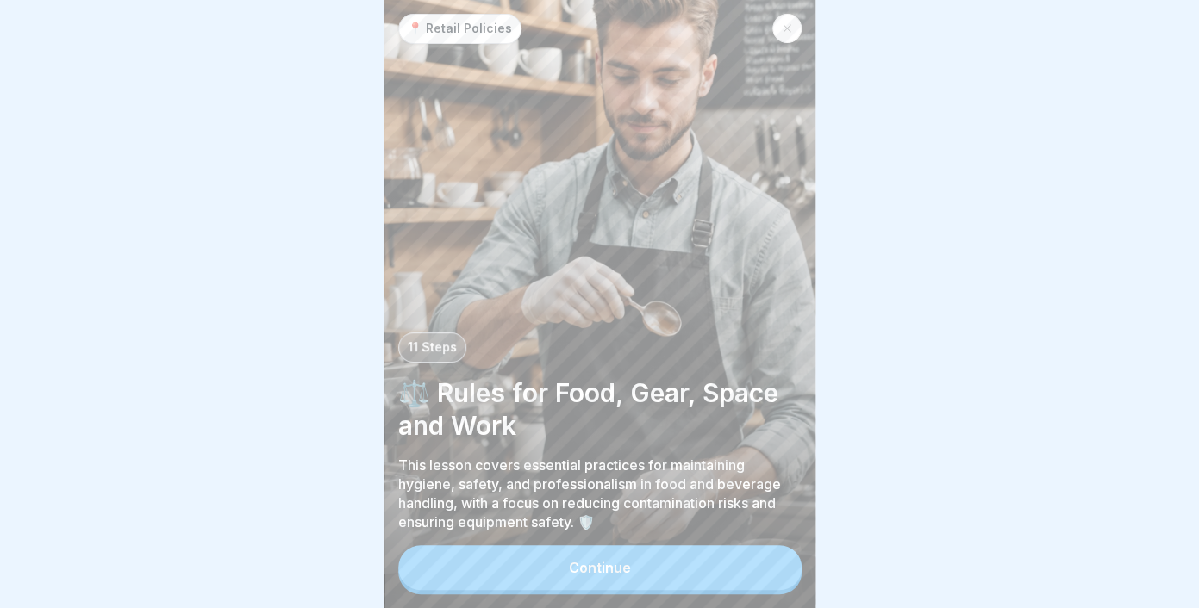
click at [583, 565] on div "Continue" at bounding box center [600, 568] width 62 height 16
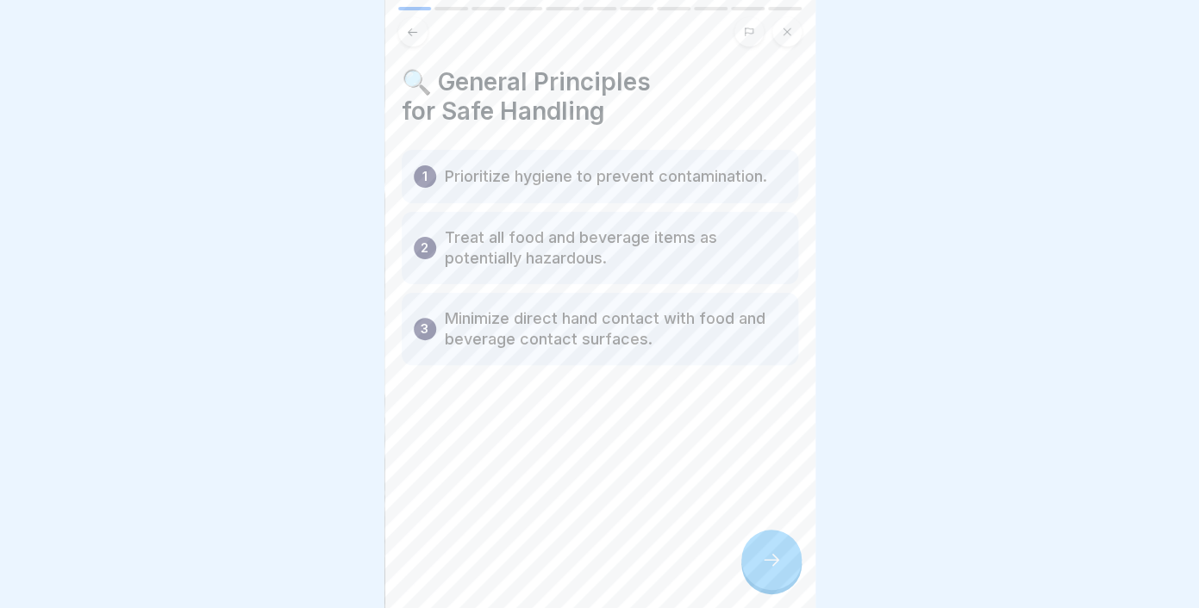
click at [772, 569] on icon at bounding box center [771, 560] width 21 height 21
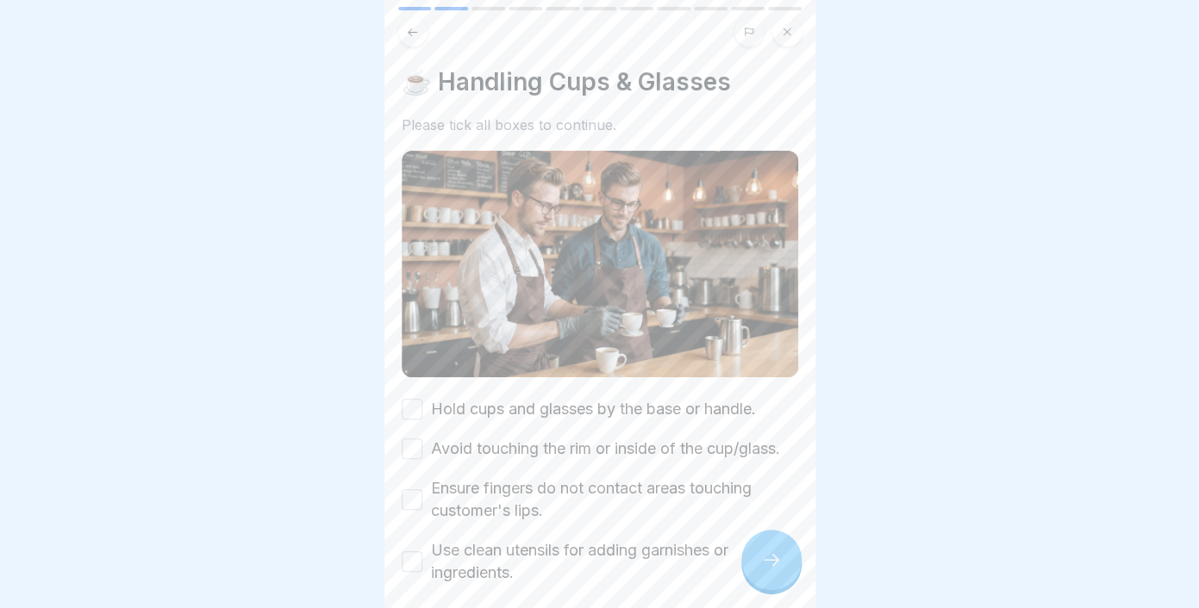
click at [408, 418] on button "Hold cups and glasses by the base or handle." at bounding box center [412, 409] width 21 height 21
click at [413, 452] on button "Avoid touching the rim or inside of the cup/glass." at bounding box center [412, 449] width 21 height 21
click at [419, 503] on button "Ensure fingers do not contact areas touching customer's lips." at bounding box center [412, 499] width 21 height 21
click at [408, 564] on button "Use clean utensils for adding garnishes or ingredients." at bounding box center [412, 561] width 21 height 21
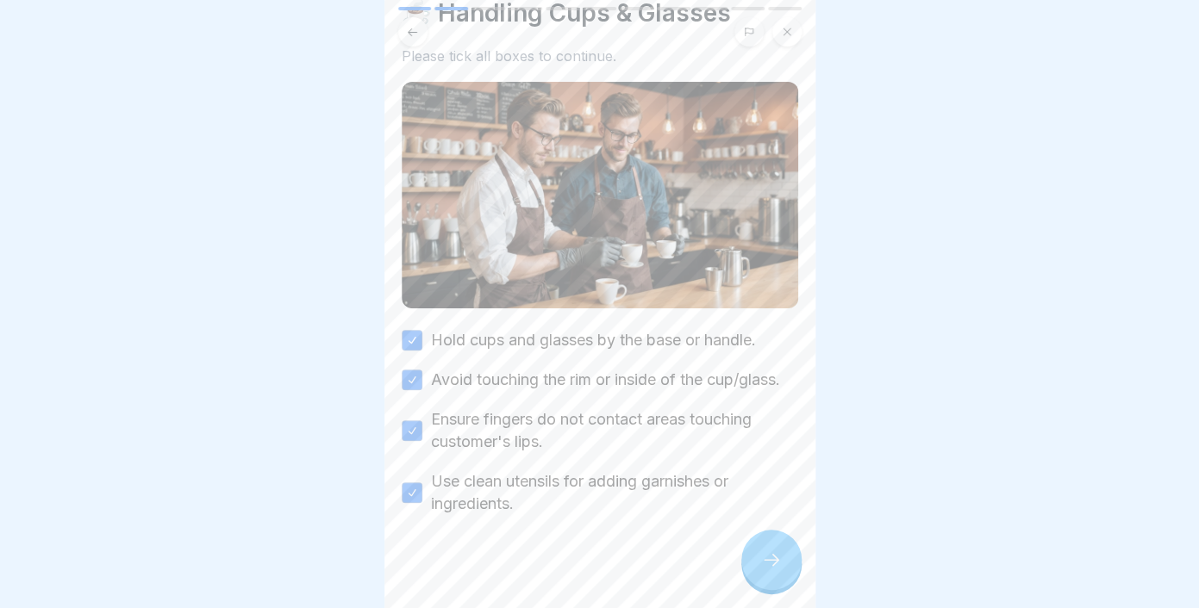
scroll to position [79, 0]
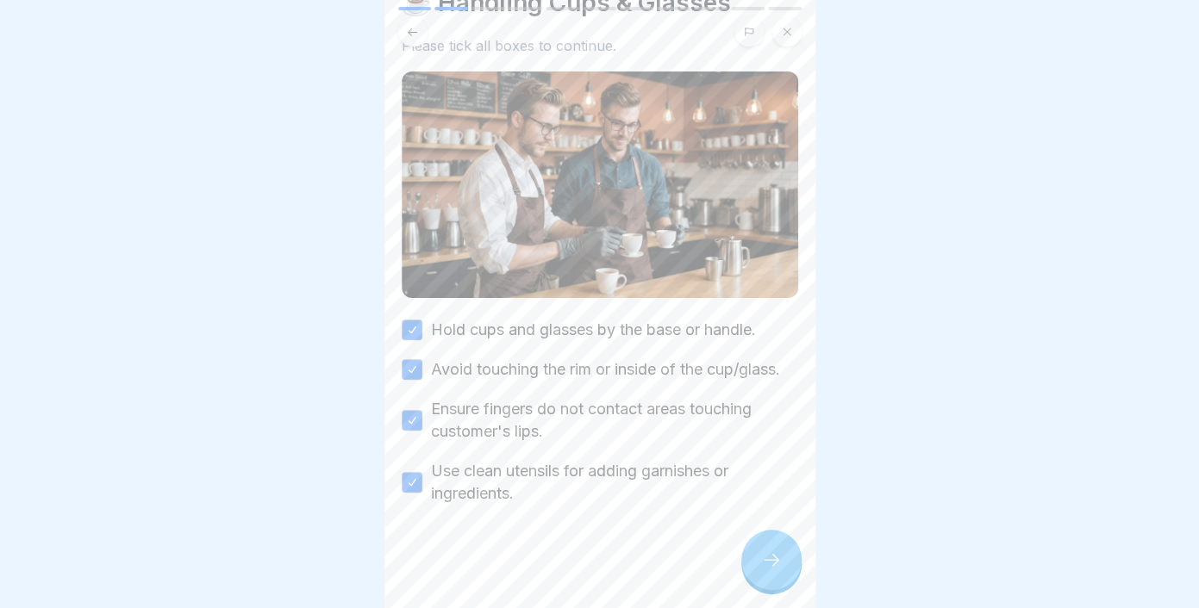
click at [776, 567] on icon at bounding box center [771, 560] width 21 height 21
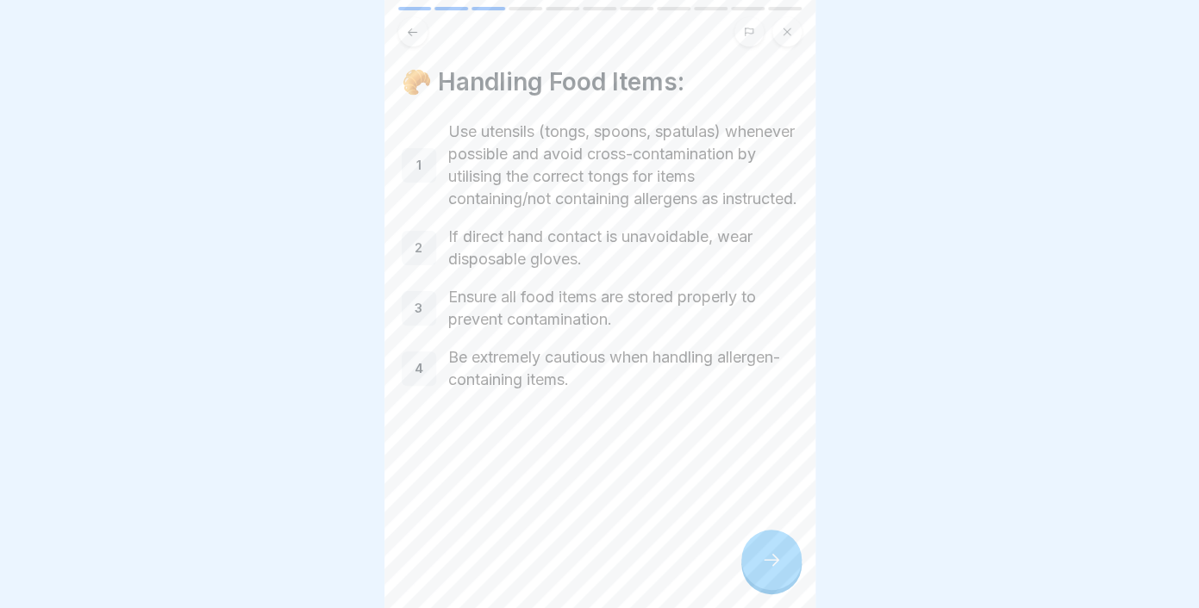
click at [775, 565] on icon at bounding box center [771, 560] width 21 height 21
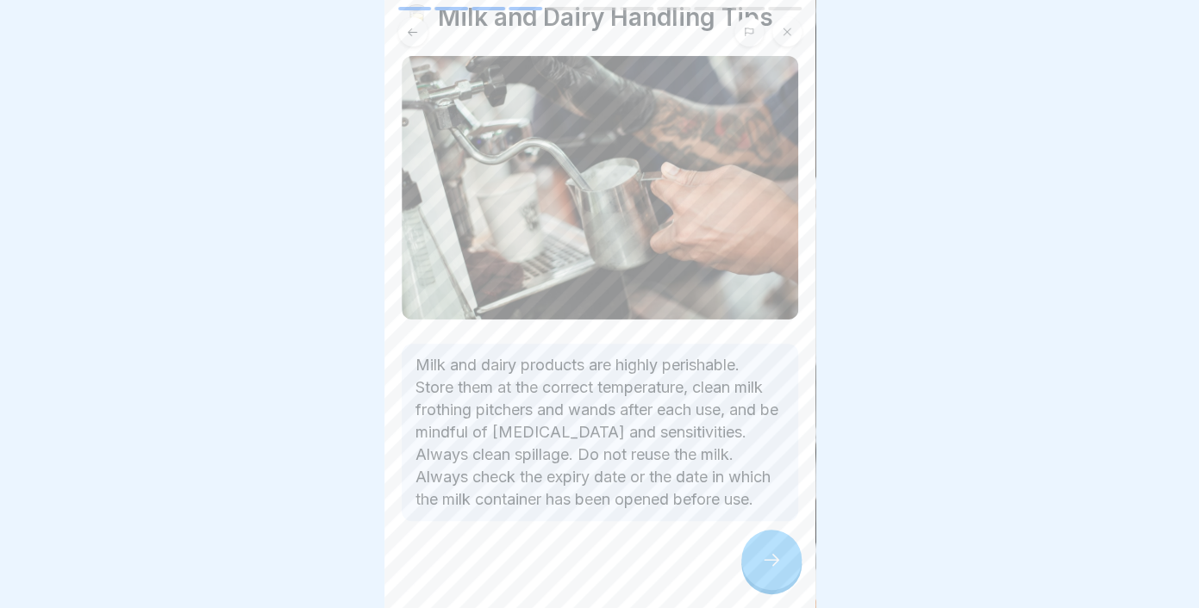
scroll to position [75, 0]
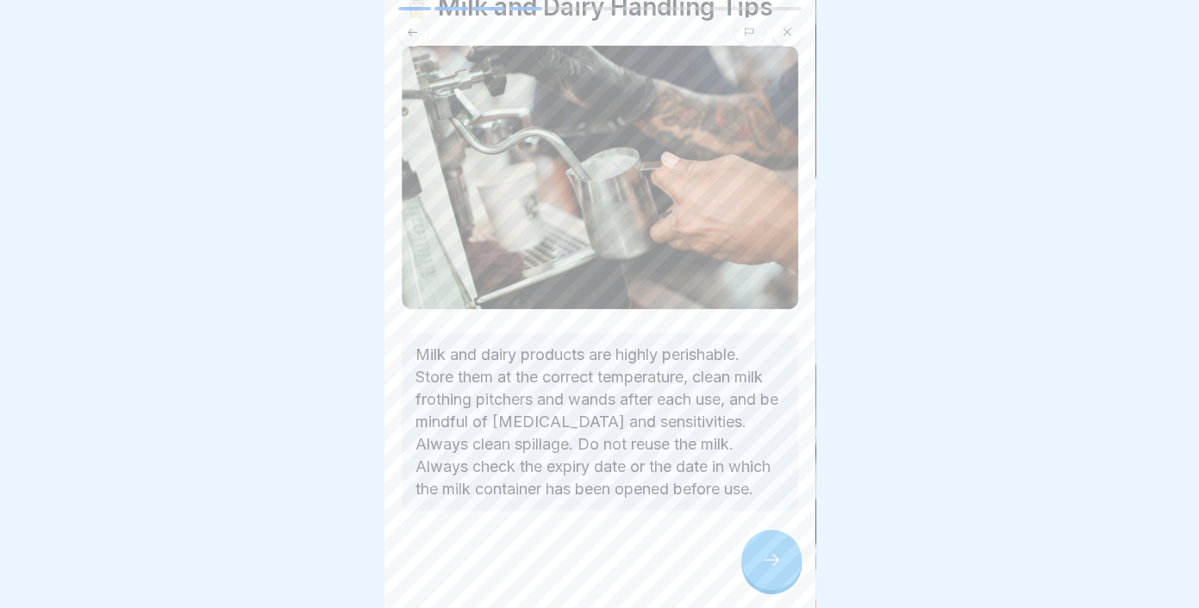
click at [770, 567] on icon at bounding box center [771, 560] width 21 height 21
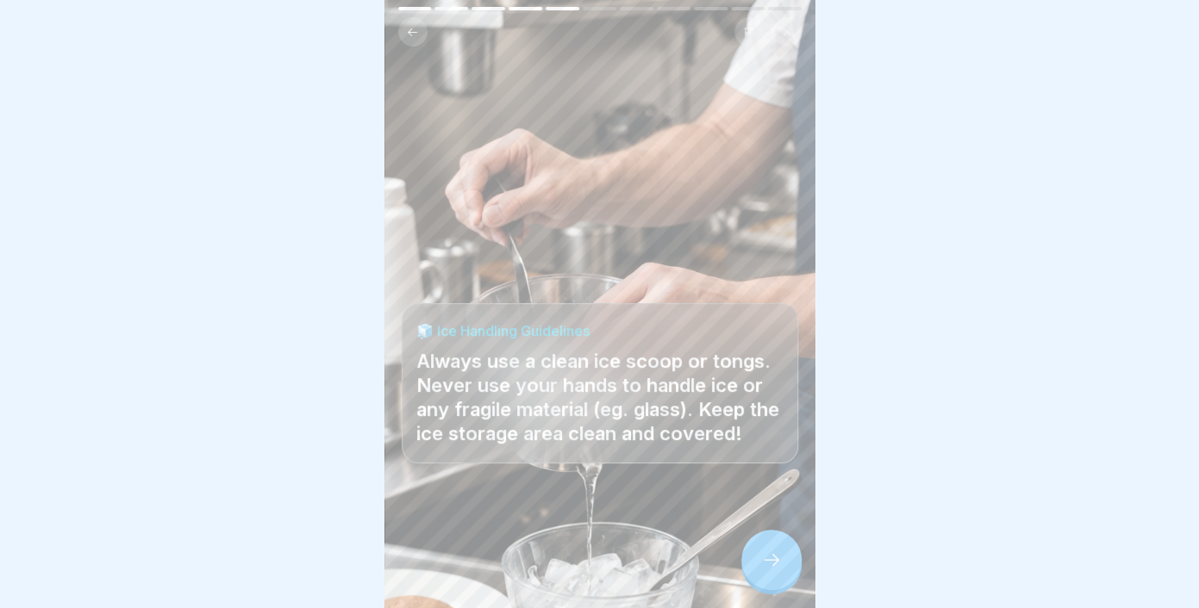
click at [770, 569] on icon at bounding box center [771, 560] width 21 height 21
